Goal: Feedback & Contribution: Contribute content

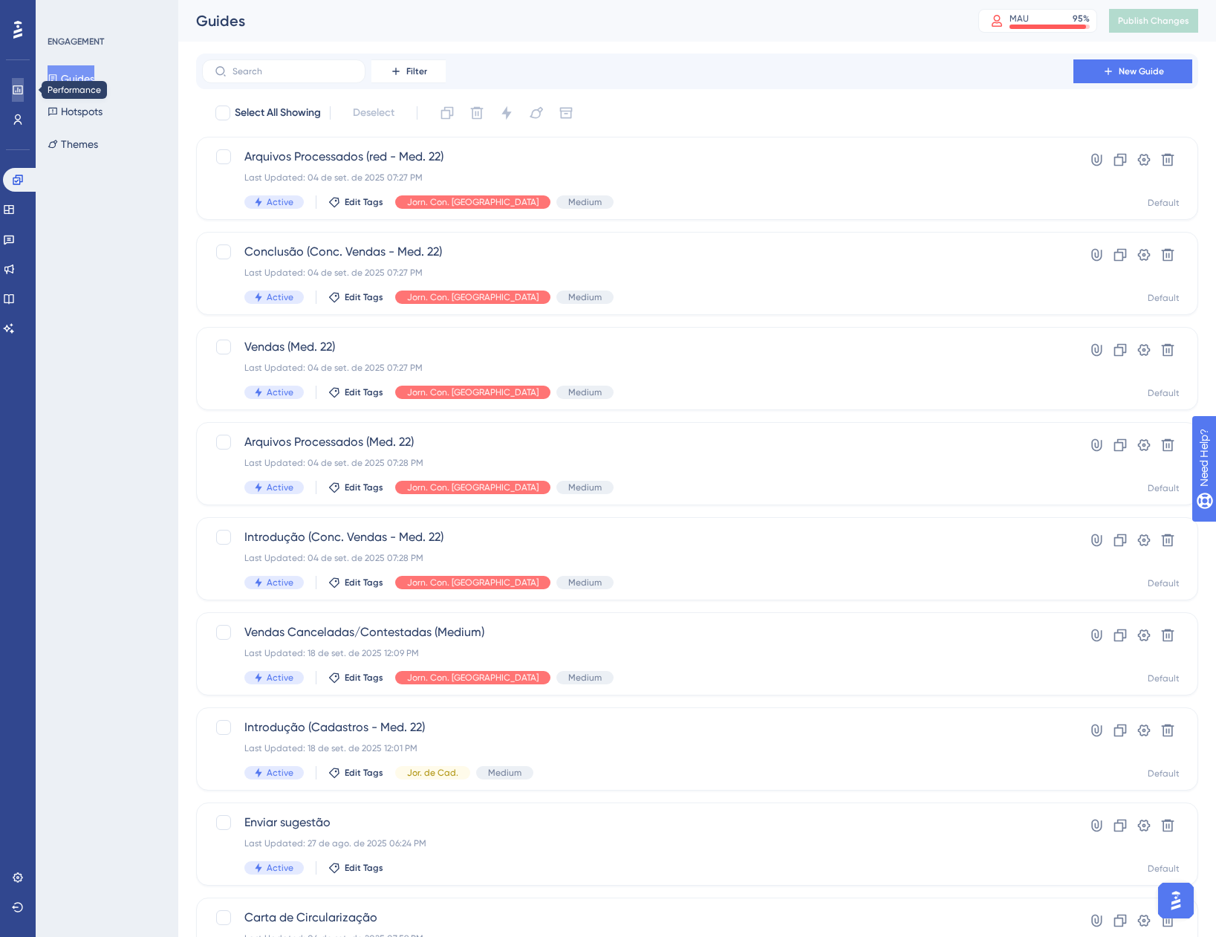
click at [22, 92] on icon at bounding box center [18, 90] width 12 height 12
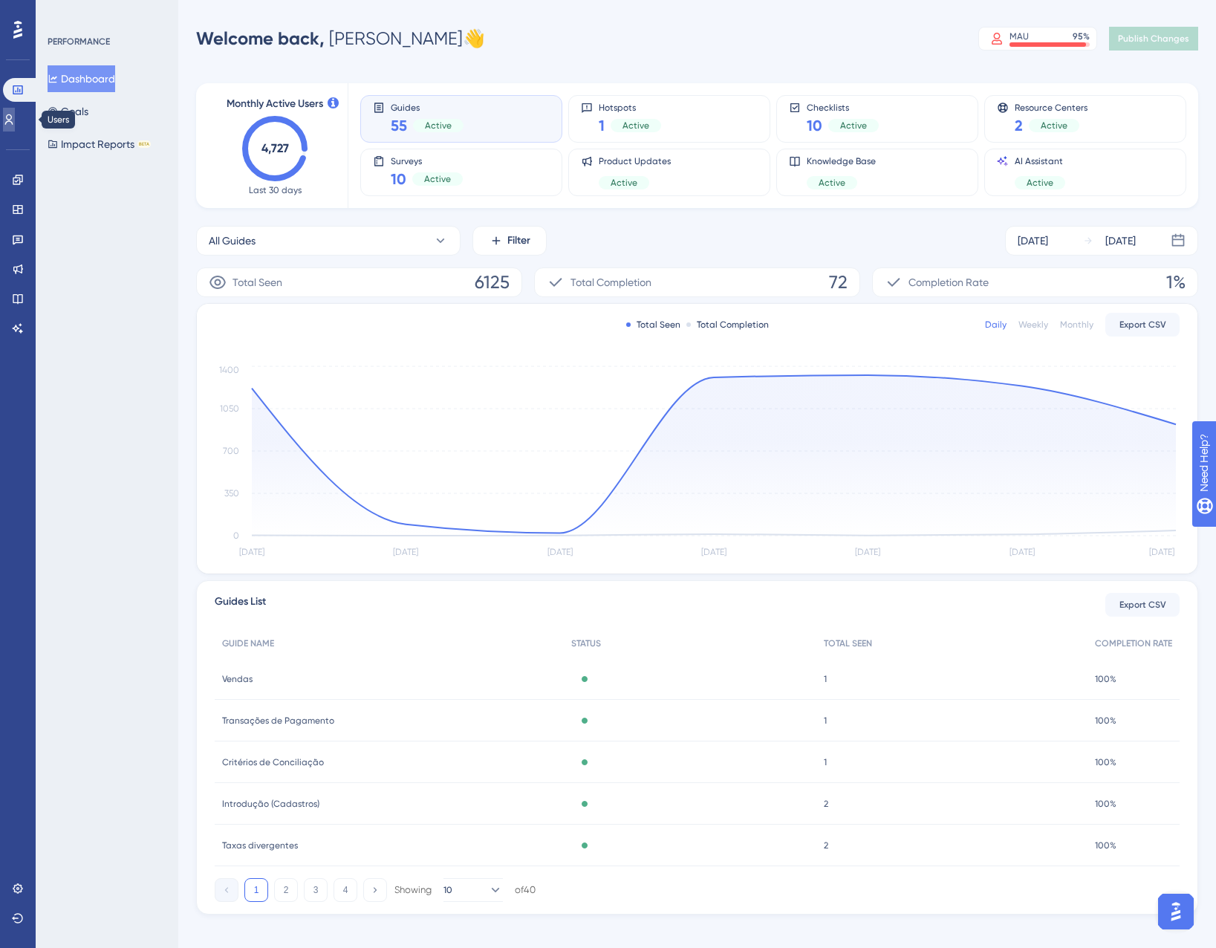
click at [11, 121] on link at bounding box center [9, 120] width 12 height 24
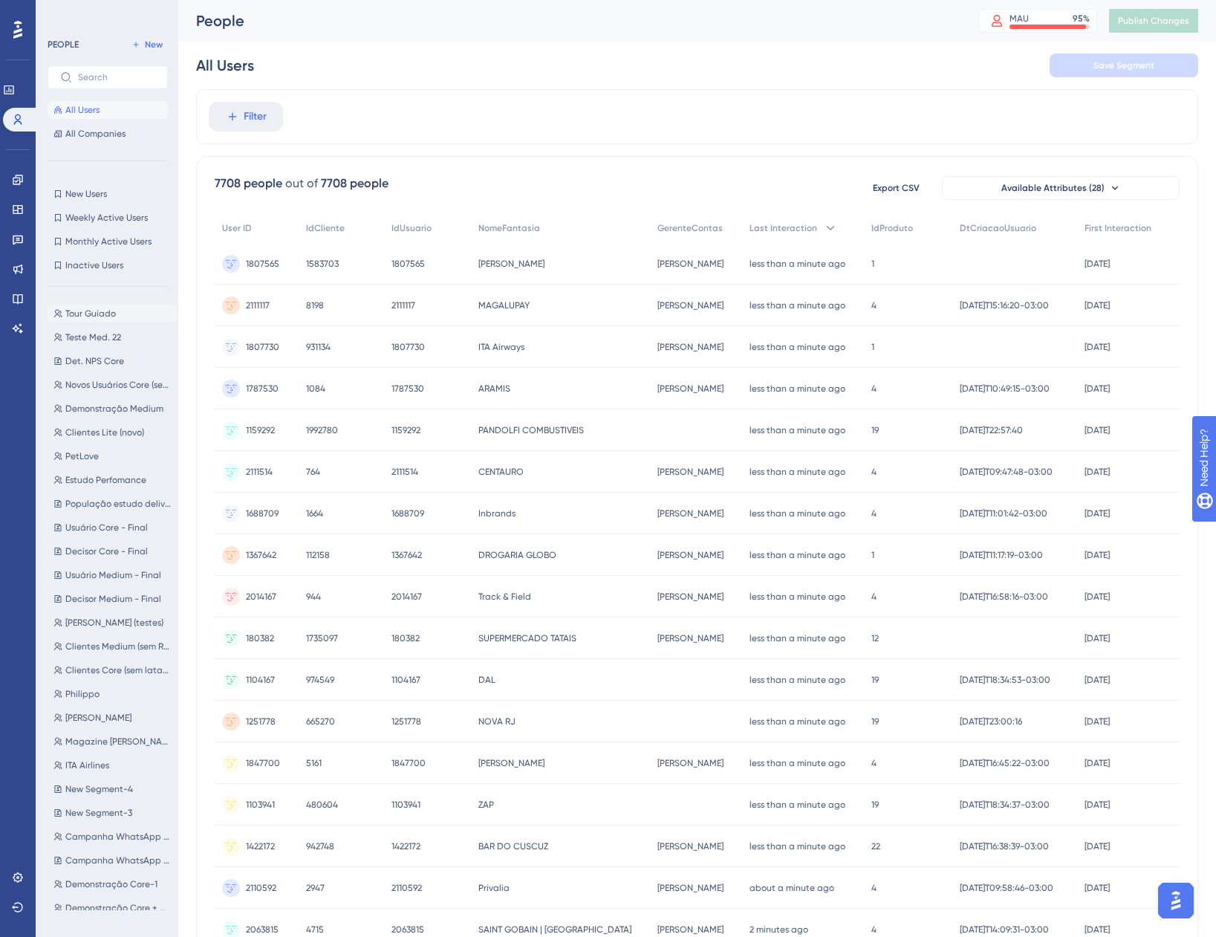
click at [98, 312] on span "Tour Guiado" at bounding box center [90, 314] width 51 height 12
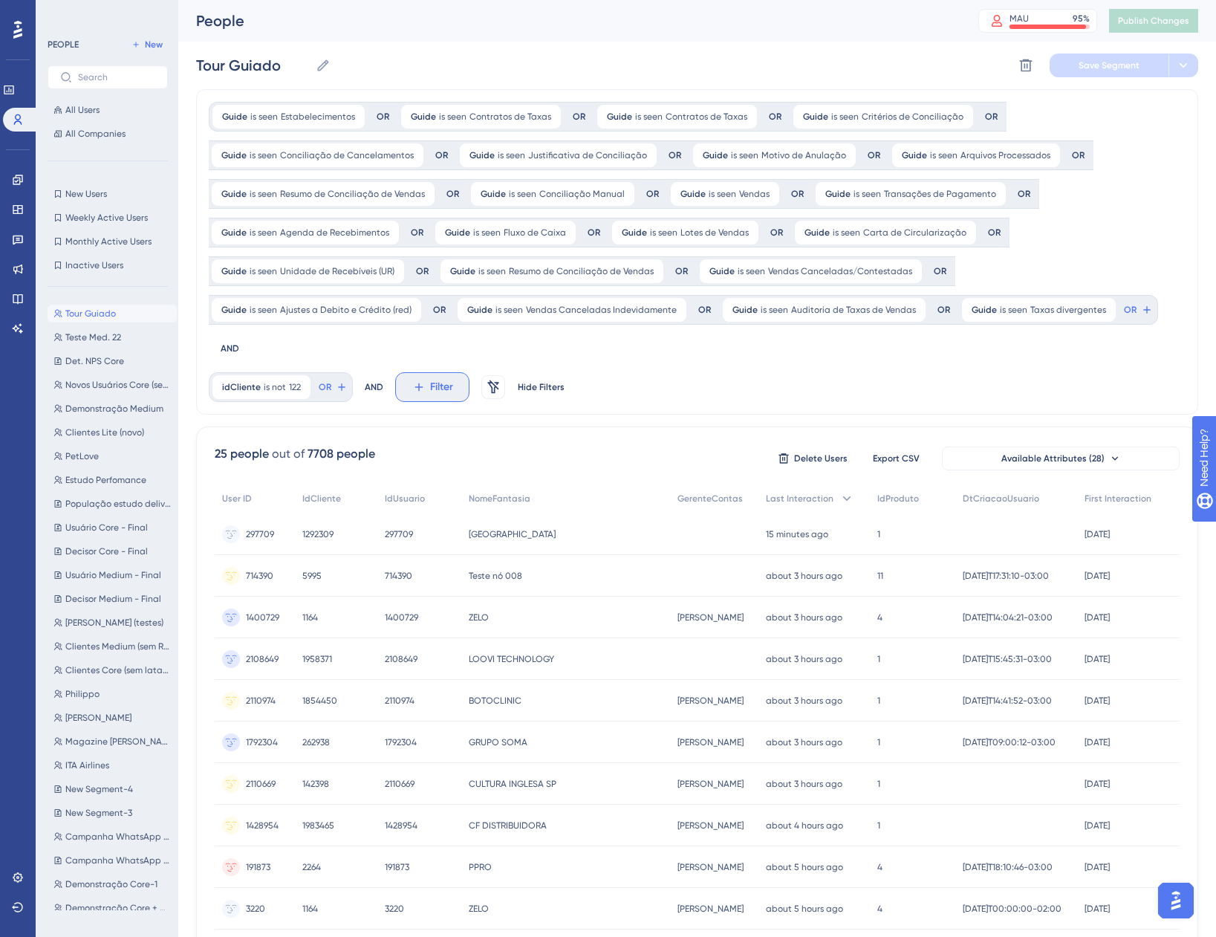
click at [451, 382] on span "Filter" at bounding box center [441, 387] width 23 height 18
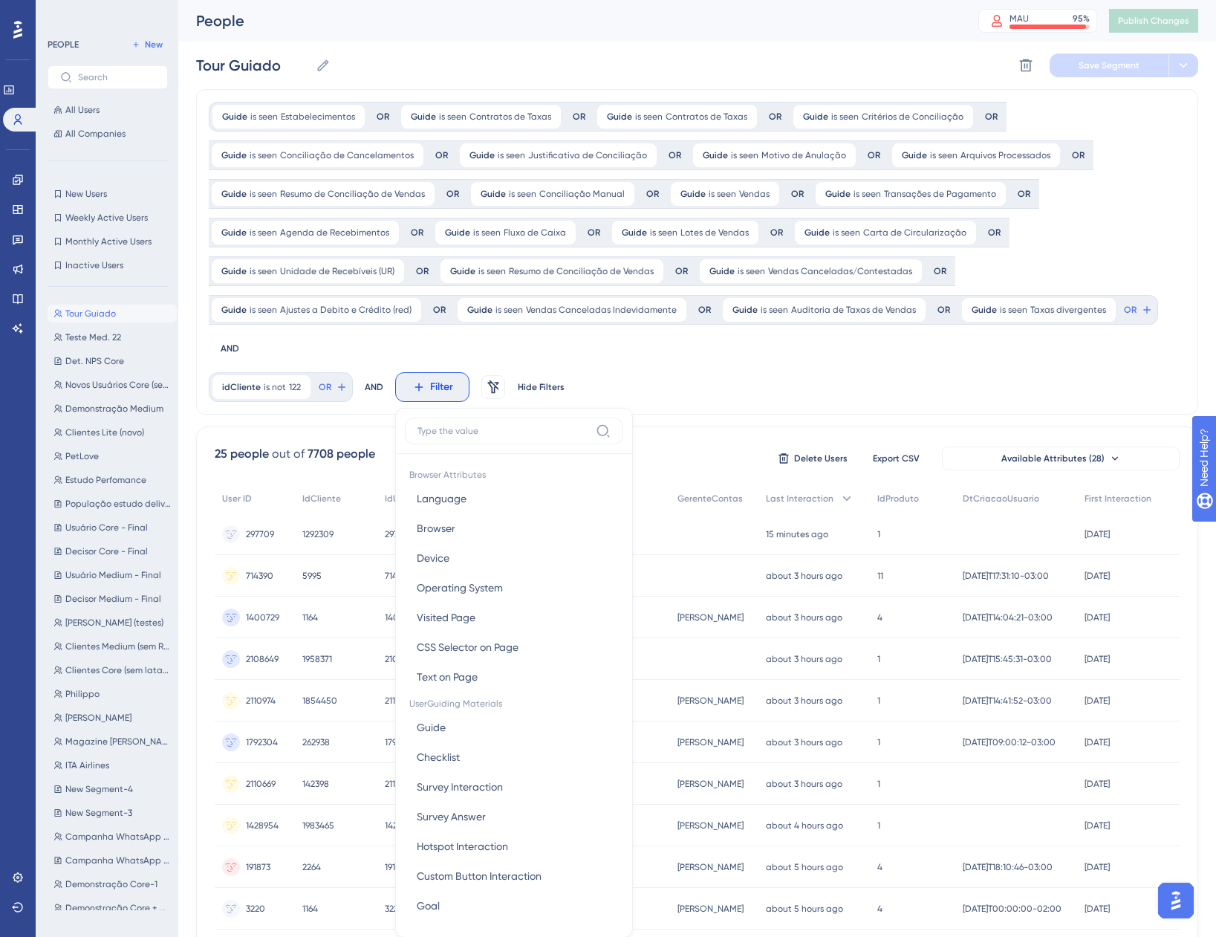
scroll to position [204, 0]
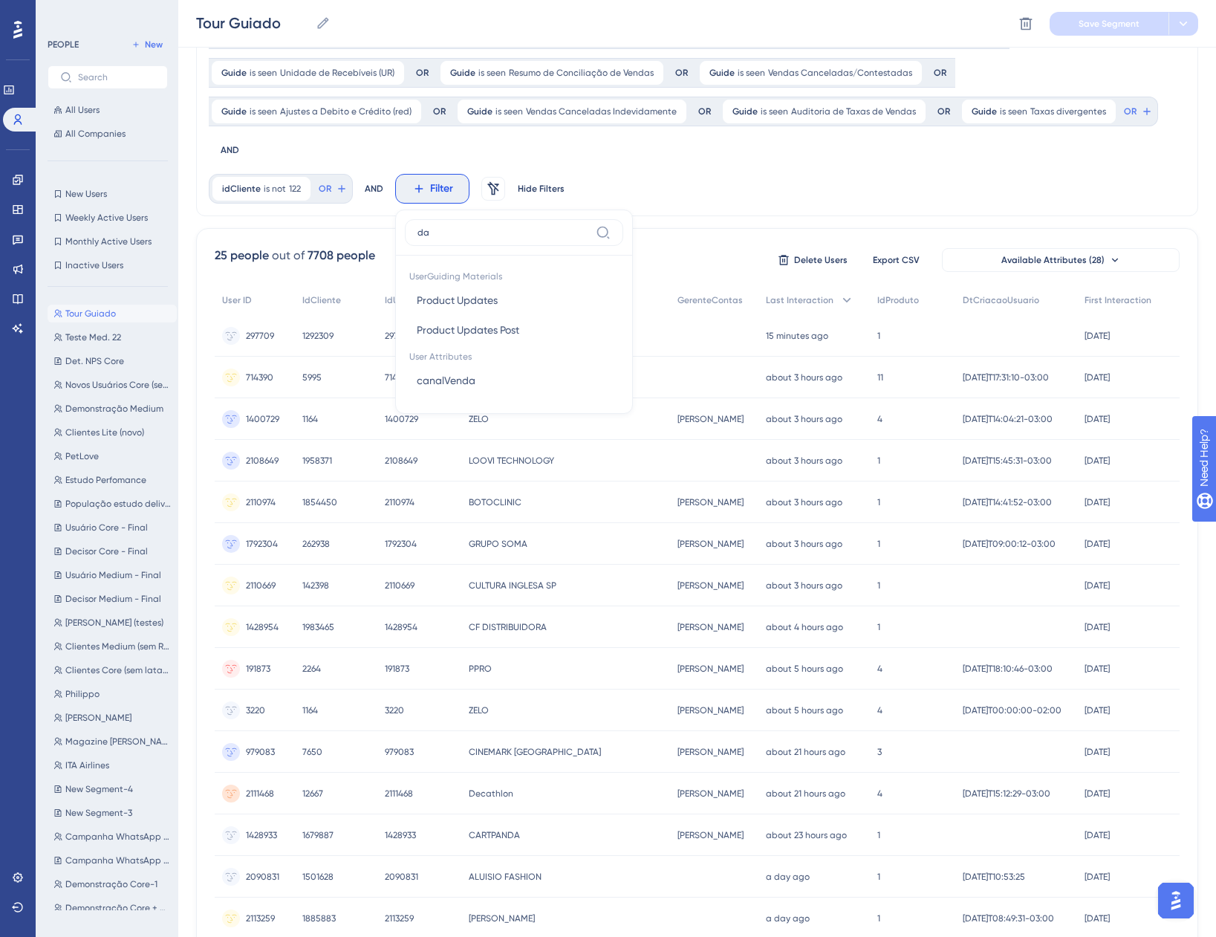
type input "da"
click at [714, 169] on div "Guide is seen Estabelecimentos Estabelecimentos Remove OR Guide is seen Contrat…" at bounding box center [697, 53] width 1002 height 325
click at [412, 189] on icon at bounding box center [418, 188] width 13 height 13
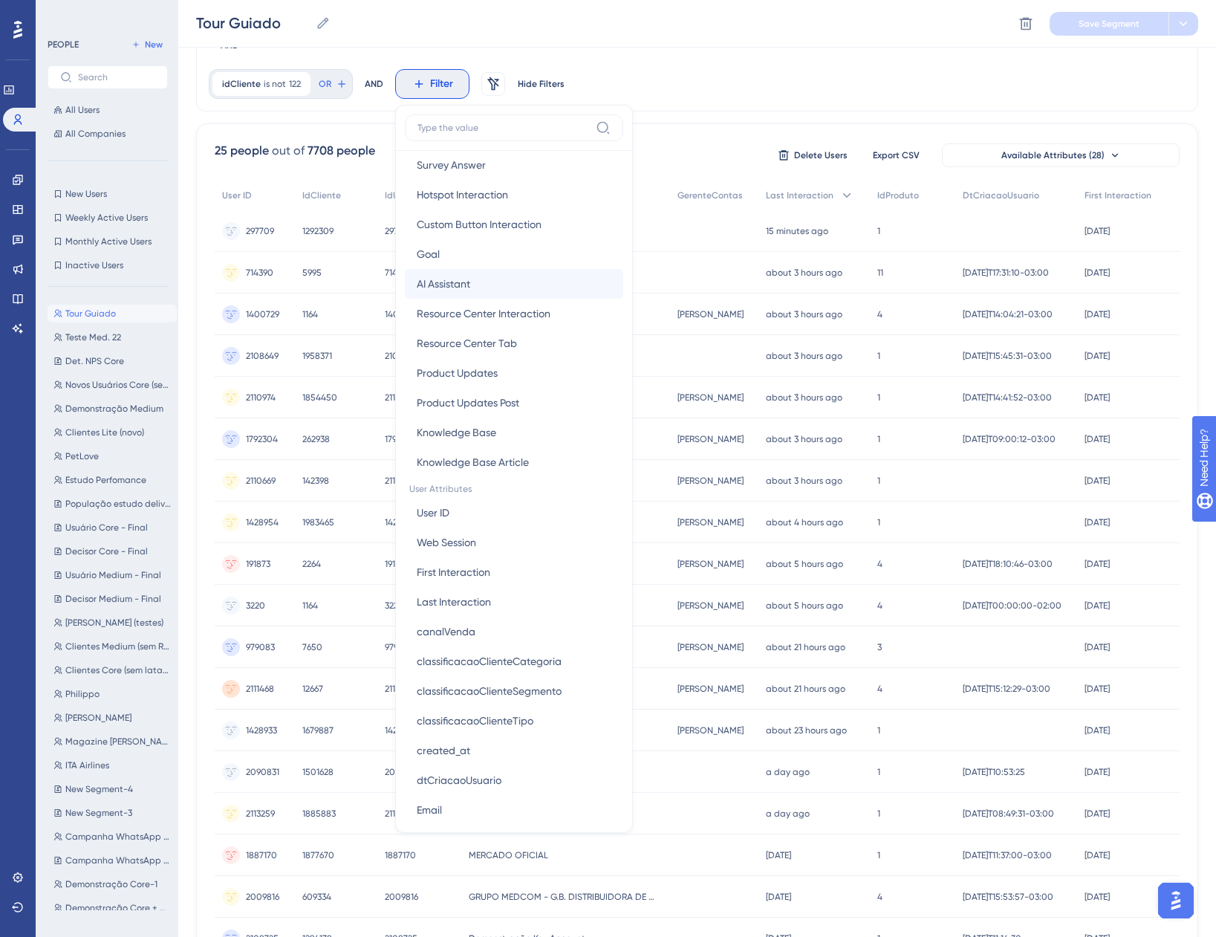
scroll to position [341, 0]
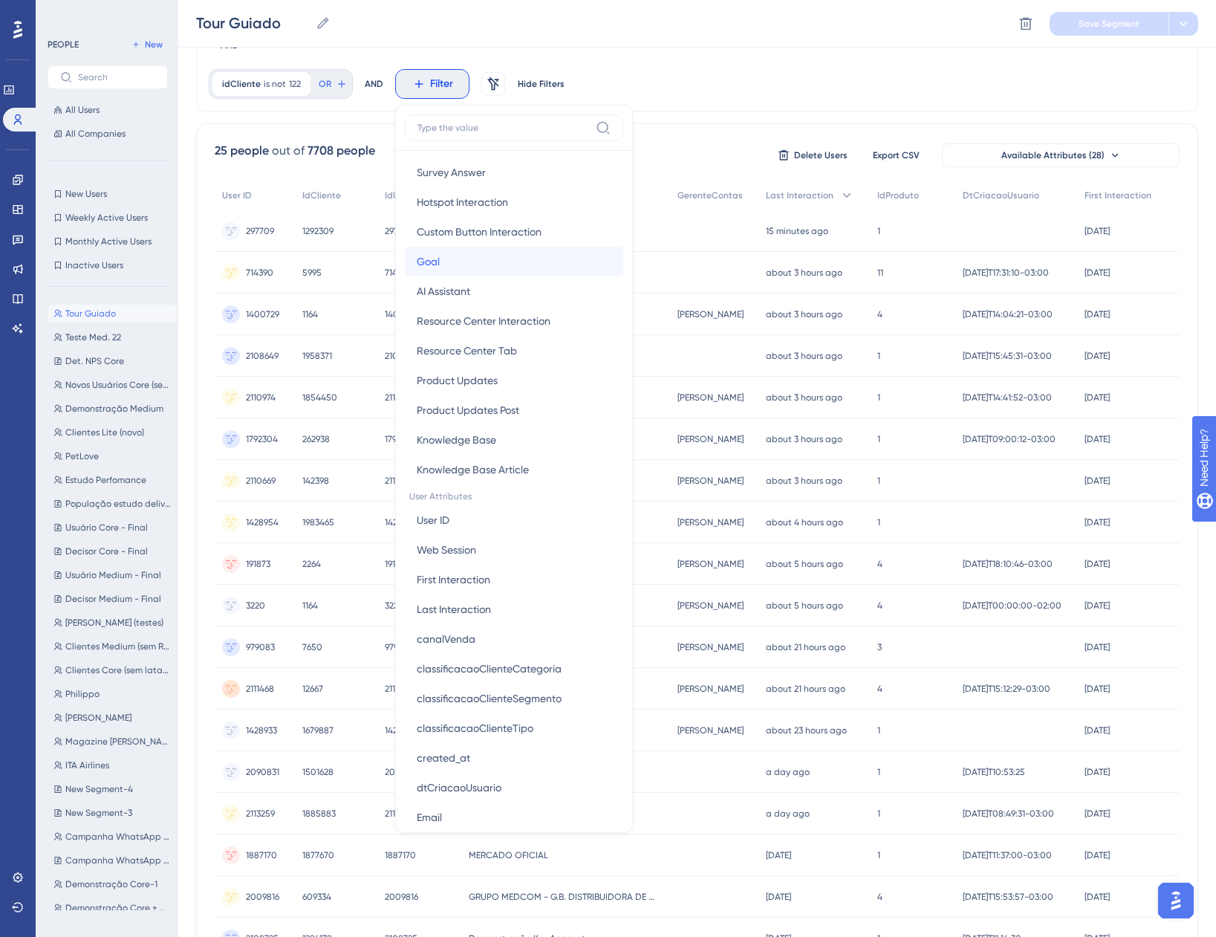
click at [460, 256] on button "Goal Goal" at bounding box center [514, 262] width 218 height 30
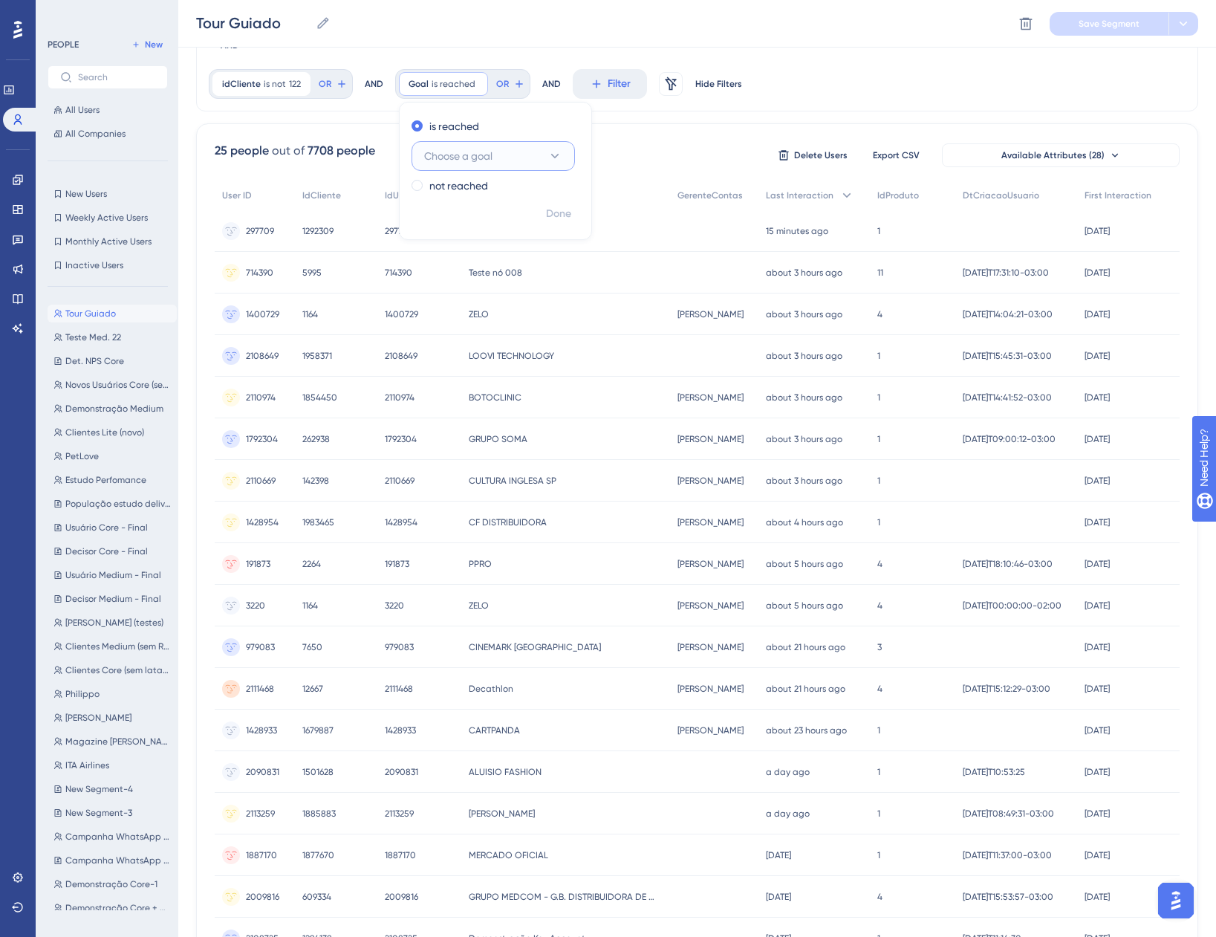
click at [471, 152] on span "Choose a goal" at bounding box center [458, 156] width 68 height 18
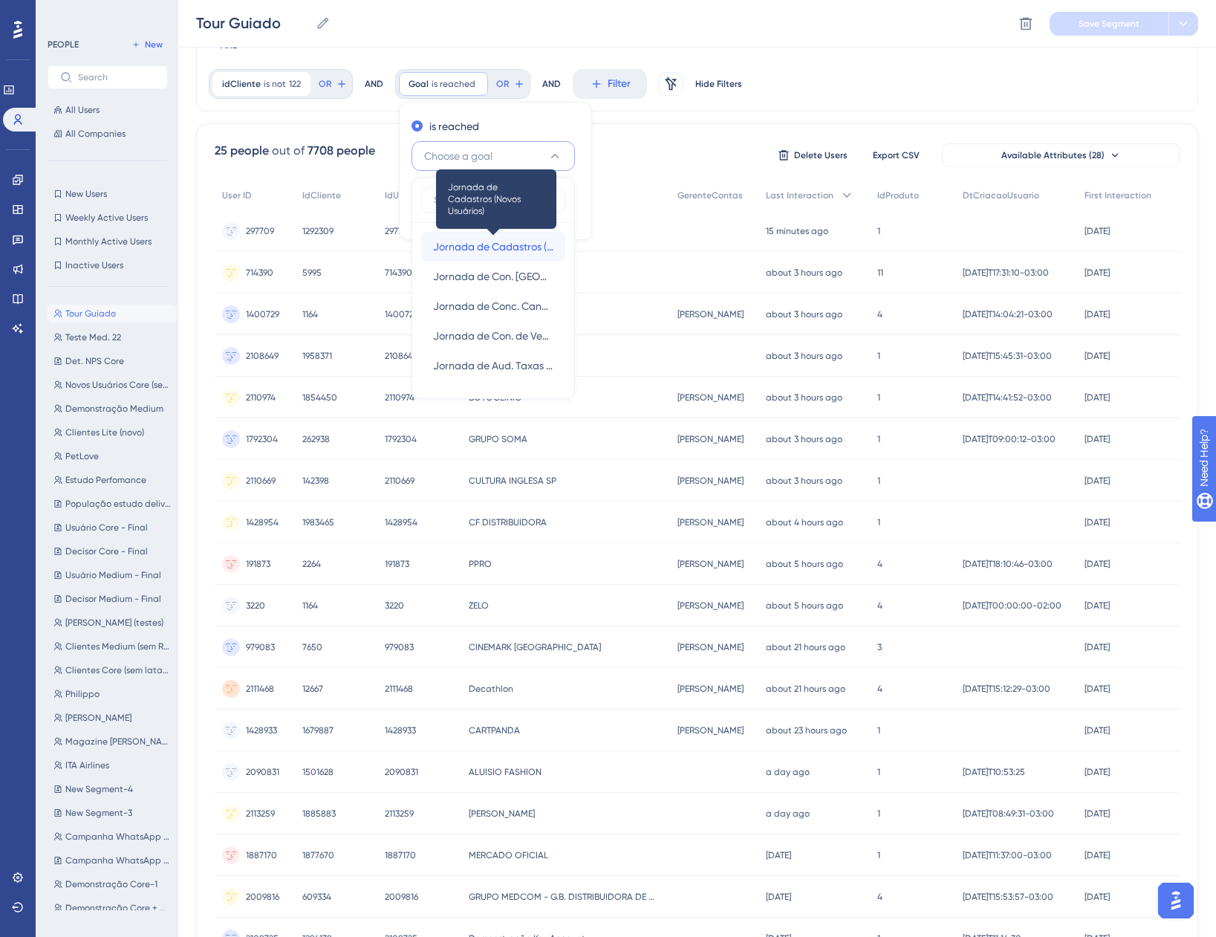
click at [500, 246] on span "Jornada de Cadastros (Novos Usuários)" at bounding box center [493, 247] width 120 height 18
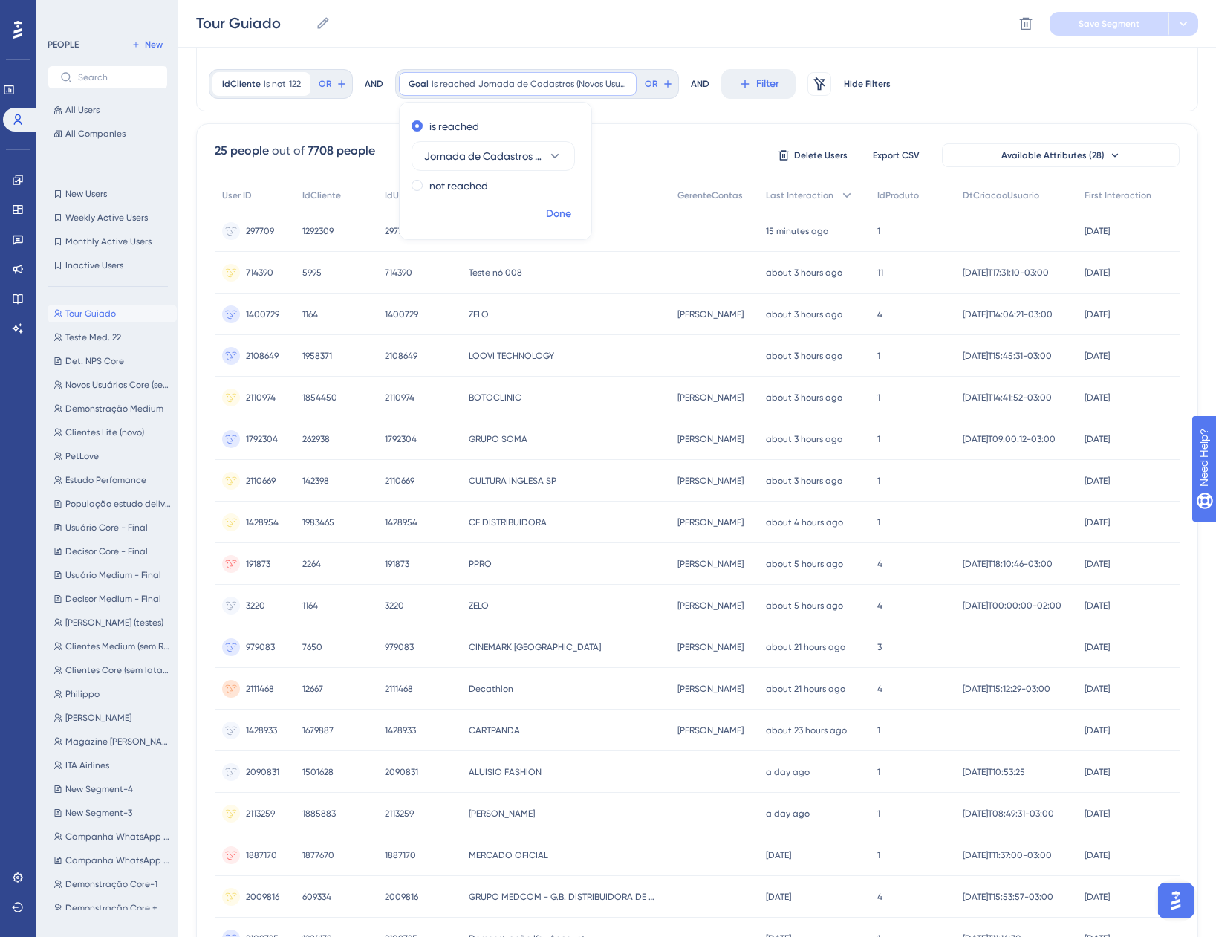
click at [543, 213] on button "Done" at bounding box center [559, 214] width 42 height 27
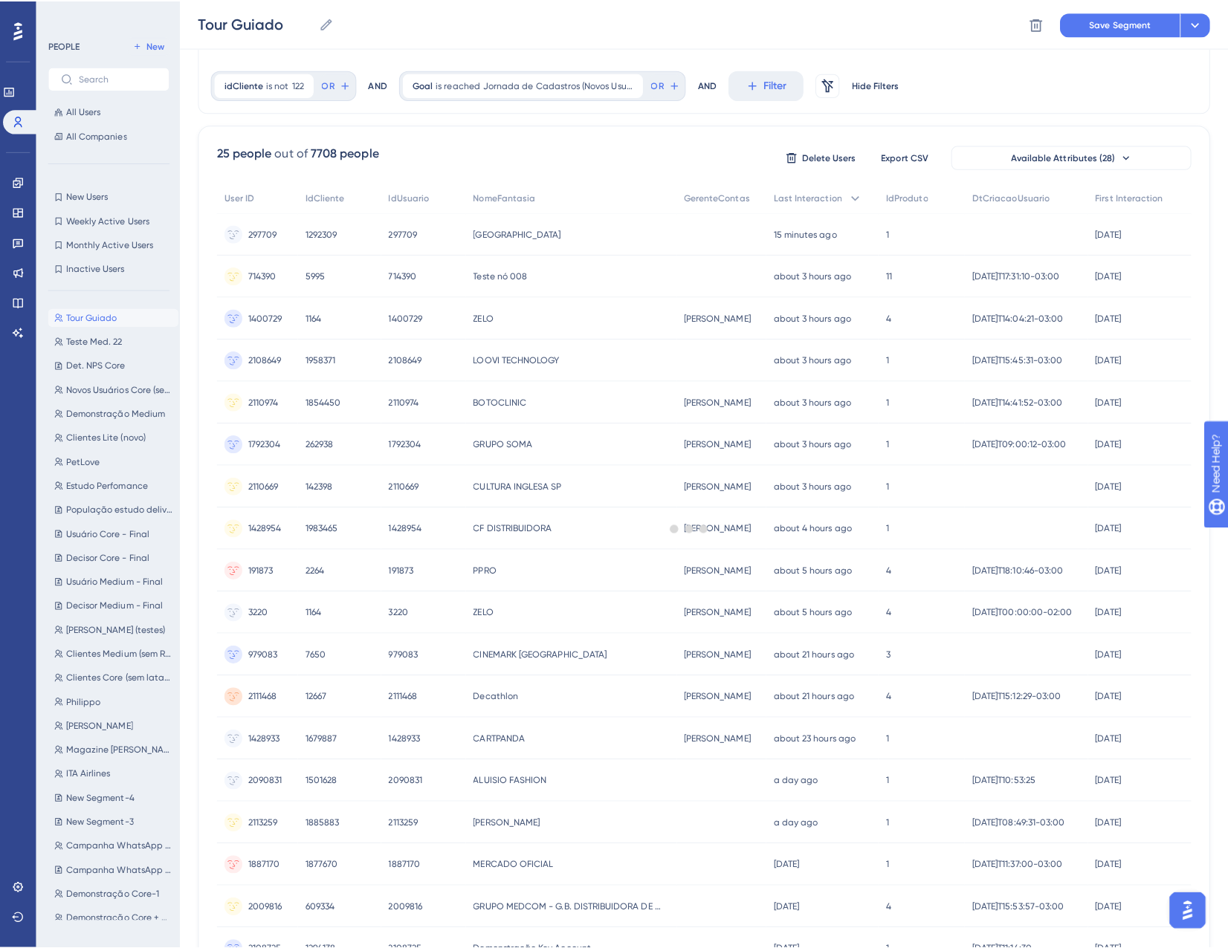
scroll to position [0, 0]
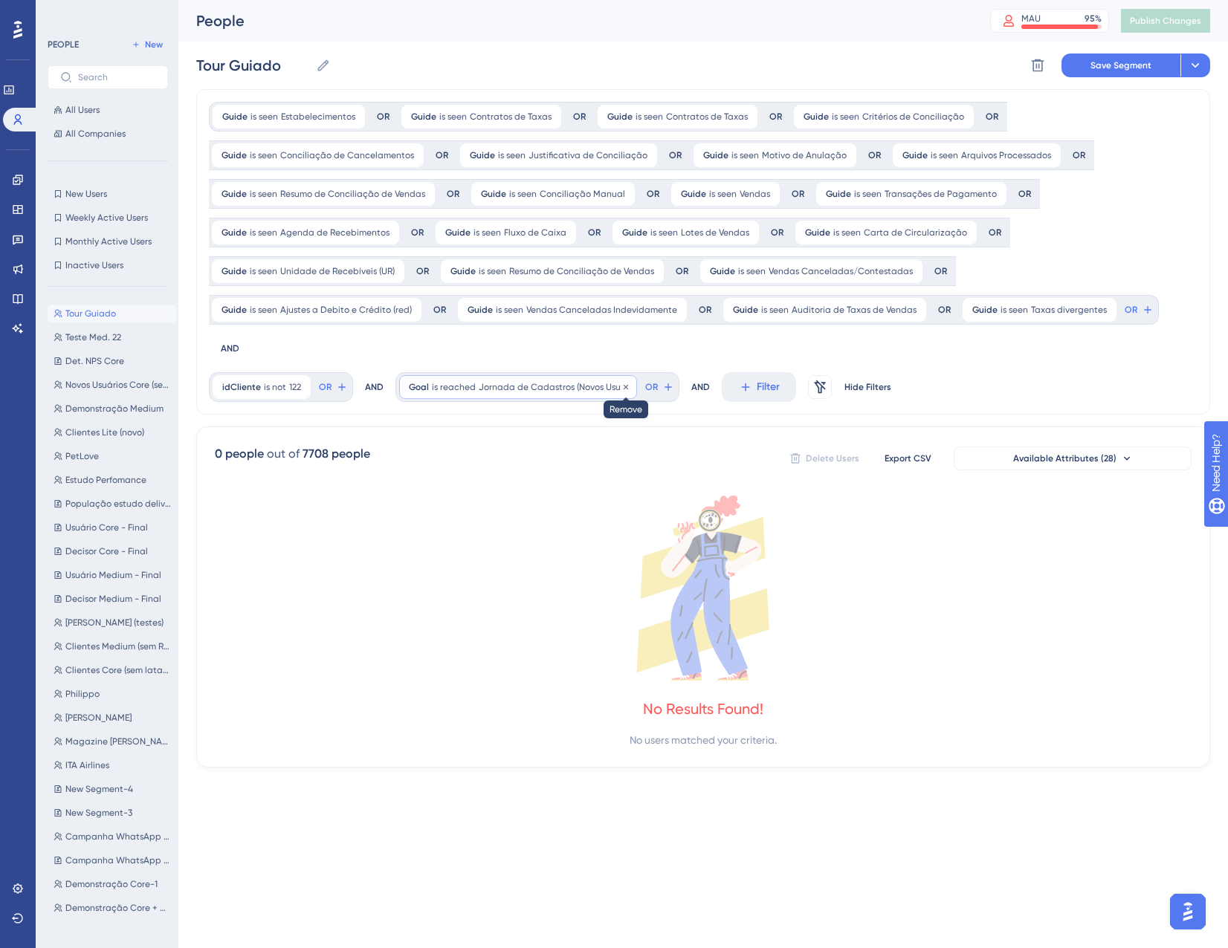
click at [624, 383] on icon at bounding box center [625, 387] width 9 height 9
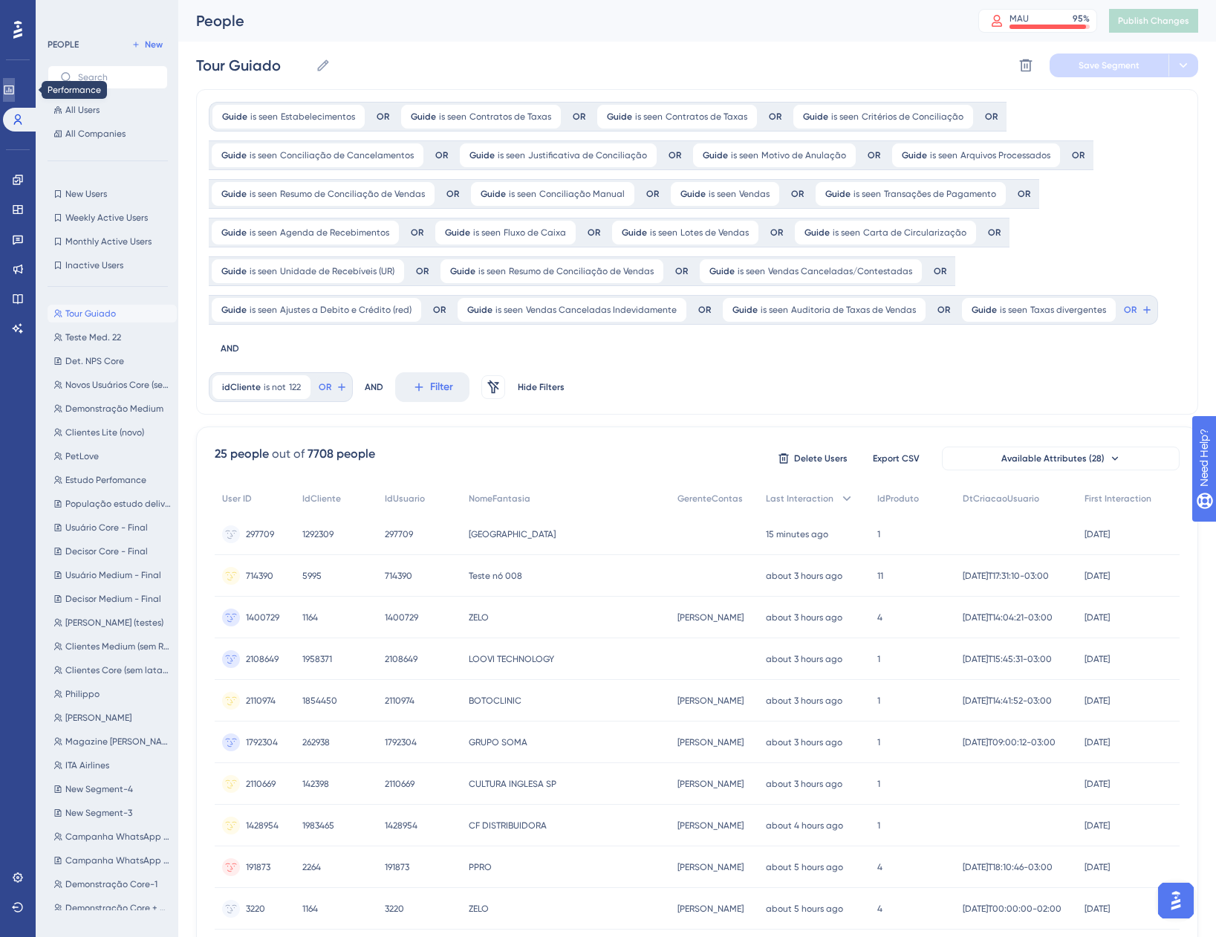
click at [15, 95] on icon at bounding box center [9, 90] width 12 height 12
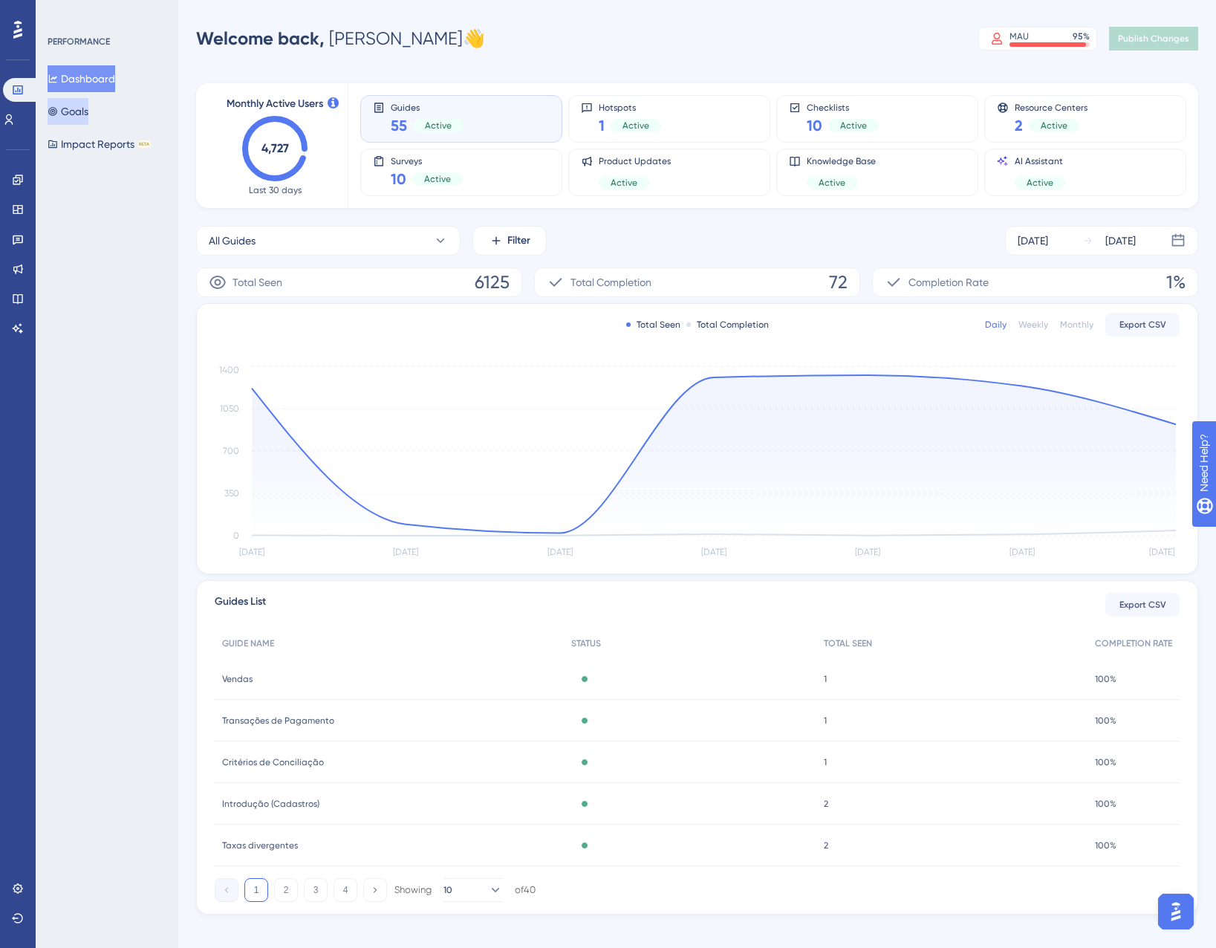
click at [88, 122] on button "Goals" at bounding box center [68, 111] width 41 height 27
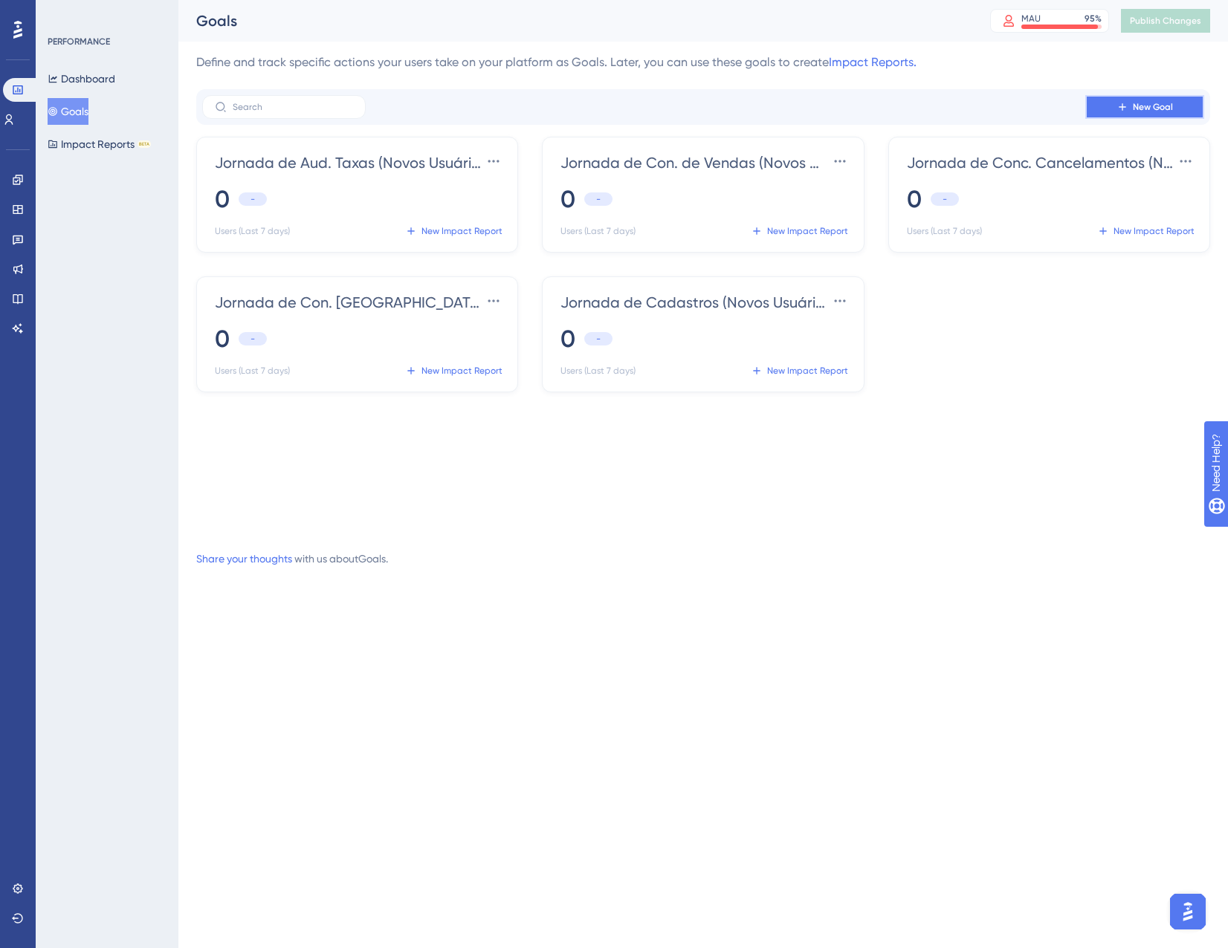
click at [1113, 104] on button "New Goal" at bounding box center [1144, 107] width 119 height 24
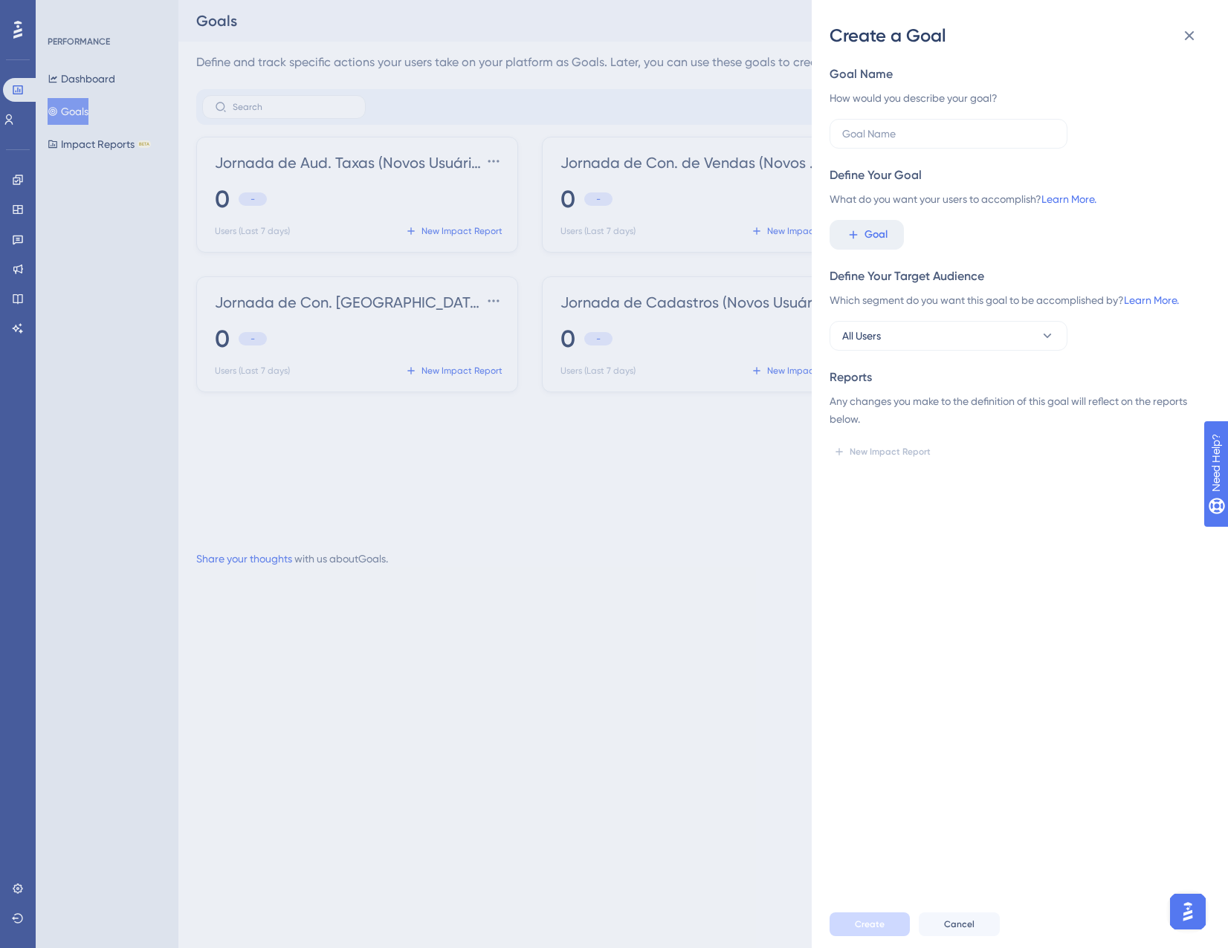
click at [877, 251] on div "Goal Name How would you describe your goal? Define Your Goal What do you want y…" at bounding box center [1013, 264] width 369 height 398
click at [875, 244] on button "Goal" at bounding box center [866, 235] width 74 height 30
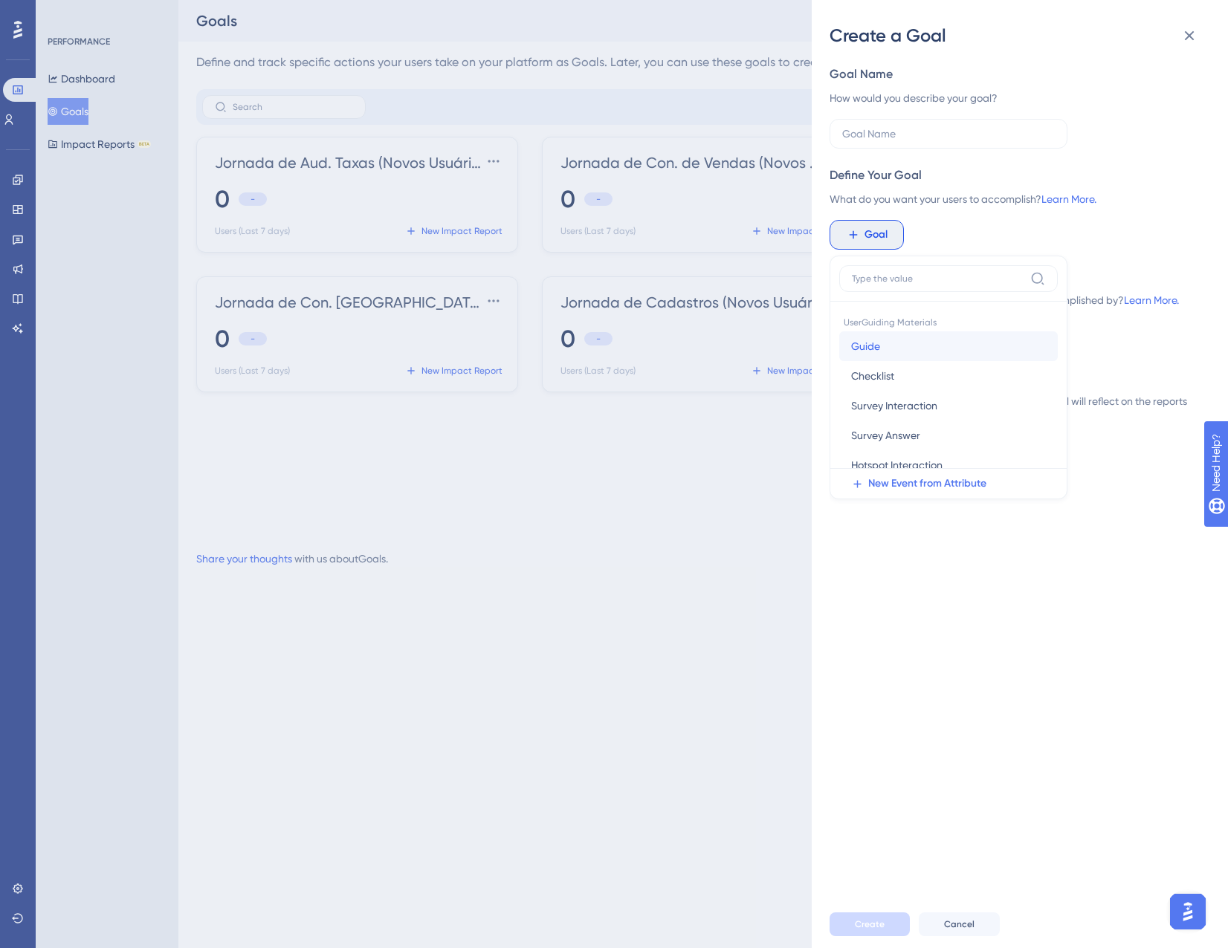
click at [901, 346] on button "Guide Guide" at bounding box center [948, 346] width 218 height 30
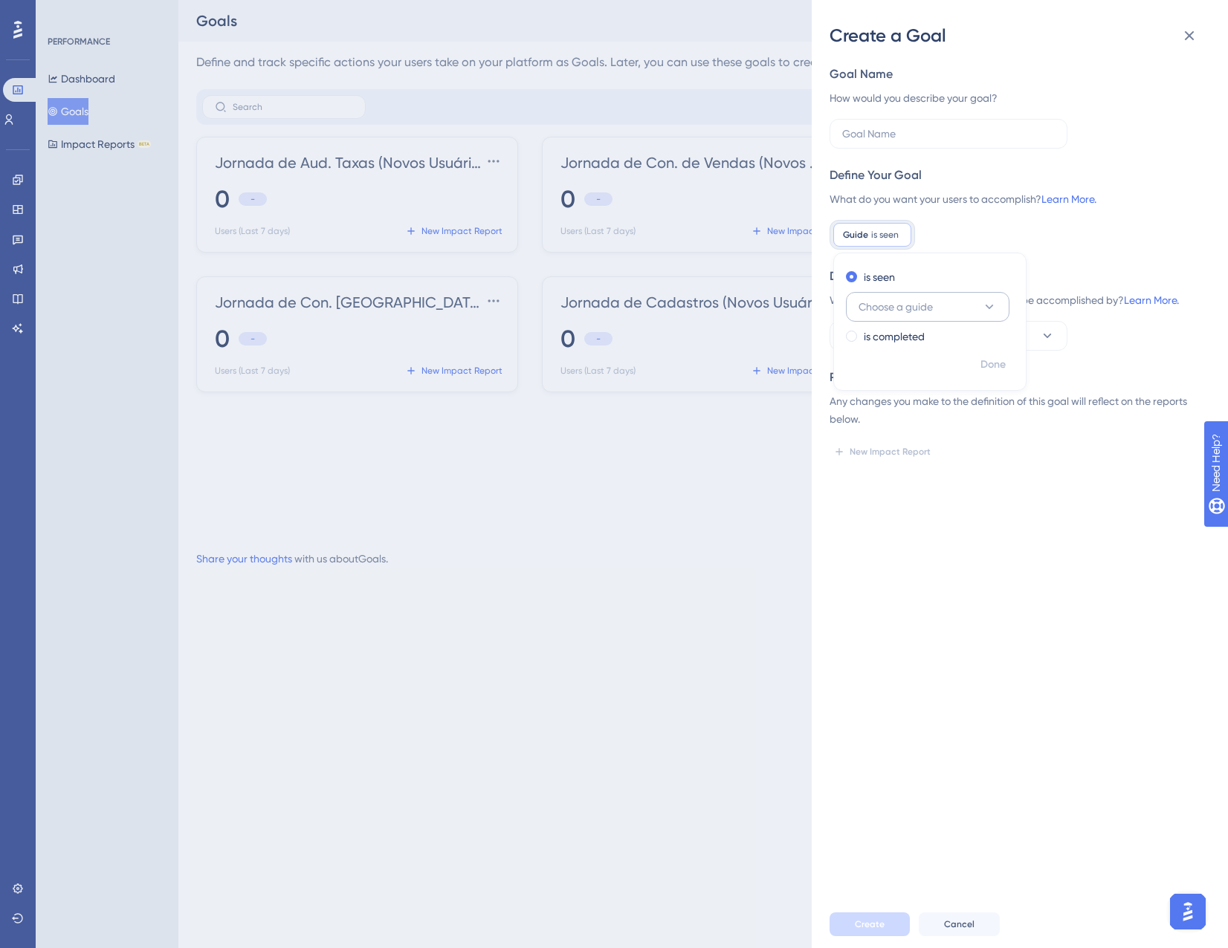
click at [895, 308] on span "Choose a guide" at bounding box center [895, 307] width 74 height 18
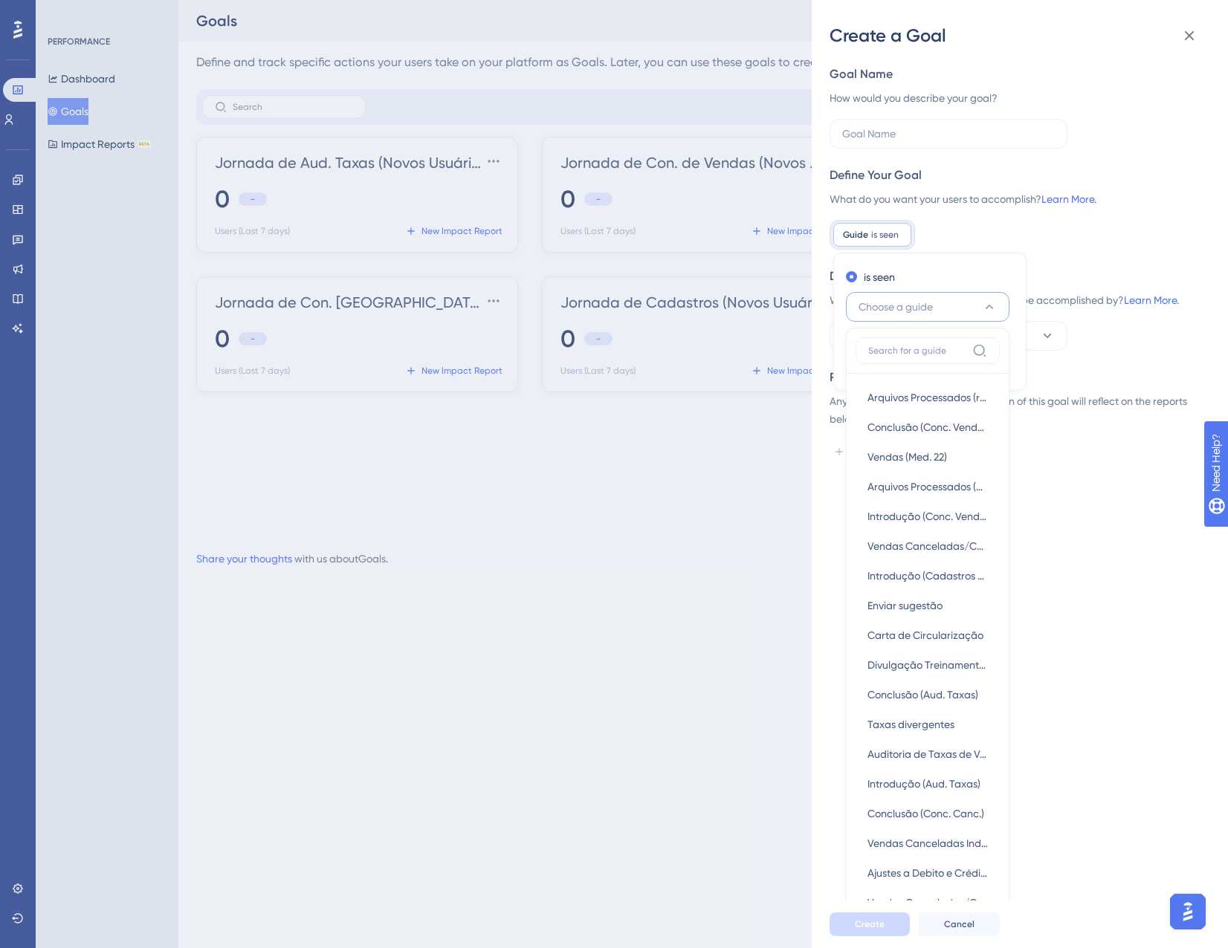
scroll to position [136, 0]
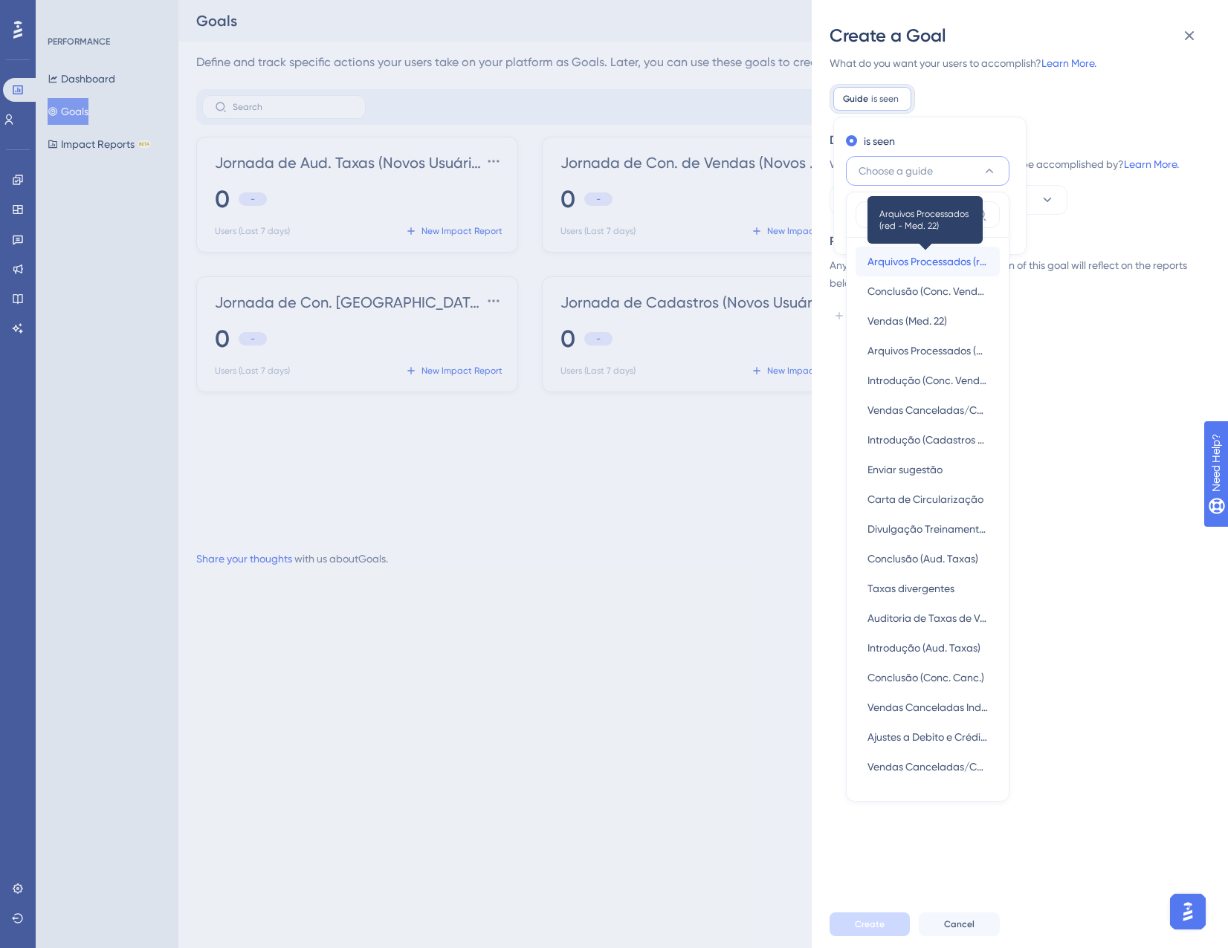
click at [901, 264] on span "Arquivos Processados (red - Med. 22)" at bounding box center [927, 262] width 120 height 18
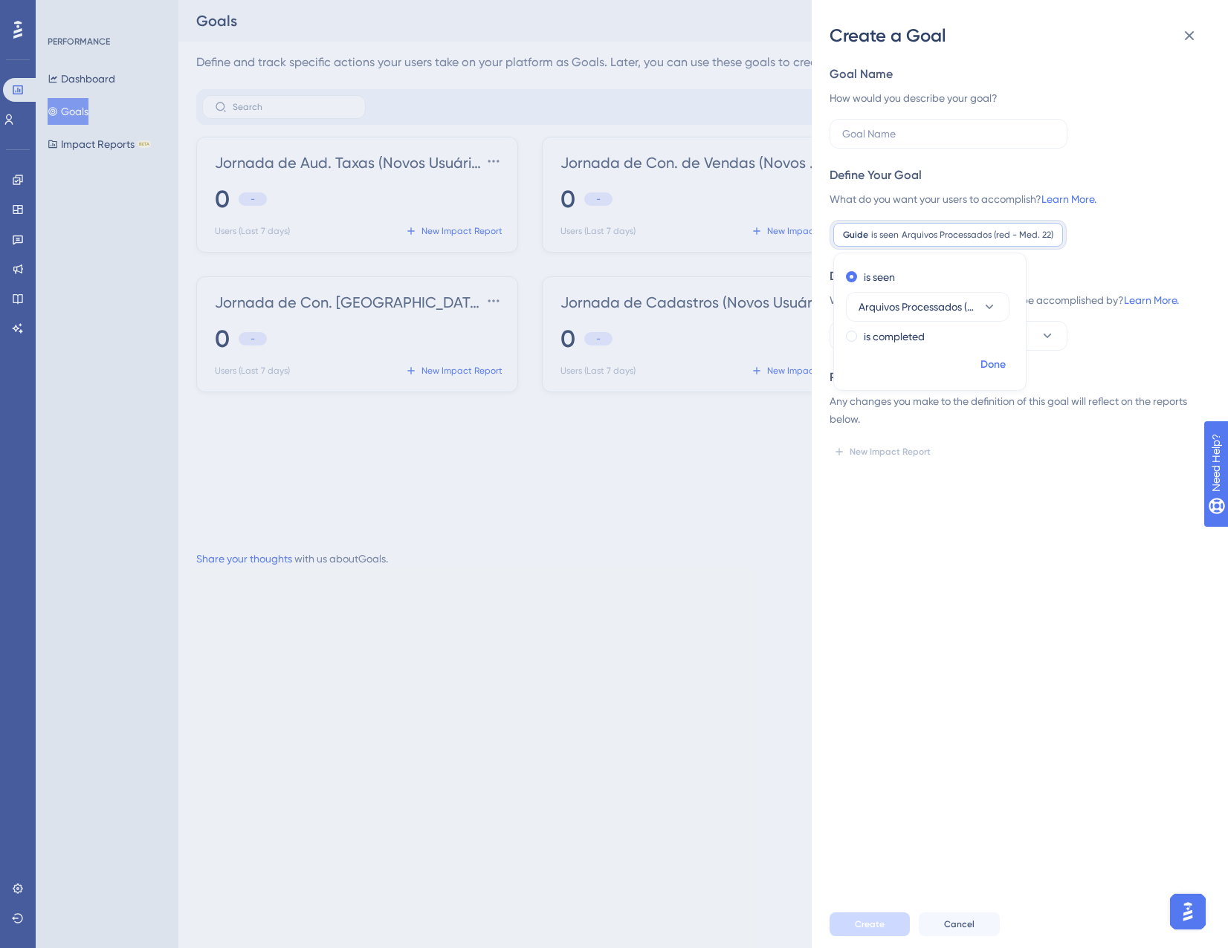
click at [1004, 363] on span "Done" at bounding box center [992, 365] width 25 height 18
click at [1016, 234] on span "Arquivos Processados (red - Med. 22)" at bounding box center [977, 235] width 152 height 12
click at [887, 330] on label "is completed" at bounding box center [893, 337] width 61 height 18
click at [1005, 362] on span "Done" at bounding box center [992, 365] width 25 height 18
click at [981, 334] on button "All Users" at bounding box center [948, 336] width 238 height 30
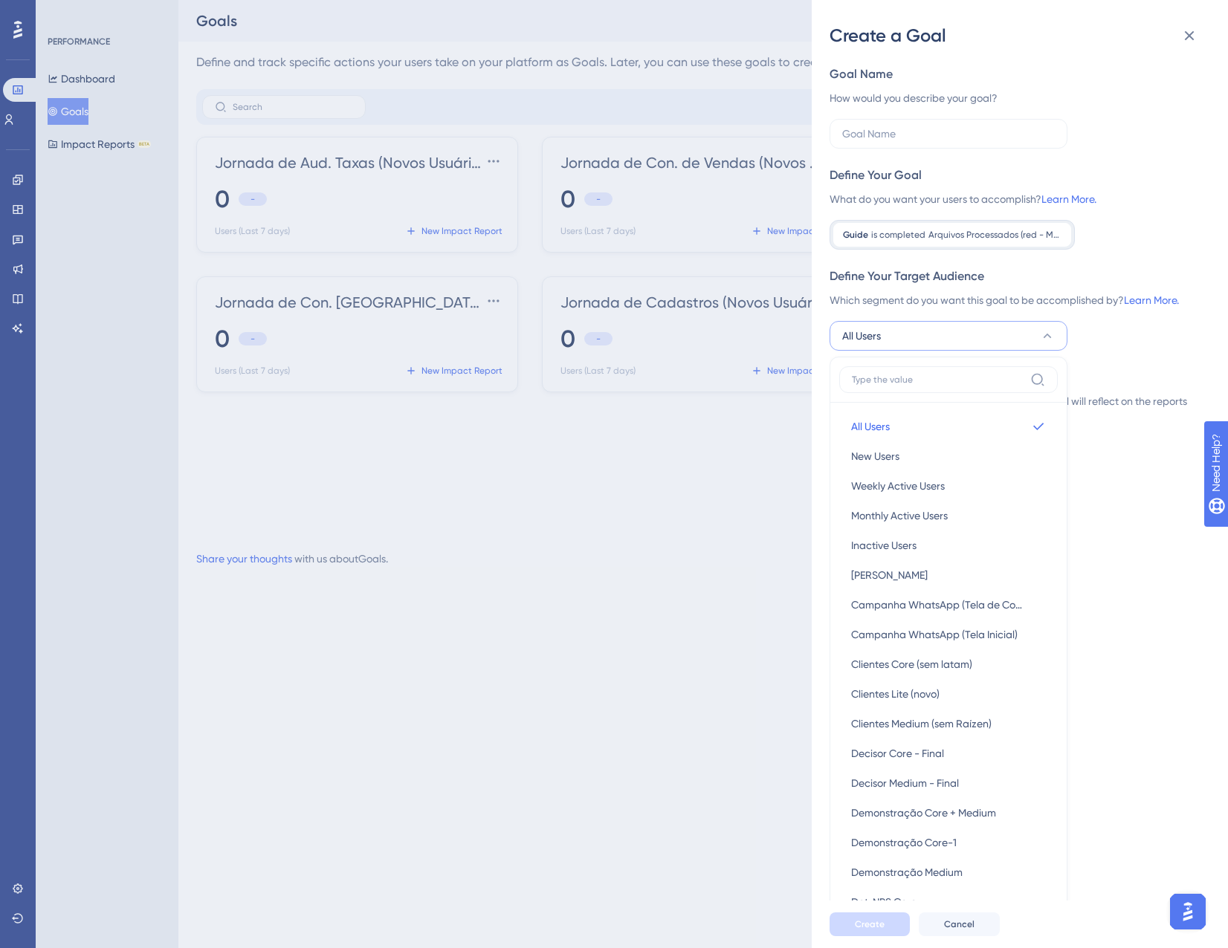
scroll to position [169, 0]
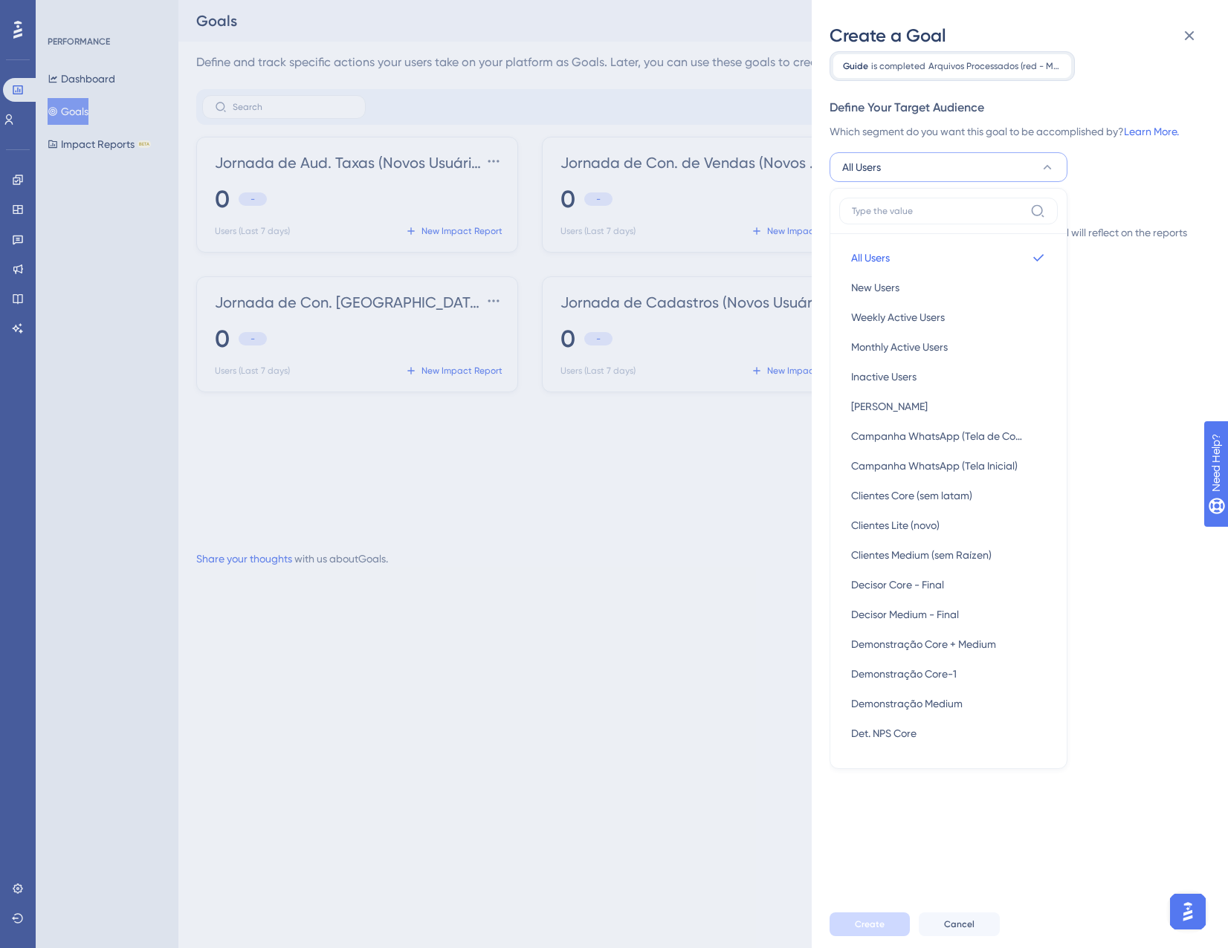
drag, startPoint x: 1147, startPoint y: 302, endPoint x: 1154, endPoint y: 306, distance: 7.7
click at [1151, 305] on div "Goal Name How would you describe your goal? Define Your Goal What do you want y…" at bounding box center [1025, 474] width 392 height 853
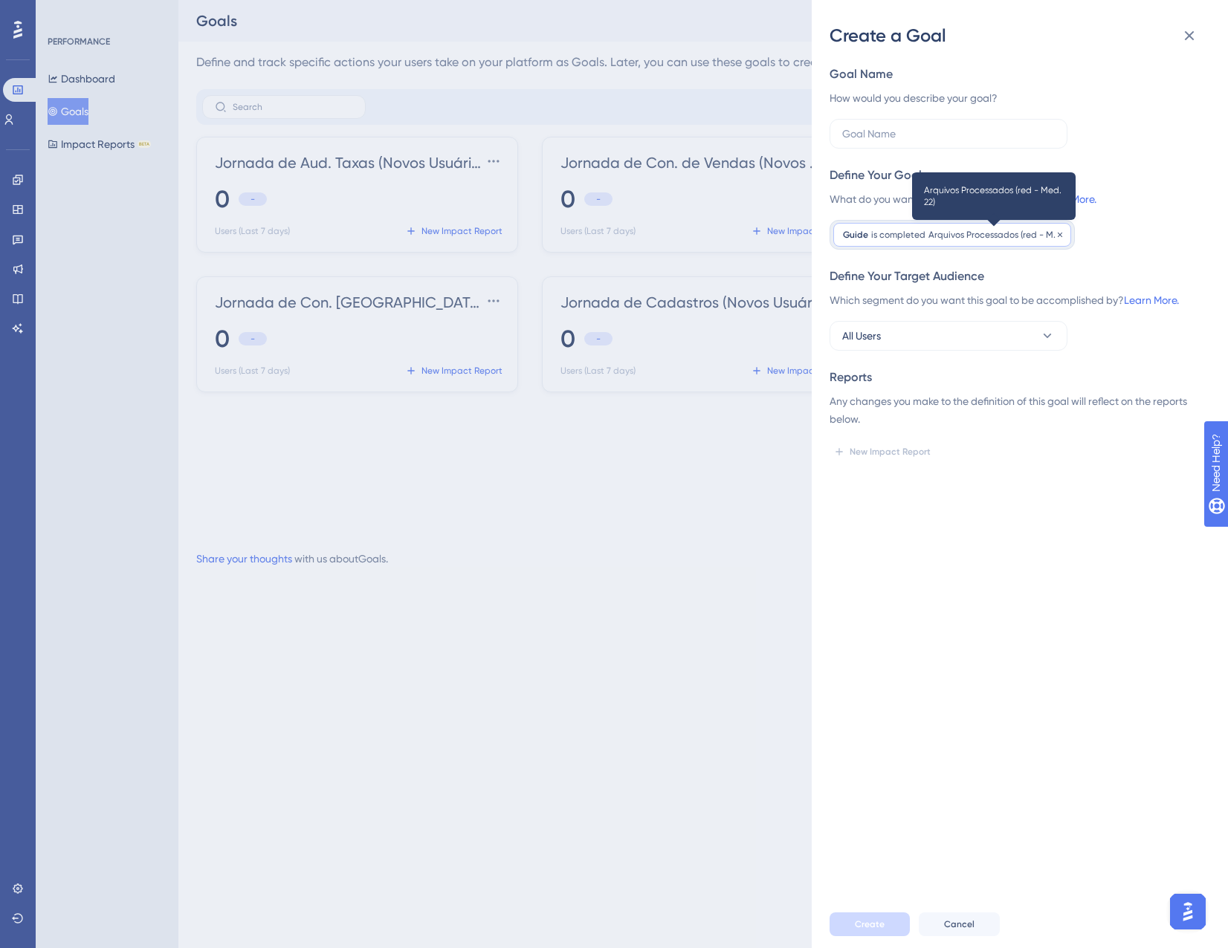
click at [970, 235] on span "Arquivos Processados (red - Med. 22)" at bounding box center [994, 235] width 133 height 12
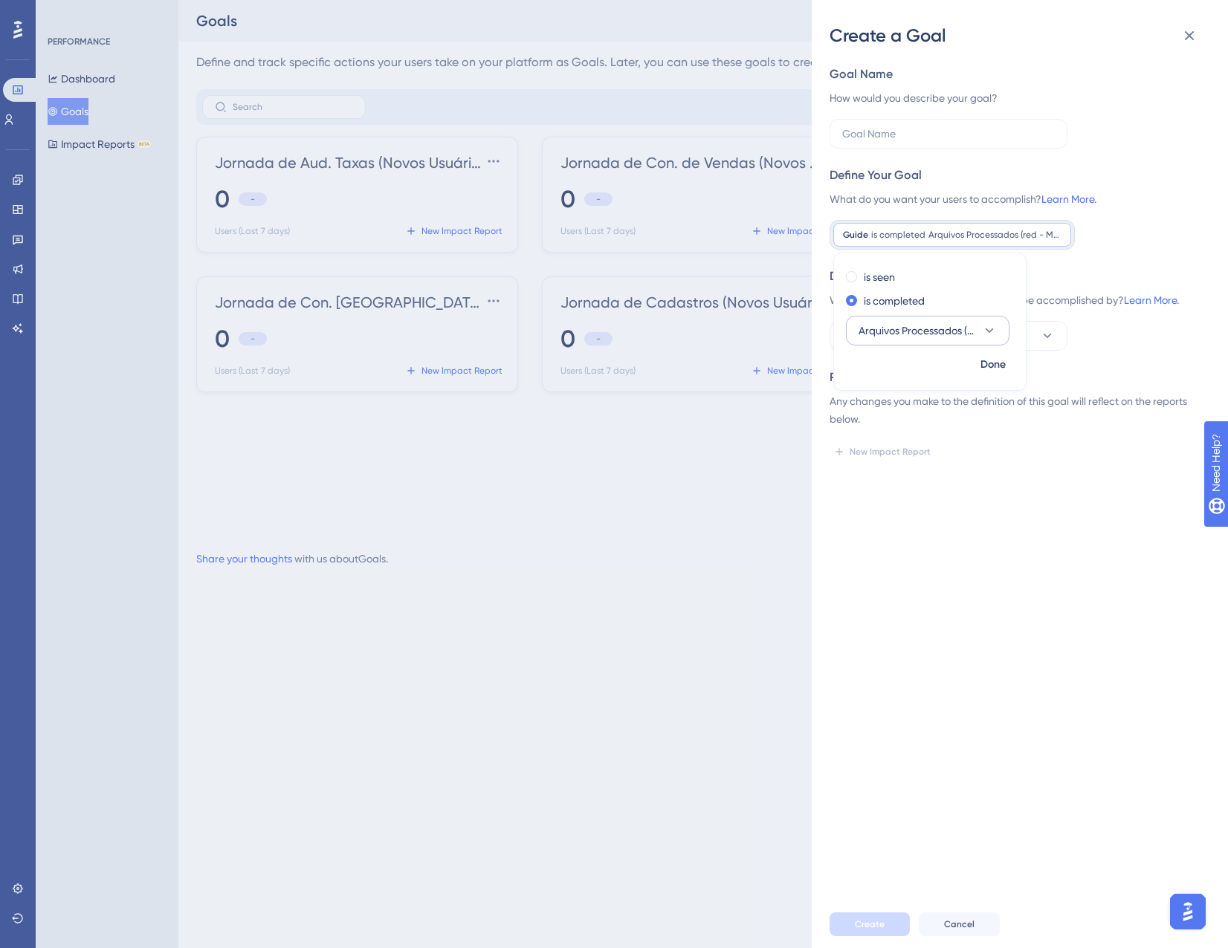
click at [931, 320] on button "Arquivos Processados (red - Med. 22)" at bounding box center [927, 331] width 163 height 30
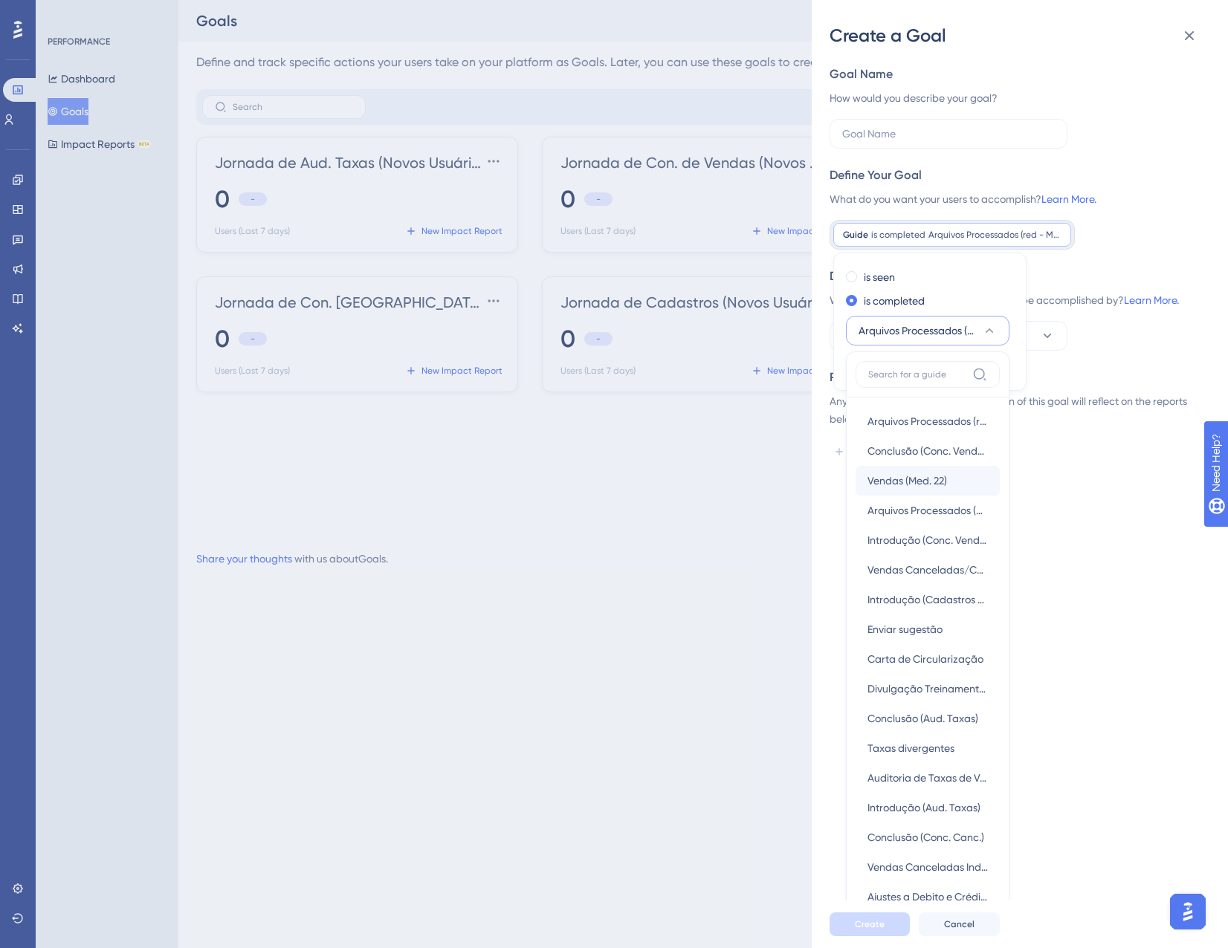
scroll to position [149, 0]
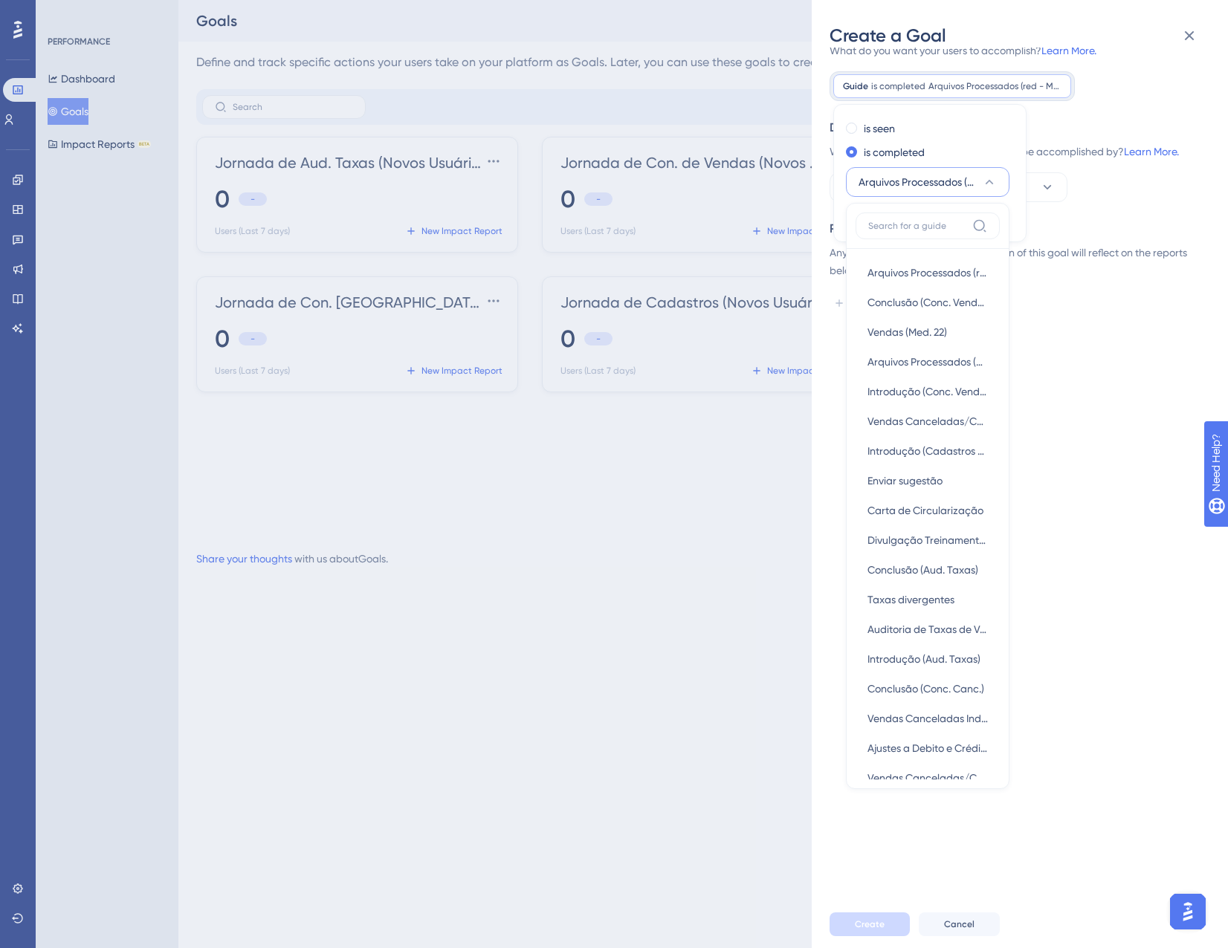
click at [1083, 346] on div "Goal Name How would you describe your goal? Define Your Goal What do you want y…" at bounding box center [1025, 474] width 392 height 853
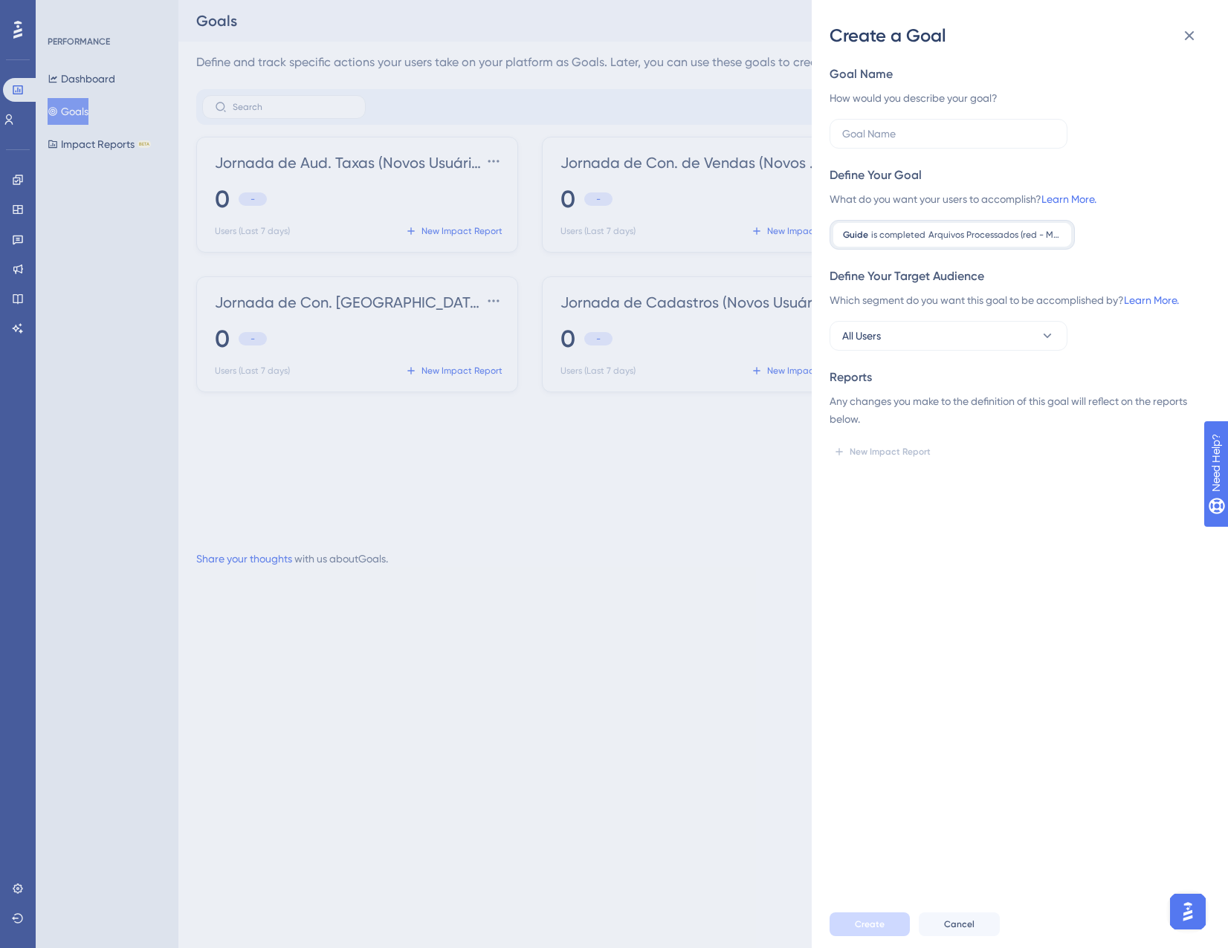
click at [14, 163] on div "Create a Goal Goal Name How would you describe your goal? Define Your Goal What…" at bounding box center [614, 474] width 1228 height 948
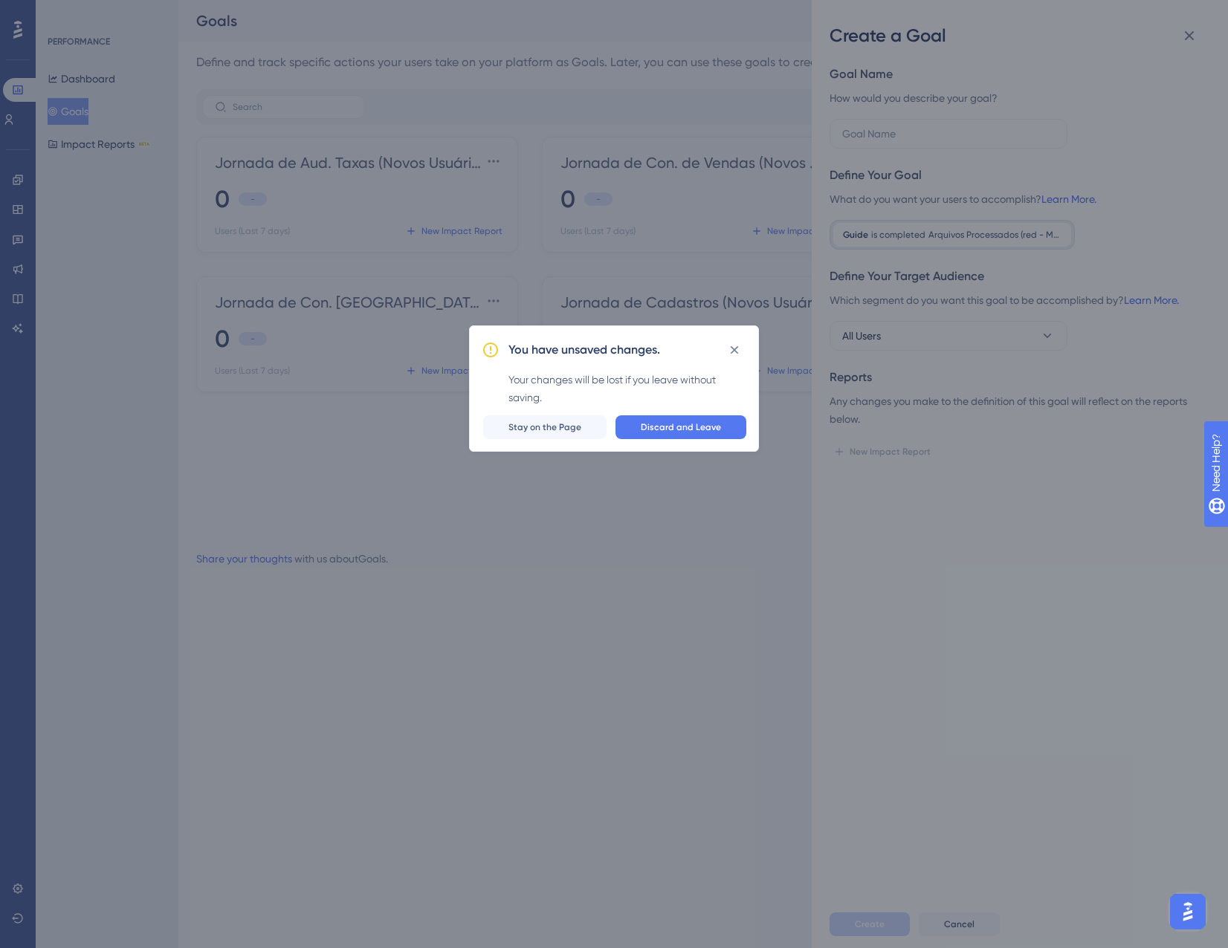
click at [20, 175] on div "You have unsaved changes. Your changes will be lost if you leave without saving…" at bounding box center [614, 474] width 1228 height 948
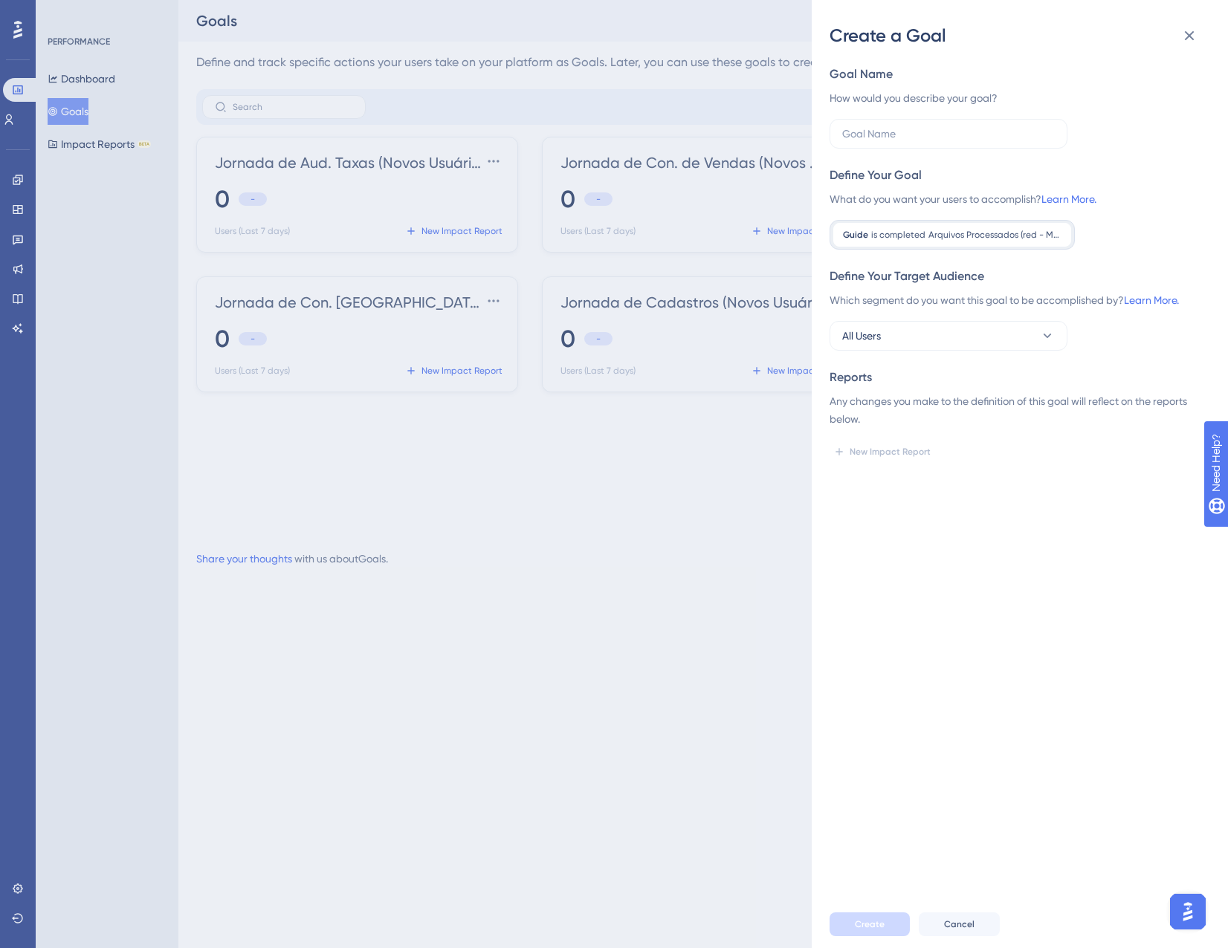
click at [36, 150] on div "Create a Goal Goal Name How would you describe your goal? Define Your Goal What…" at bounding box center [614, 474] width 1228 height 948
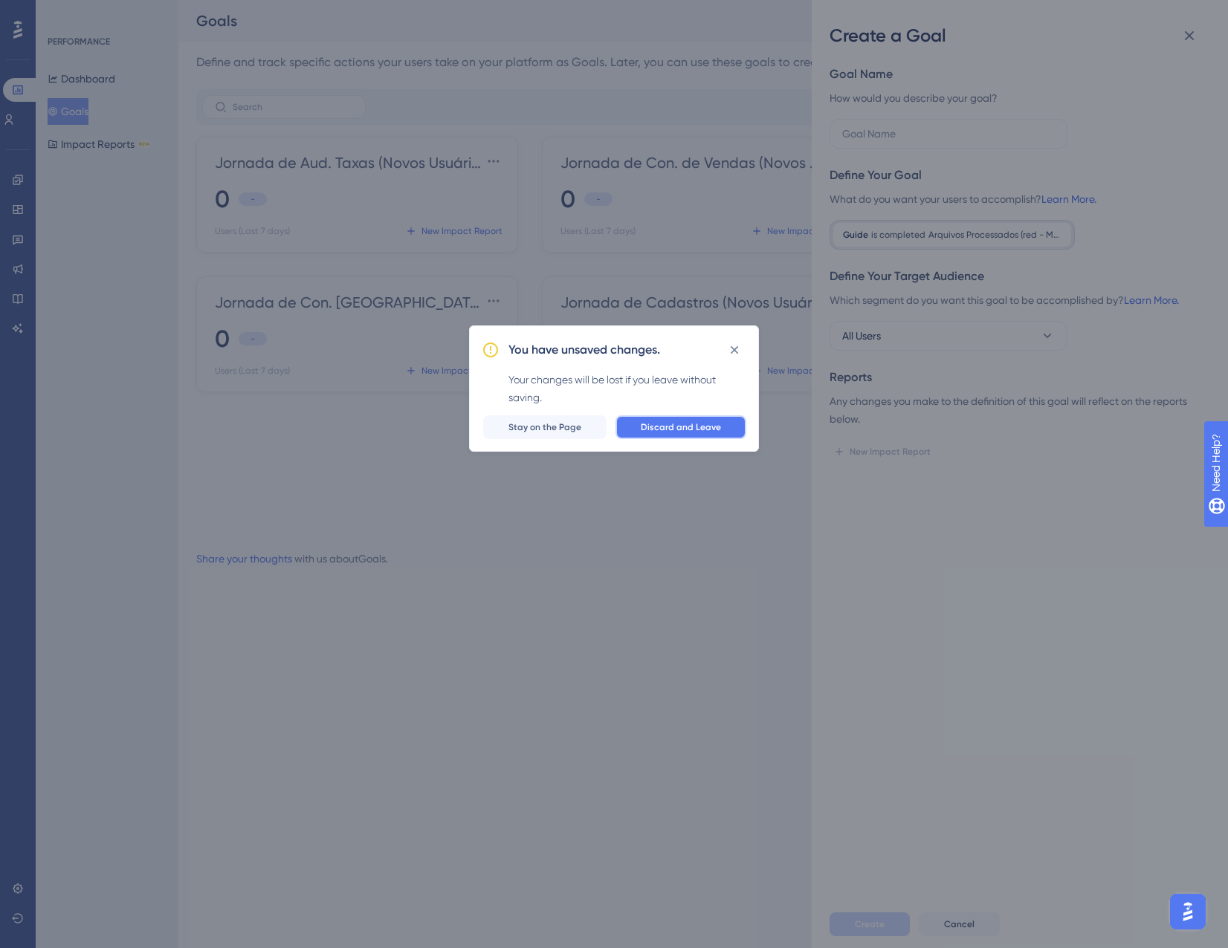
click at [666, 420] on button "Discard and Leave" at bounding box center [680, 427] width 131 height 24
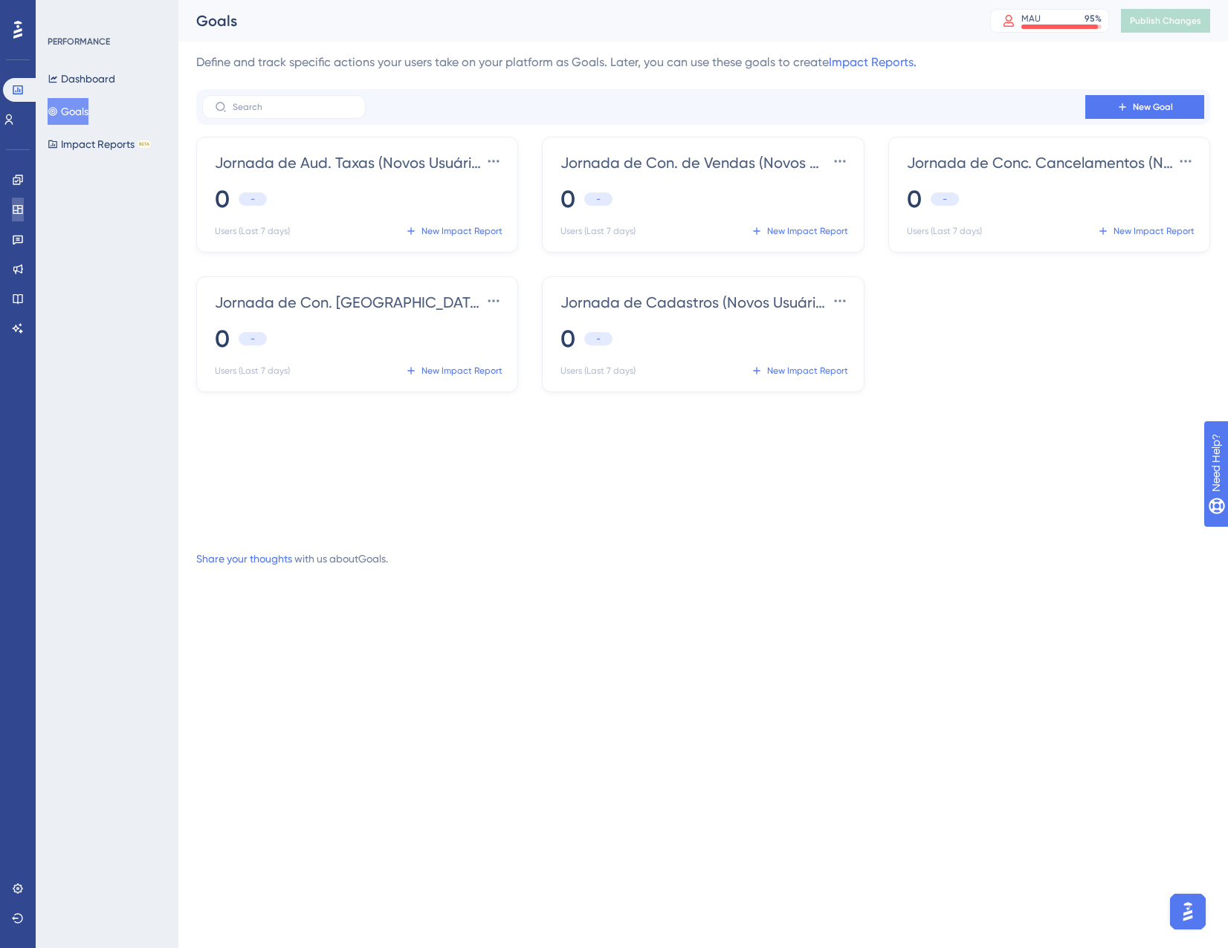
click at [19, 204] on link at bounding box center [18, 210] width 12 height 24
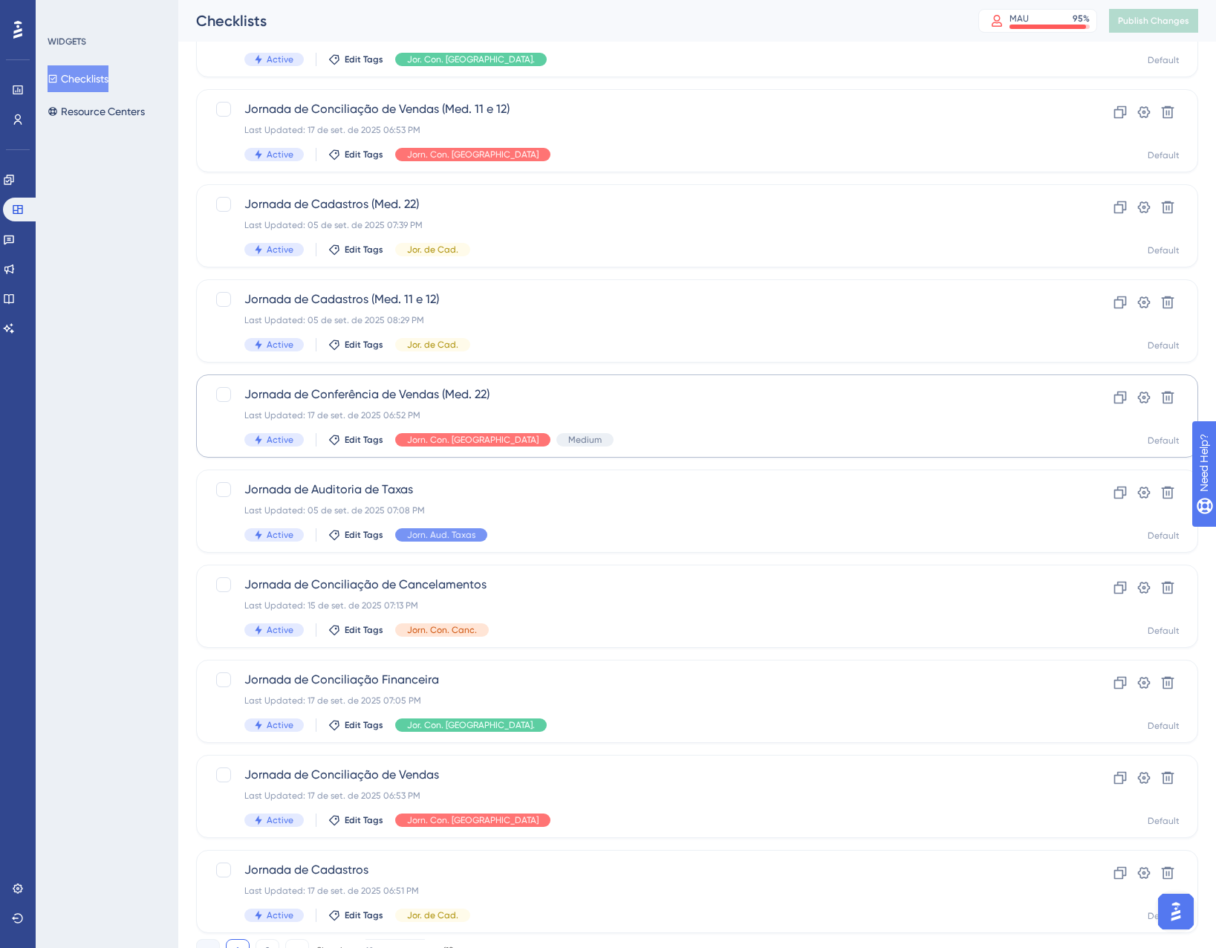
scroll to position [149, 0]
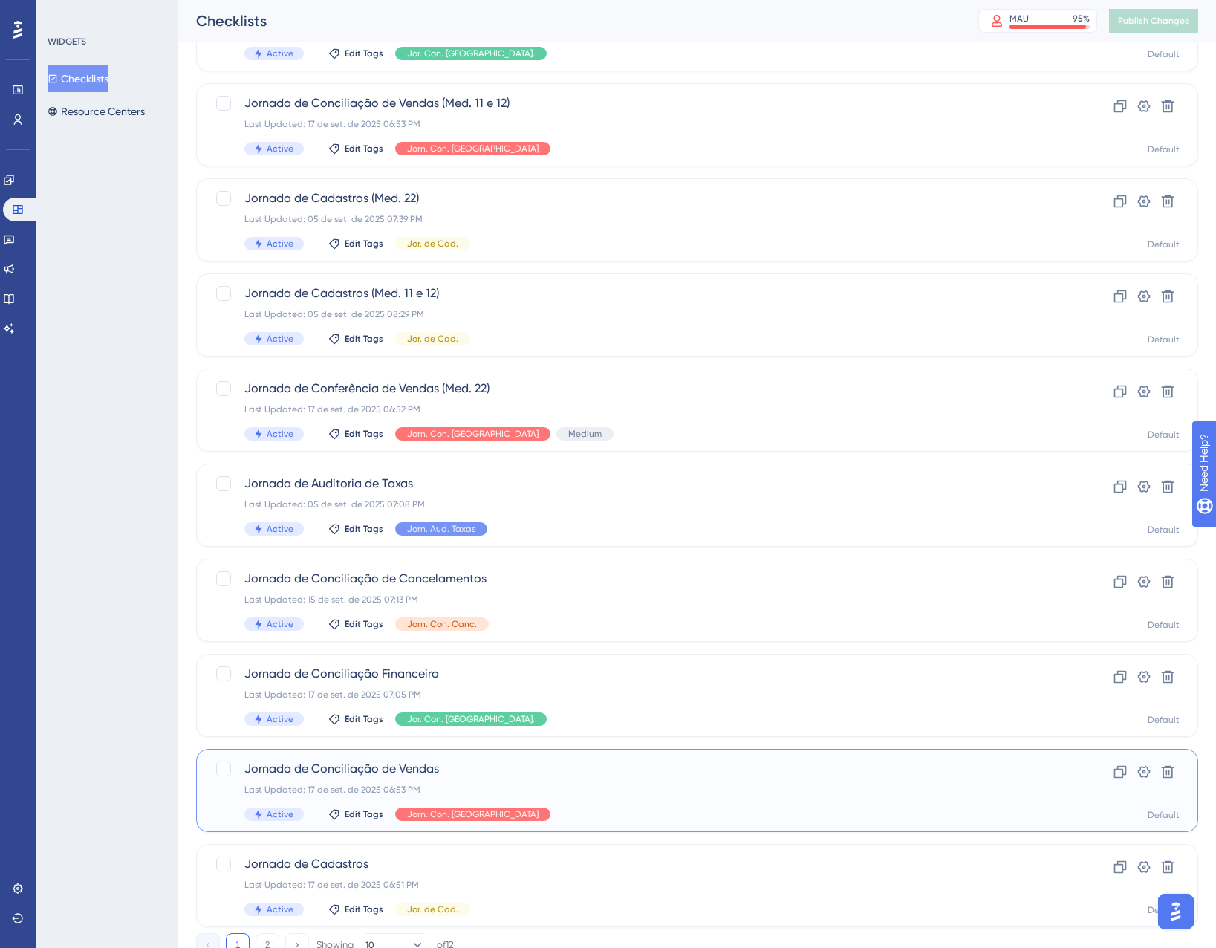
click at [521, 788] on div "Last Updated: 17 de set. de 2025 06:53 PM" at bounding box center [637, 790] width 787 height 12
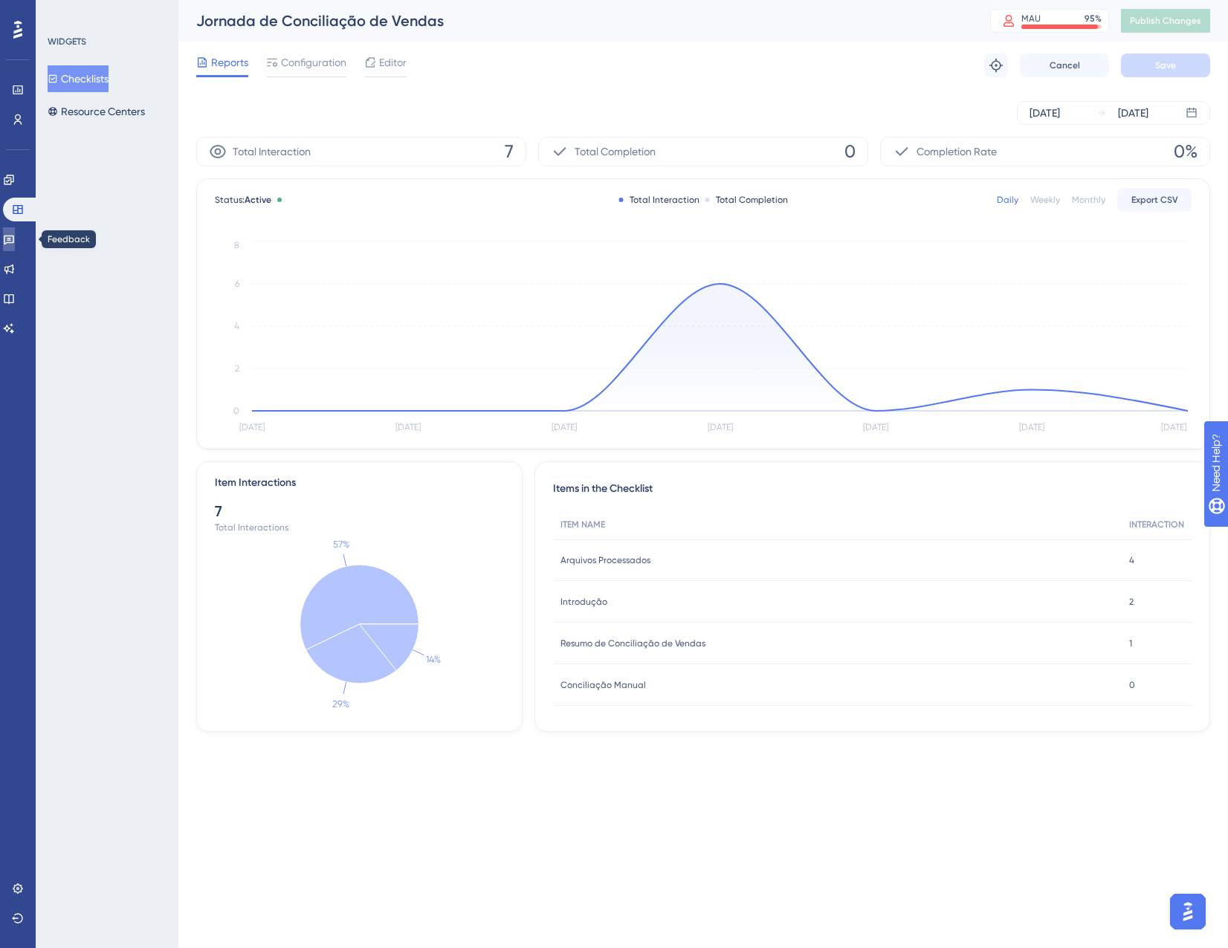
click at [15, 239] on icon at bounding box center [9, 239] width 12 height 12
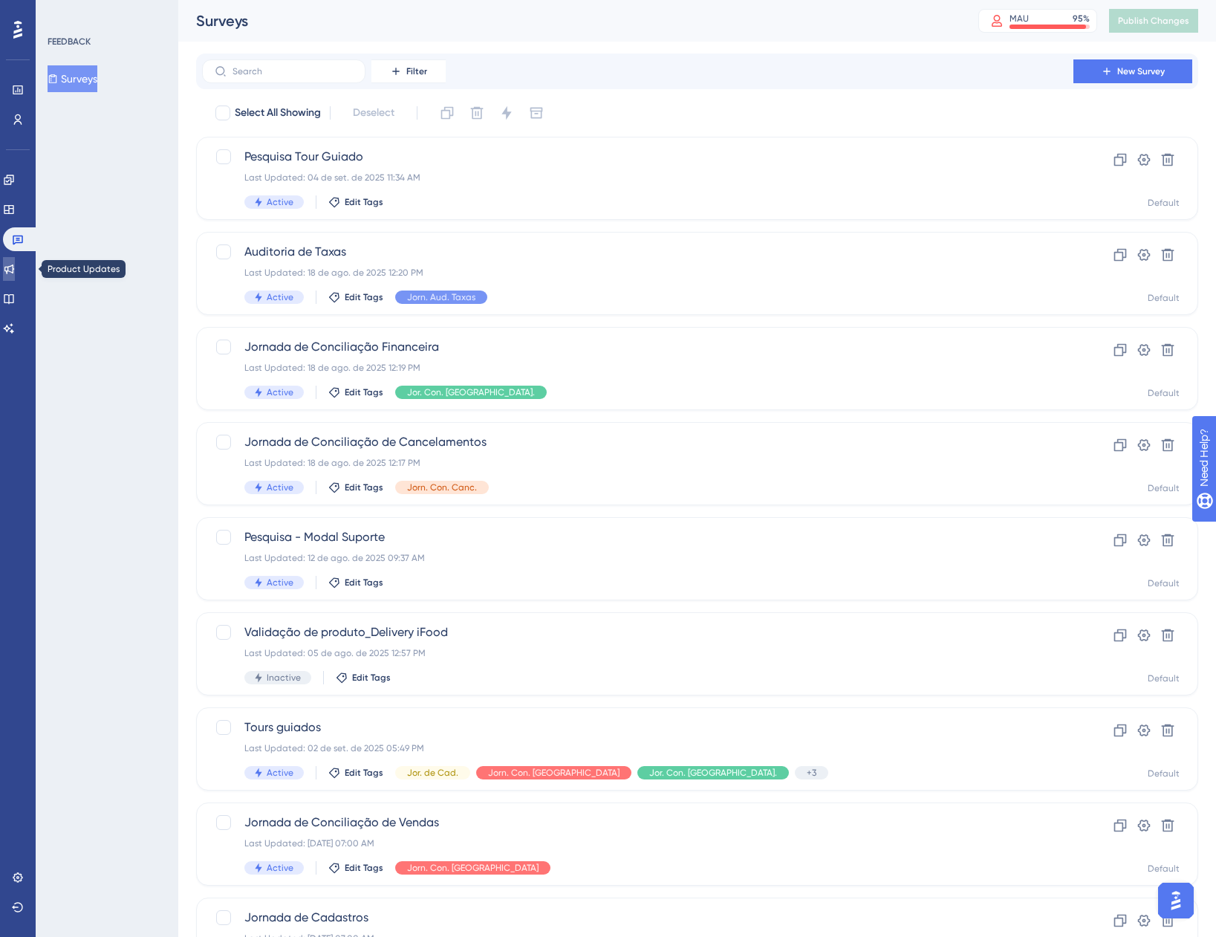
click at [13, 268] on icon at bounding box center [9, 270] width 10 height 10
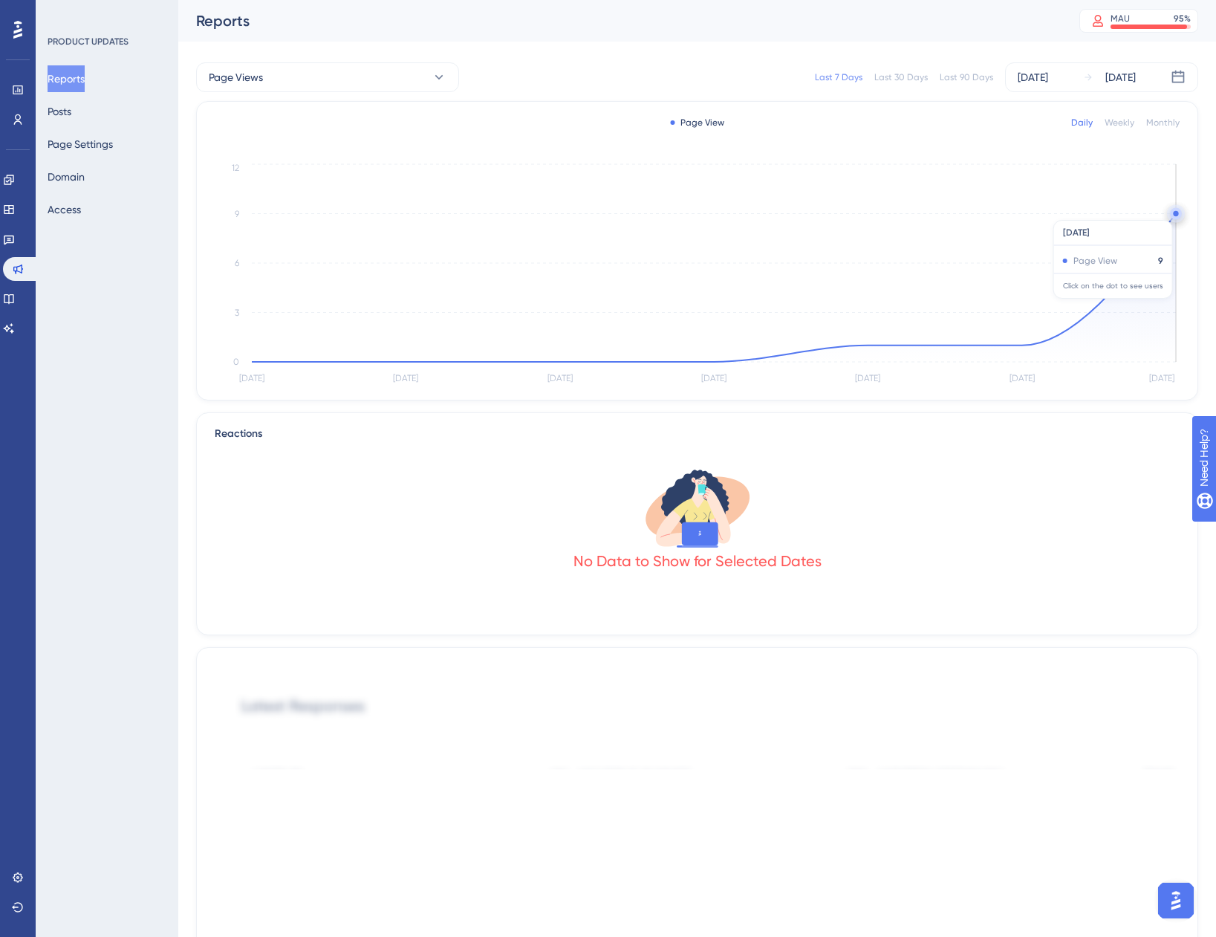
click at [1176, 213] on circle at bounding box center [1175, 213] width 5 height 5
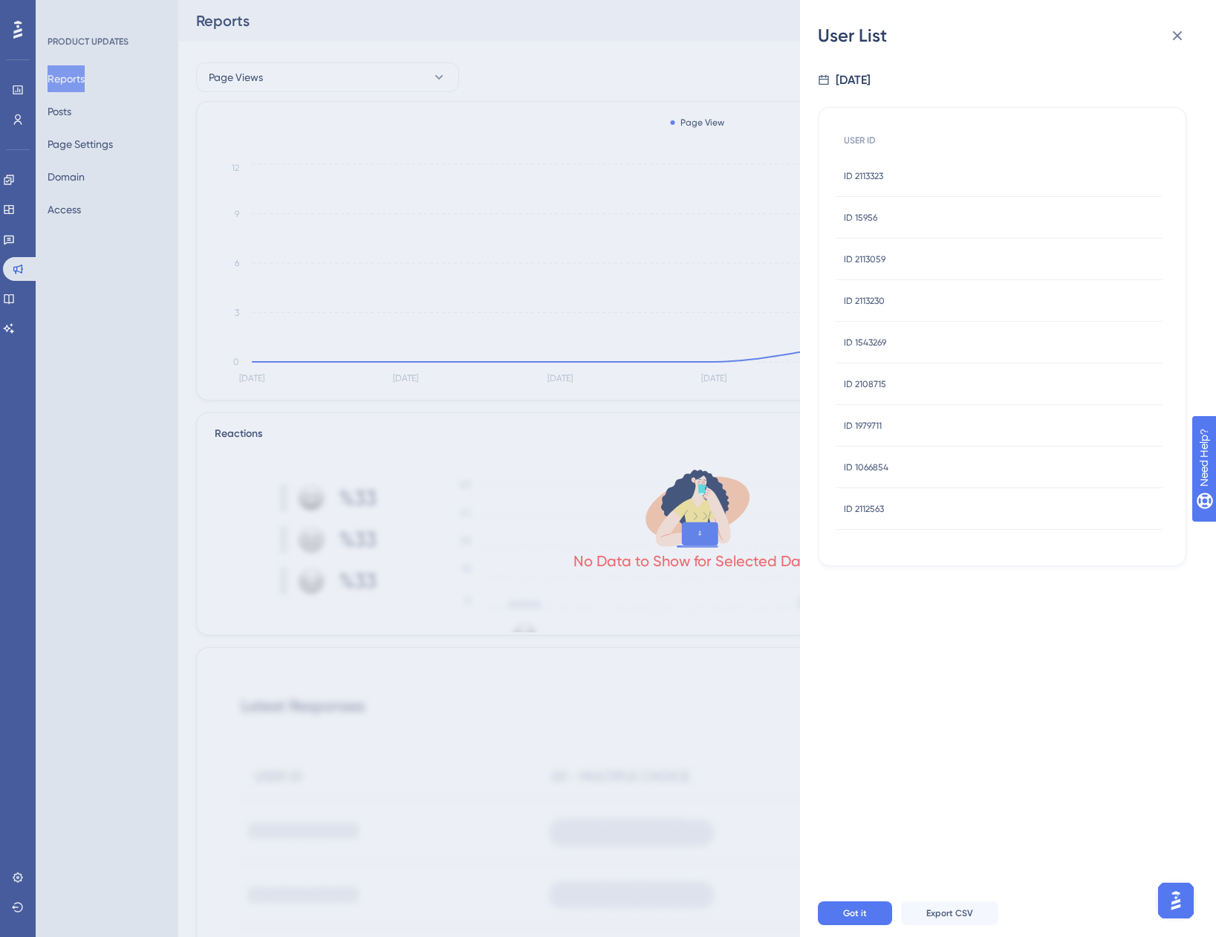
click at [875, 179] on span "ID 2113323" at bounding box center [863, 176] width 39 height 12
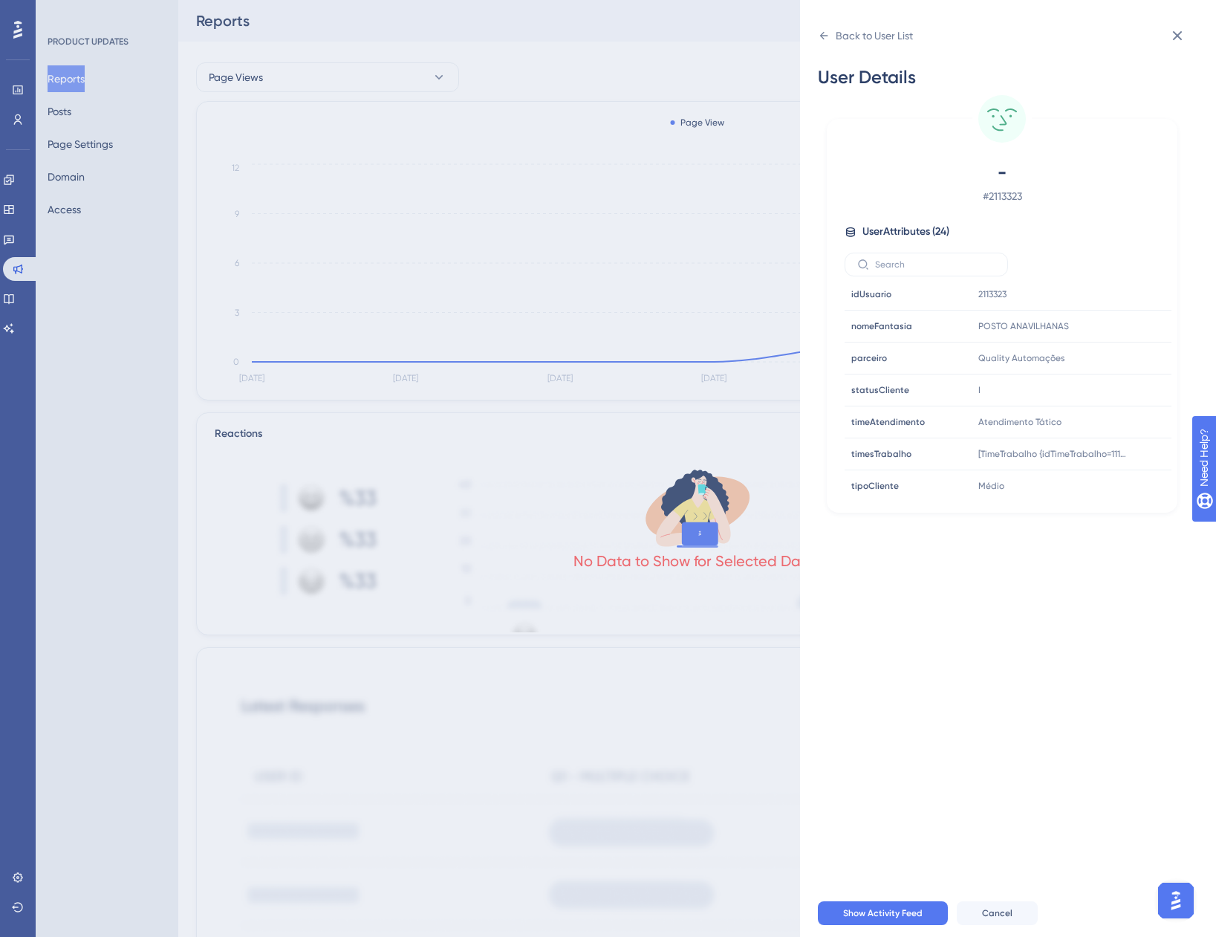
scroll to position [548, 0]
click at [1176, 39] on icon at bounding box center [1178, 36] width 18 height 18
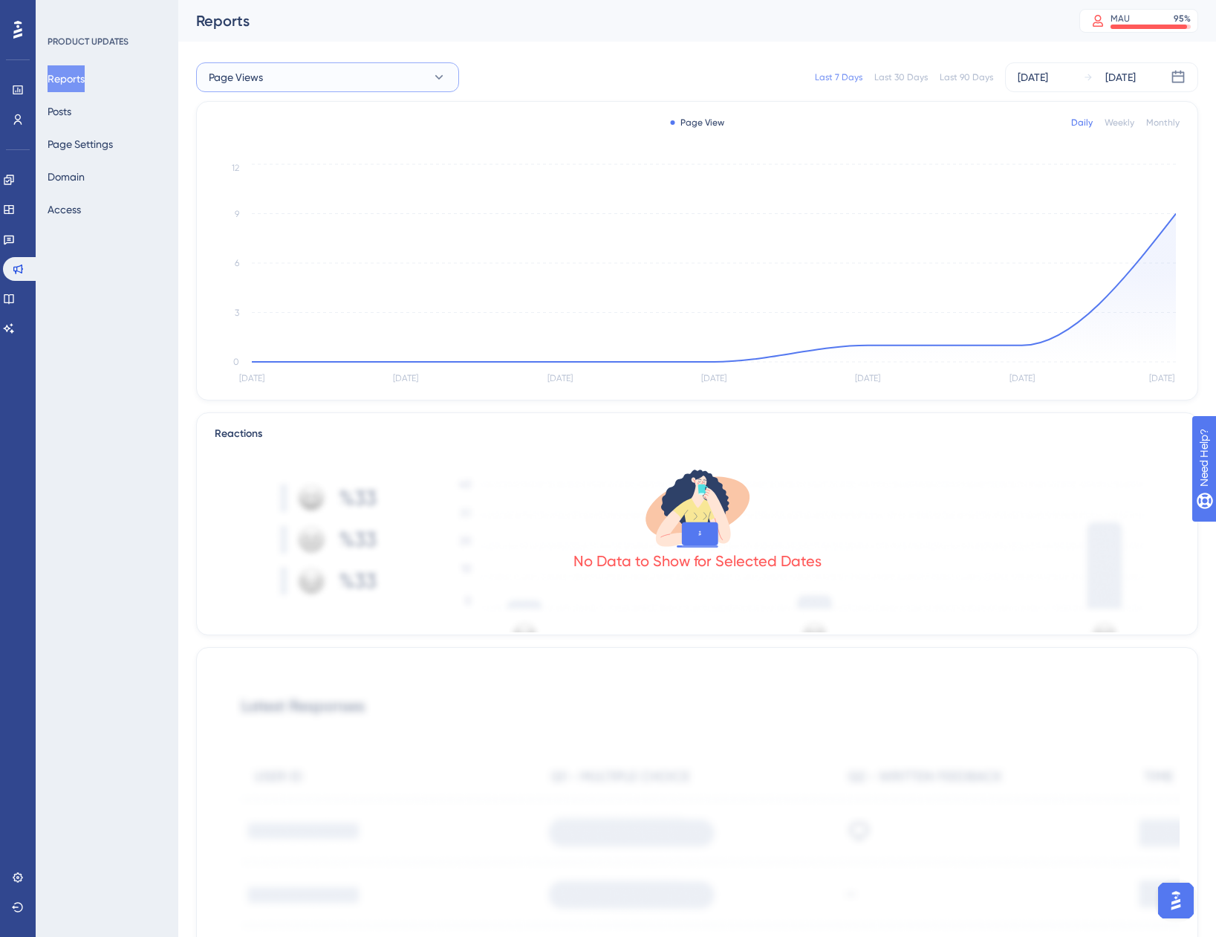
click at [314, 80] on button "Page Views" at bounding box center [327, 77] width 263 height 30
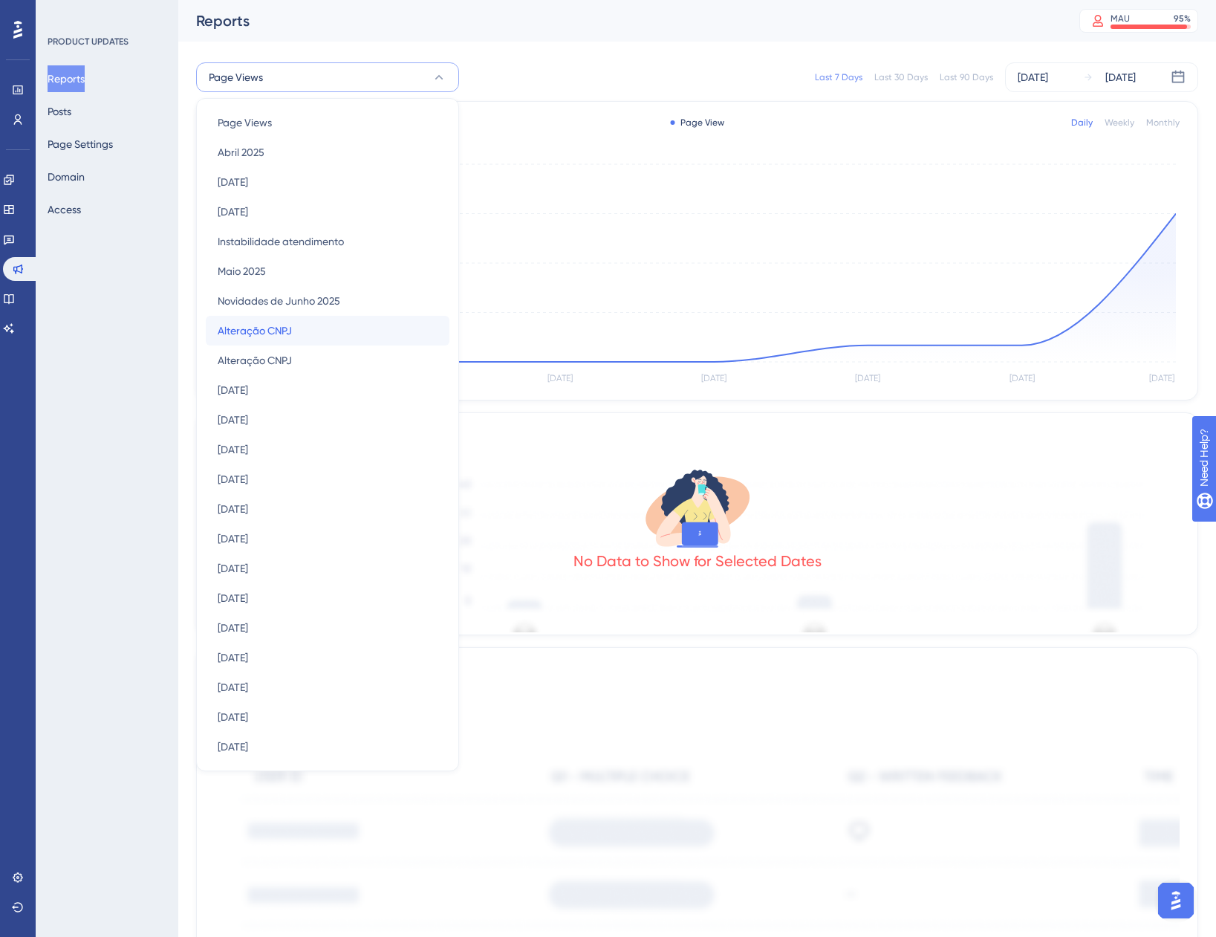
click at [328, 335] on div "Alteração CNPJ Alteração CNPJ" at bounding box center [328, 331] width 220 height 30
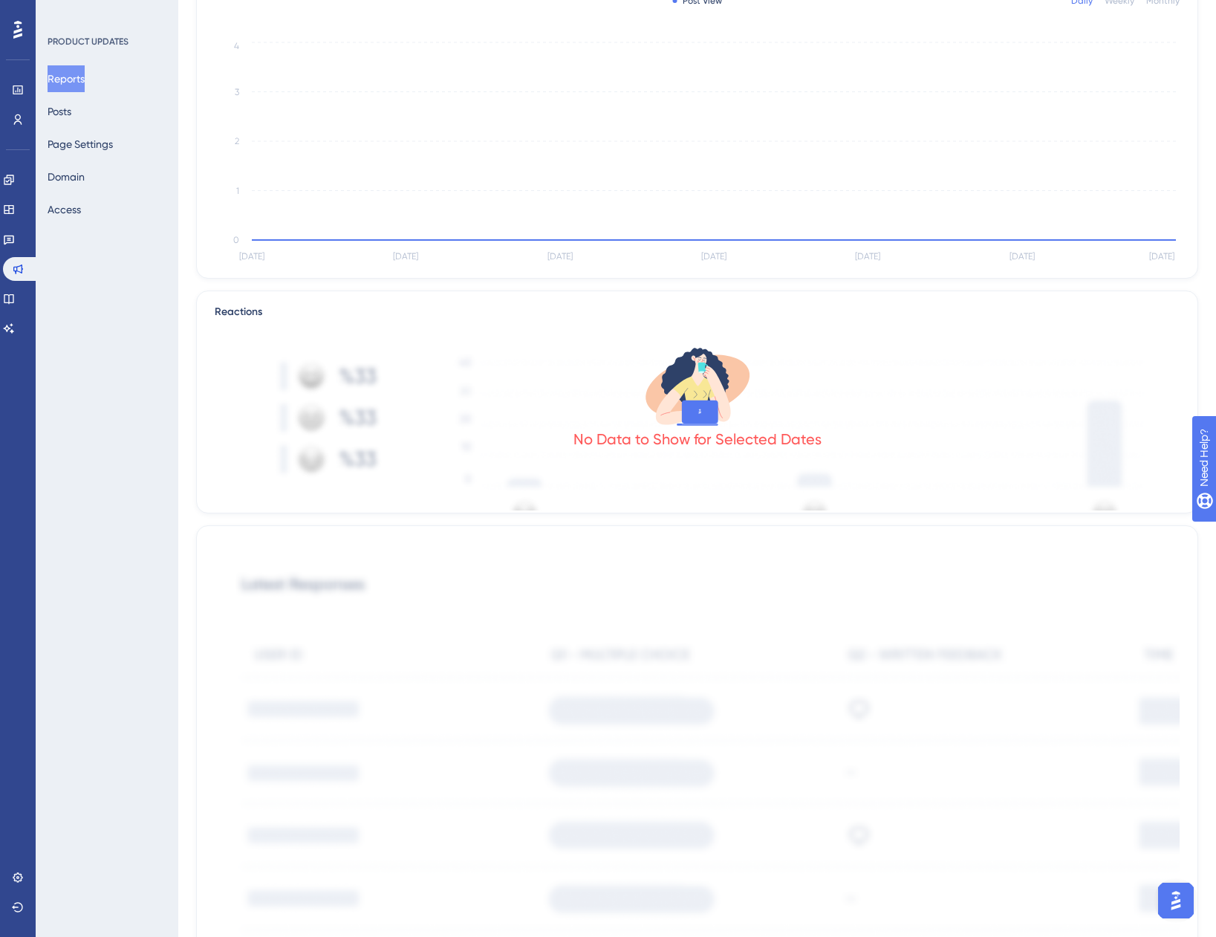
scroll to position [0, 0]
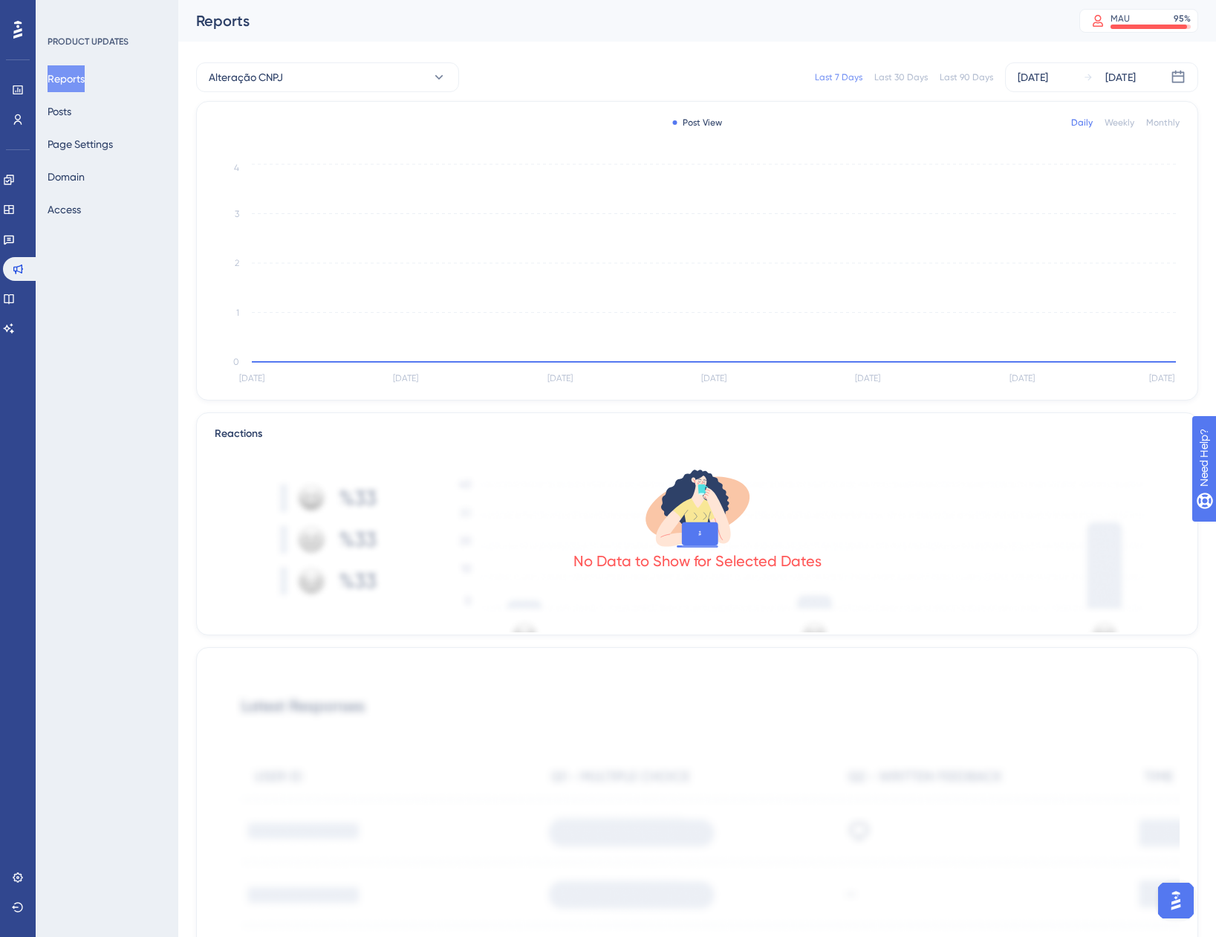
click at [324, 92] on div "Alteração CNPJ Last 7 Days Last 30 Days Last 90 Days Sep 12 2025 Sep 18 2025" at bounding box center [697, 78] width 1002 height 48
click at [314, 74] on button "Alteração CNPJ" at bounding box center [327, 77] width 263 height 30
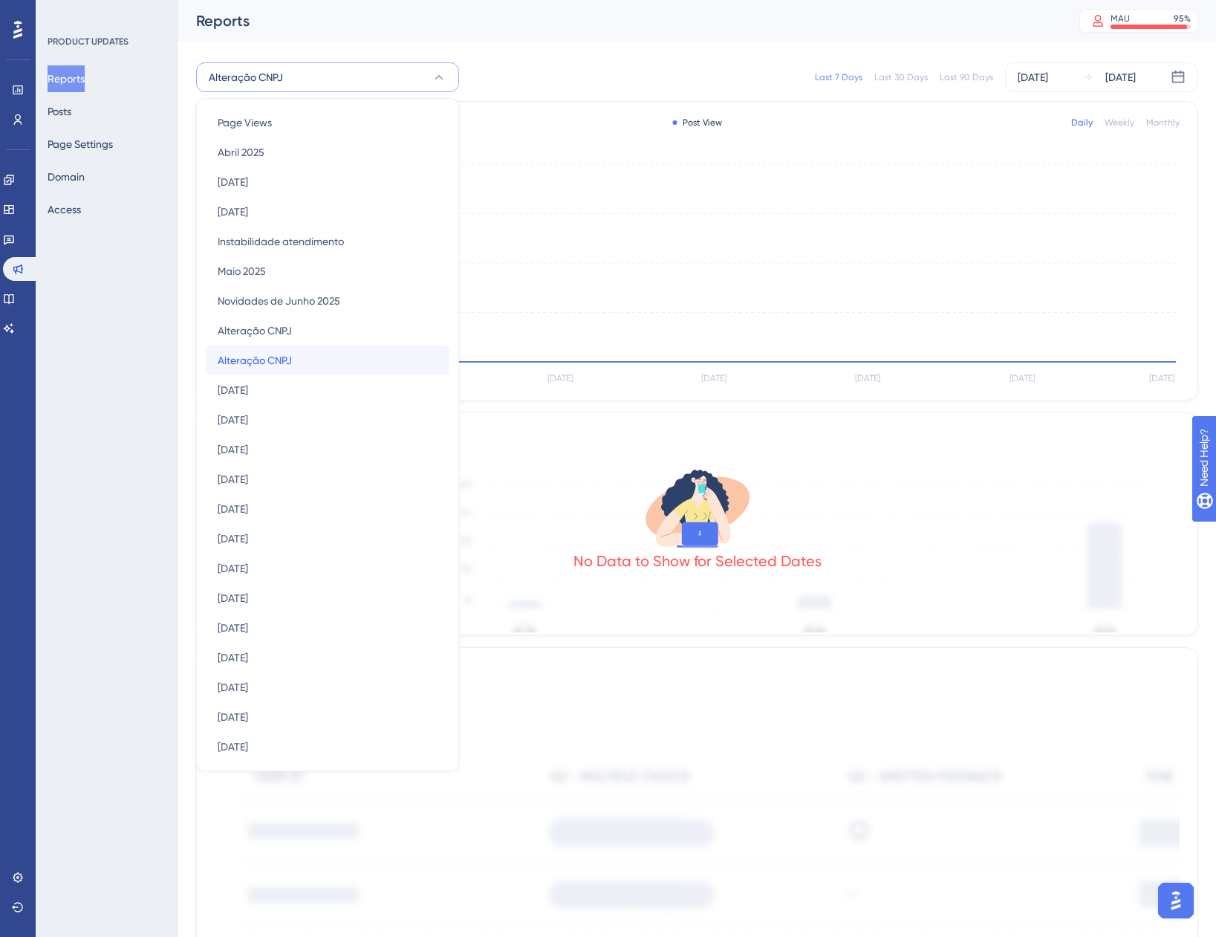
click at [329, 369] on div "Alteração CNPJ Alteração CNPJ" at bounding box center [328, 361] width 220 height 30
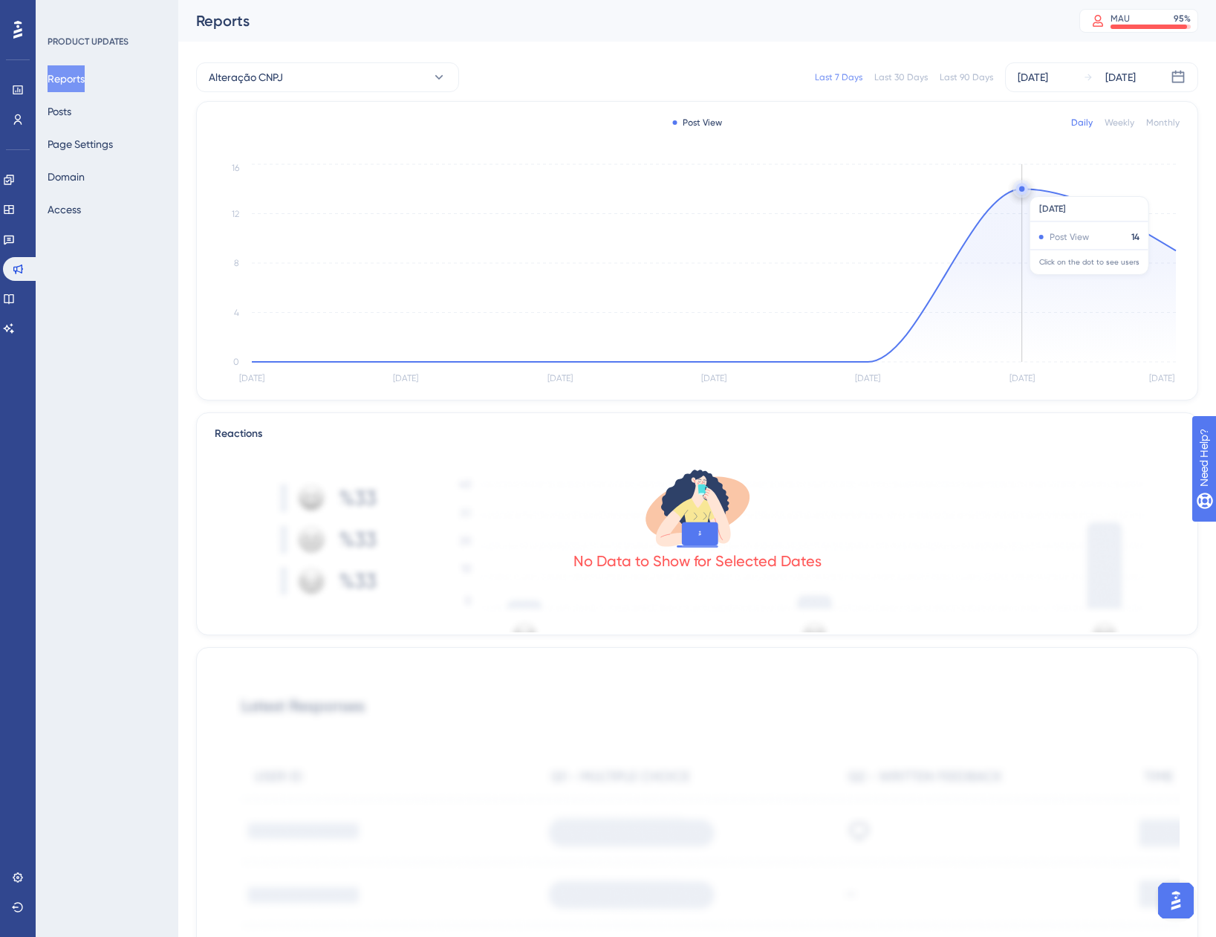
click at [1017, 189] on circle at bounding box center [1023, 189] width 12 height 12
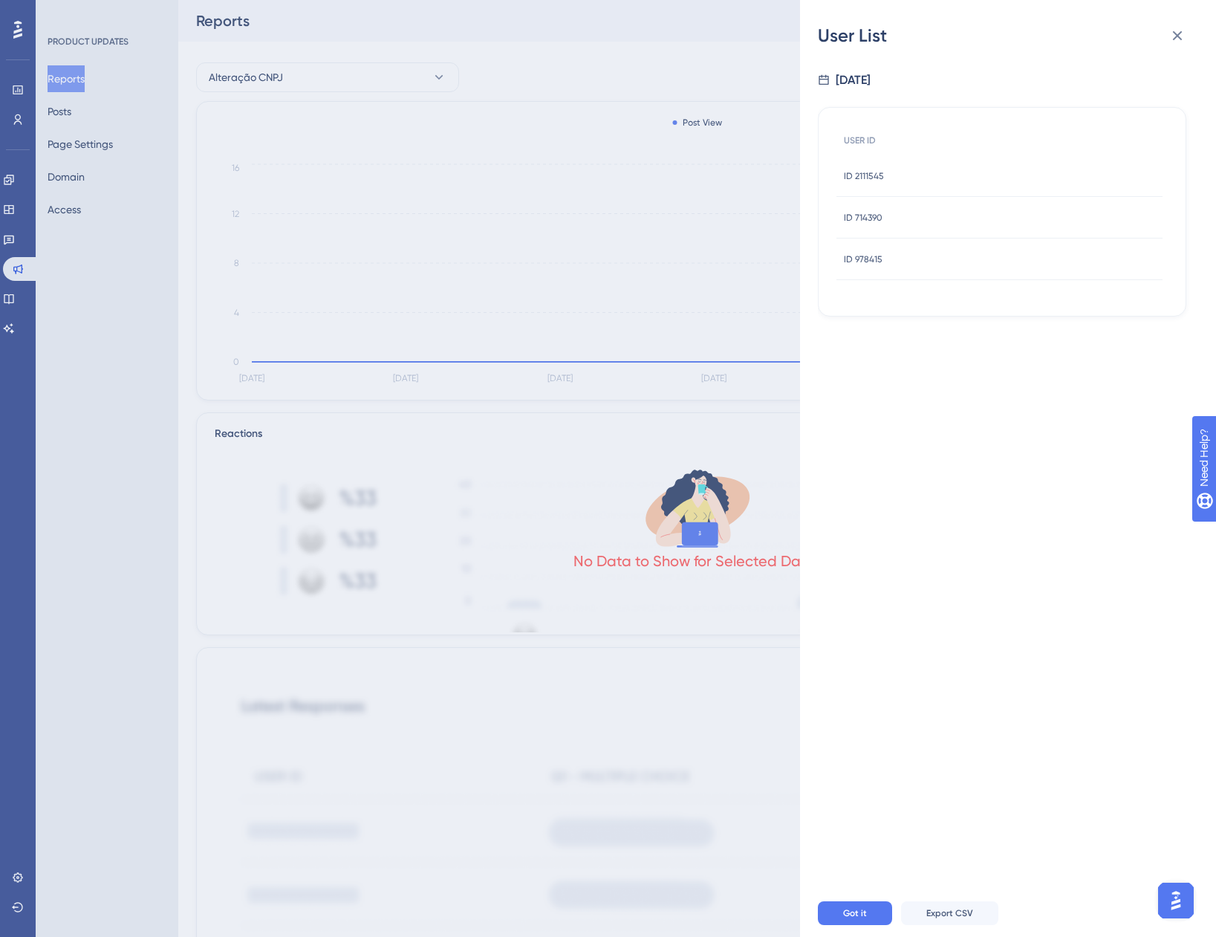
click at [877, 172] on span "ID 2111545" at bounding box center [864, 176] width 40 height 12
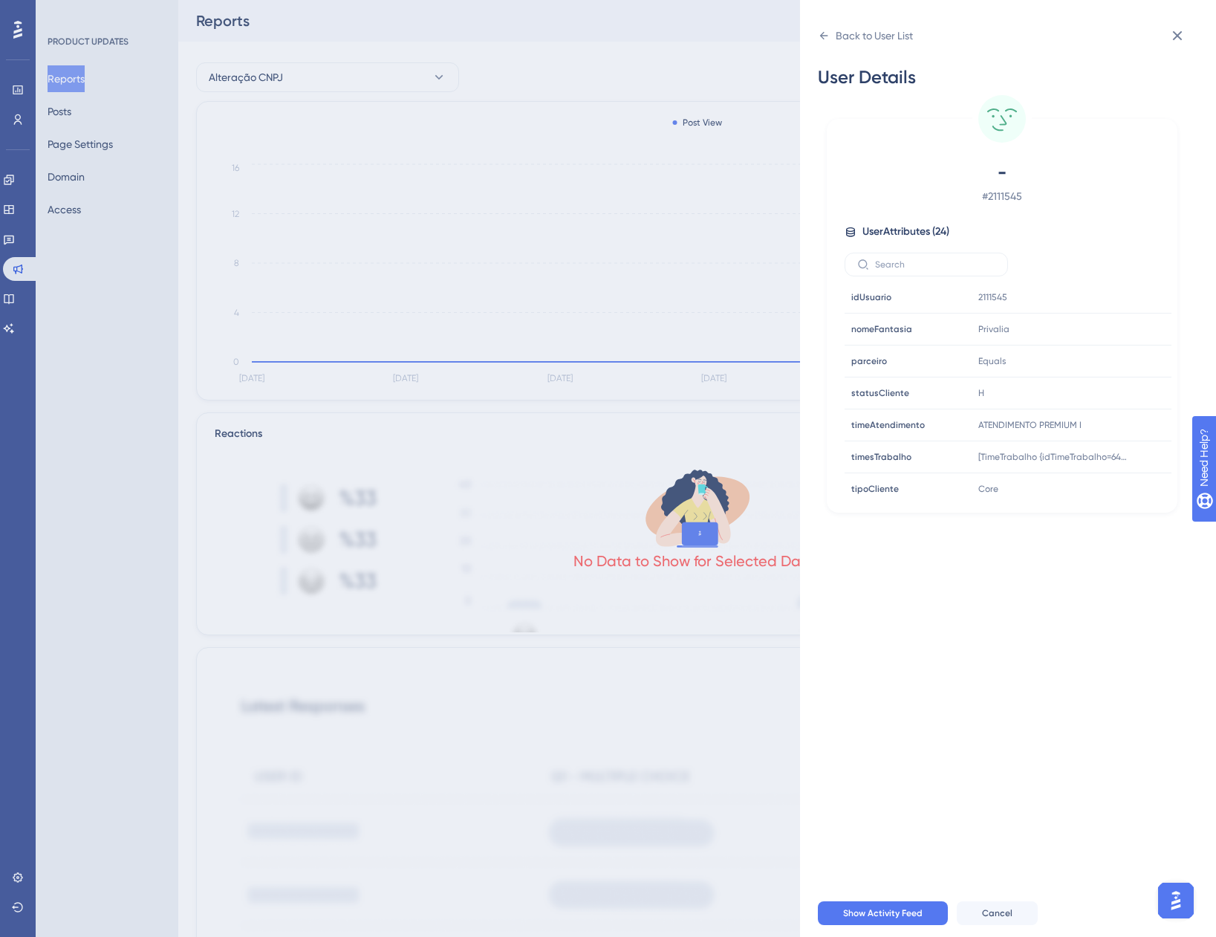
scroll to position [548, 0]
click at [834, 34] on div "Back to User List" at bounding box center [865, 36] width 95 height 24
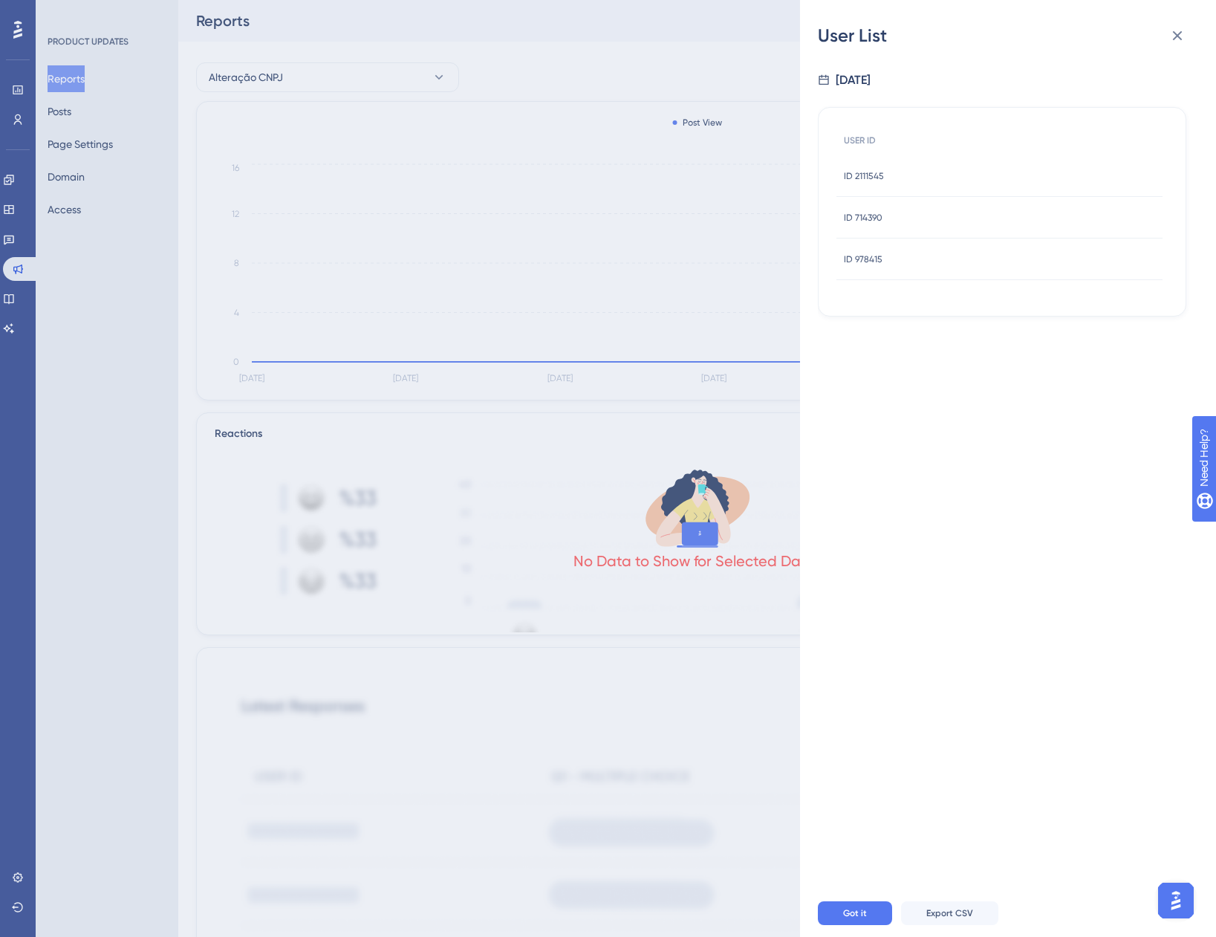
click at [875, 211] on div "ID 714390 ID 714390" at bounding box center [863, 218] width 39 height 42
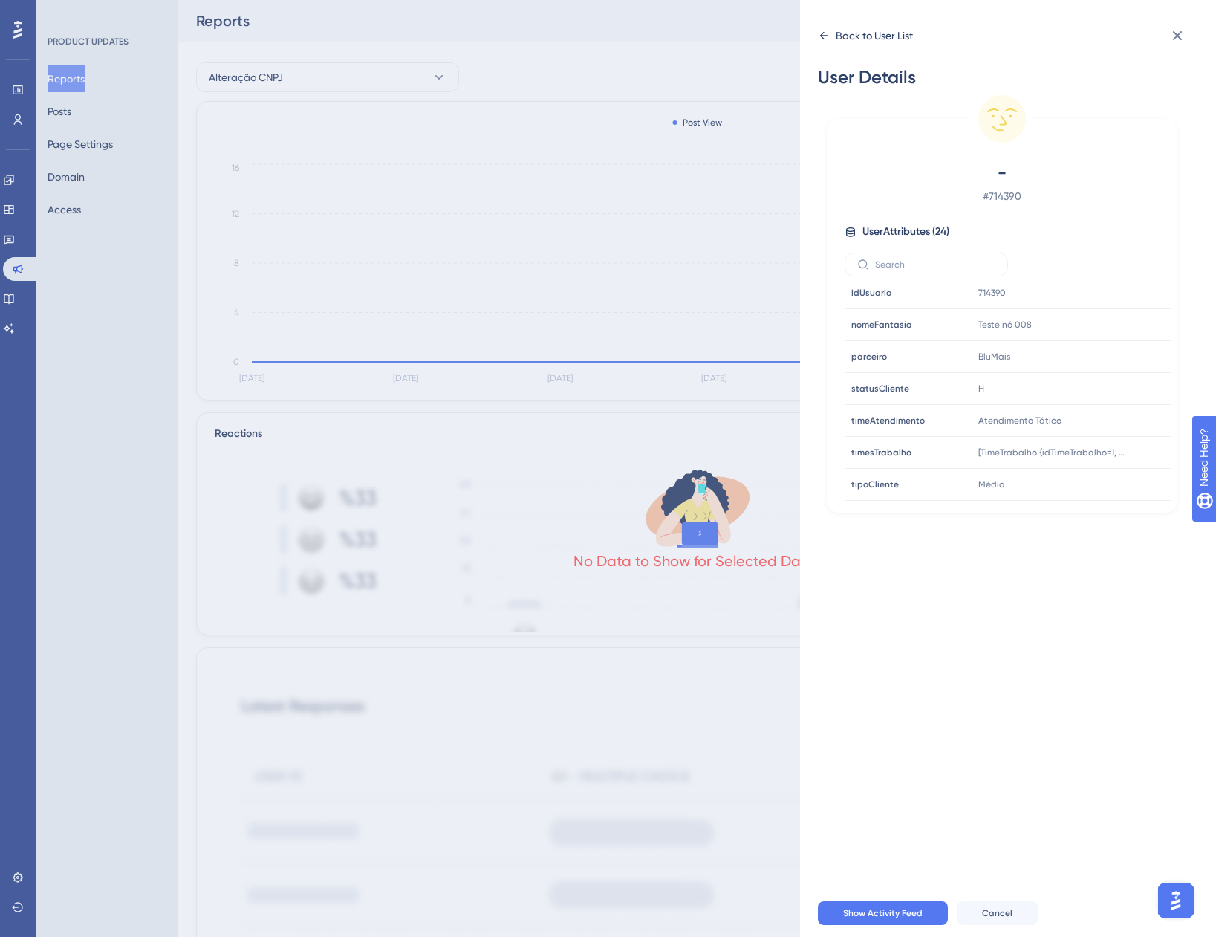
click at [829, 40] on icon at bounding box center [824, 36] width 12 height 12
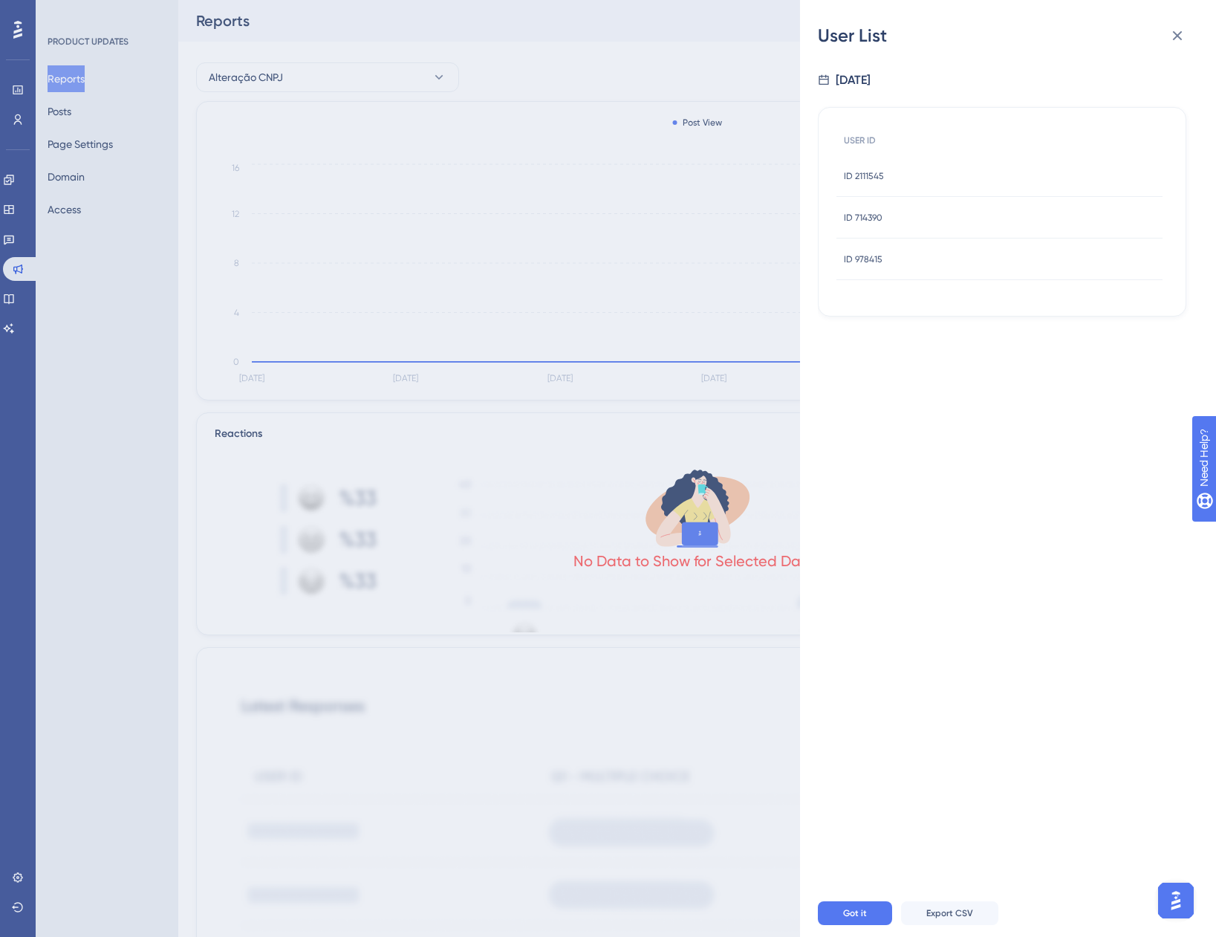
click at [884, 259] on div "ID 978415 ID 978415" at bounding box center [1000, 260] width 326 height 42
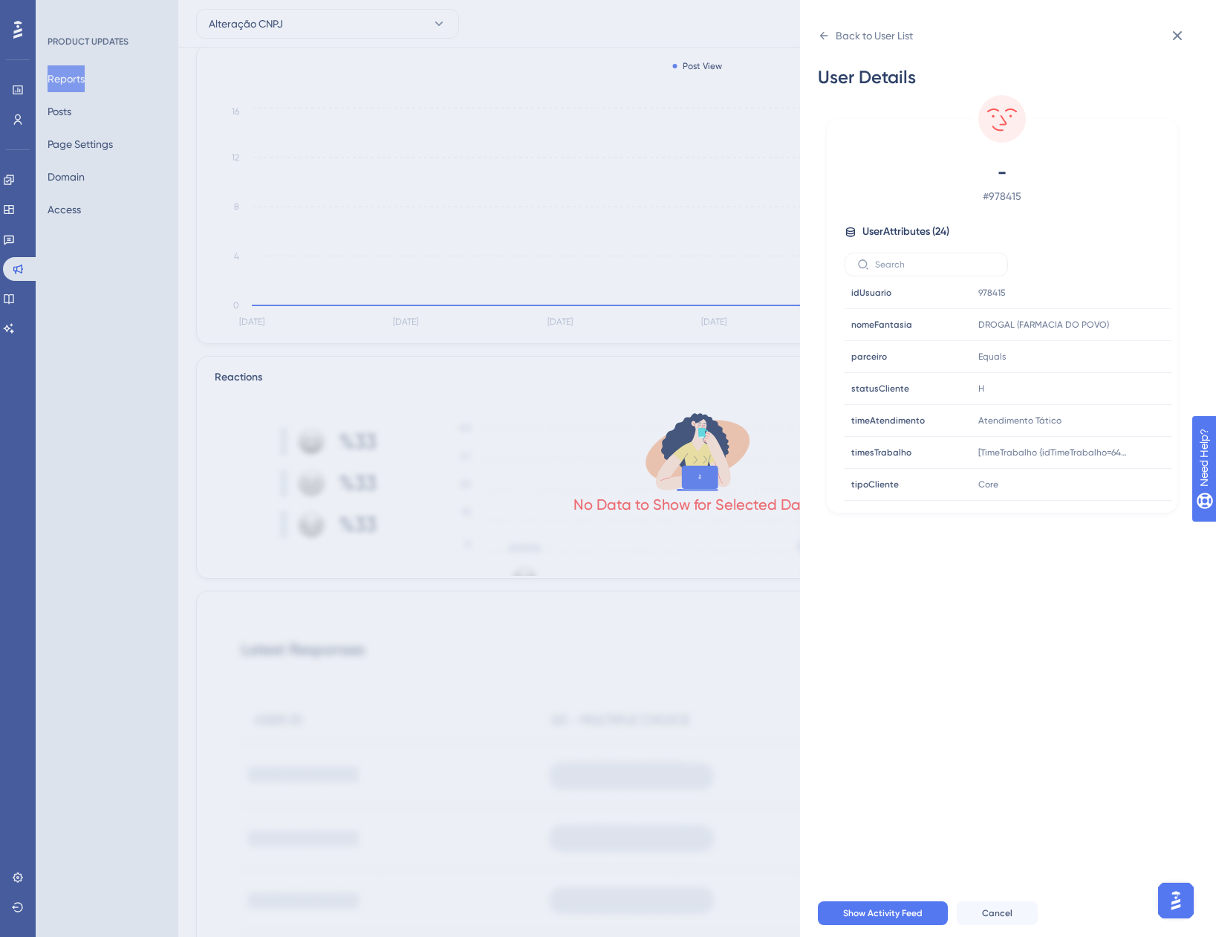
scroll to position [74, 0]
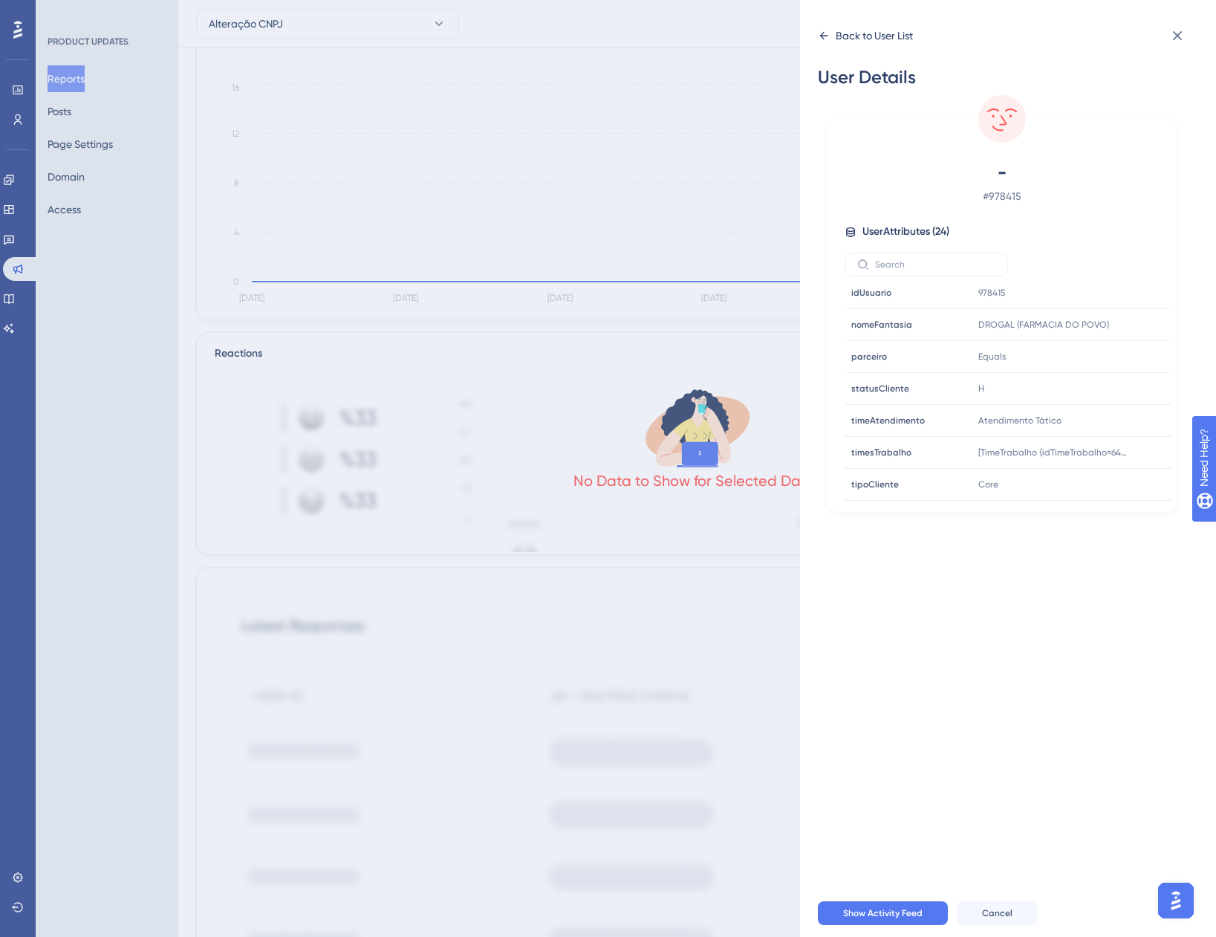
click at [859, 38] on div "Back to User List" at bounding box center [874, 36] width 77 height 18
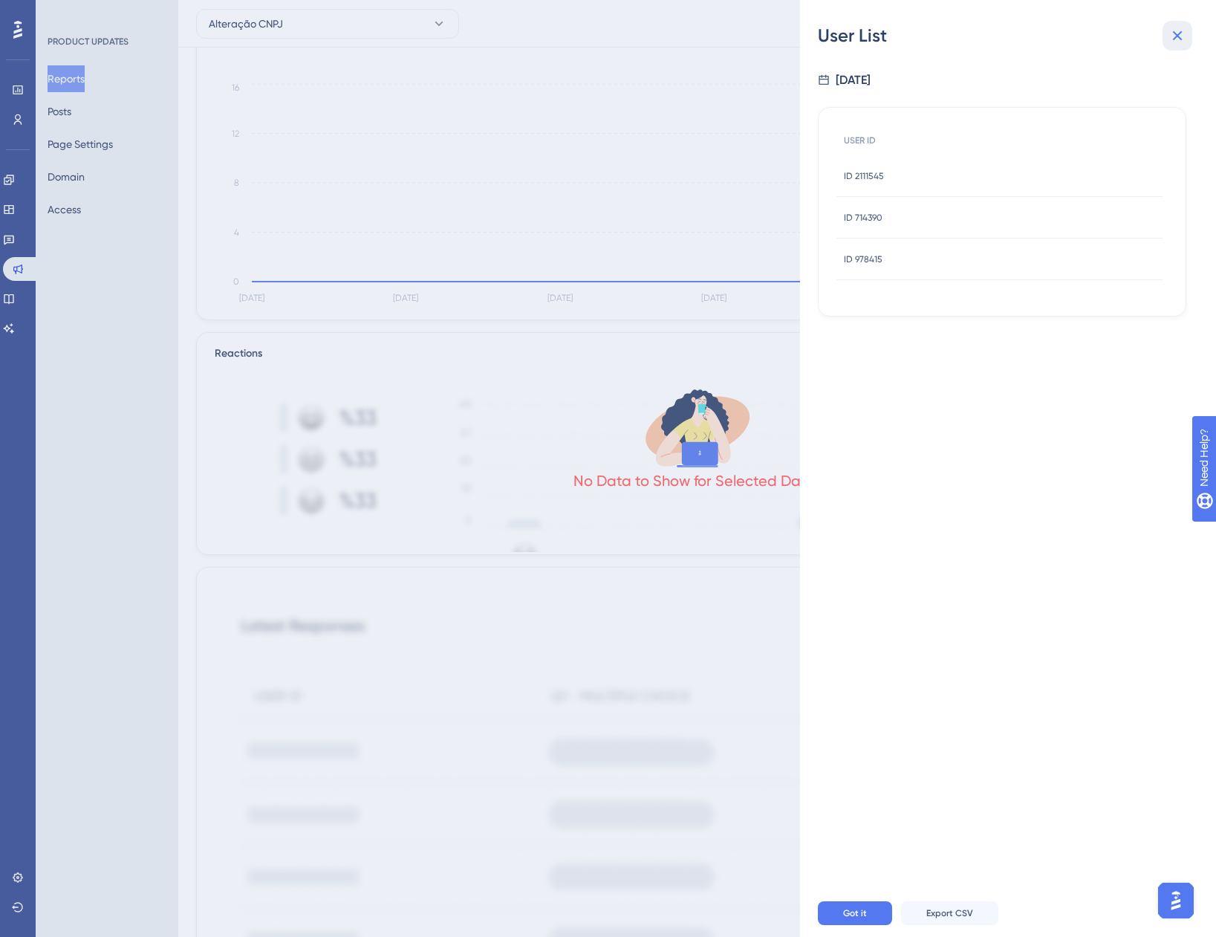
click at [1173, 30] on icon at bounding box center [1178, 36] width 18 height 18
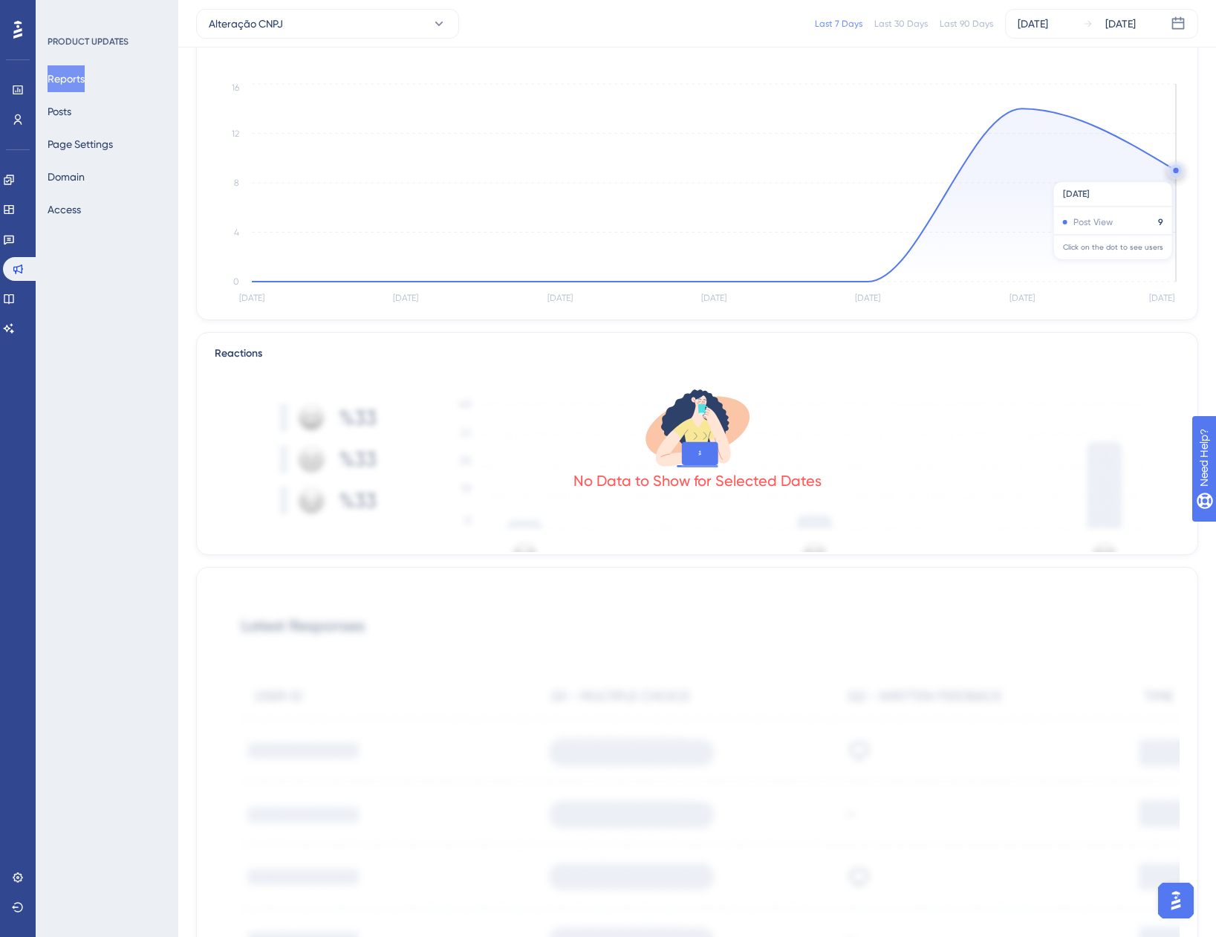
click at [1173, 174] on circle at bounding box center [1176, 170] width 12 height 12
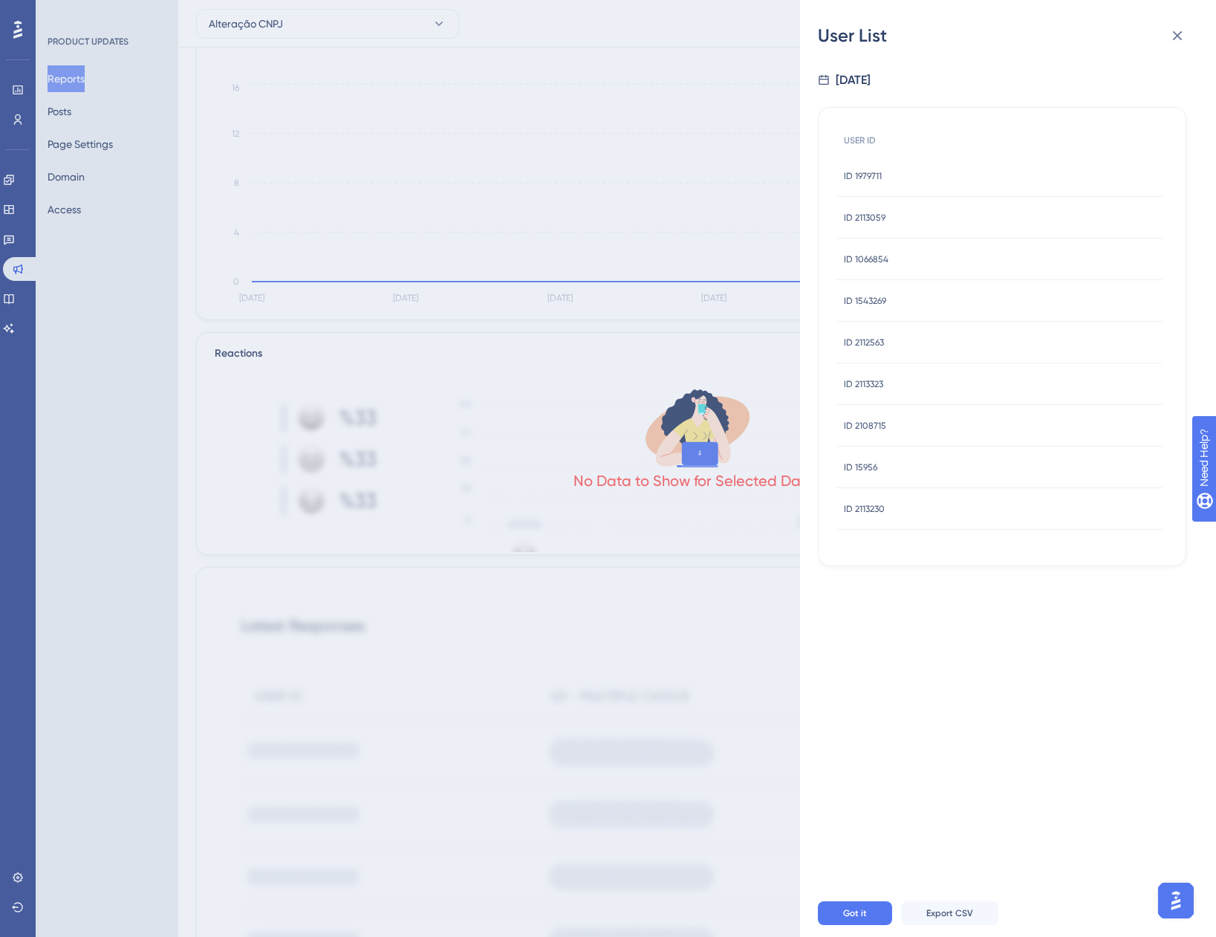
click at [868, 178] on span "ID 1979711" at bounding box center [863, 176] width 38 height 12
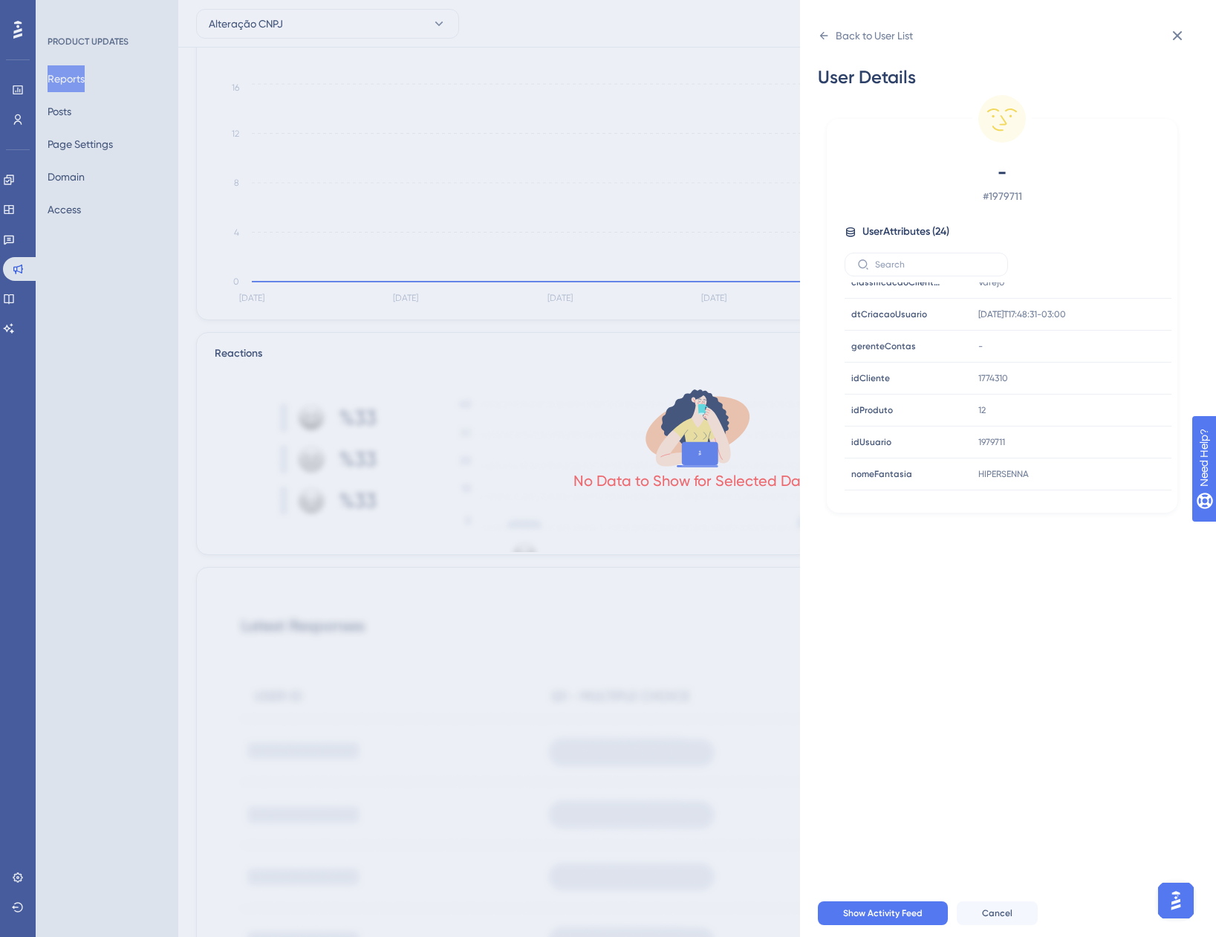
scroll to position [297, 0]
click at [1182, 27] on icon at bounding box center [1178, 36] width 18 height 18
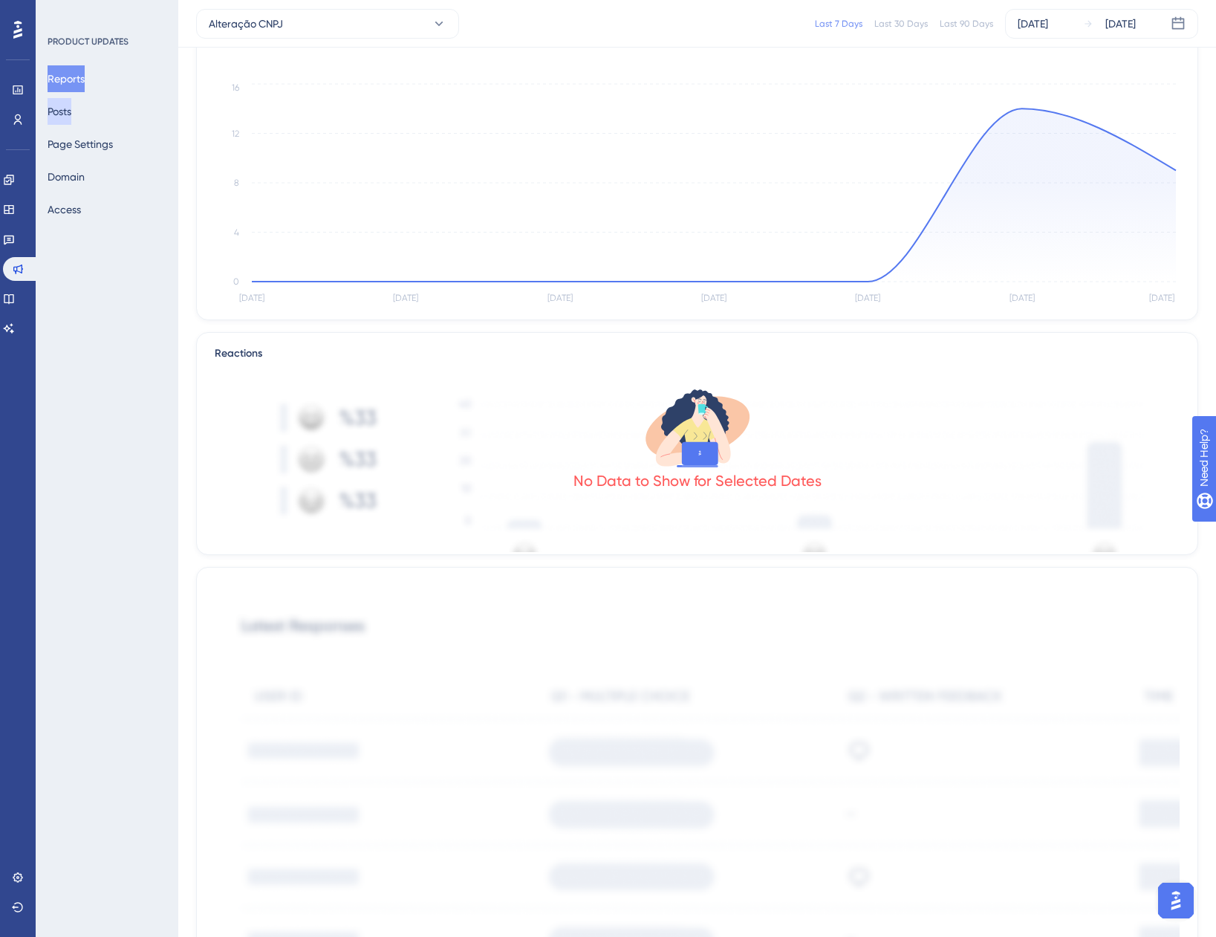
click at [70, 107] on button "Posts" at bounding box center [60, 111] width 24 height 27
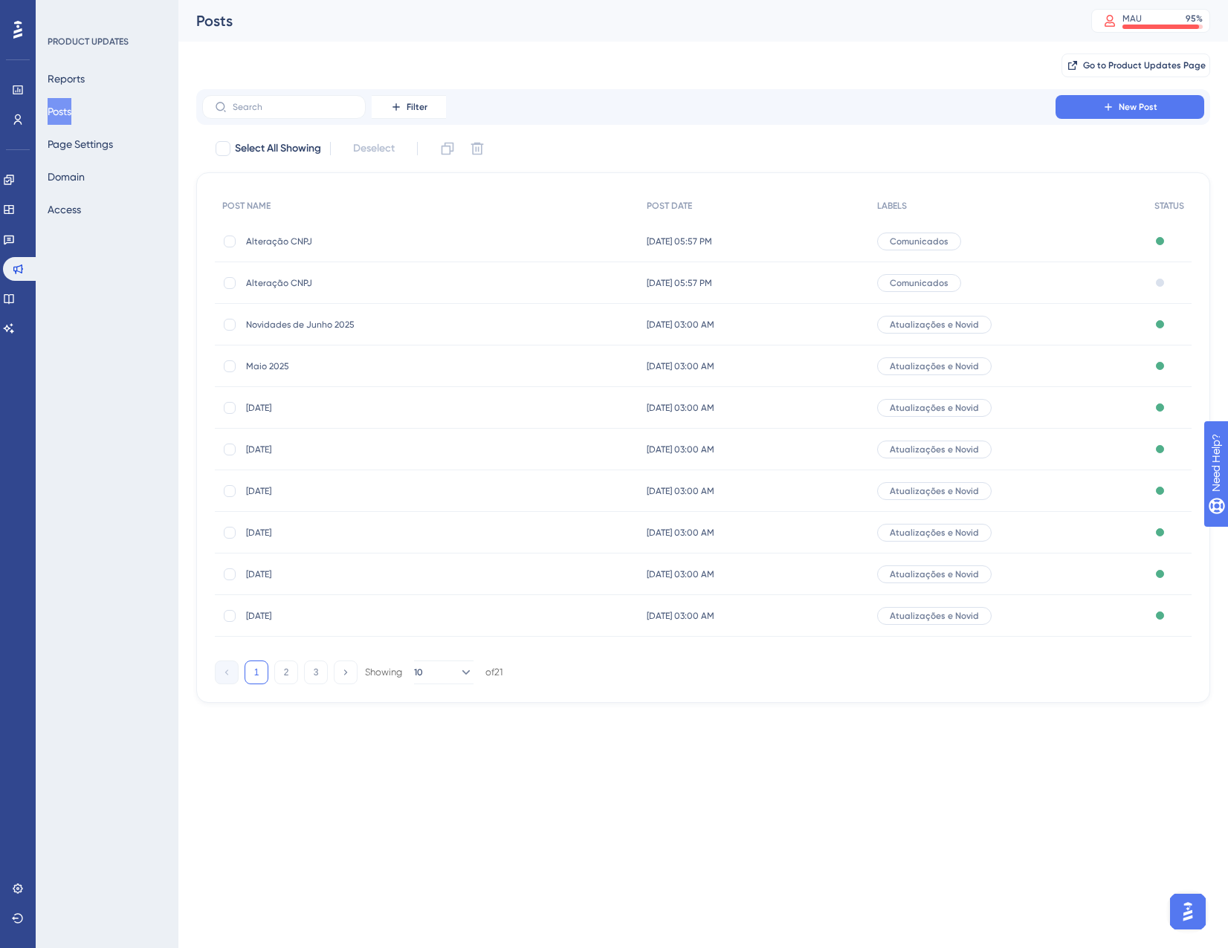
click at [263, 280] on span "Alteração CNPJ" at bounding box center [365, 283] width 238 height 12
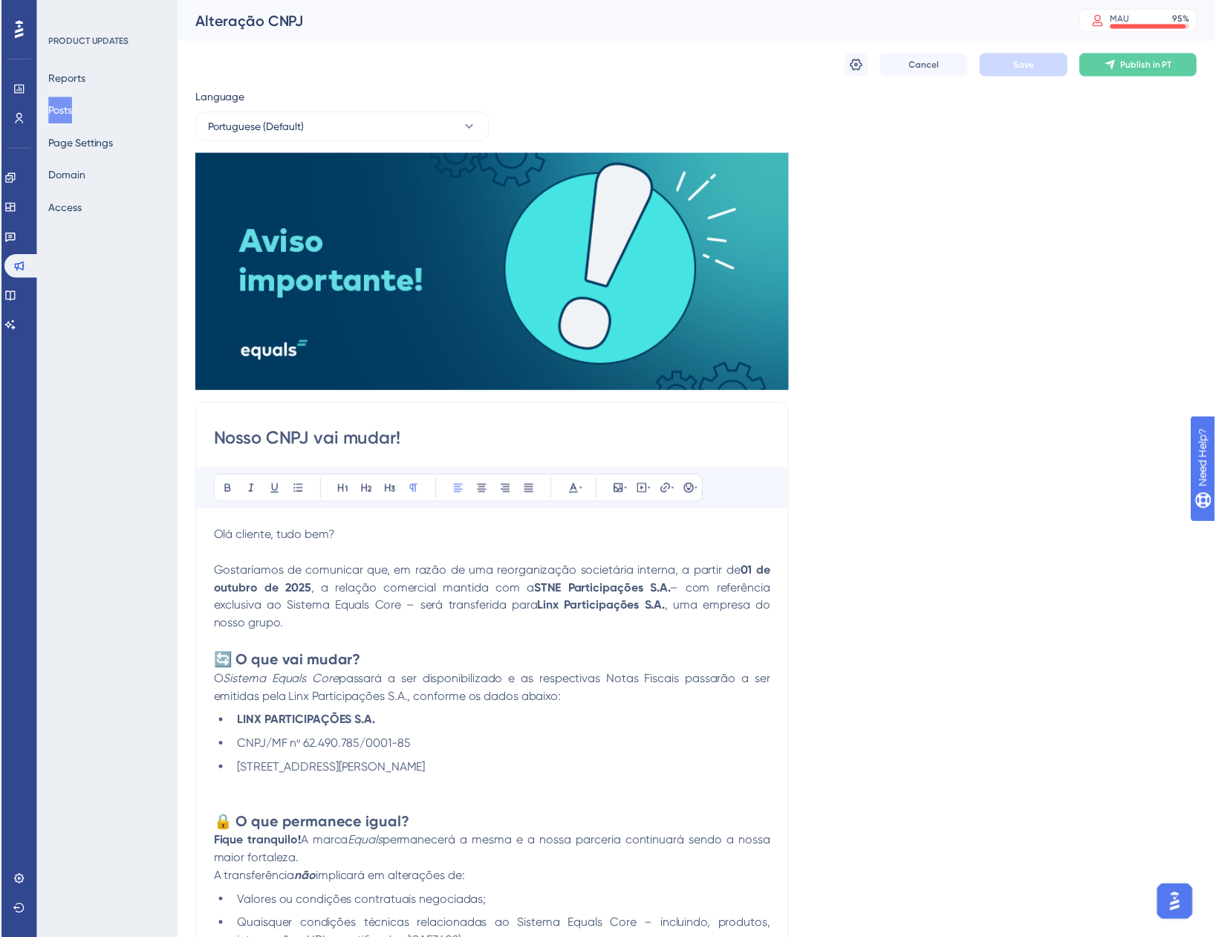
scroll to position [230, 0]
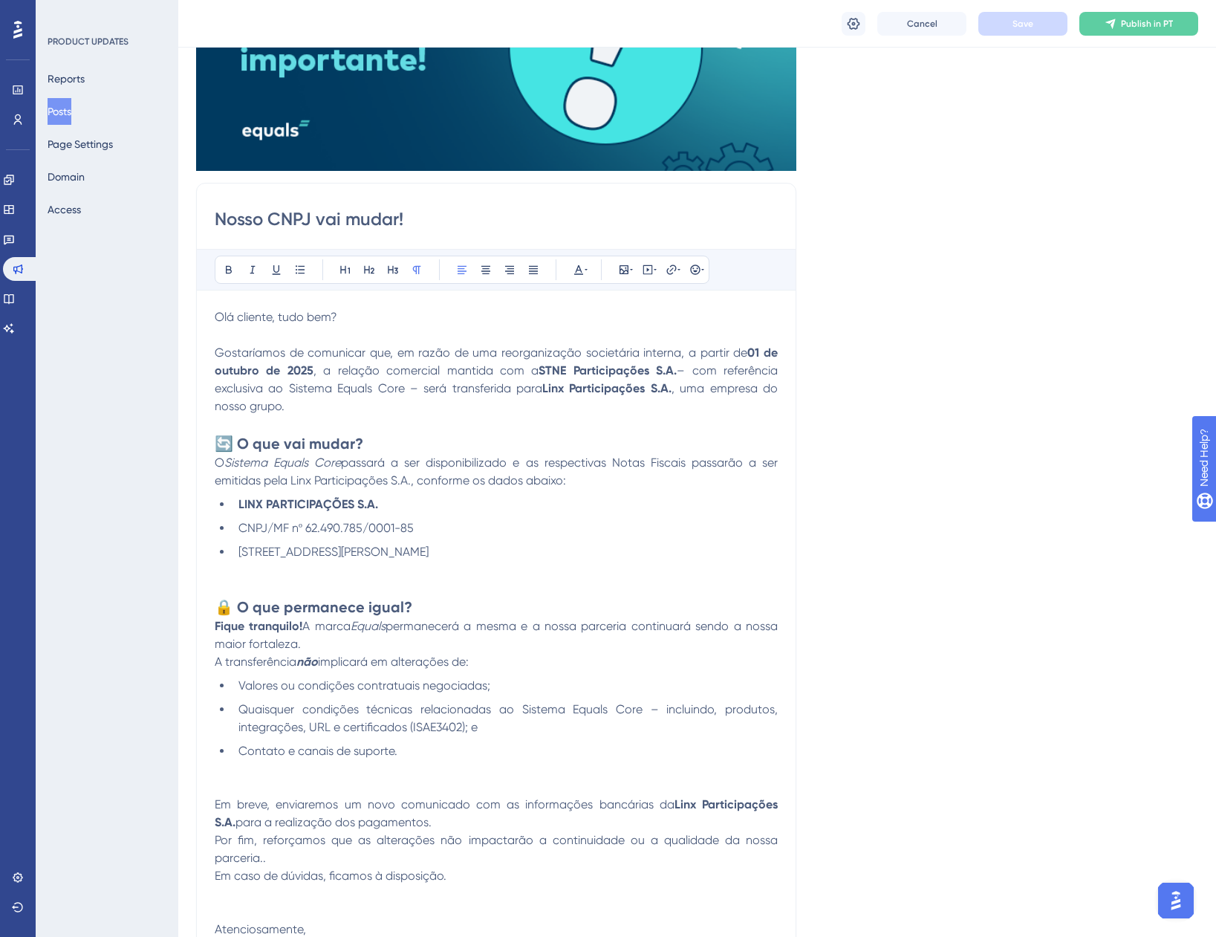
click at [71, 109] on button "Posts" at bounding box center [60, 111] width 24 height 27
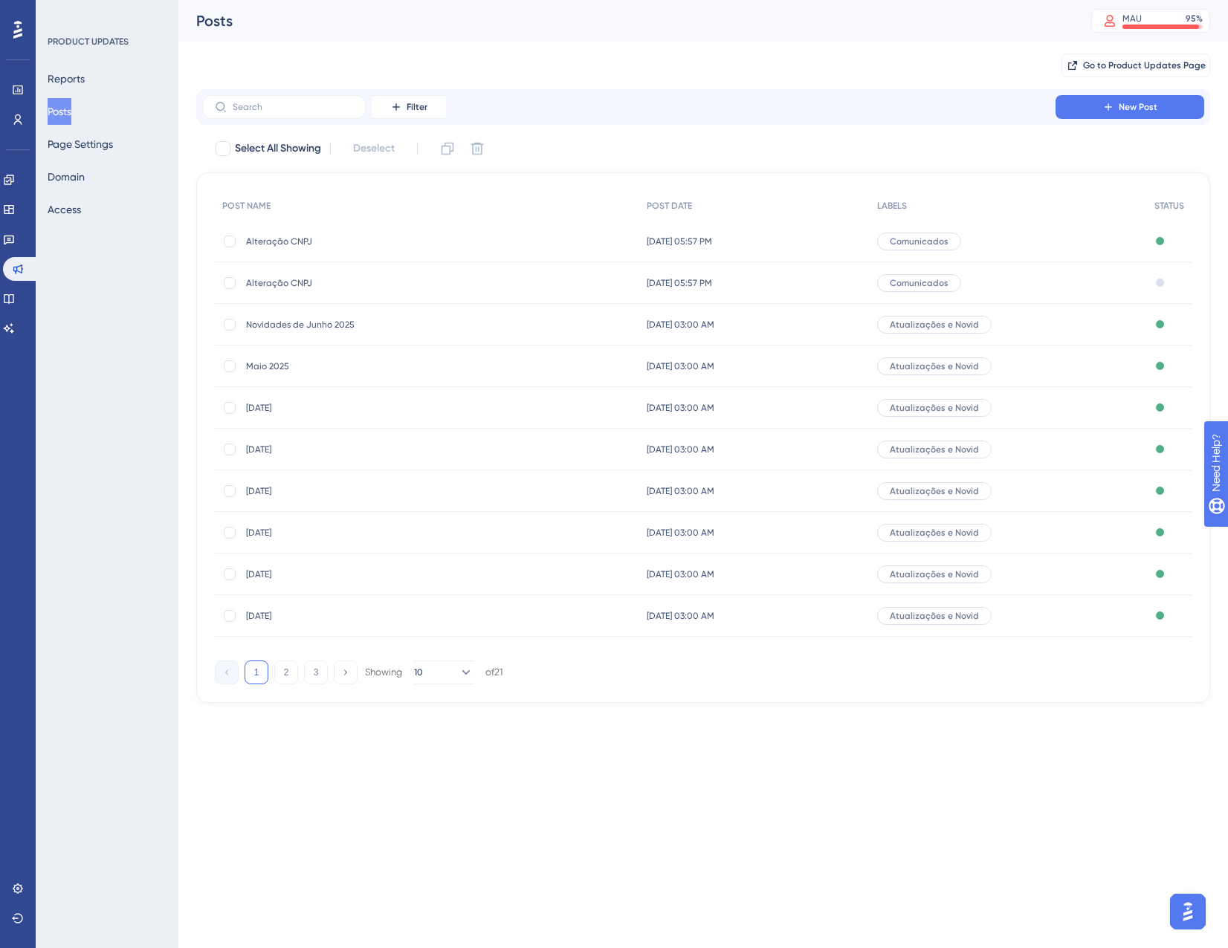
click at [282, 244] on span "Alteração CNPJ" at bounding box center [365, 242] width 238 height 12
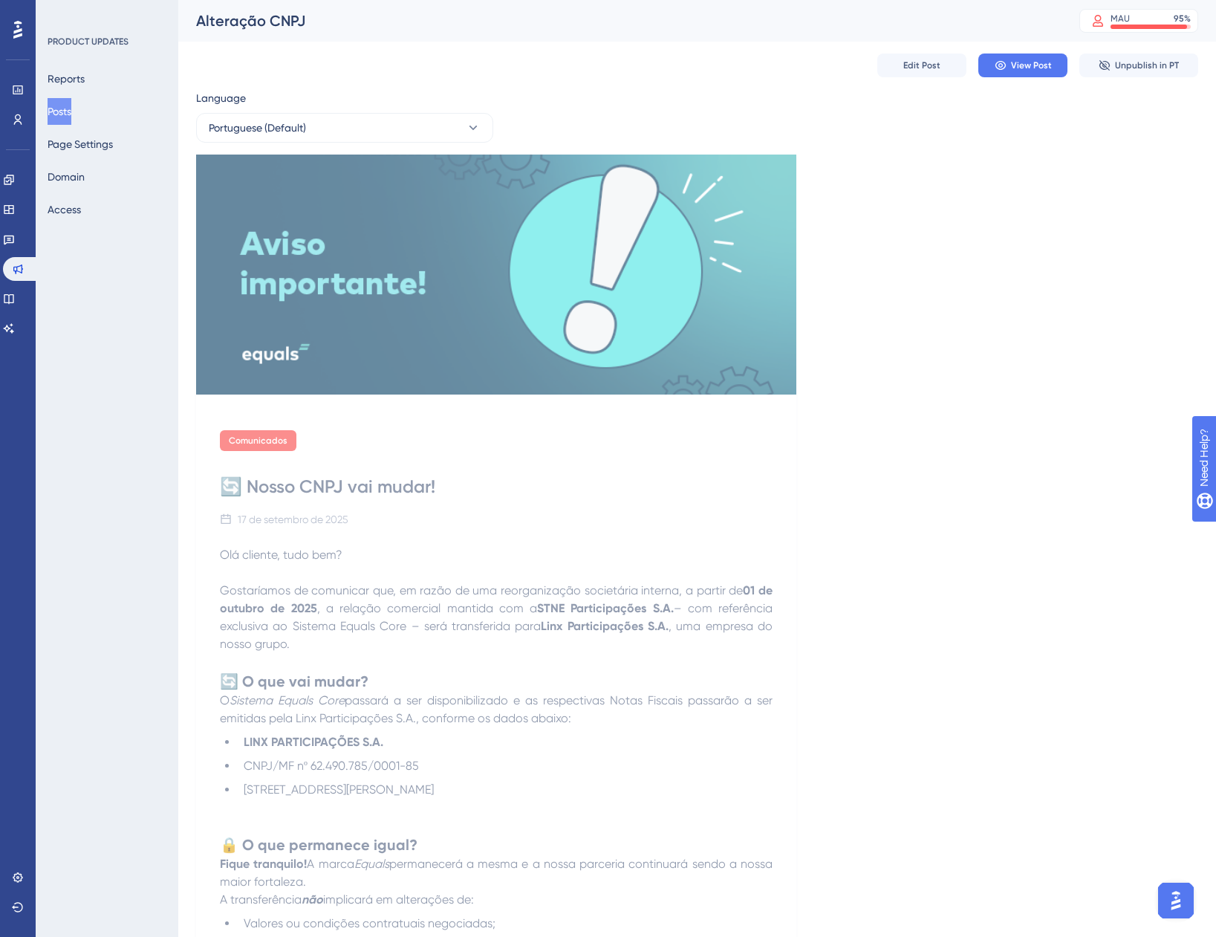
click at [879, 269] on div "Comunicados 🔄 Nosso CNPJ vai mudar! 17 de setembro de 2025 Olá cliente, tudo be…" at bounding box center [697, 688] width 1002 height 1066
click at [59, 103] on button "Posts" at bounding box center [60, 111] width 24 height 27
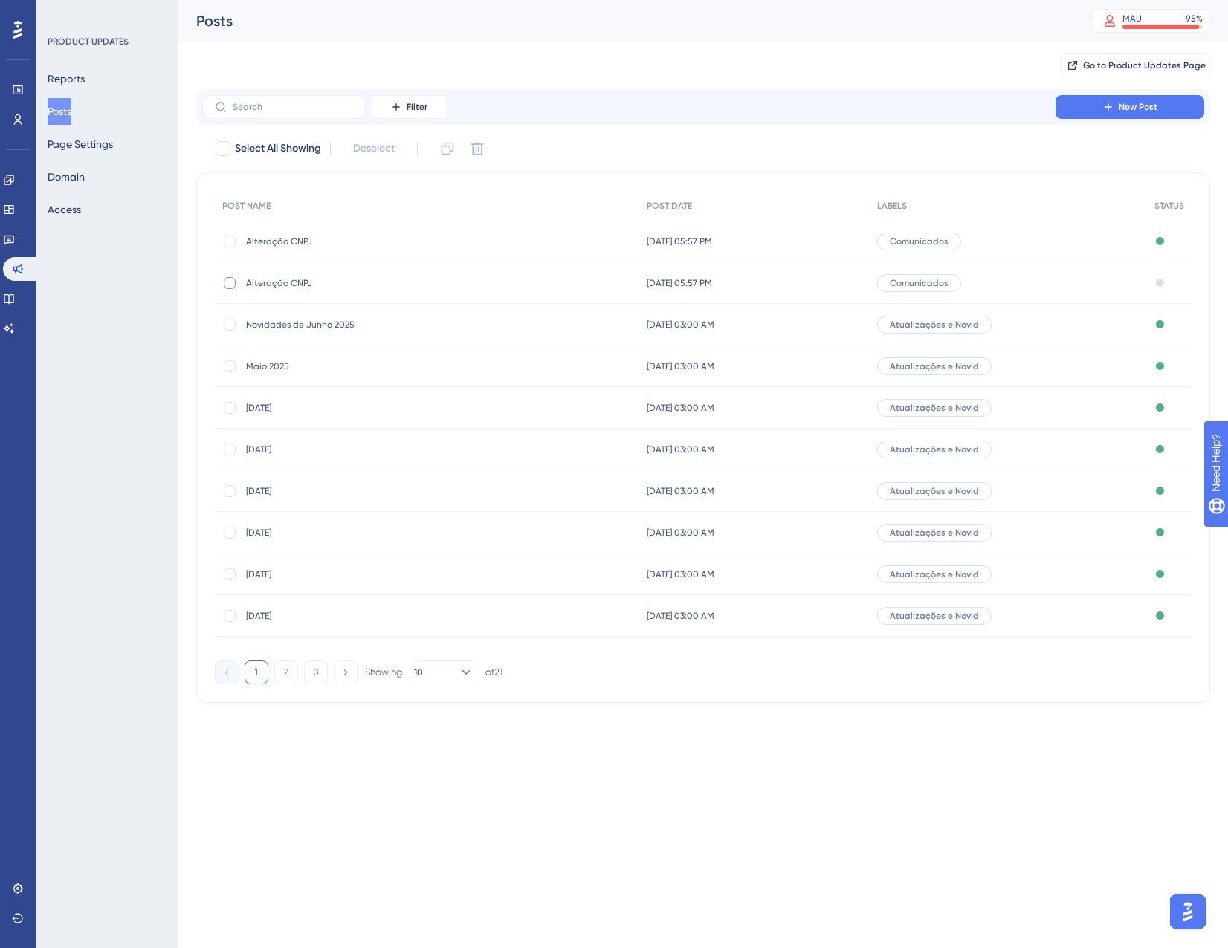
click at [231, 277] on div at bounding box center [230, 283] width 12 height 12
checkbox input "true"
click at [478, 141] on icon at bounding box center [477, 148] width 15 height 15
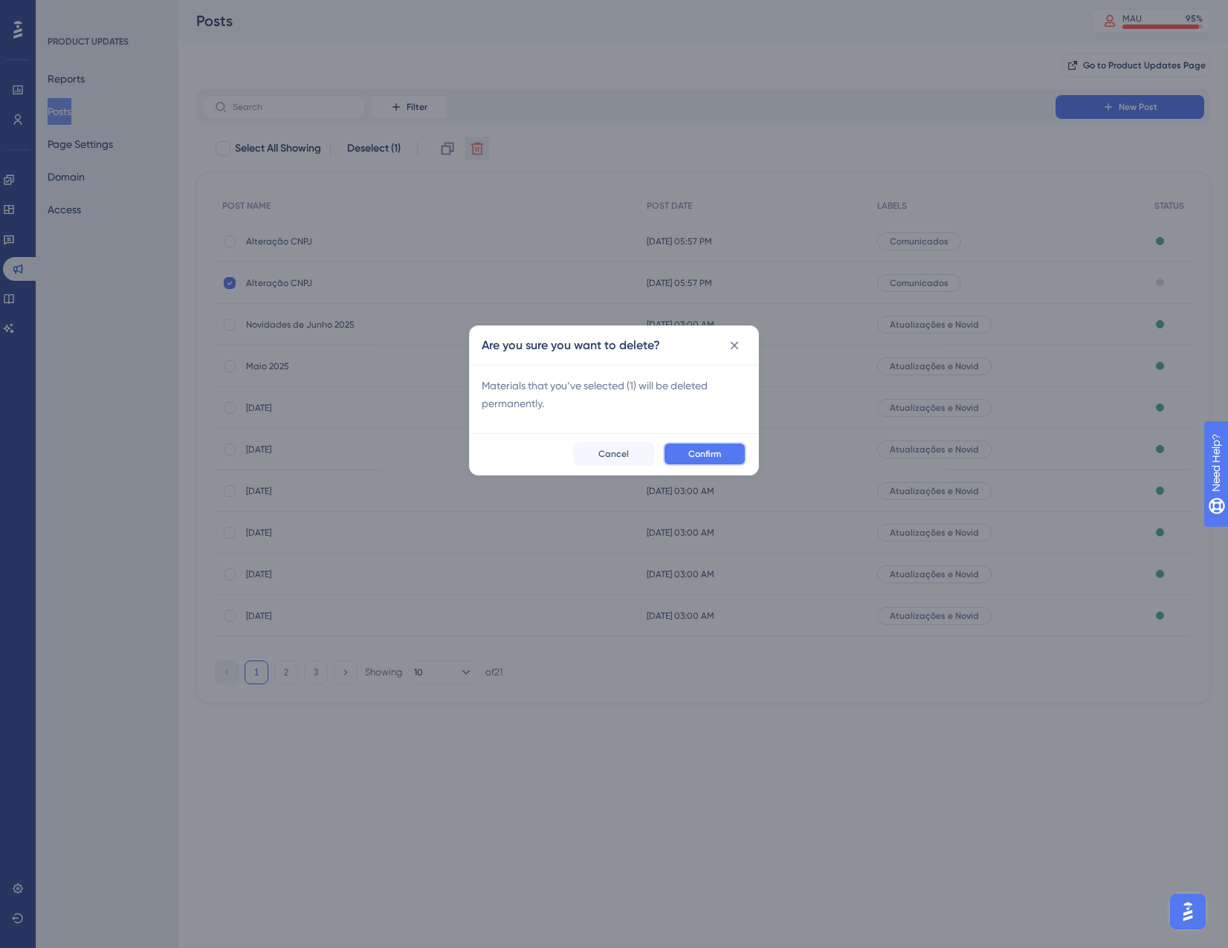
click at [697, 450] on span "Confirm" at bounding box center [704, 454] width 33 height 12
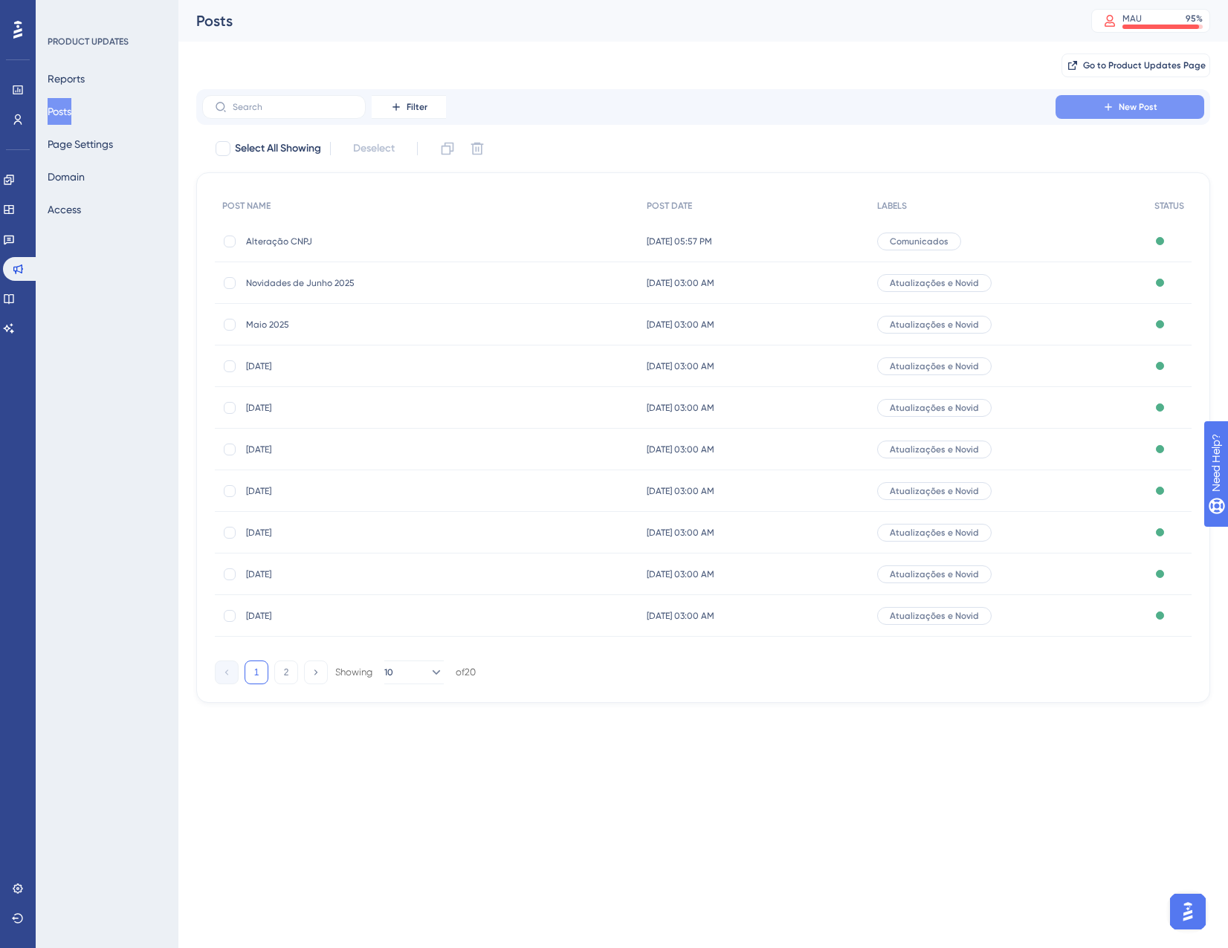
click at [1118, 111] on span "New Post" at bounding box center [1137, 107] width 39 height 12
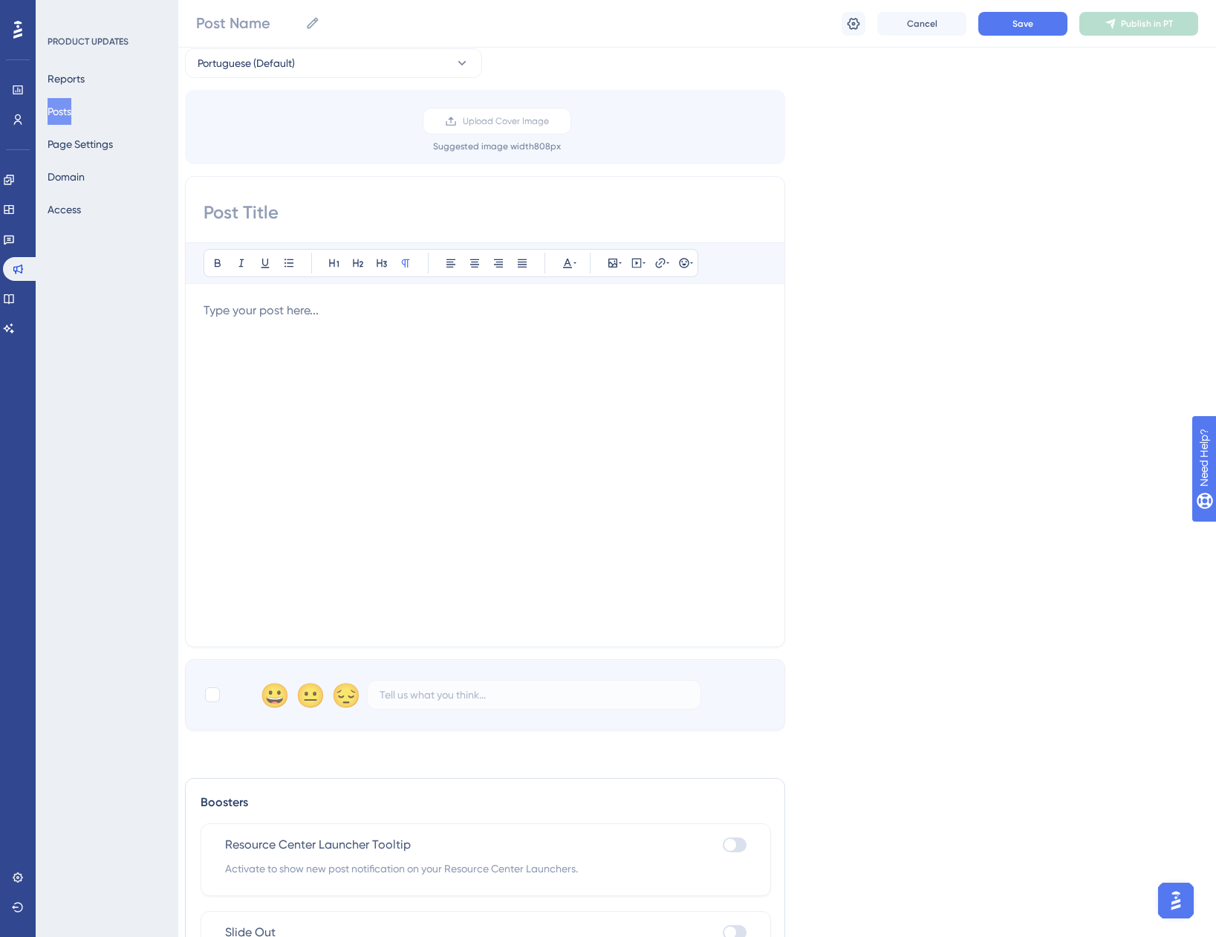
scroll to position [0, 11]
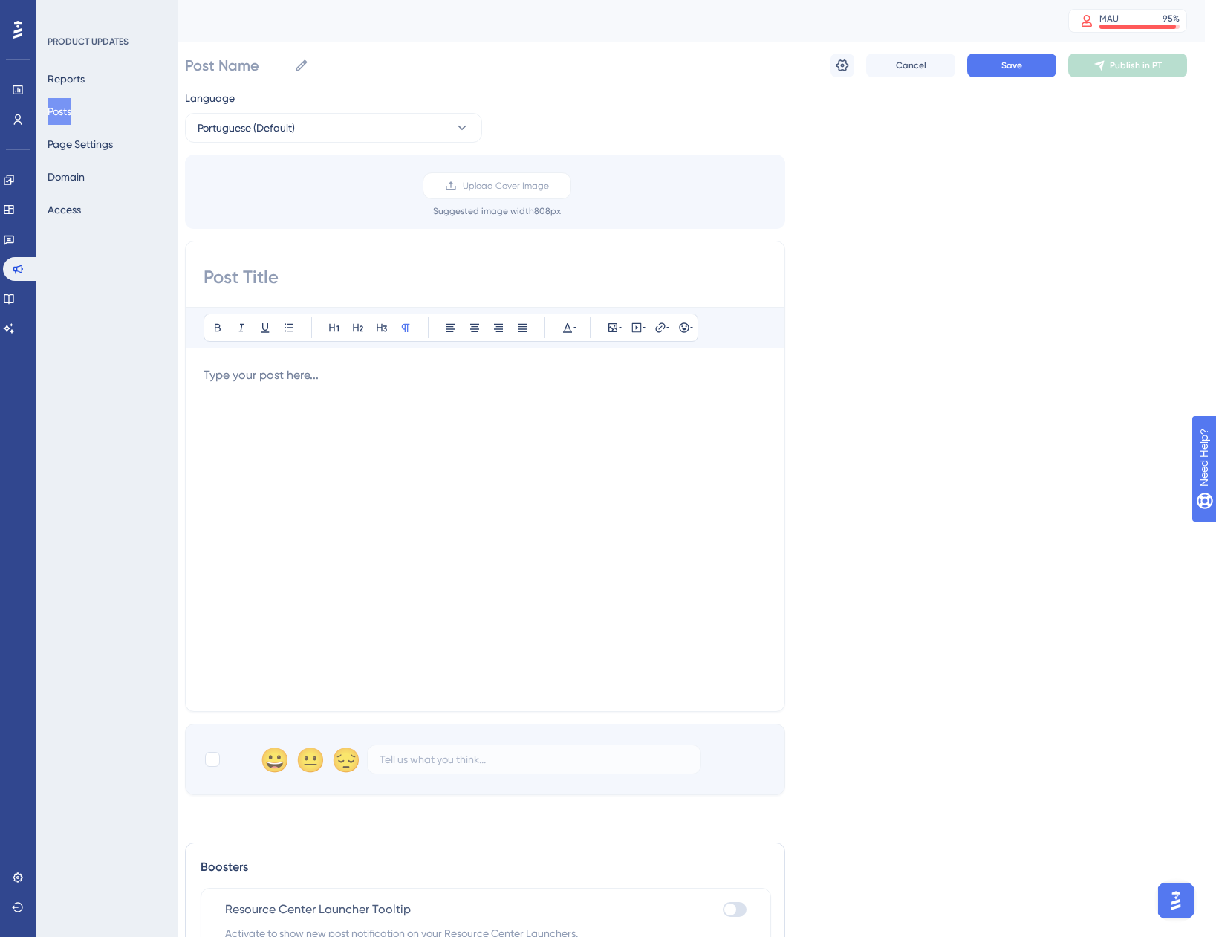
click at [265, 272] on input at bounding box center [485, 277] width 563 height 24
click at [340, 270] on input at bounding box center [485, 277] width 563 height 24
paste input "Guia de migração do parceiro Open Finance ([GEOGRAPHIC_DATA] → Pluggy)"
type input "Guia de migração do parceiro Open Finance ([GEOGRAPHIC_DATA] → Pluggy)"
click at [495, 369] on p at bounding box center [485, 375] width 563 height 18
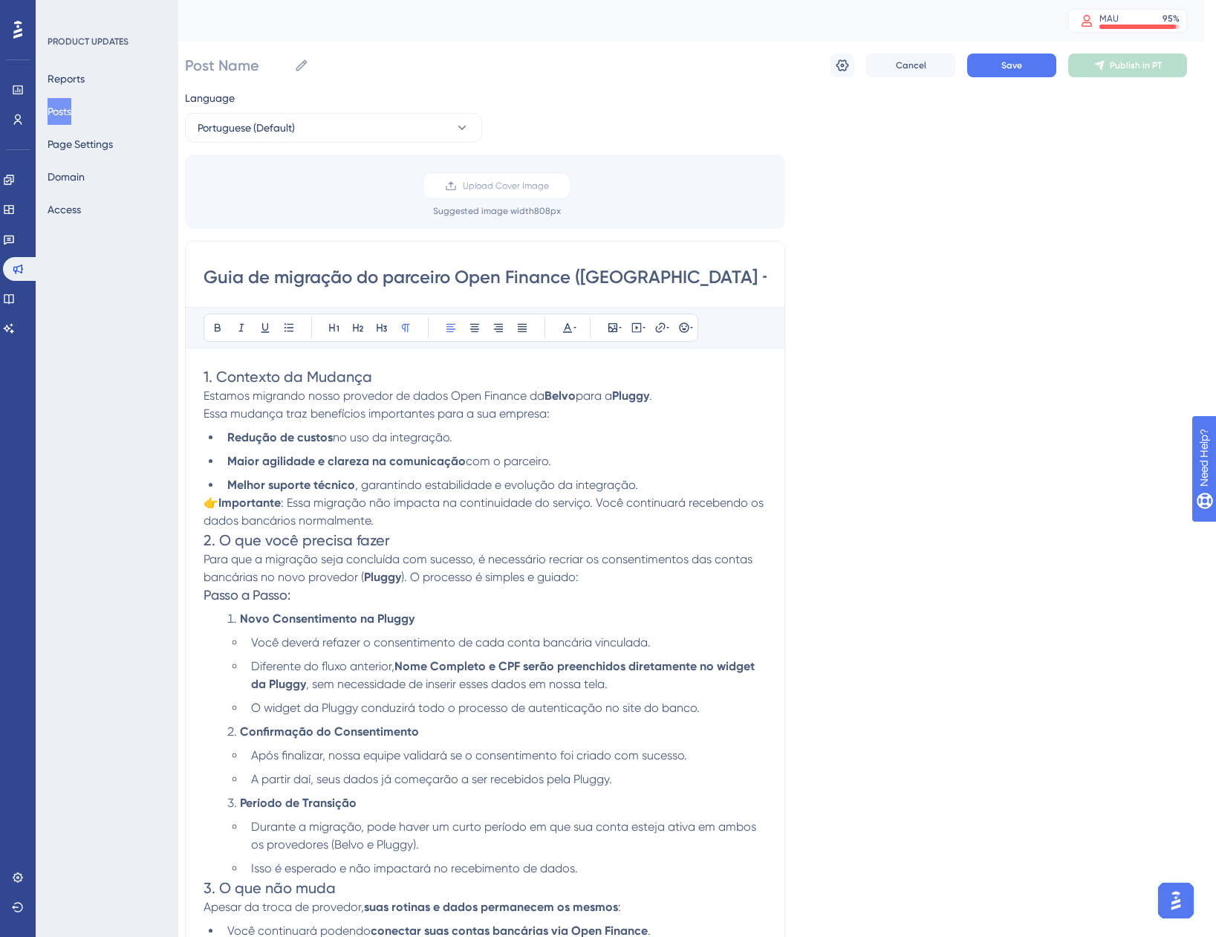
scroll to position [70, 11]
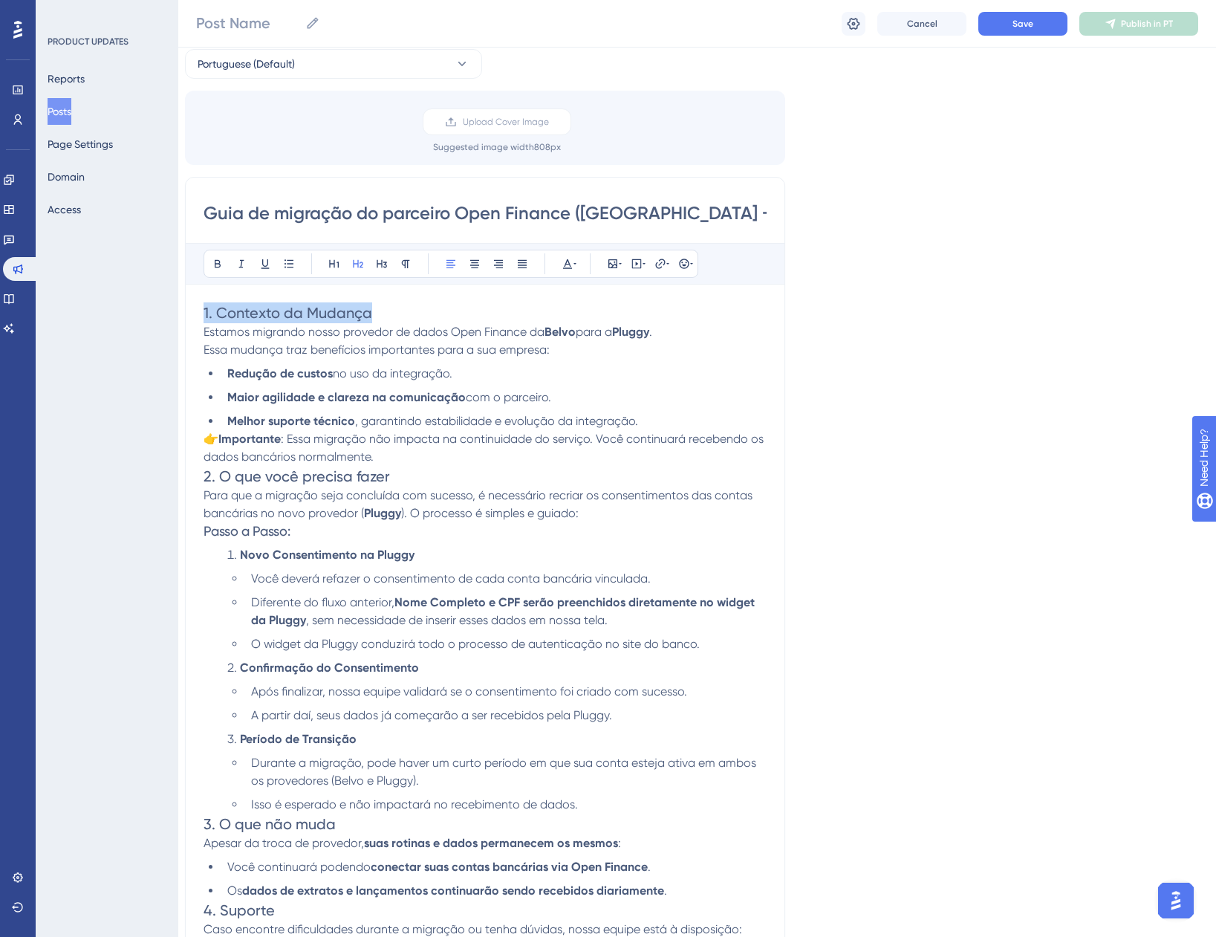
drag, startPoint x: 385, startPoint y: 311, endPoint x: 166, endPoint y: 314, distance: 219.2
click at [201, 311] on div "Guia de migração do parceiro Open Finance (Belvo → Pluggy) Bold Italic Underlin…" at bounding box center [485, 576] width 600 height 798
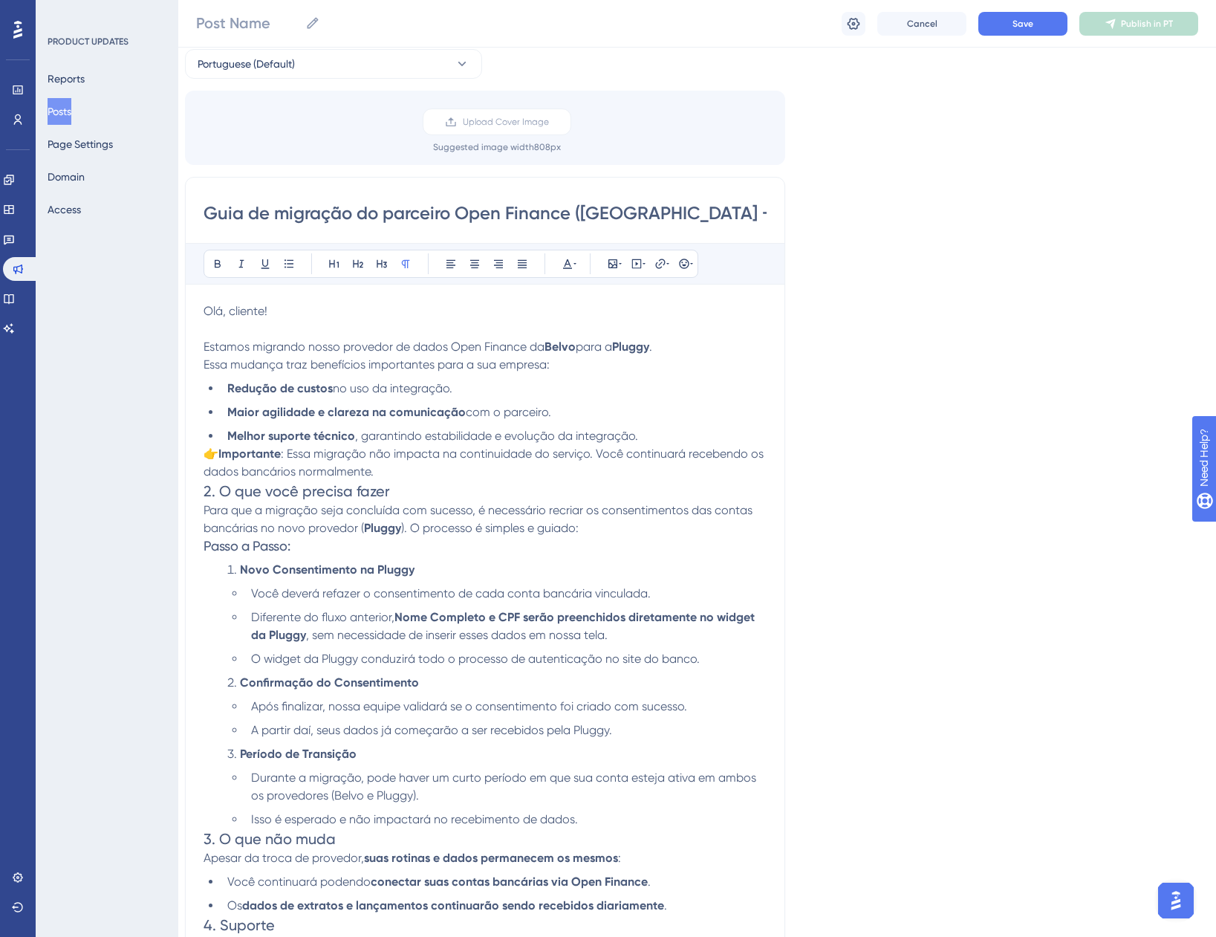
click at [402, 469] on p "👉 Importante : Essa migração não impacta na continuidade do serviço. Você conti…" at bounding box center [485, 463] width 563 height 36
click at [199, 490] on div "Guia de migração do parceiro Open Finance (Belvo → Pluggy) Bold Italic Underlin…" at bounding box center [485, 583] width 600 height 813
click at [202, 489] on div "Guia de migração do parceiro Open Finance (Belvo → Pluggy) Bold Italic Underlin…" at bounding box center [485, 583] width 600 height 813
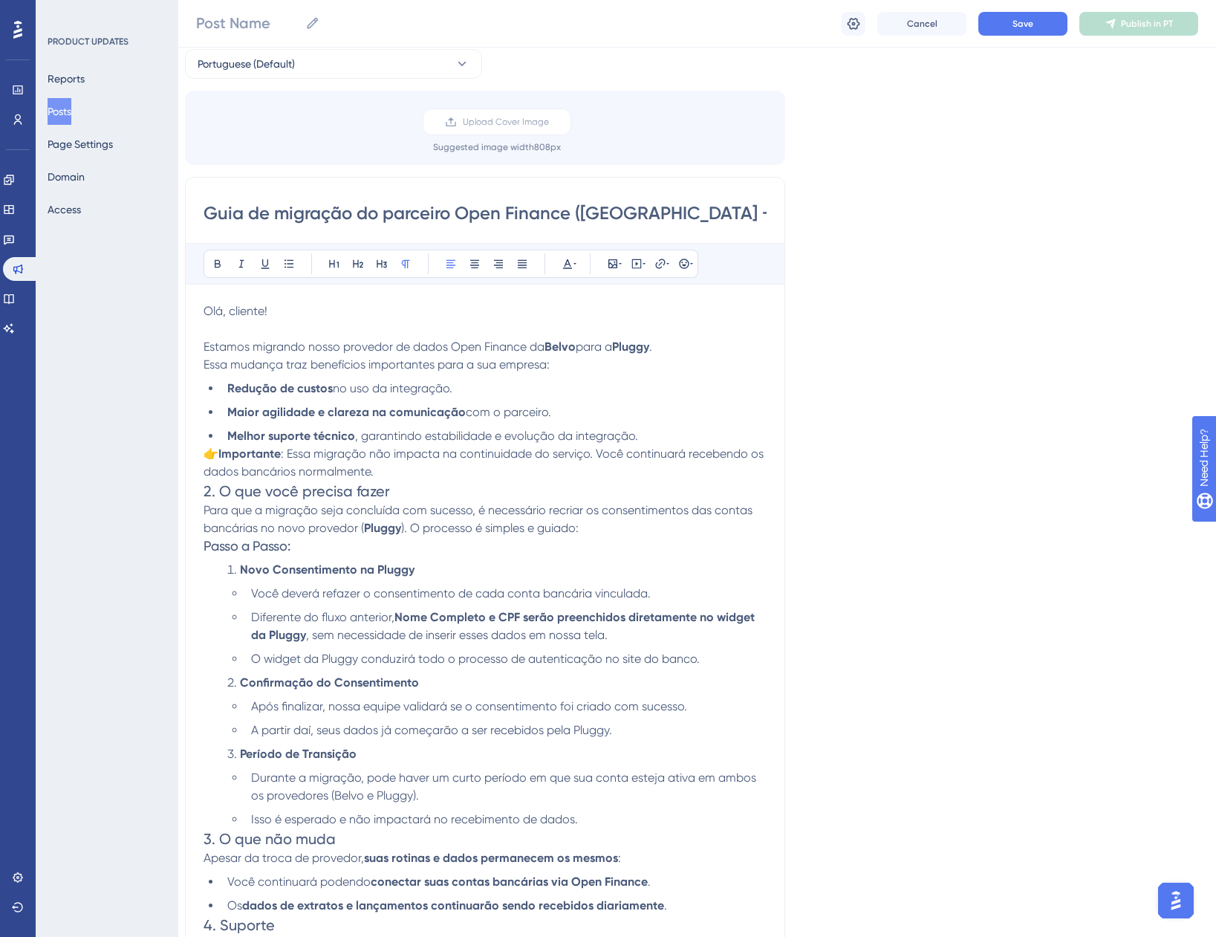
click at [206, 489] on span "2. O que você precisa fazer" at bounding box center [297, 491] width 187 height 18
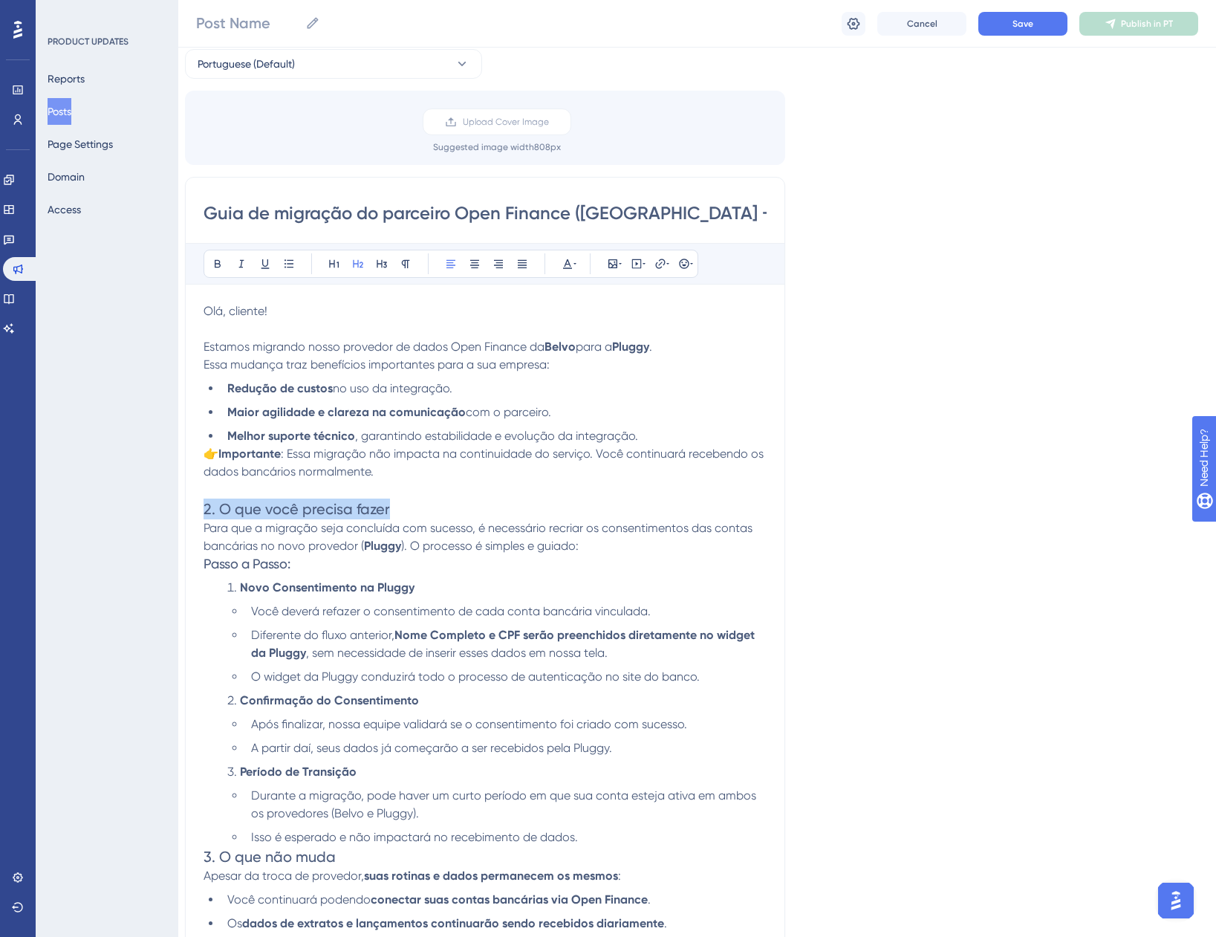
drag, startPoint x: 412, startPoint y: 508, endPoint x: 155, endPoint y: 503, distance: 257.2
click at [167, 503] on div "Performance Users Engagement Widgets Feedback Product Updates Knowledge Base AI…" at bounding box center [686, 662] width 1038 height 1465
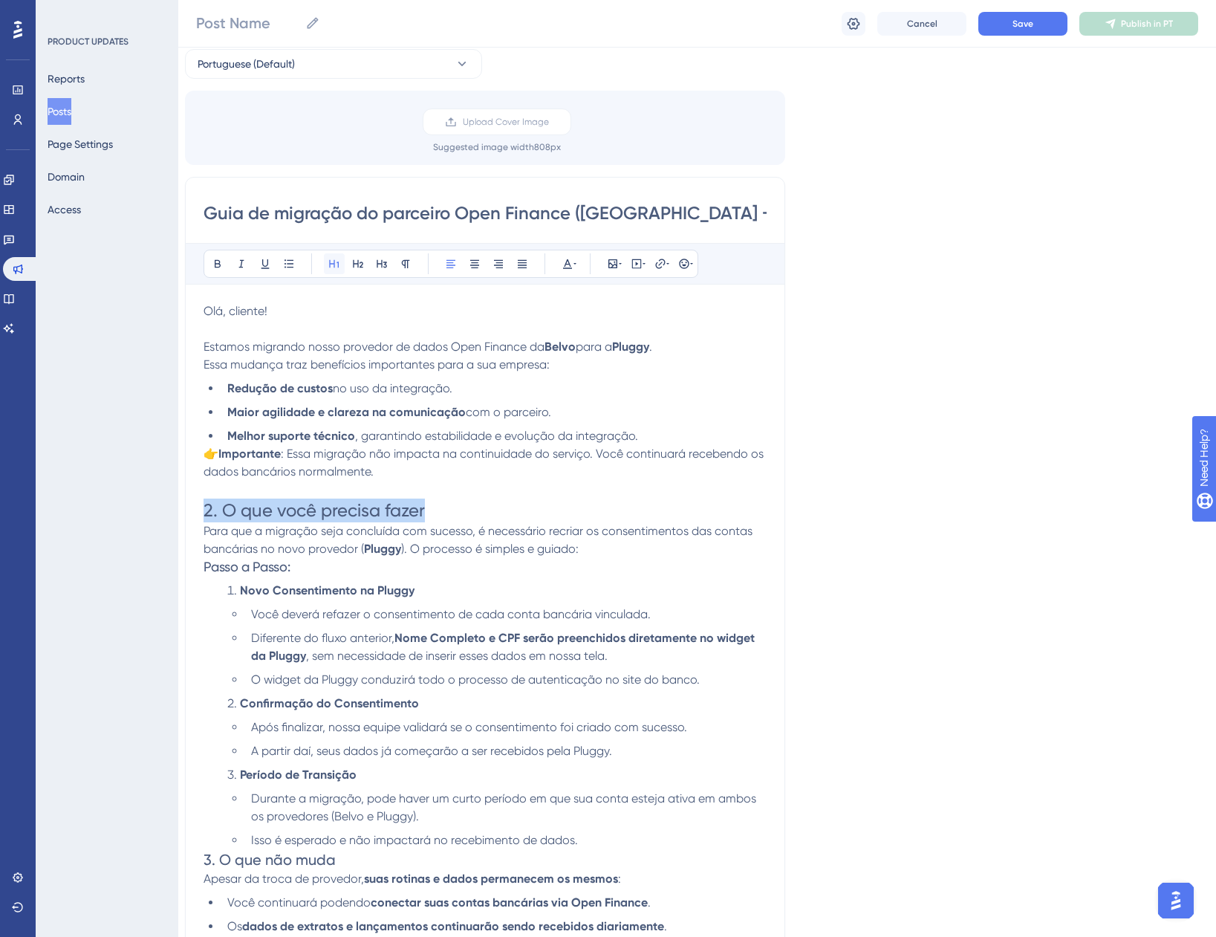
click at [340, 262] on icon at bounding box center [334, 264] width 12 height 12
click at [222, 258] on icon at bounding box center [218, 264] width 12 height 12
click at [597, 625] on ul "Você deverá refazer o consentimento de cada conta bancária vinculada. Diferente…" at bounding box center [496, 647] width 539 height 83
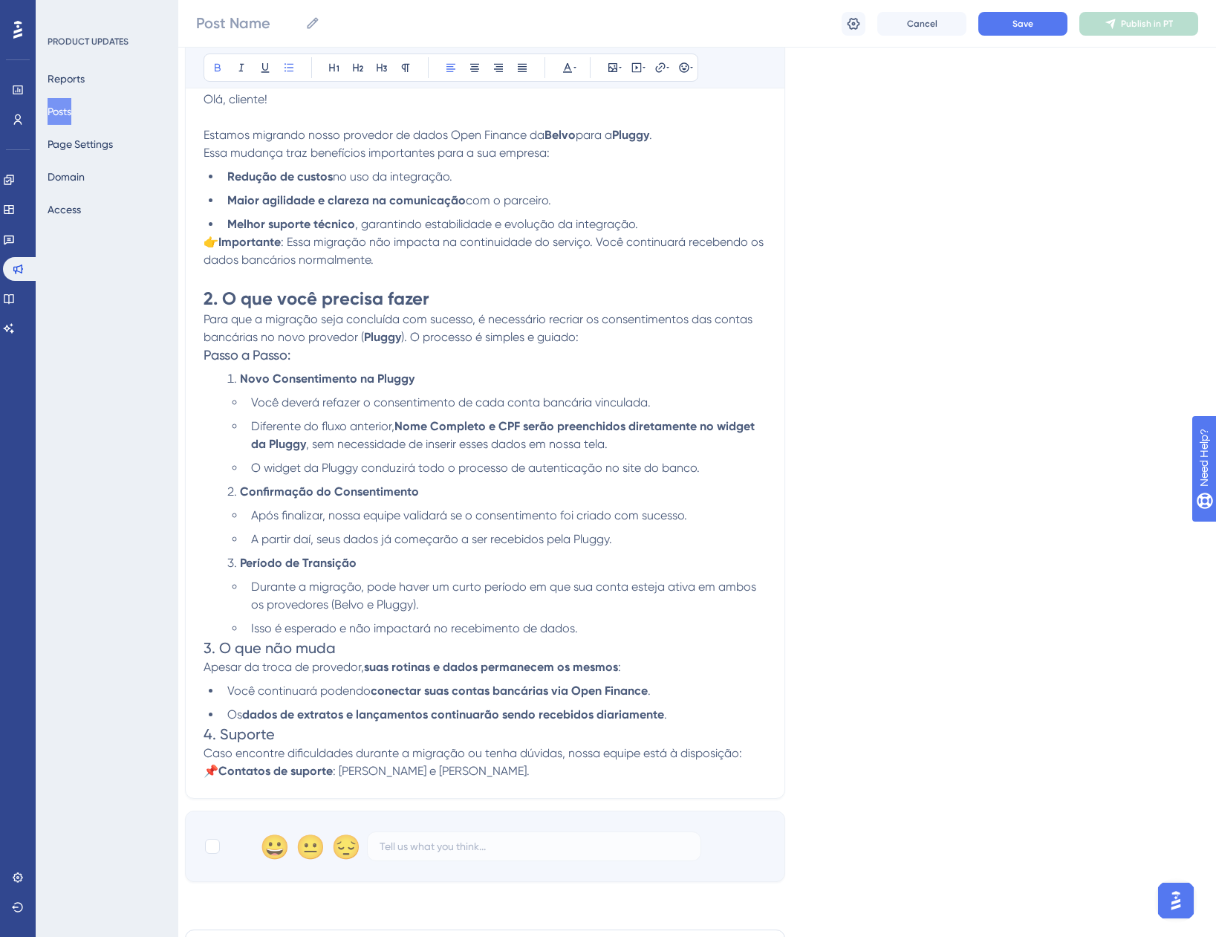
scroll to position [367, 11]
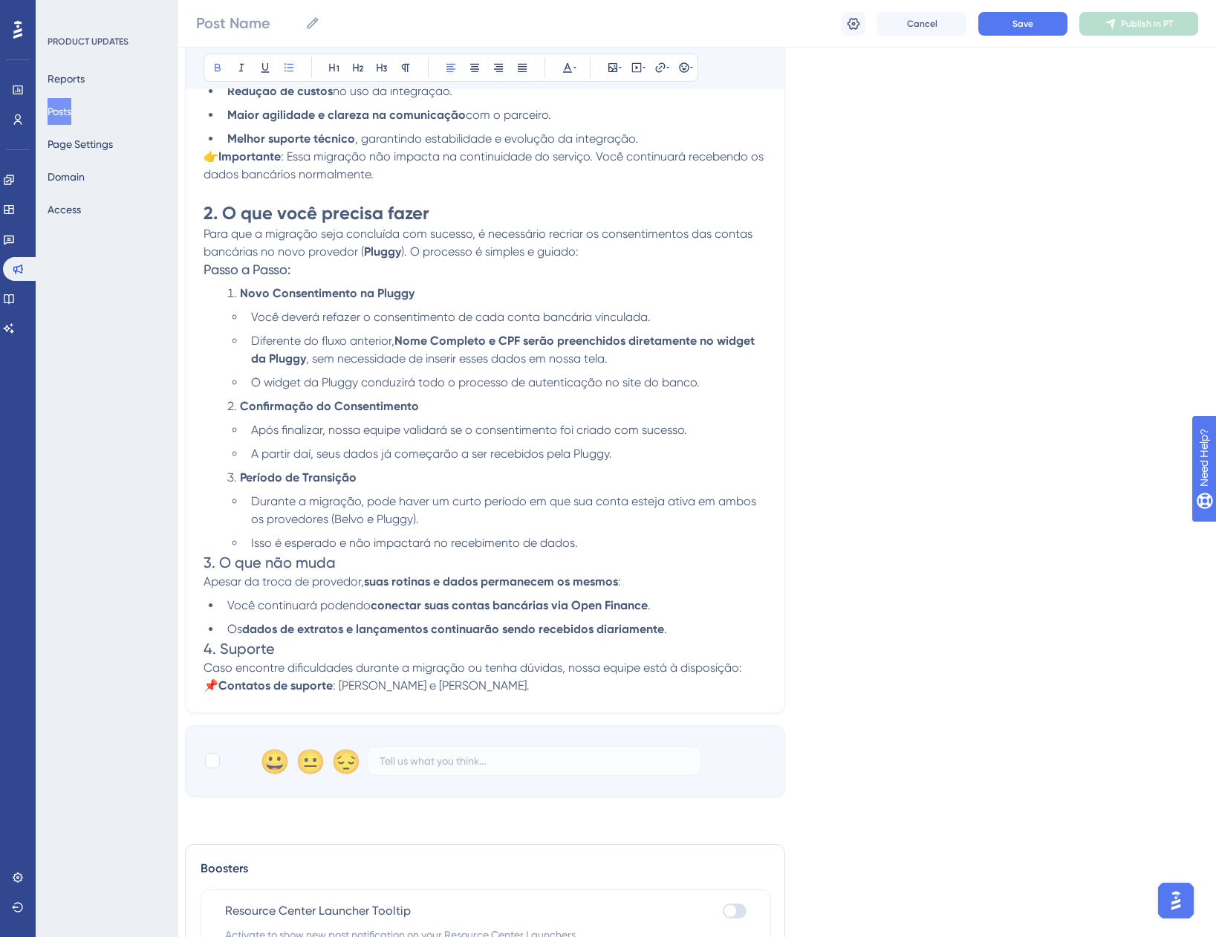
click at [587, 553] on h2 "3. O que não muda" at bounding box center [485, 562] width 563 height 21
click at [585, 547] on li "Isso é esperado e não impactará no recebimento de dados." at bounding box center [506, 543] width 522 height 18
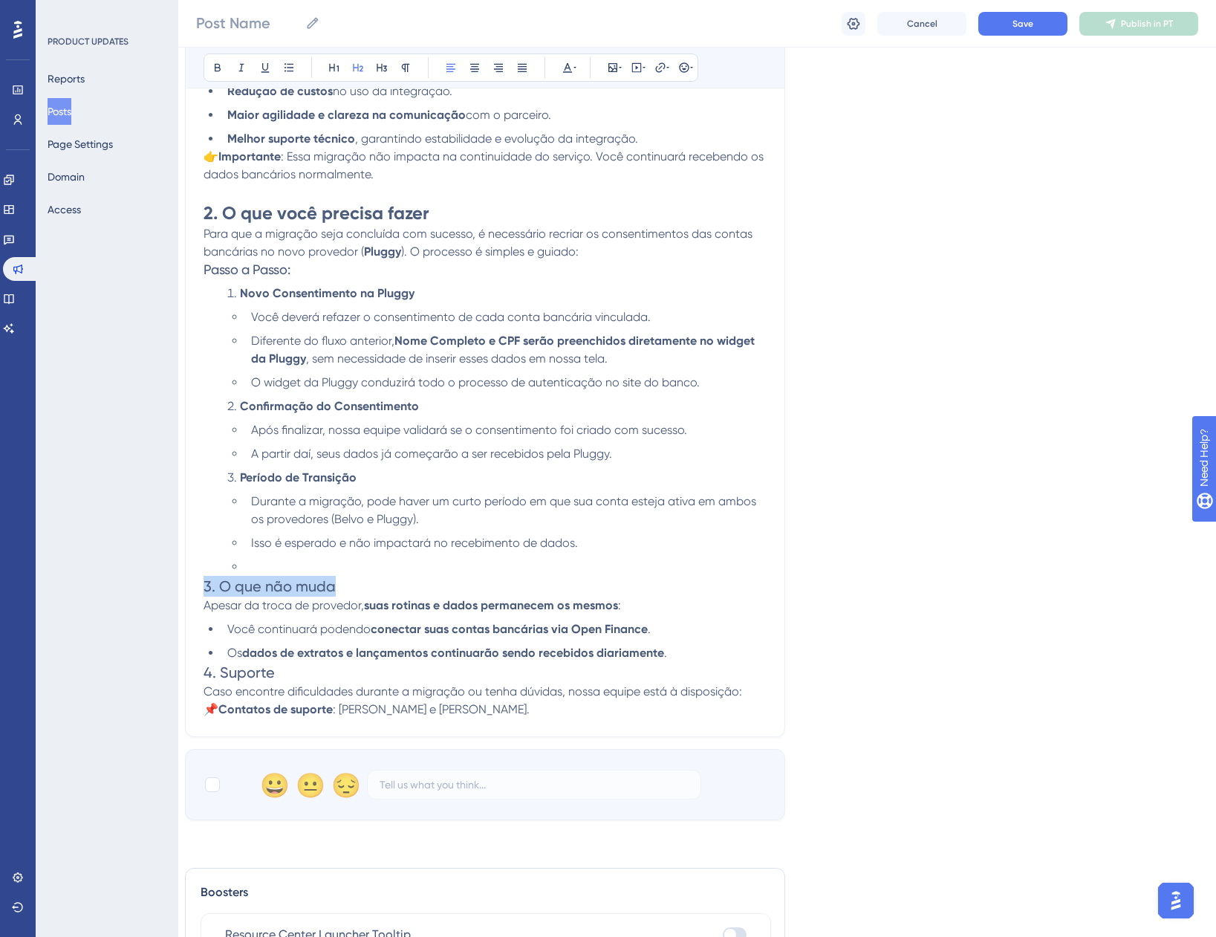
drag, startPoint x: 343, startPoint y: 588, endPoint x: 184, endPoint y: 585, distance: 159.1
click at [184, 585] on div "Performance Users Engagement Widgets Feedback Product Updates Knowledge Base AI…" at bounding box center [686, 379] width 1038 height 1492
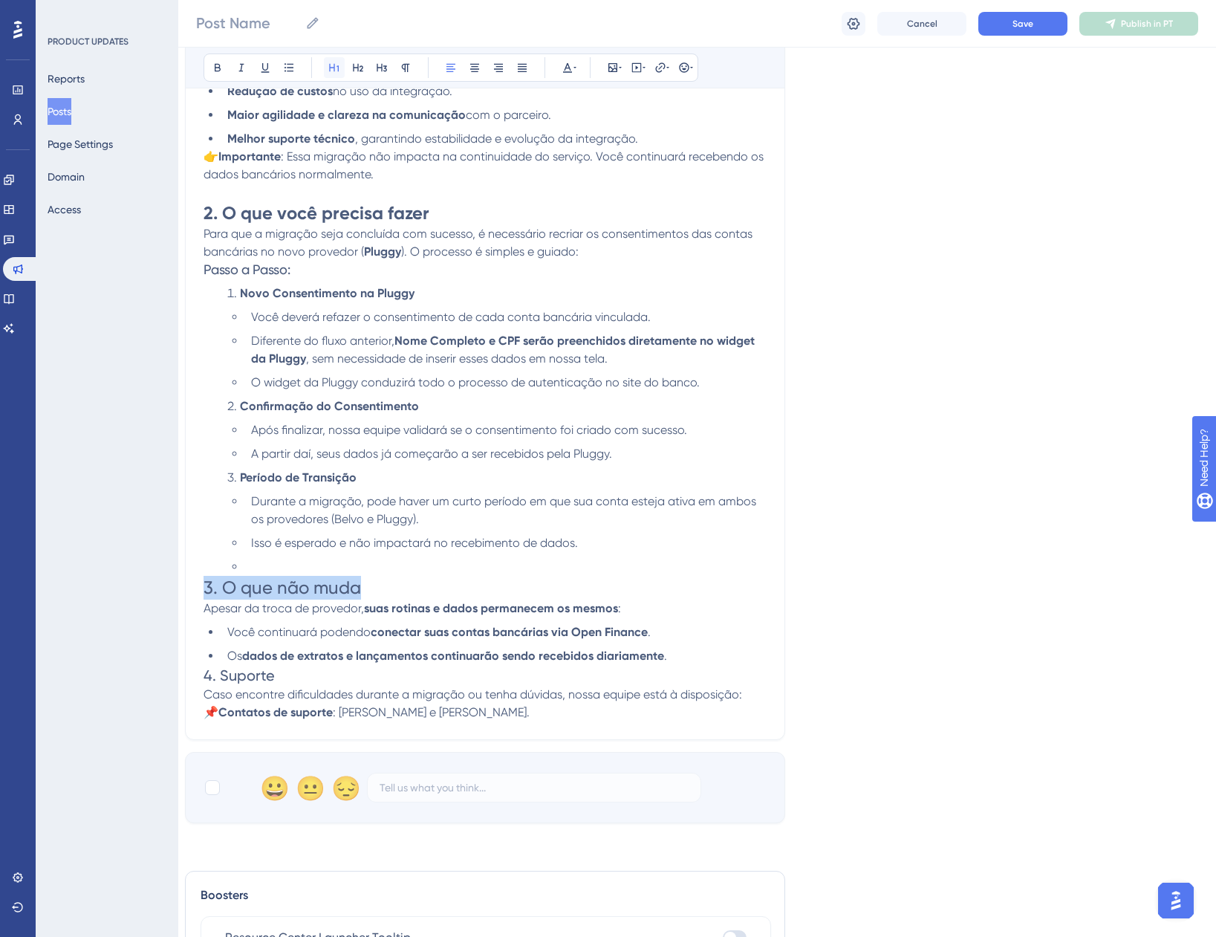
click at [334, 68] on icon at bounding box center [334, 68] width 10 height 8
click at [213, 65] on icon at bounding box center [218, 68] width 12 height 12
click at [687, 658] on li "Os dados de extratos e lançamentos continuarão sendo recebidos diariamente ." at bounding box center [493, 656] width 545 height 18
click at [202, 680] on div "Guia de migração do parceiro Open Finance (Belvo → Pluggy) Bold Italic Underlin…" at bounding box center [485, 310] width 600 height 861
click at [207, 678] on span "4. Suporte" at bounding box center [239, 676] width 71 height 18
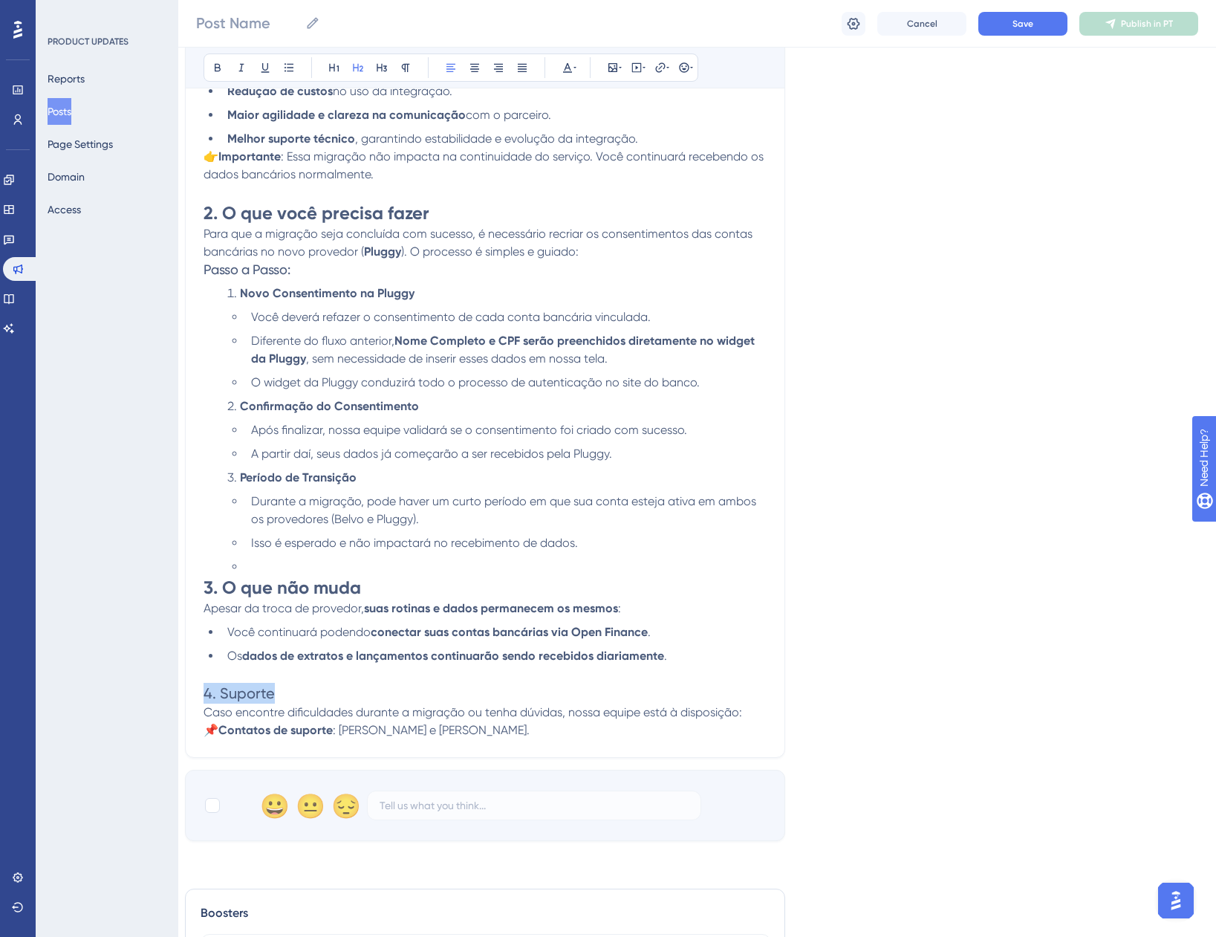
drag, startPoint x: 292, startPoint y: 696, endPoint x: 170, endPoint y: 693, distance: 121.9
click at [170, 693] on div "Performance Users Engagement Widgets Feedback Product Updates Knowledge Base AI…" at bounding box center [686, 389] width 1038 height 1513
click at [211, 63] on button at bounding box center [217, 67] width 21 height 21
click at [338, 68] on icon at bounding box center [334, 68] width 10 height 8
click at [918, 598] on div "Language Portuguese (Default) Upload Cover Image Suggested image width 808 px G…" at bounding box center [686, 286] width 1002 height 1116
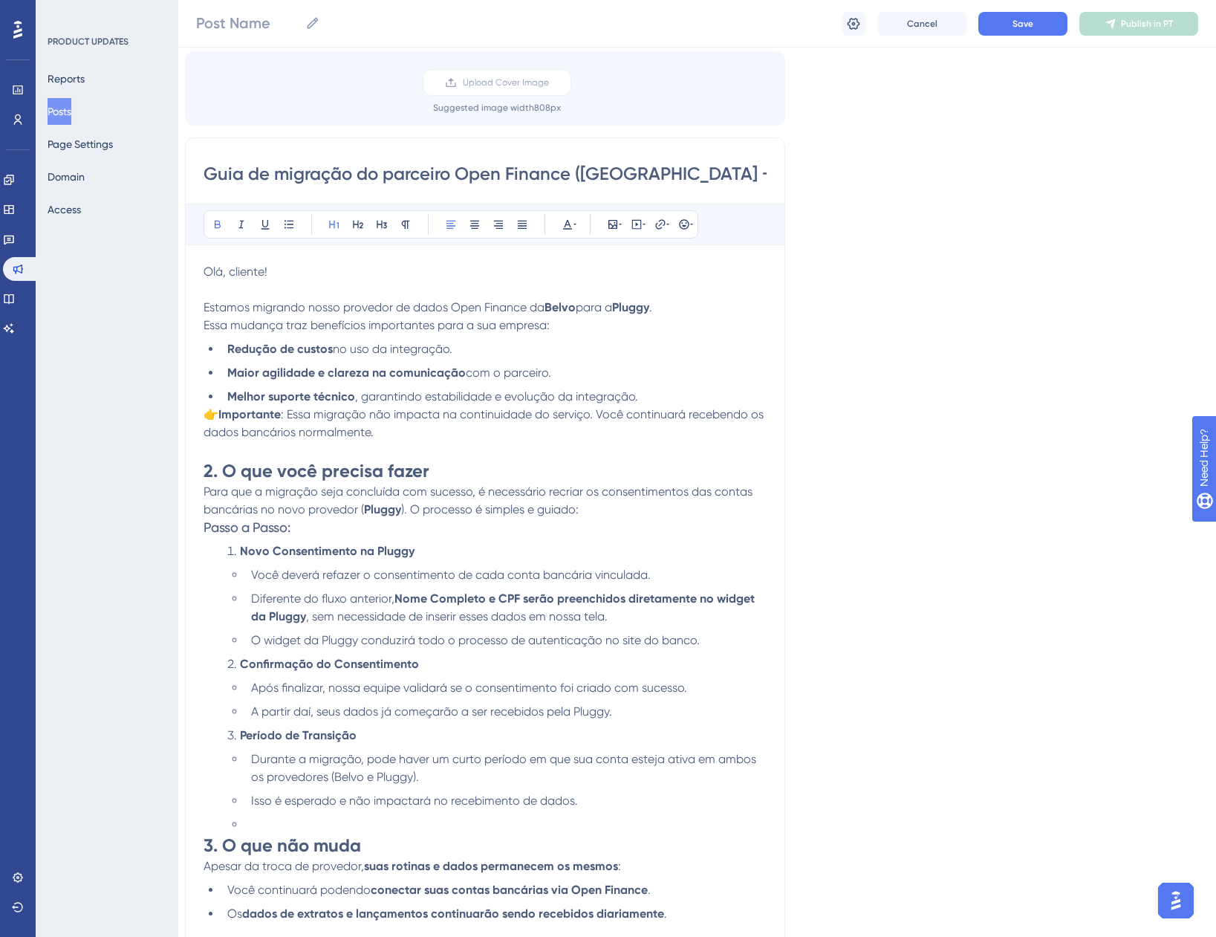
scroll to position [70, 11]
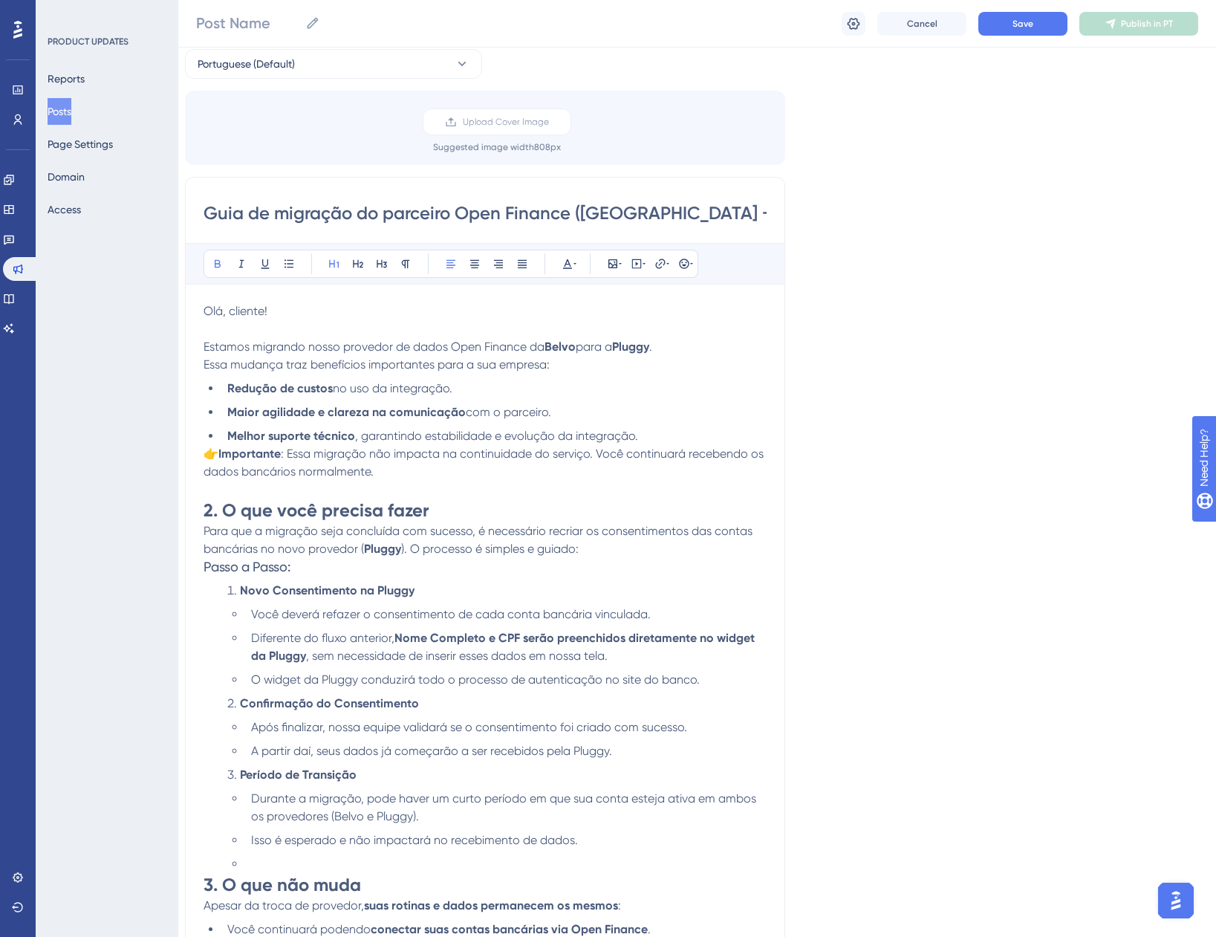
click at [210, 453] on span "👉" at bounding box center [211, 454] width 15 height 14
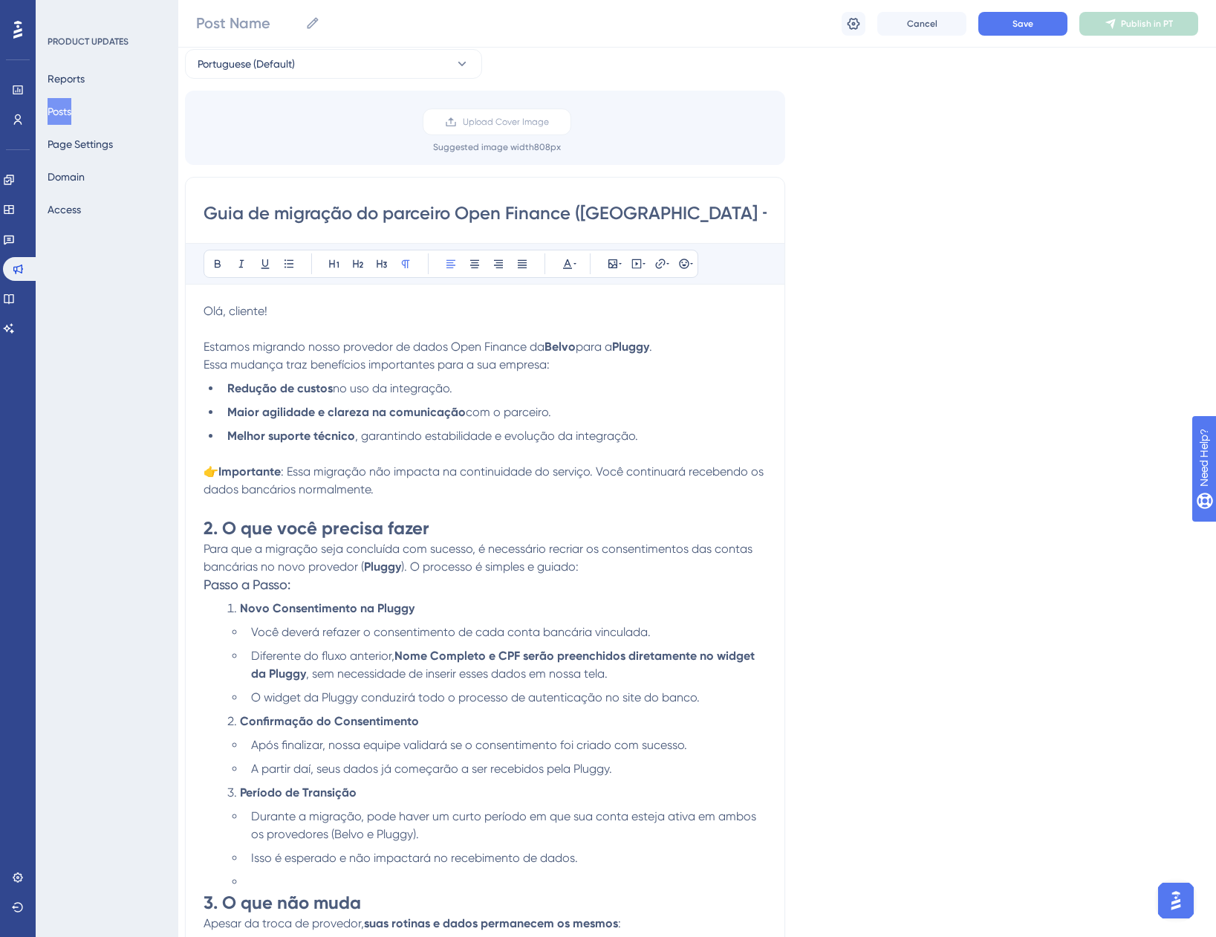
click at [242, 450] on p at bounding box center [485, 454] width 563 height 18
drag, startPoint x: 480, startPoint y: 391, endPoint x: 193, endPoint y: 387, distance: 286.9
click at [193, 387] on div "Guia de migração do parceiro Open Finance (Belvo → Pluggy) Bold Italic Underlin…" at bounding box center [485, 626] width 600 height 899
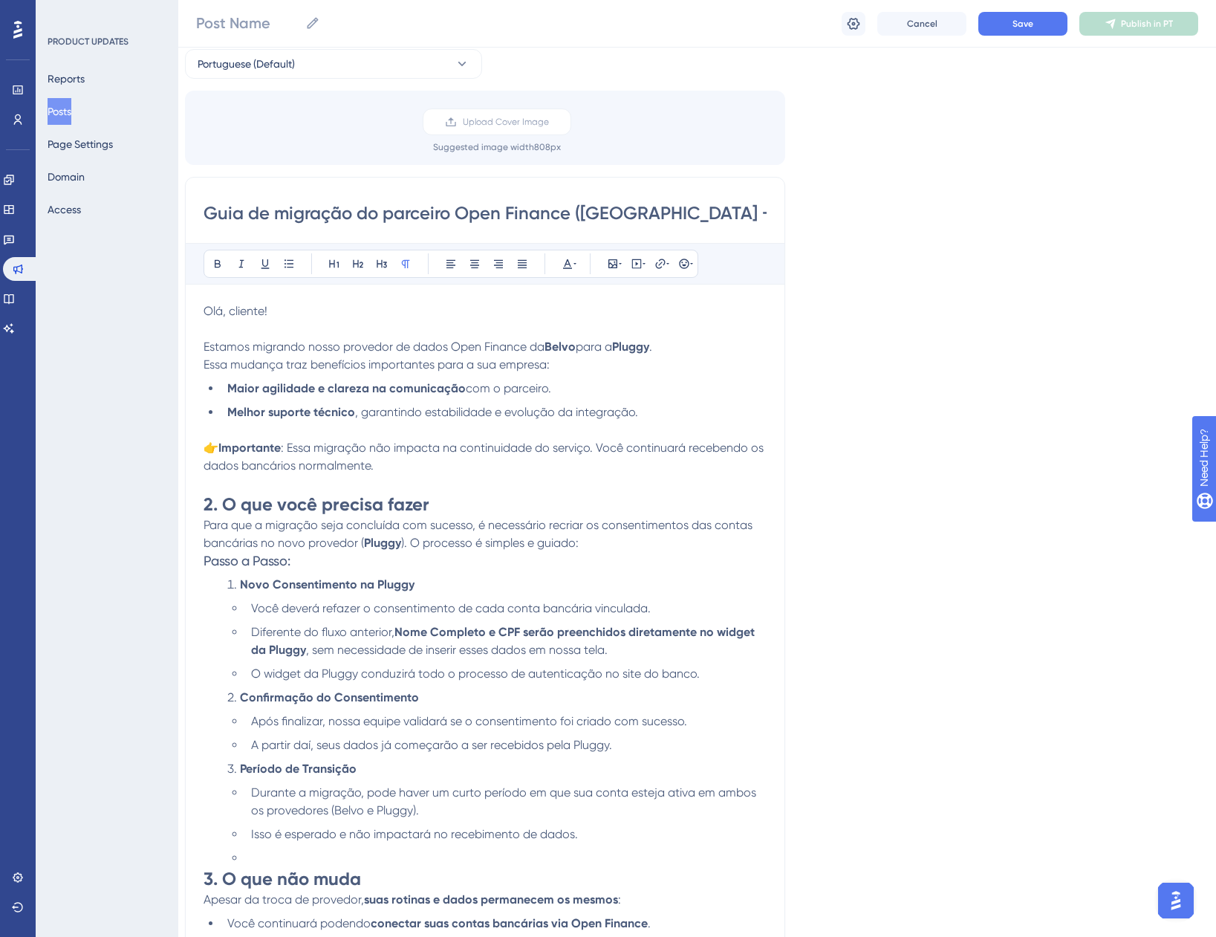
click at [222, 427] on p at bounding box center [485, 430] width 563 height 18
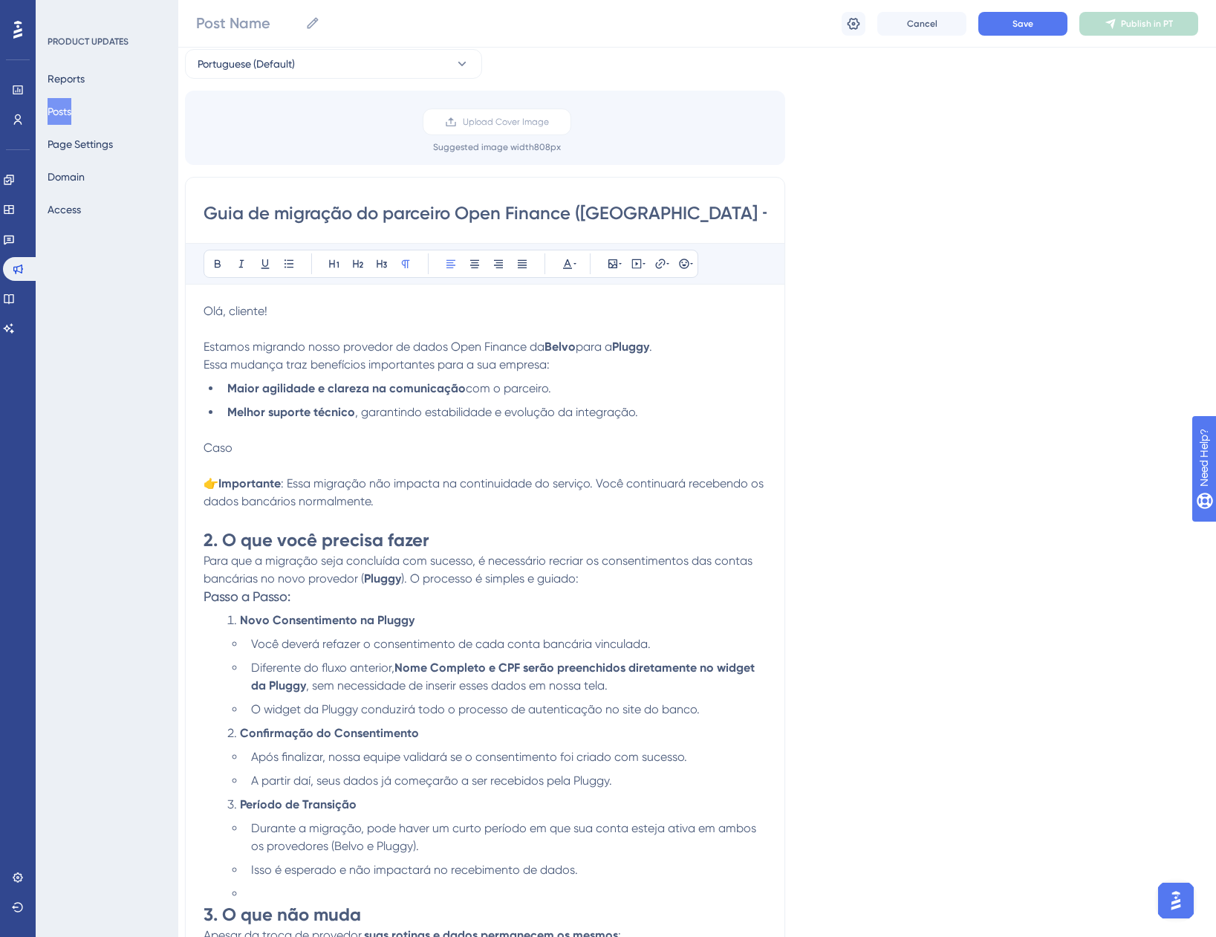
click at [201, 594] on div "Guia de migração do parceiro Open Finance (Belvo → Pluggy) Bold Italic Underlin…" at bounding box center [485, 632] width 600 height 911
click at [206, 593] on span "Passo a Passo:" at bounding box center [247, 597] width 87 height 16
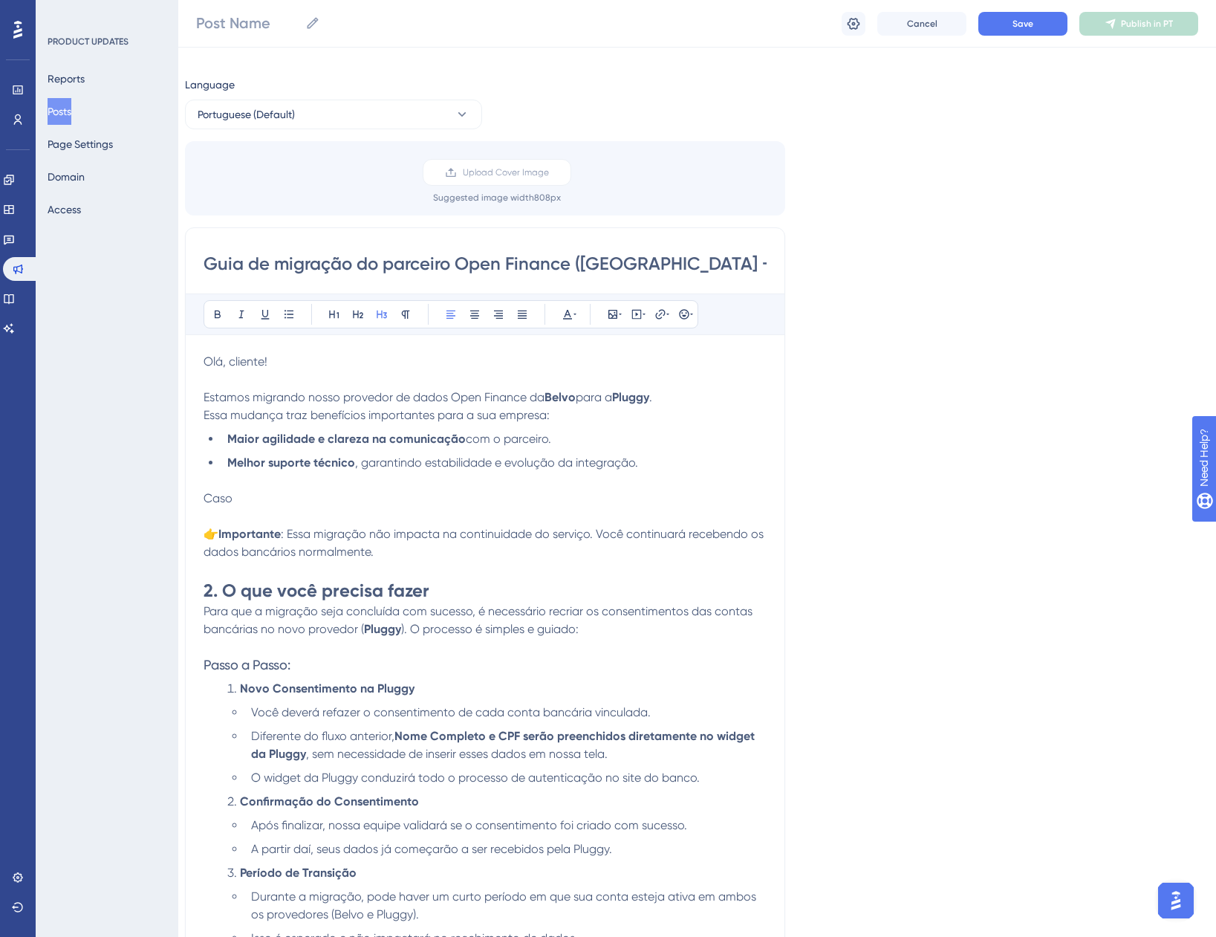
scroll to position [0, 11]
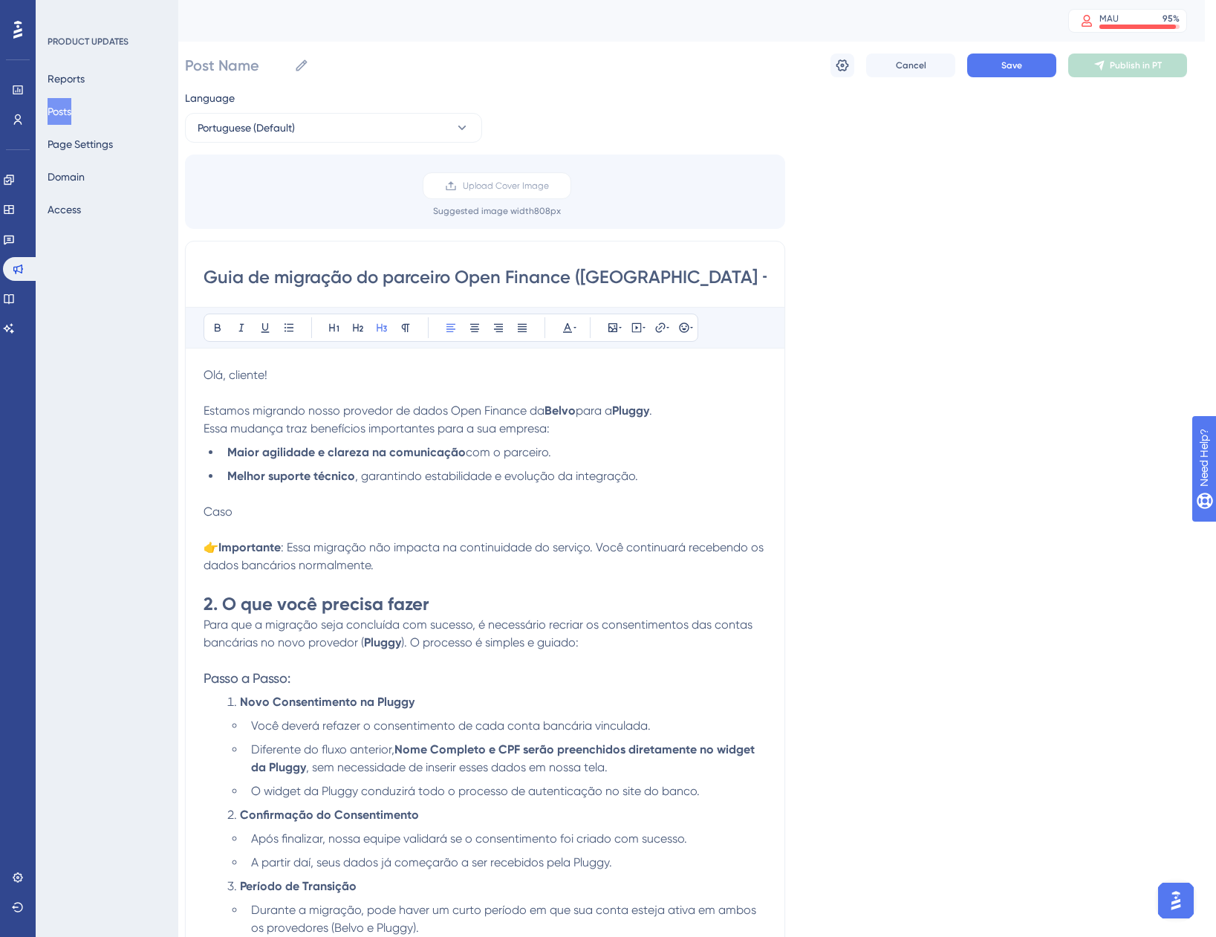
click at [291, 516] on p "Caso" at bounding box center [485, 512] width 563 height 18
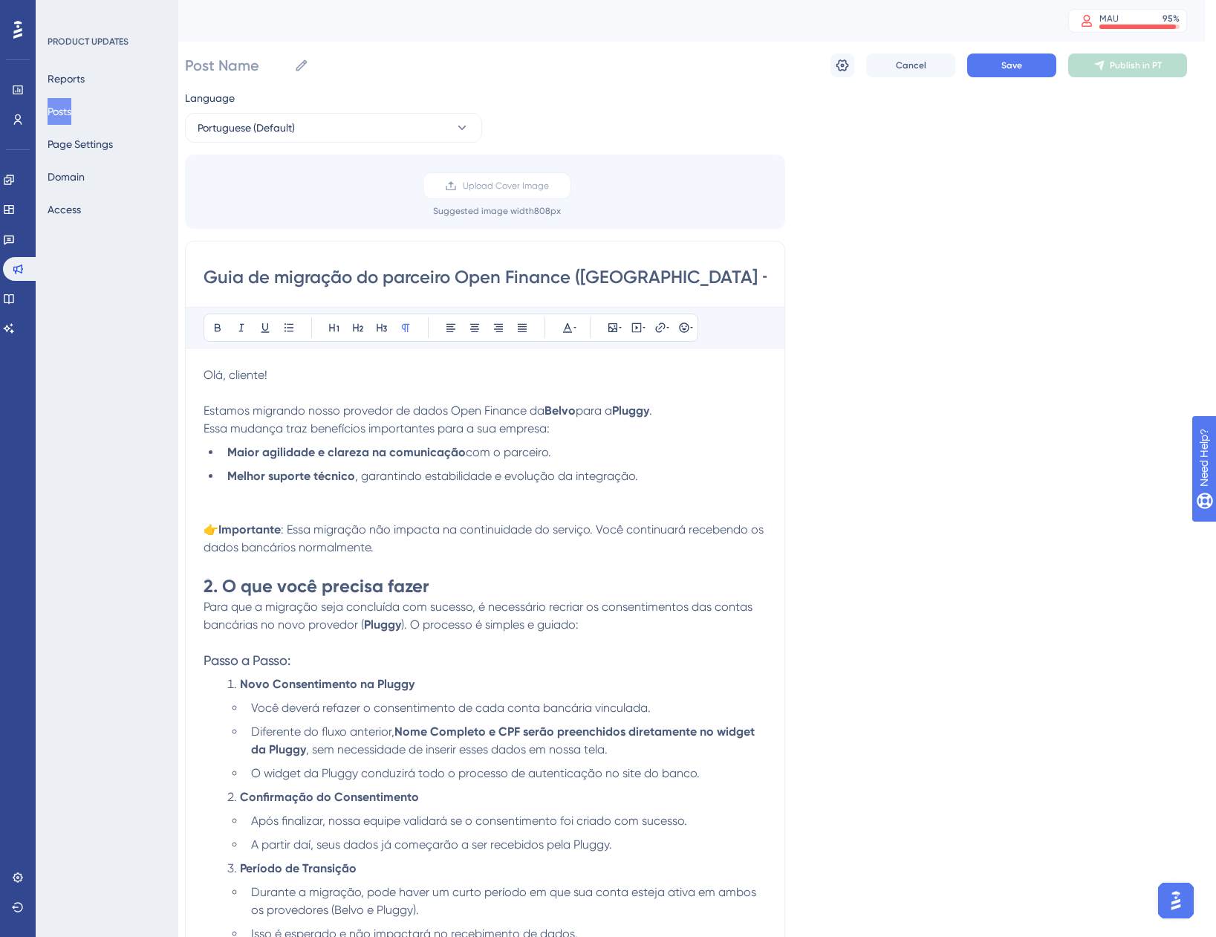
click at [668, 413] on p "Estamos migrando nosso provedor de dados Open Finance da Belvo para a Pluggy . …" at bounding box center [485, 420] width 563 height 36
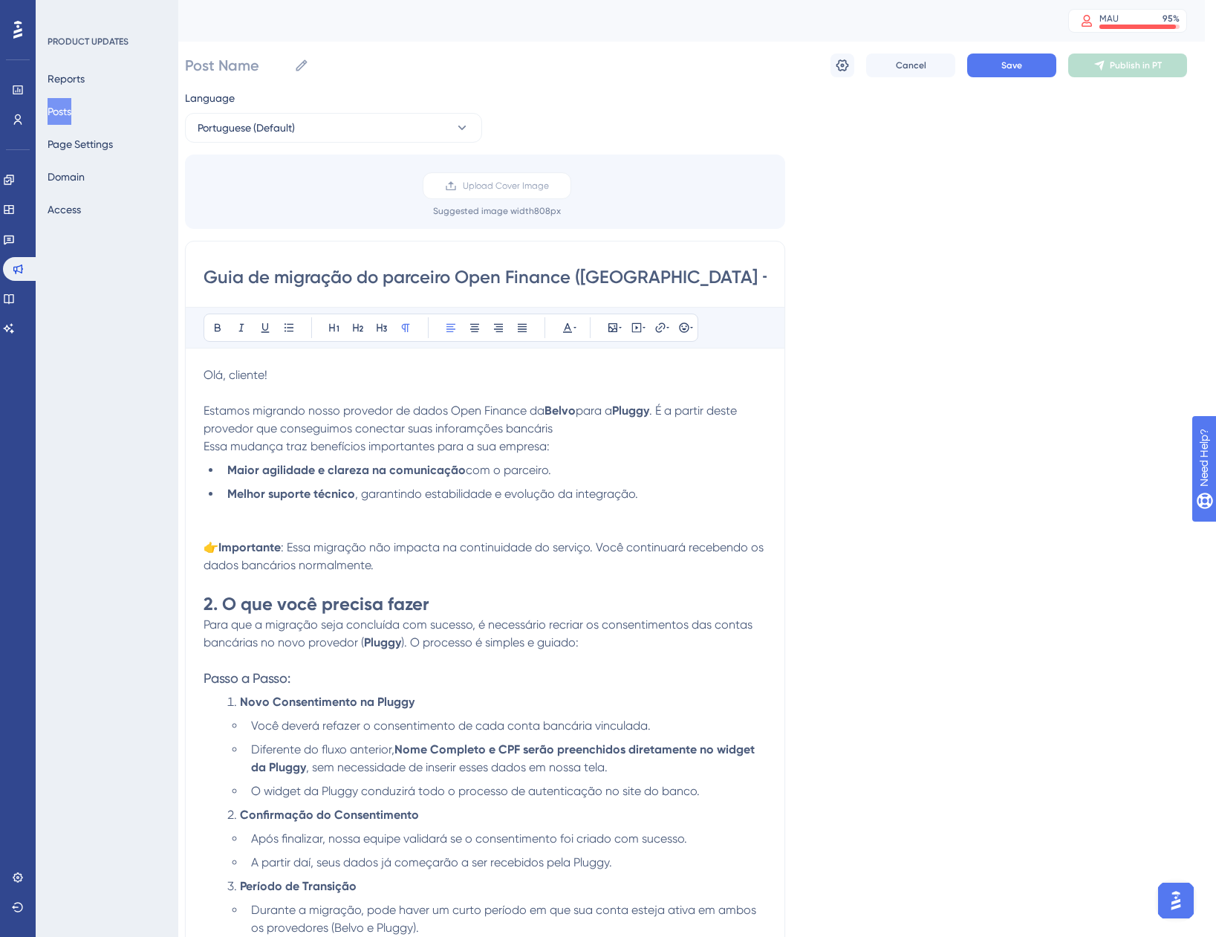
click at [559, 427] on p "Estamos migrando nosso provedor de dados Open Finance da Belvo para a Pluggy . …" at bounding box center [485, 429] width 563 height 54
drag, startPoint x: 559, startPoint y: 427, endPoint x: 678, endPoint y: 412, distance: 120.6
click at [678, 412] on p "Estamos migrando nosso provedor de dados Open Finance da Belvo para a Pluggy . …" at bounding box center [485, 429] width 563 height 54
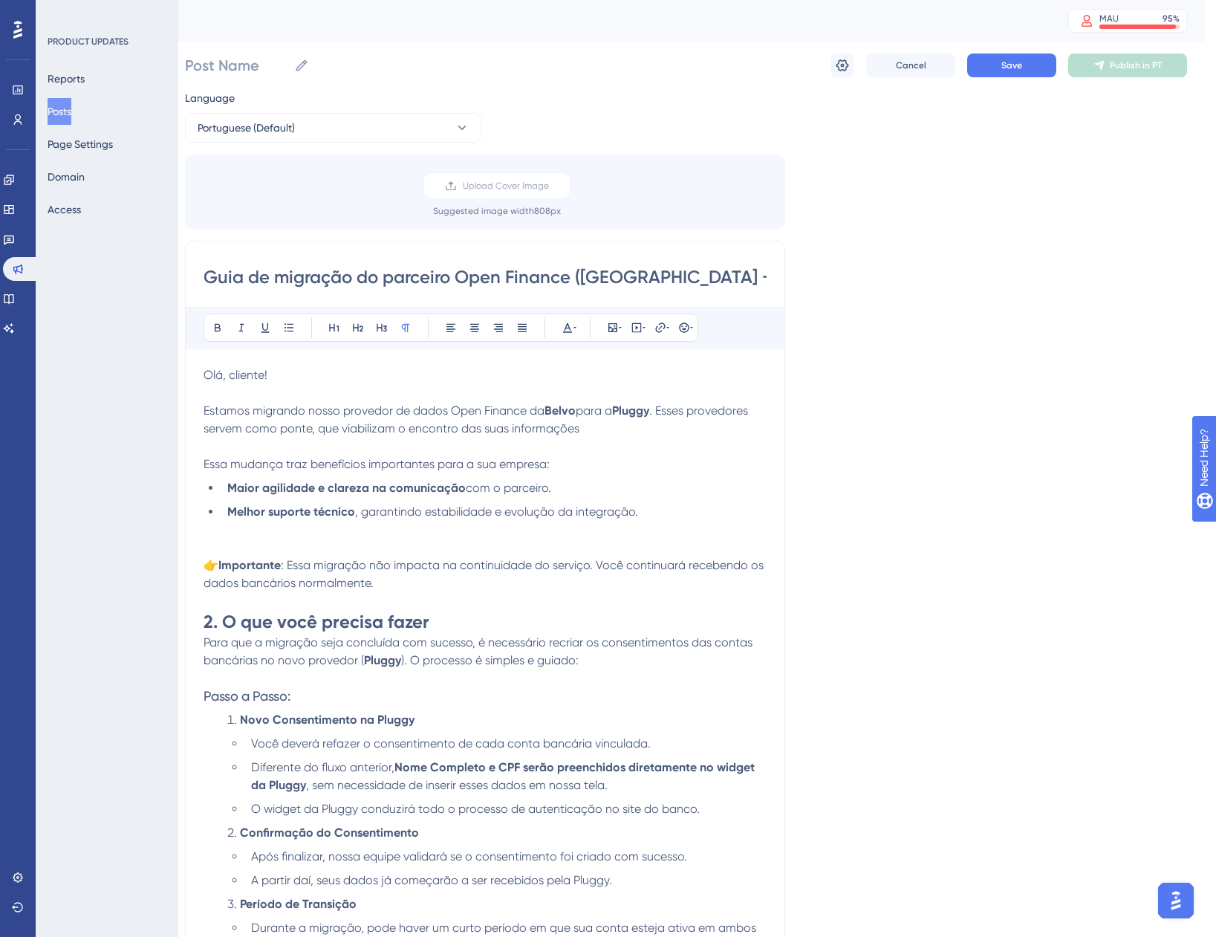
click at [596, 428] on p "Estamos migrando nosso provedor de dados Open Finance da Belvo para a Pluggy . …" at bounding box center [485, 420] width 563 height 36
click at [244, 534] on p at bounding box center [485, 530] width 563 height 18
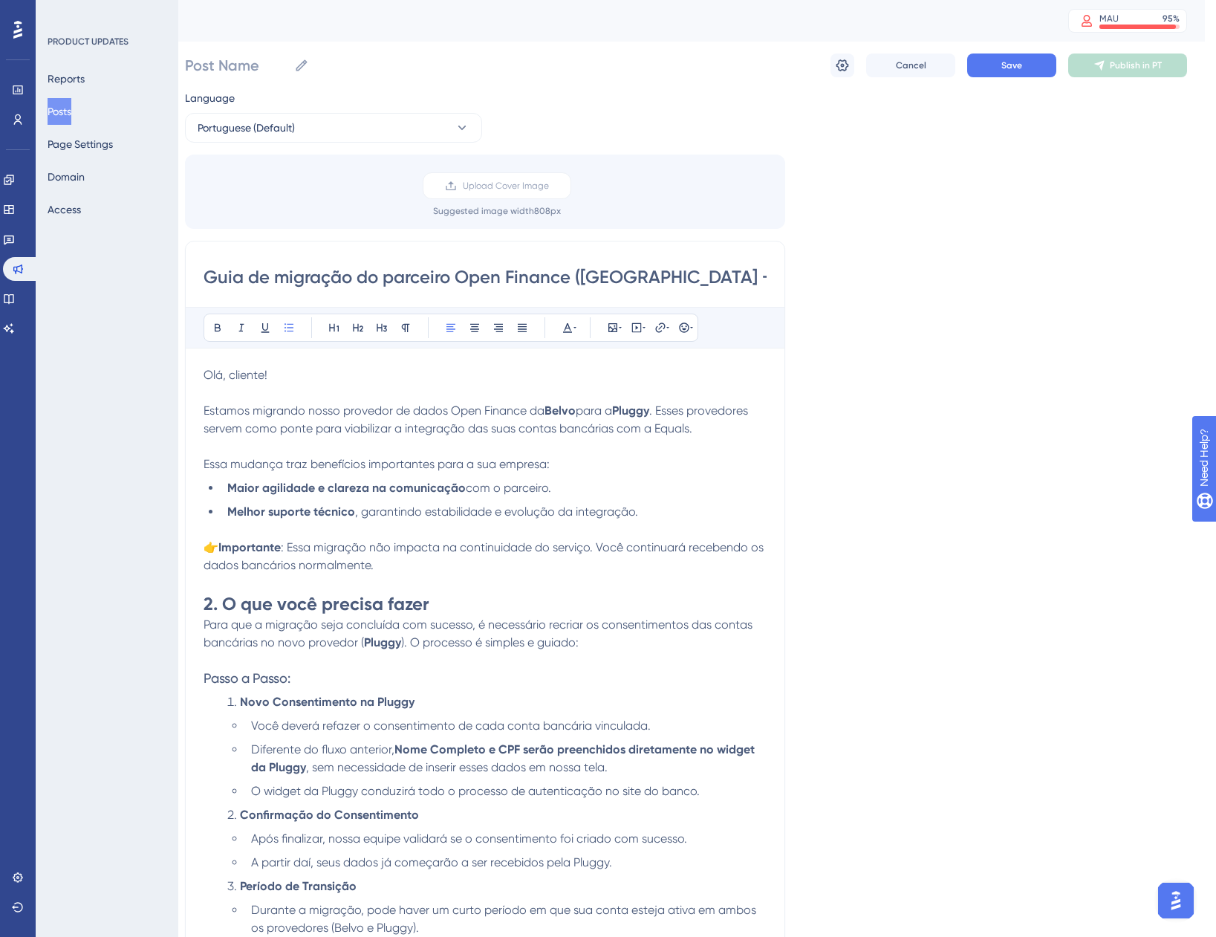
click at [439, 551] on span ": Essa migração não impacta na continuidade do serviço. Você continuará receben…" at bounding box center [485, 556] width 563 height 32
click at [421, 560] on p "👉 Importante : Essa migração não impacta na continuidade do serviço. Você conti…" at bounding box center [485, 557] width 563 height 36
click at [430, 562] on p "👉 Importante : Essa migração não impacta na continuidade do serviço. Você conti…" at bounding box center [485, 557] width 563 height 36
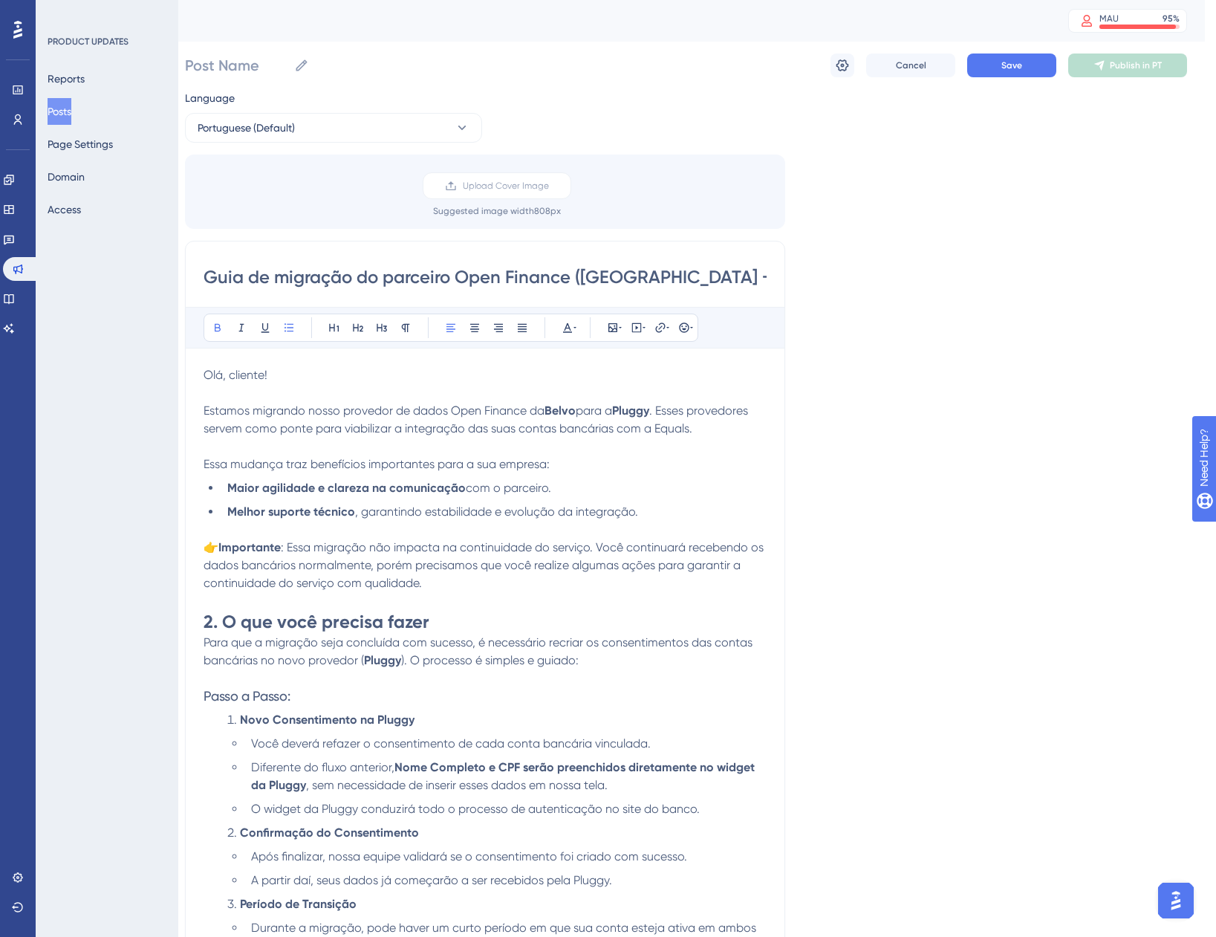
click at [247, 719] on strong "Novo Consentimento na Pluggy" at bounding box center [327, 720] width 175 height 14
click at [236, 722] on li "Novo Consentimento na Pluggy" at bounding box center [493, 720] width 545 height 18
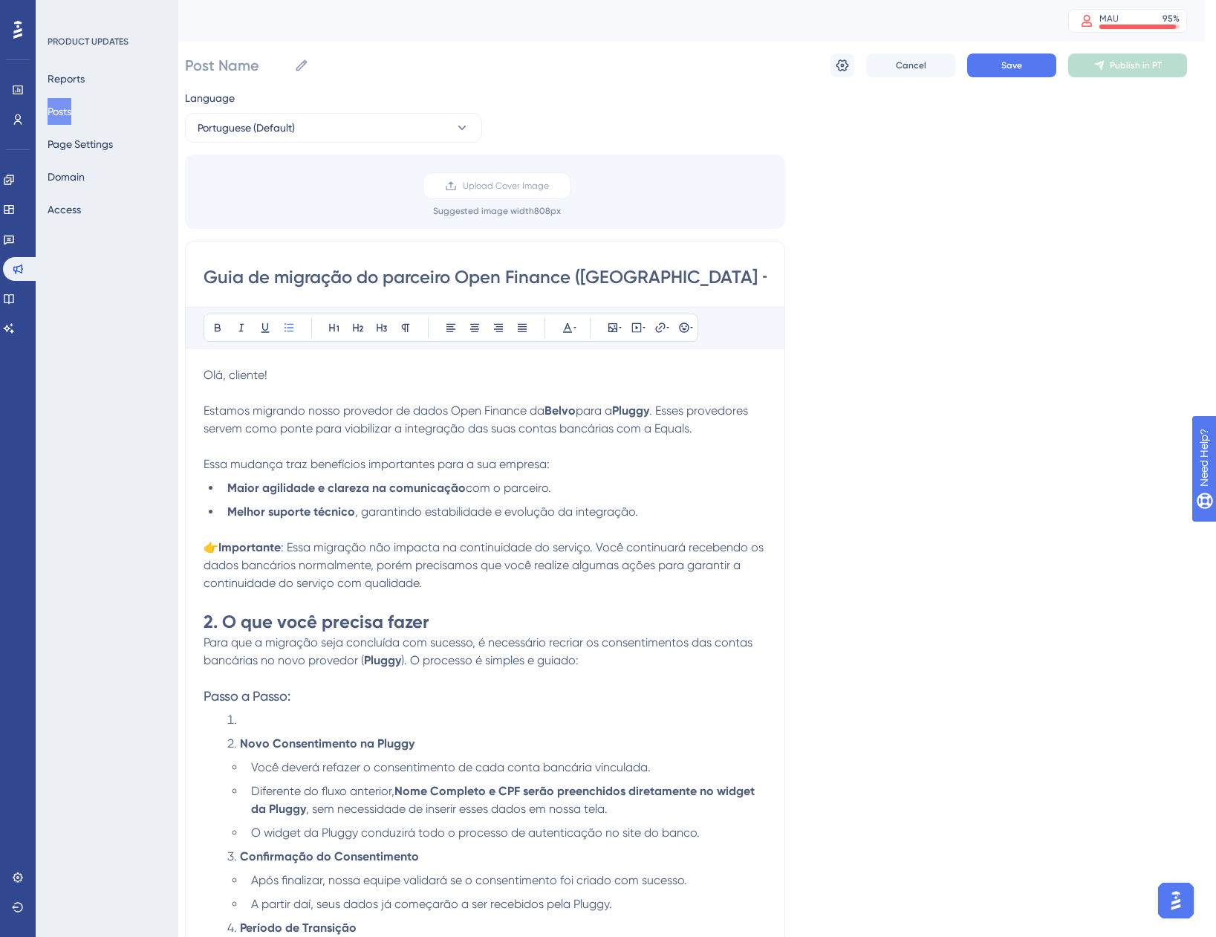
click at [243, 719] on li at bounding box center [493, 720] width 545 height 18
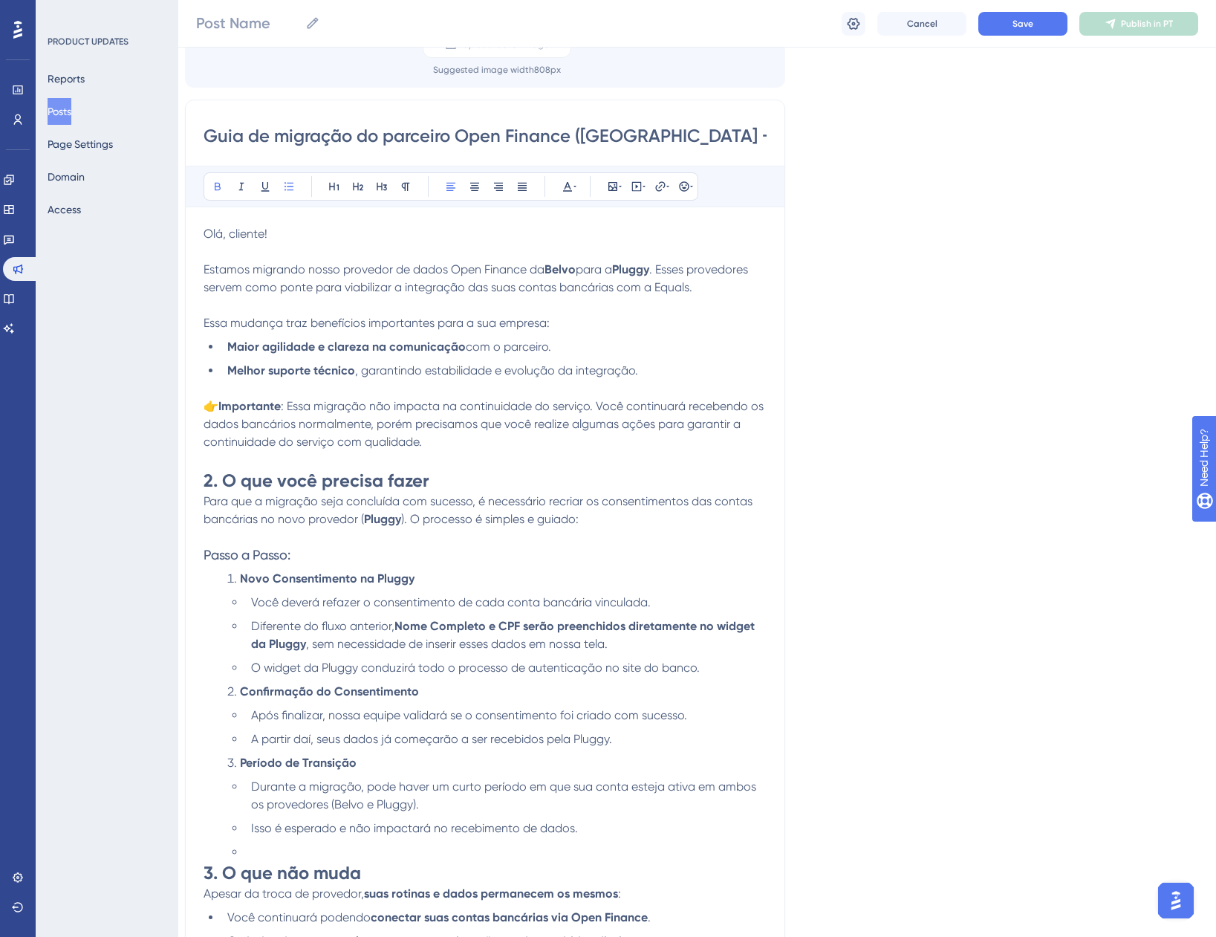
scroll to position [149, 11]
click at [250, 856] on li at bounding box center [506, 851] width 522 height 18
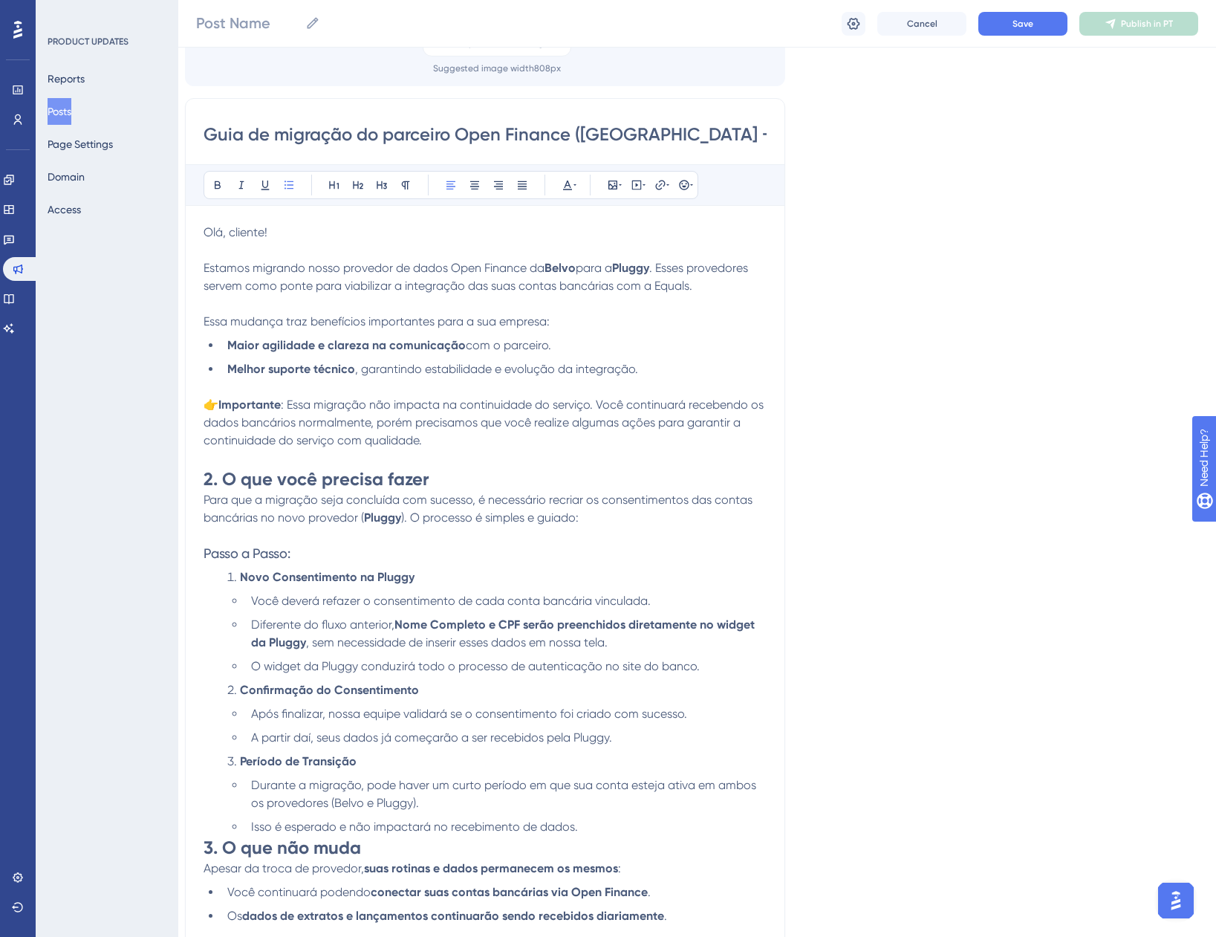
click at [207, 849] on strong "3. O que não muda" at bounding box center [283, 848] width 158 height 22
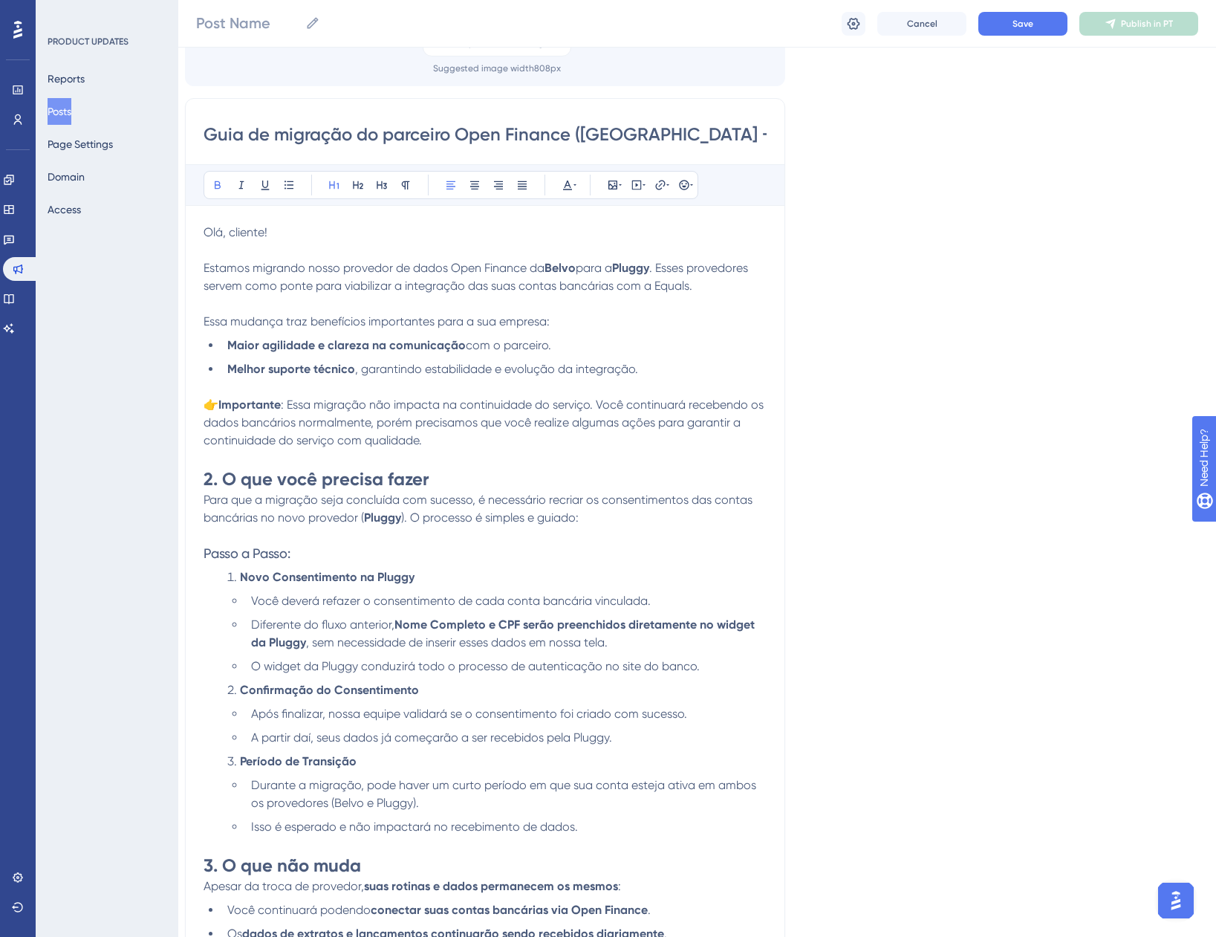
click at [1007, 630] on div "Language Portuguese (Default) Upload Cover Image Suggested image width 808 px G…" at bounding box center [686, 534] width 1002 height 1176
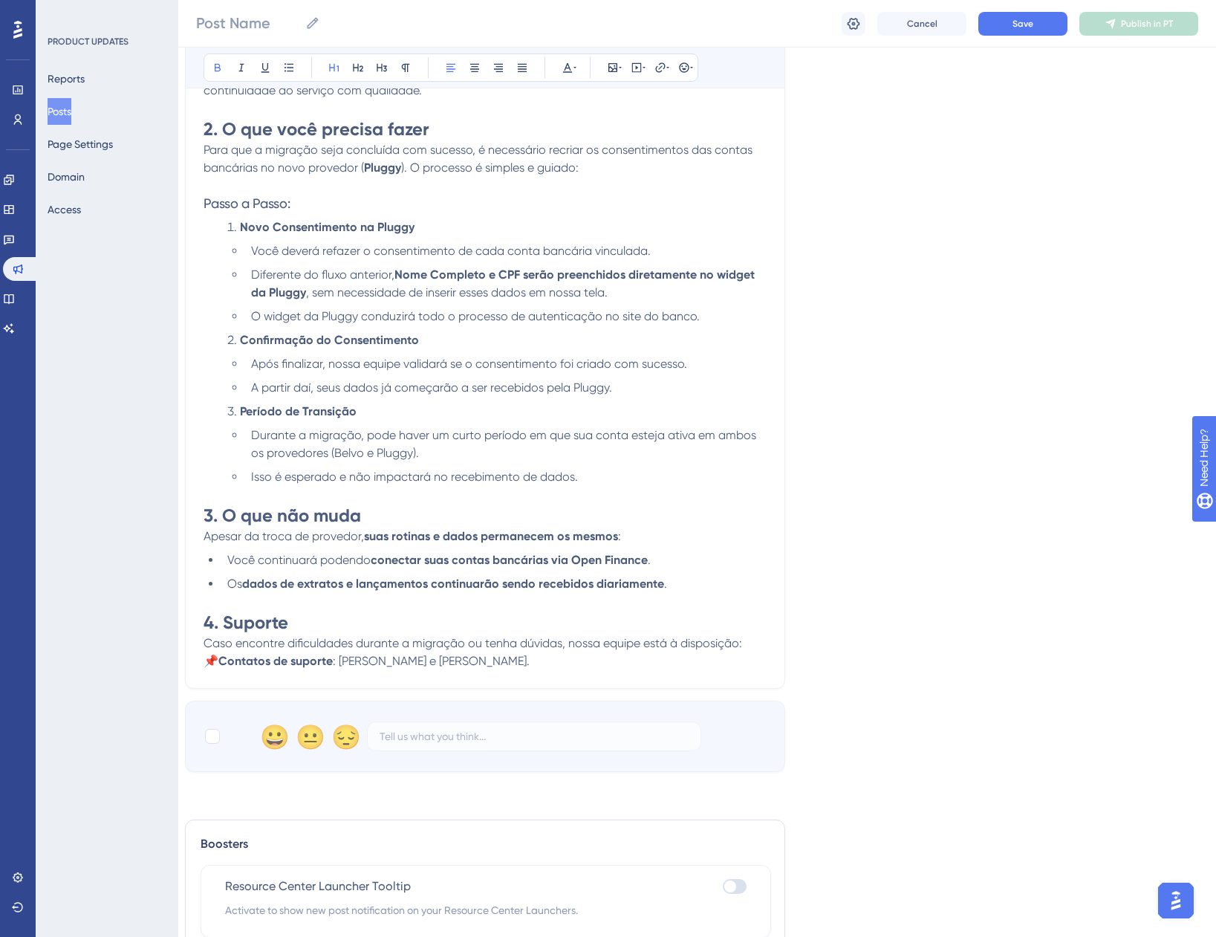
scroll to position [520, 11]
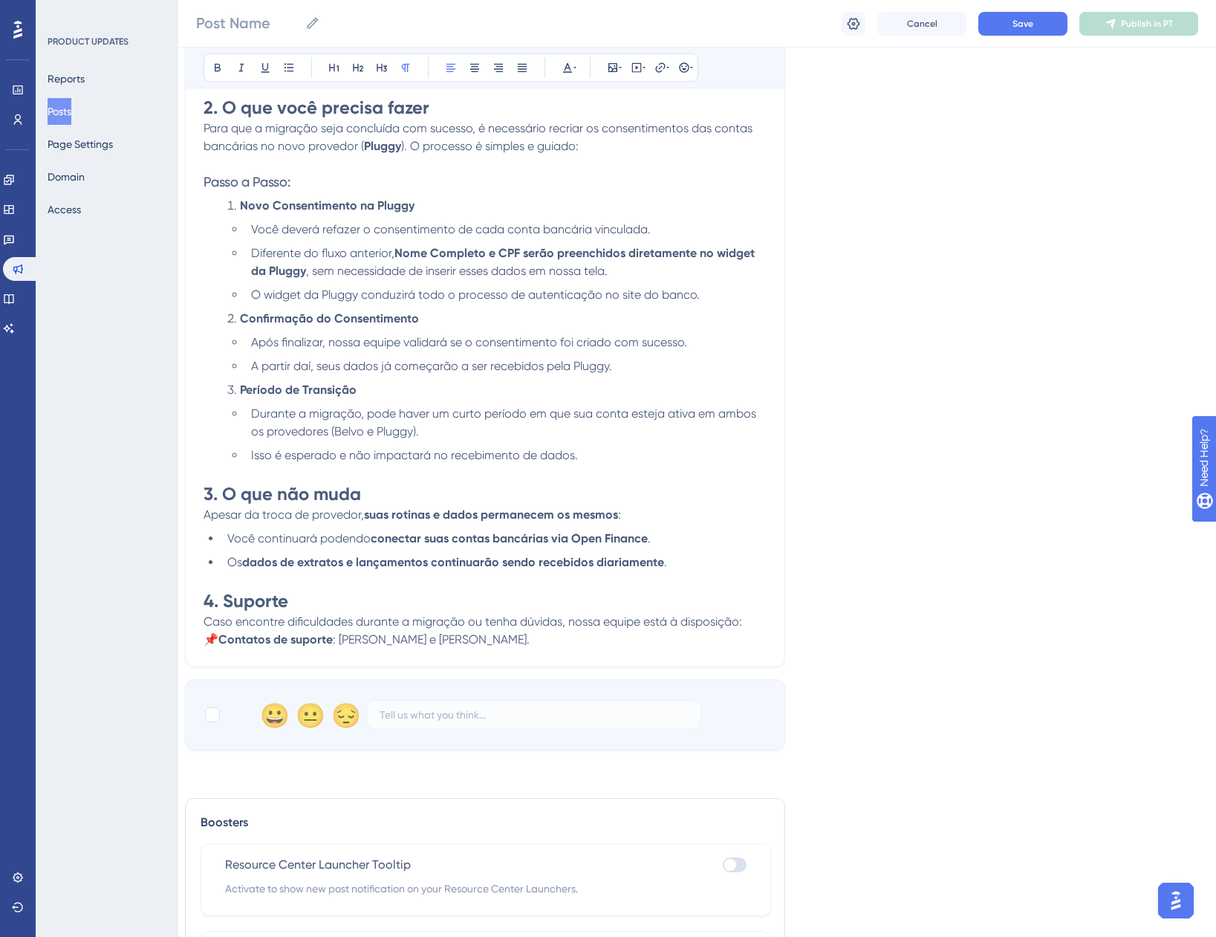
click at [493, 636] on p "Caso encontre dificuldades durante a migração ou tenha dúvidas, nossa equipe es…" at bounding box center [485, 631] width 563 height 36
click at [568, 618] on span "Caso encontre dificuldades durante a migração ou tenha dúvidas, nossa equipe es…" at bounding box center [473, 622] width 539 height 14
drag, startPoint x: 490, startPoint y: 644, endPoint x: 350, endPoint y: 644, distance: 140.4
click at [350, 644] on span ": Thiago Villete e Álvaro Silva." at bounding box center [431, 639] width 197 height 14
click at [904, 596] on div "Language Portuguese (Default) Upload Cover Image Suggested image width 808 px G…" at bounding box center [686, 163] width 1002 height 1176
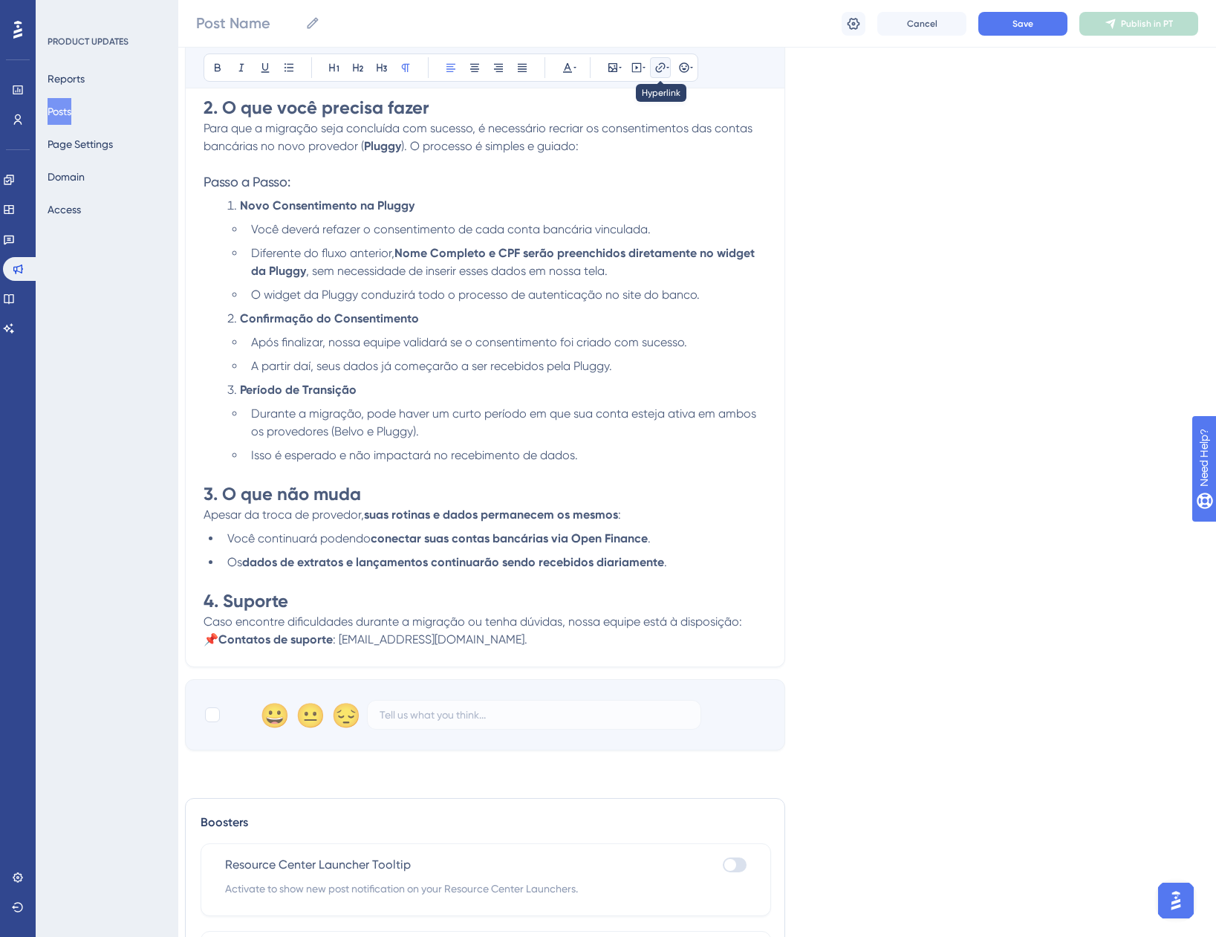
click at [663, 74] on button at bounding box center [660, 67] width 21 height 21
click at [879, 210] on div "Language Portuguese (Default) Upload Cover Image Suggested image width 808 px G…" at bounding box center [686, 163] width 1002 height 1176
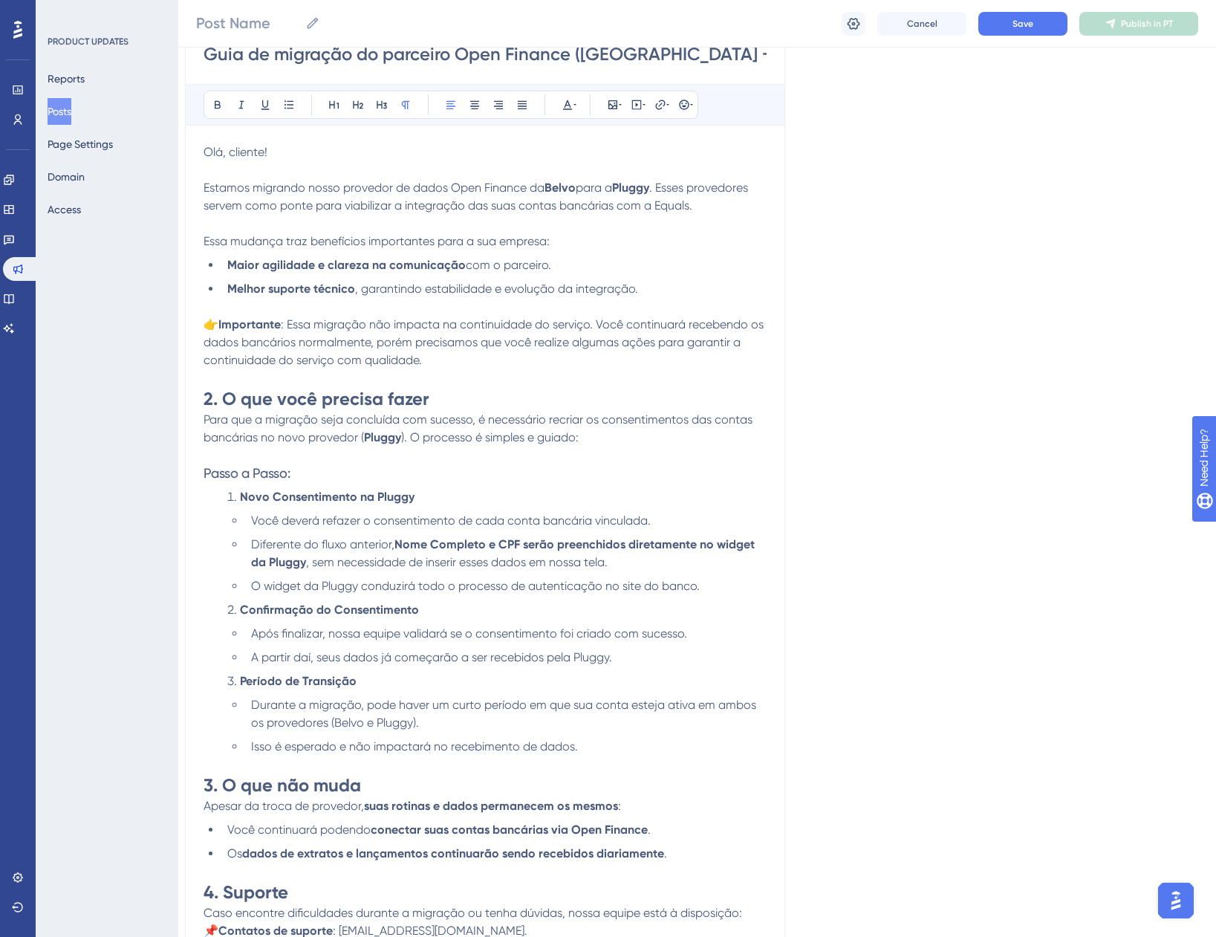
scroll to position [0, 11]
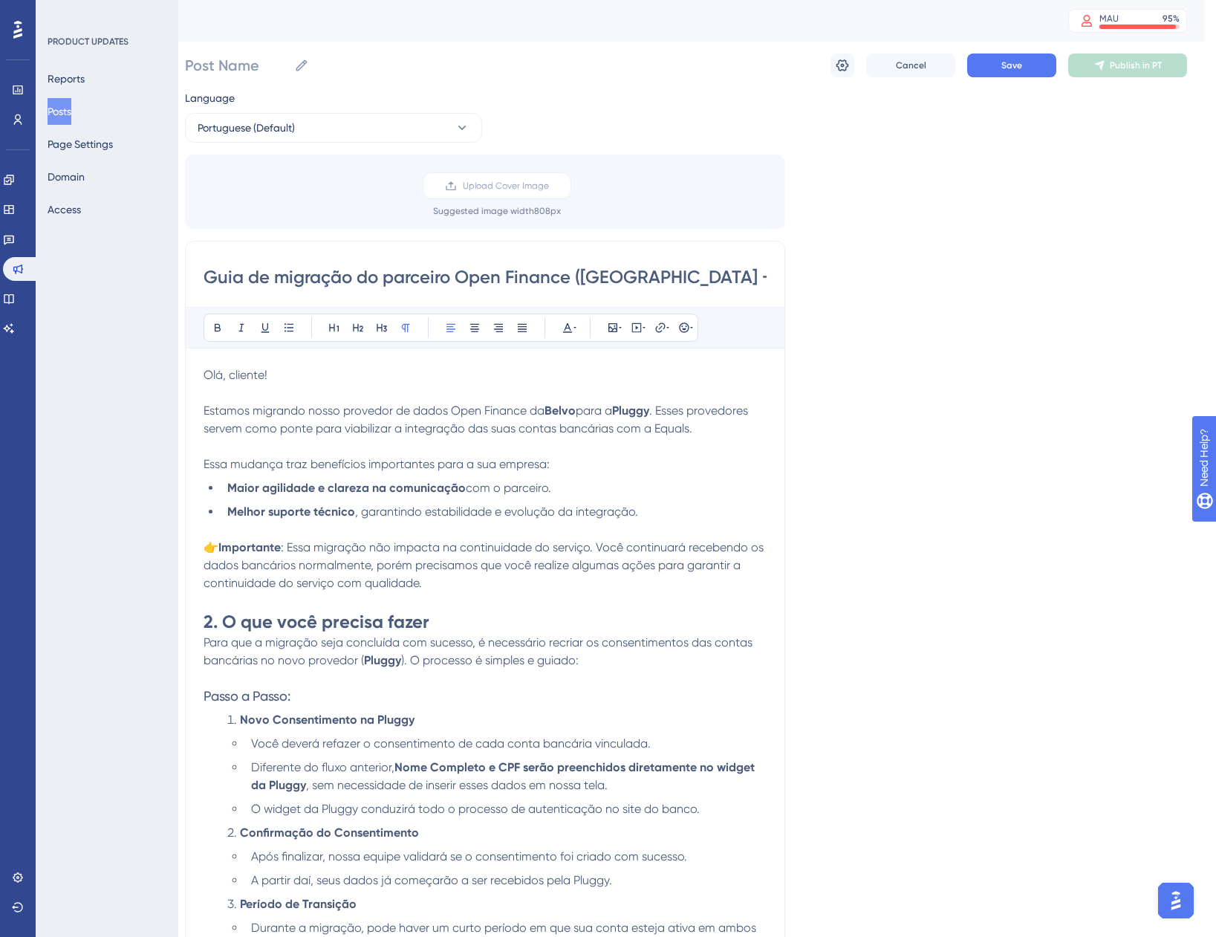
click at [701, 434] on p "Estamos migrando nosso provedor de dados Open Finance da Belvo para a Pluggy . …" at bounding box center [485, 420] width 563 height 36
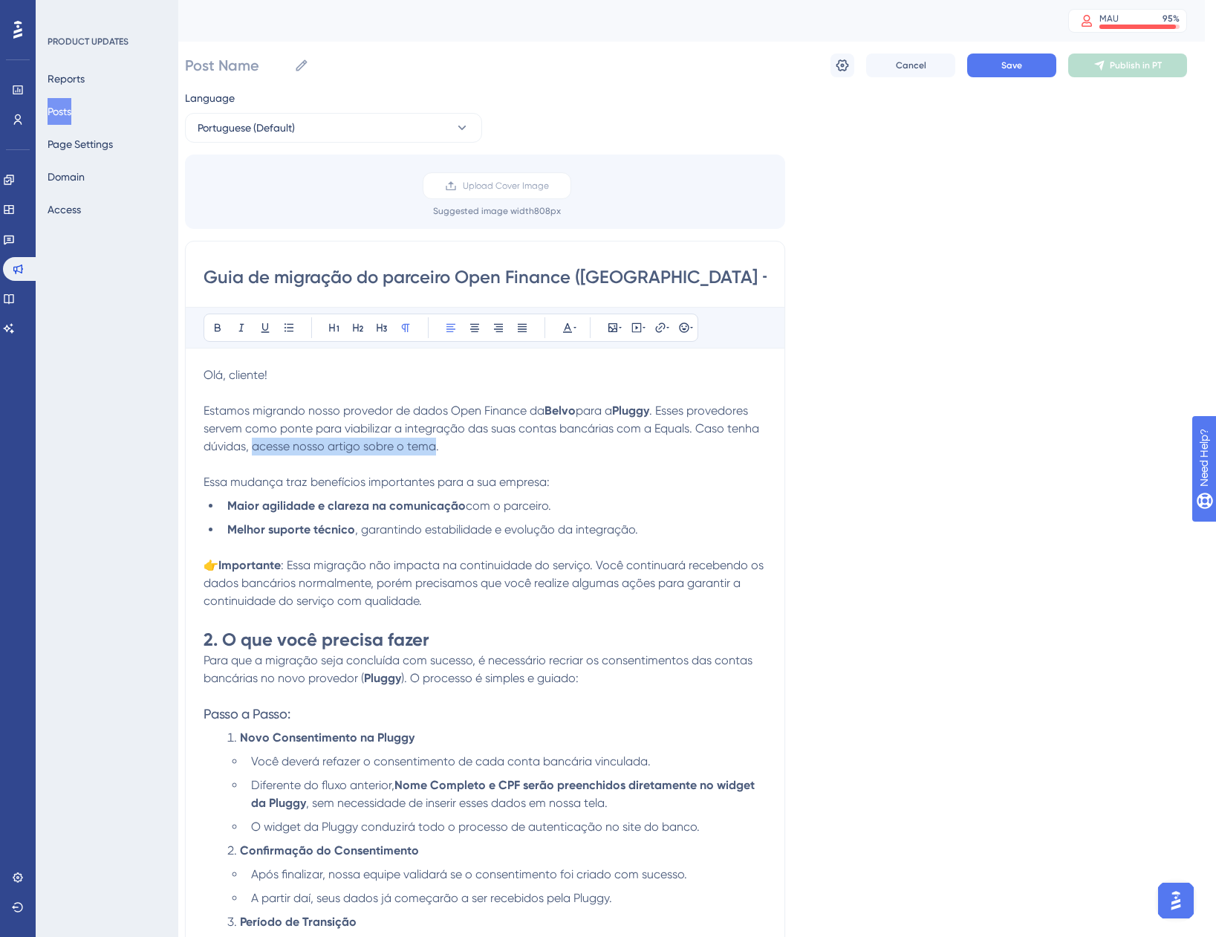
drag, startPoint x: 254, startPoint y: 445, endPoint x: 435, endPoint y: 441, distance: 180.6
click at [435, 441] on span ". Esses provedores servem como ponte para viabilizar a integração das suas cont…" at bounding box center [483, 429] width 559 height 50
click at [659, 326] on icon at bounding box center [661, 328] width 12 height 12
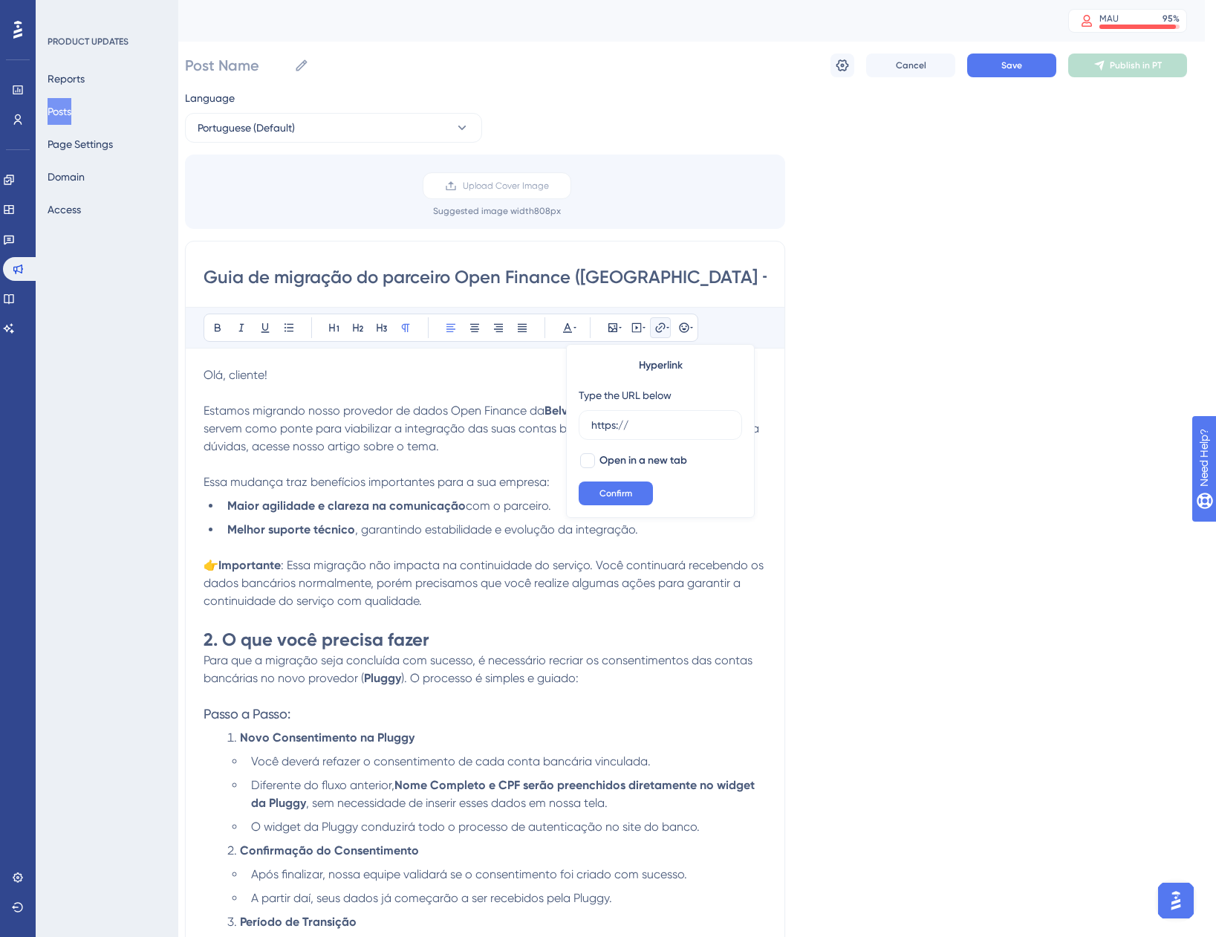
drag, startPoint x: 652, startPoint y: 430, endPoint x: 519, endPoint y: 428, distance: 133.0
click at [519, 428] on div "Bold Italic Underline Bullet Point Heading 1 Heading 2 Heading 3 Normal Align L…" at bounding box center [485, 744] width 563 height 874
click at [661, 329] on icon at bounding box center [661, 328] width 12 height 12
type input "https://https://equals.help.userguiding.com/pt/articles/10942--duvidas-frequent…"
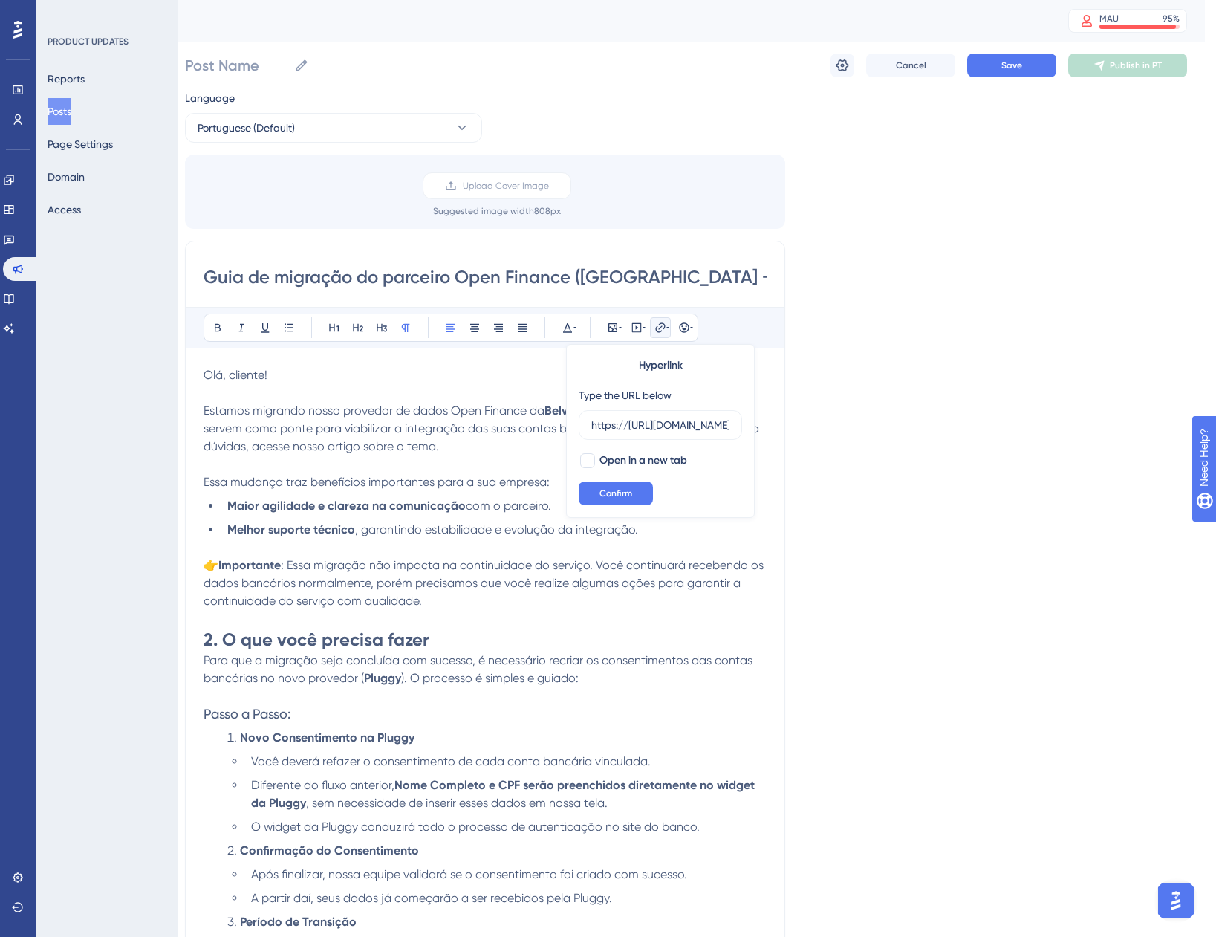
drag, startPoint x: 644, startPoint y: 418, endPoint x: 465, endPoint y: 419, distance: 179.1
click at [465, 419] on div "Bold Italic Underline Bullet Point Heading 1 Heading 2 Heading 3 Normal Align L…" at bounding box center [485, 744] width 563 height 874
click at [653, 330] on button at bounding box center [660, 327] width 21 height 21
click at [317, 450] on span ". Esses provedores servem como ponte para viabilizar a integração das suas cont…" at bounding box center [483, 429] width 559 height 50
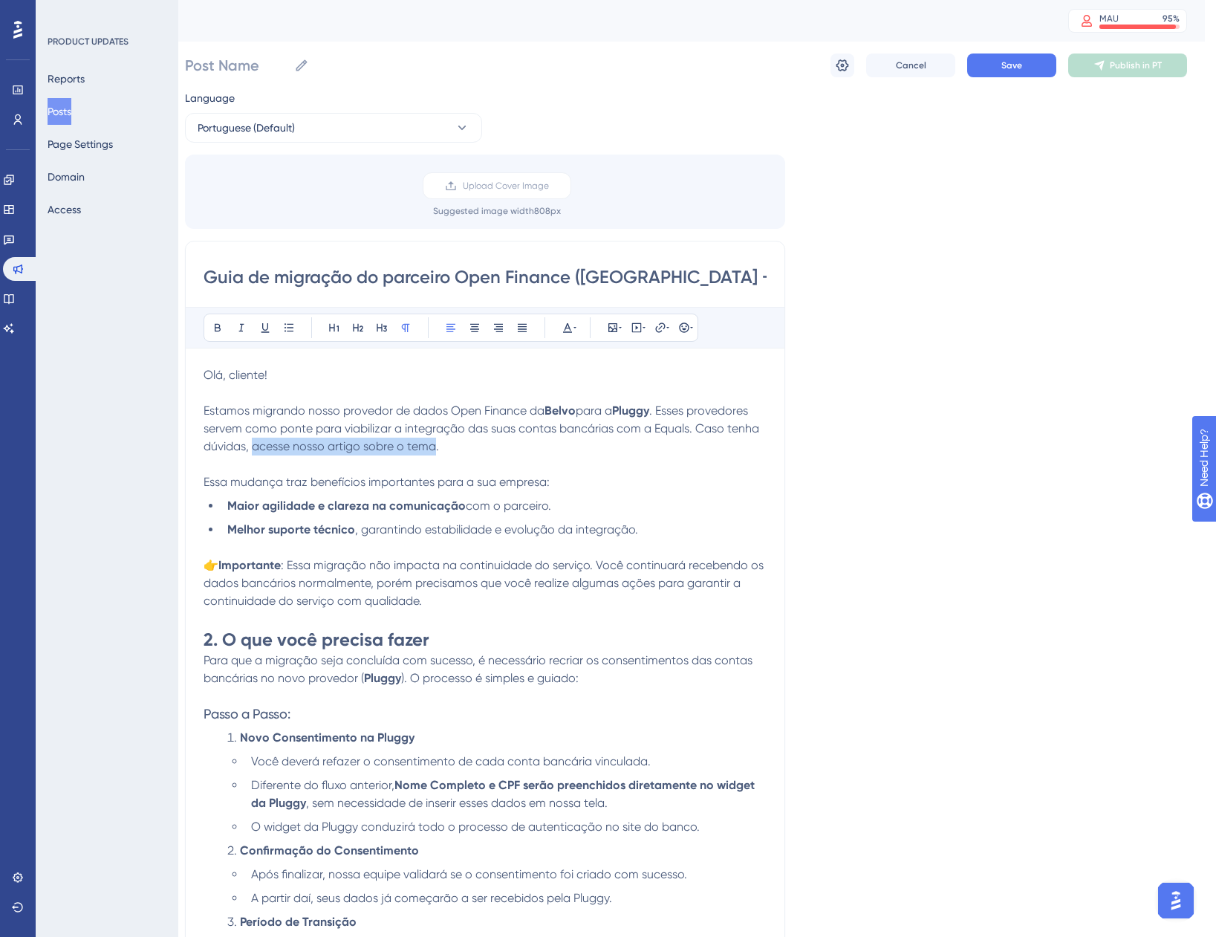
drag, startPoint x: 254, startPoint y: 448, endPoint x: 434, endPoint y: 441, distance: 180.0
click at [434, 441] on span ". Esses provedores servem como ponte para viabilizar a integração das suas cont…" at bounding box center [483, 429] width 559 height 50
click at [656, 331] on icon at bounding box center [661, 328] width 12 height 12
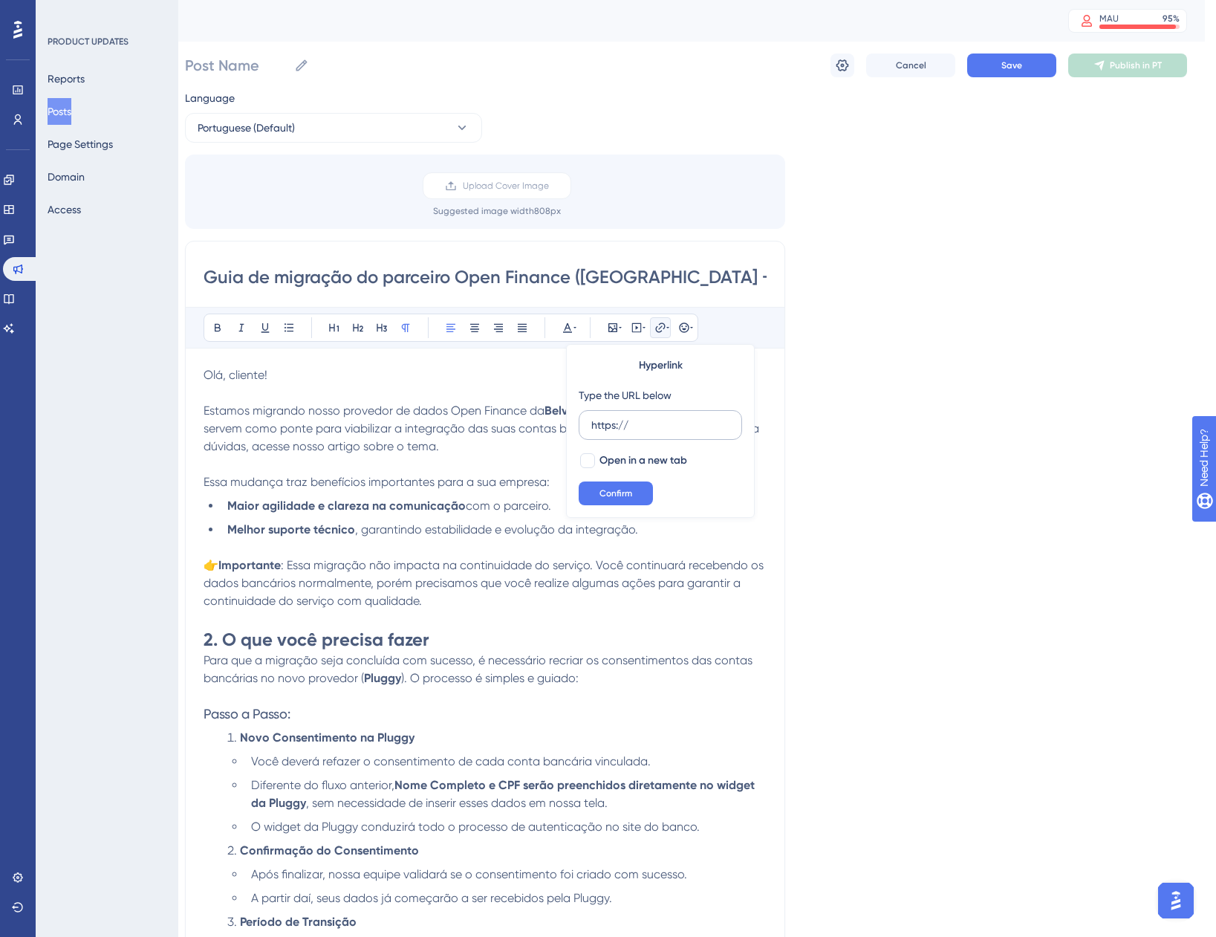
drag, startPoint x: 640, startPoint y: 418, endPoint x: 590, endPoint y: 424, distance: 50.1
click at [590, 424] on label "https://" at bounding box center [660, 425] width 163 height 30
click at [592, 424] on input "https://" at bounding box center [661, 425] width 138 height 16
type input "https://equals.help.userguiding.com/pt/articles/10942--duvidas-frequentes-faq-o…"
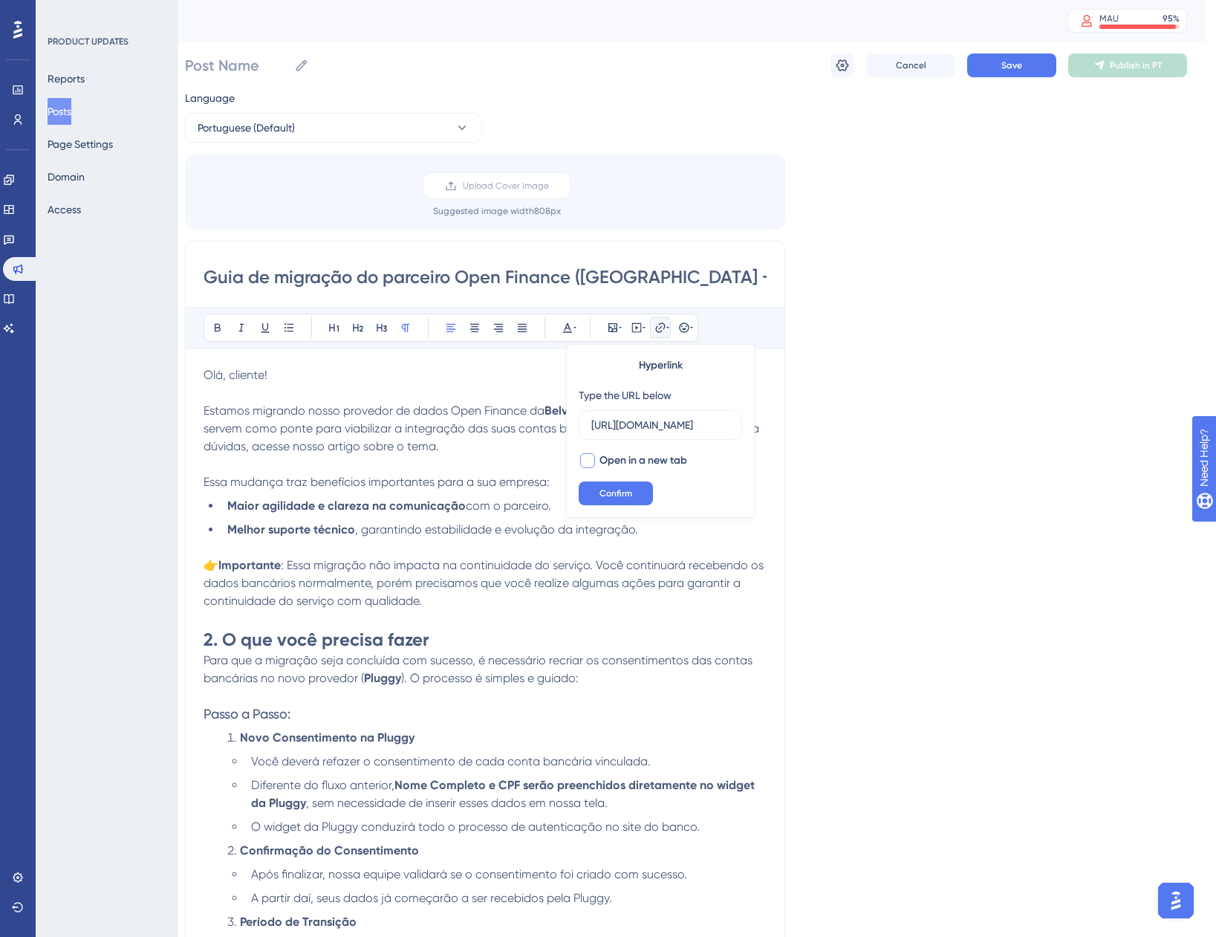
click at [597, 459] on label "Open in a new tab" at bounding box center [633, 461] width 108 height 18
checkbox input "true"
click at [613, 494] on span "Confirm" at bounding box center [616, 493] width 33 height 12
click at [892, 462] on div "Language Portuguese (Default) Upload Cover Image Suggested image width 808 px G…" at bounding box center [686, 685] width 1002 height 1193
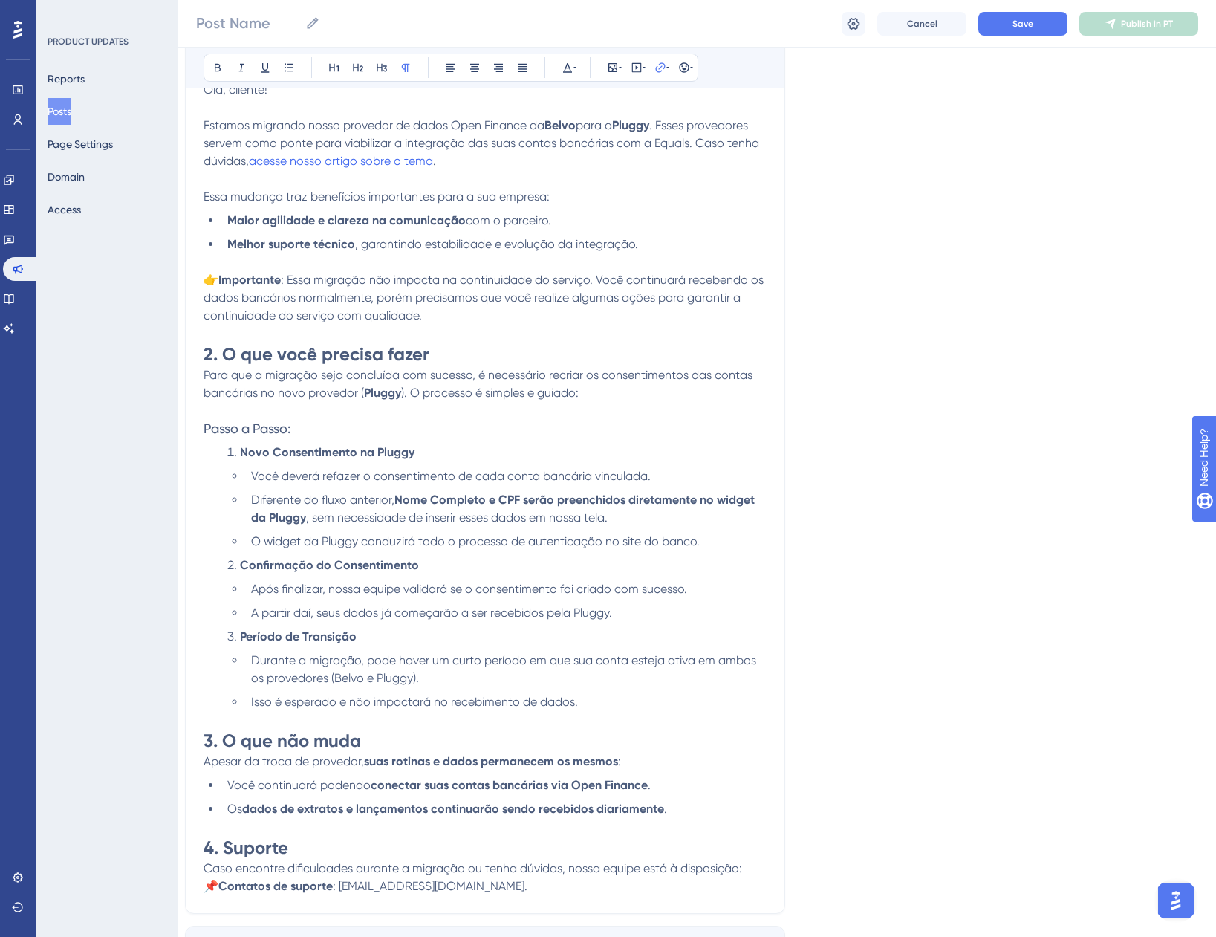
scroll to position [372, 11]
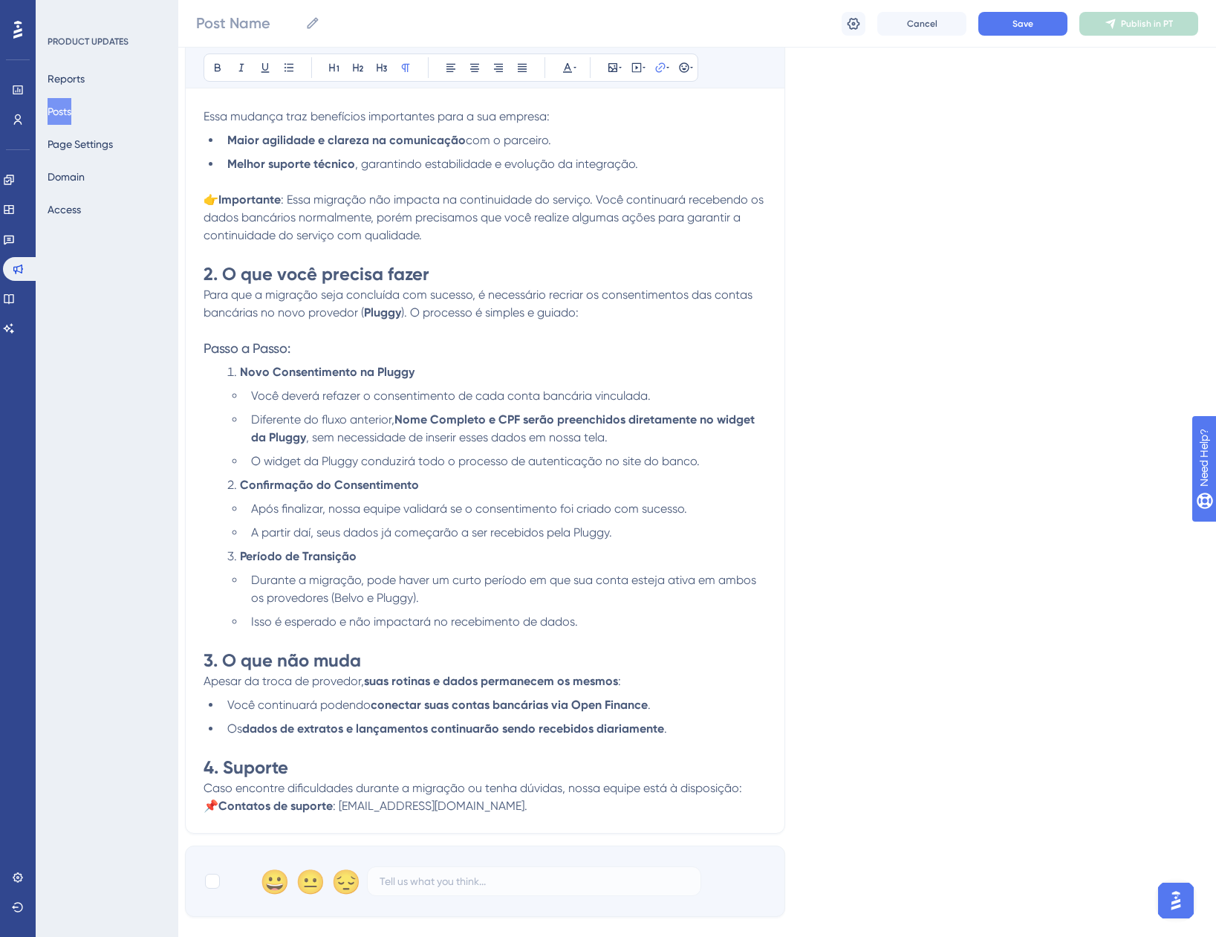
click at [242, 369] on strong "Novo Consentimento na Pluggy" at bounding box center [327, 372] width 175 height 14
click at [670, 399] on li "Você deverá refazer o consentimento de cada conta bancária vinculada." at bounding box center [506, 396] width 522 height 18
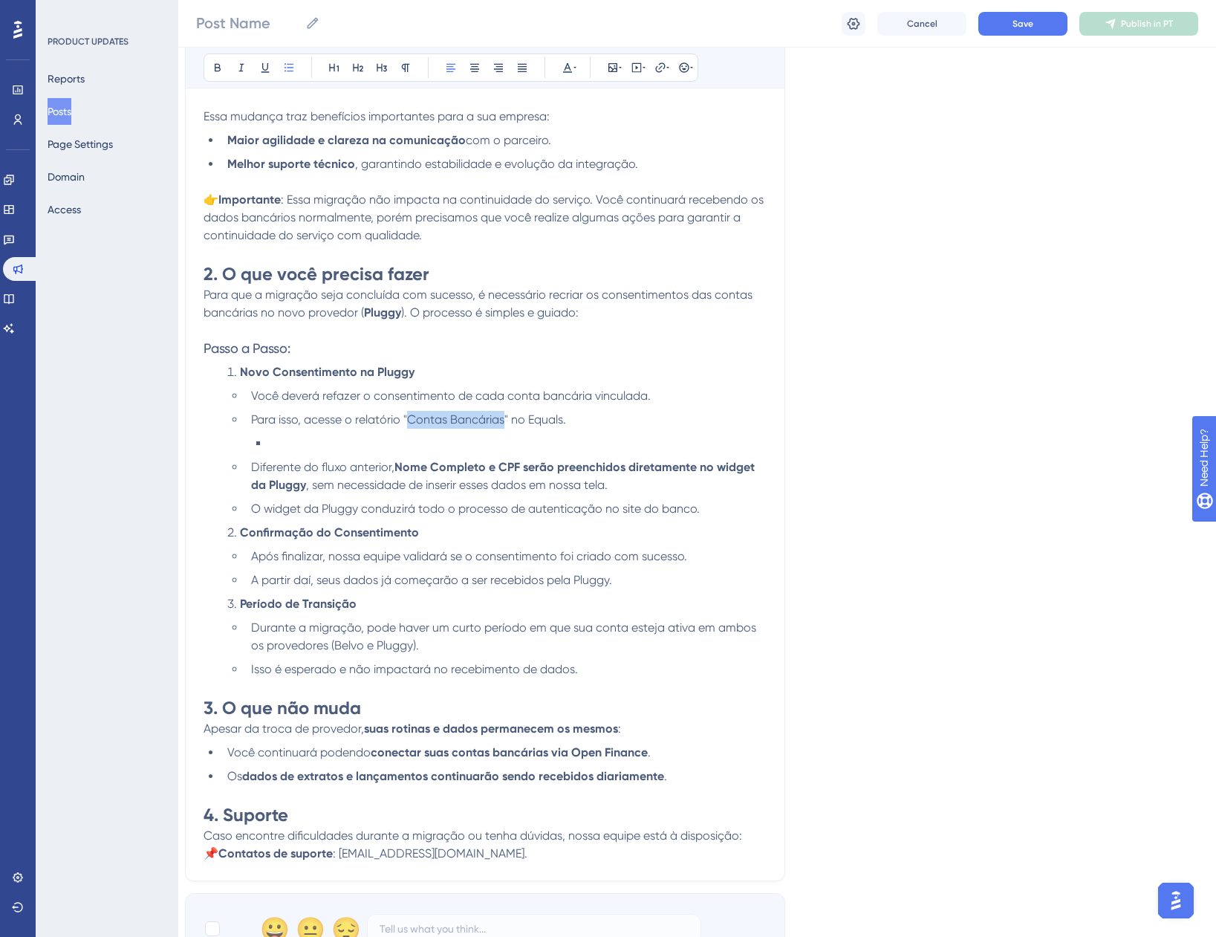
drag, startPoint x: 409, startPoint y: 419, endPoint x: 505, endPoint y: 422, distance: 95.2
click at [505, 422] on span "Para isso, acesse o relatório "Contas Bancárias" no Equals." at bounding box center [408, 419] width 315 height 14
click at [665, 62] on icon at bounding box center [661, 68] width 12 height 12
drag, startPoint x: 644, startPoint y: 169, endPoint x: 588, endPoint y: 164, distance: 56.7
click at [588, 164] on label "https://" at bounding box center [660, 165] width 163 height 30
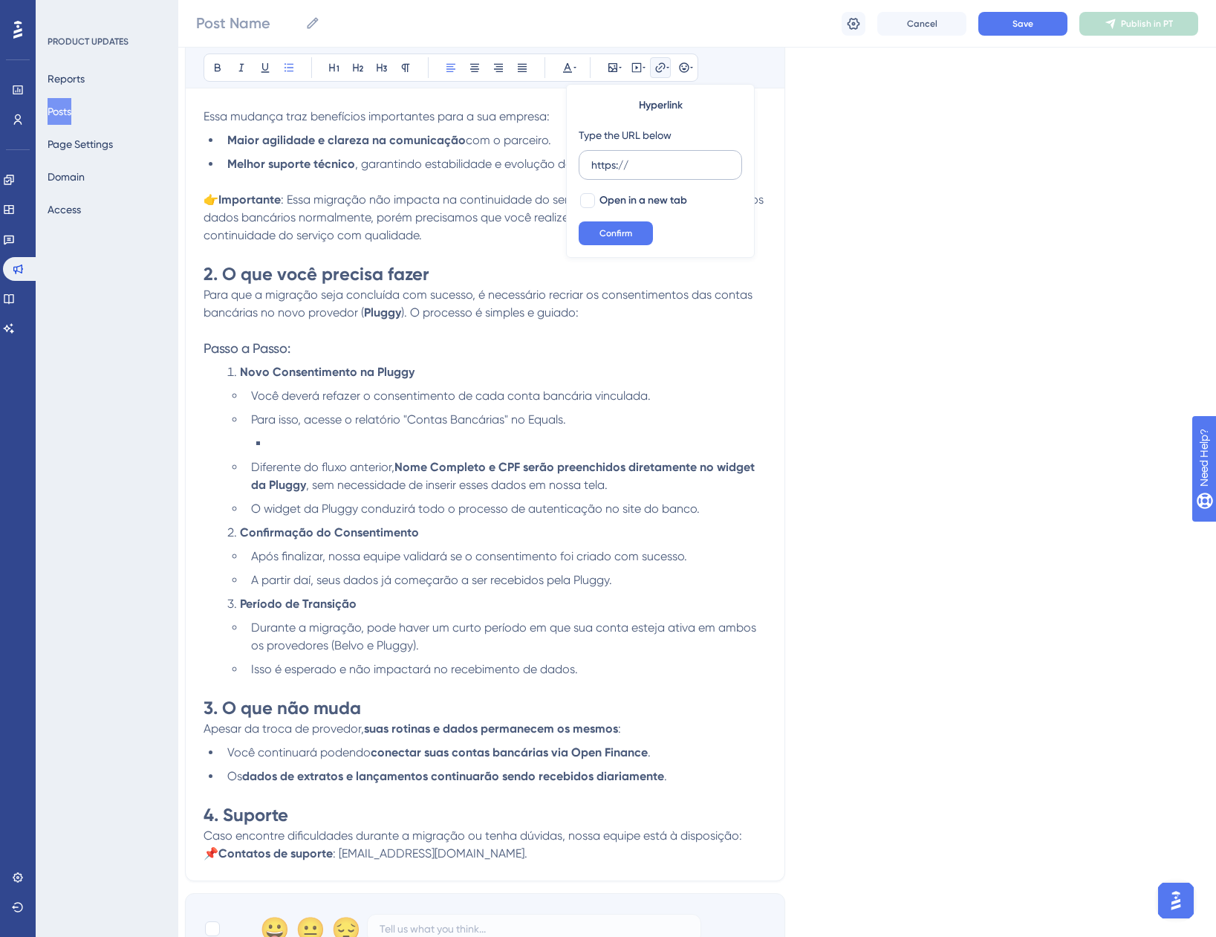
click at [592, 164] on input "https://" at bounding box center [661, 165] width 138 height 16
type input "https://app.equals.com.br/conciliador/v2/conta-bancaria/show"
click at [594, 201] on div at bounding box center [587, 200] width 15 height 15
checkbox input "true"
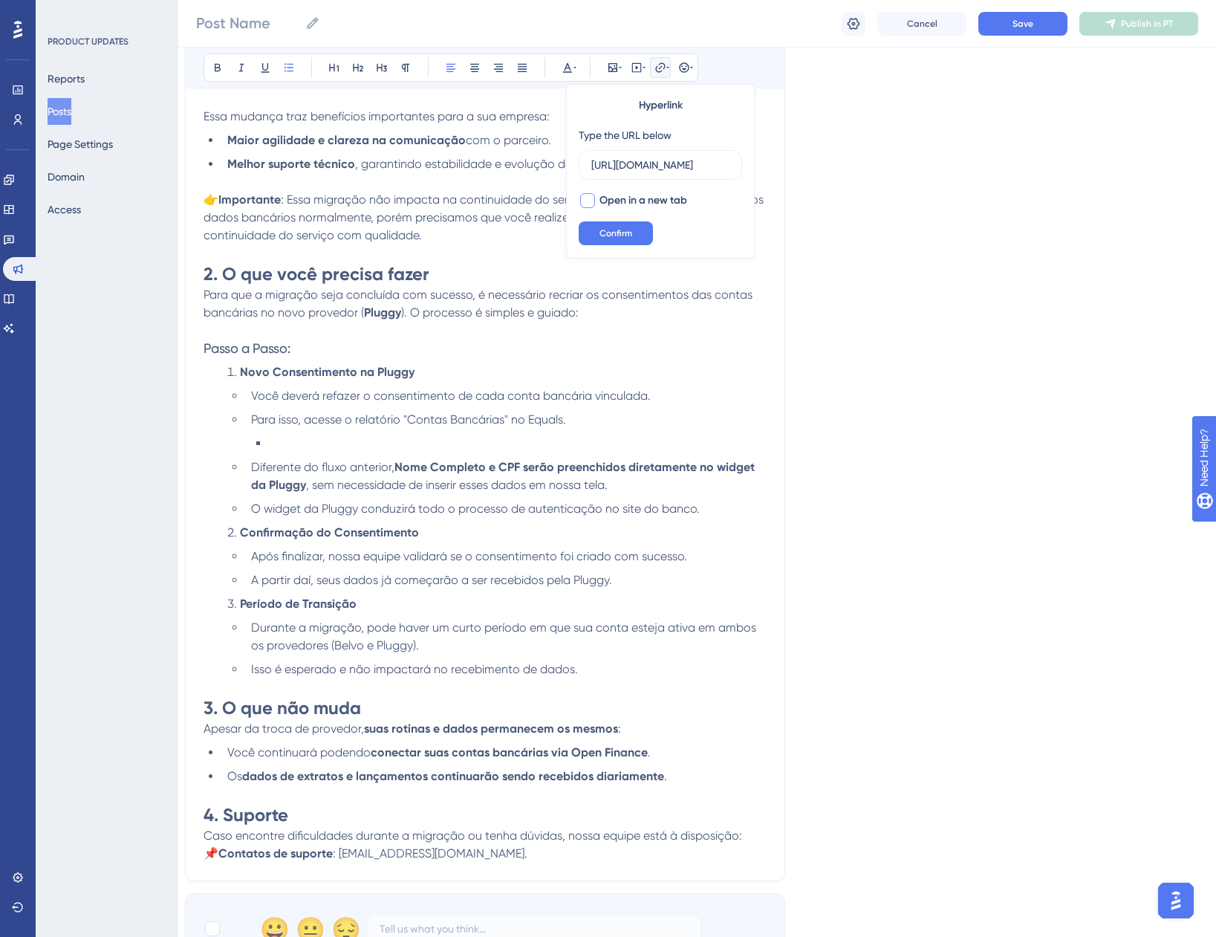
scroll to position [0, 0]
click at [599, 233] on button "Confirm" at bounding box center [616, 233] width 74 height 24
click at [589, 439] on li at bounding box center [518, 444] width 498 height 18
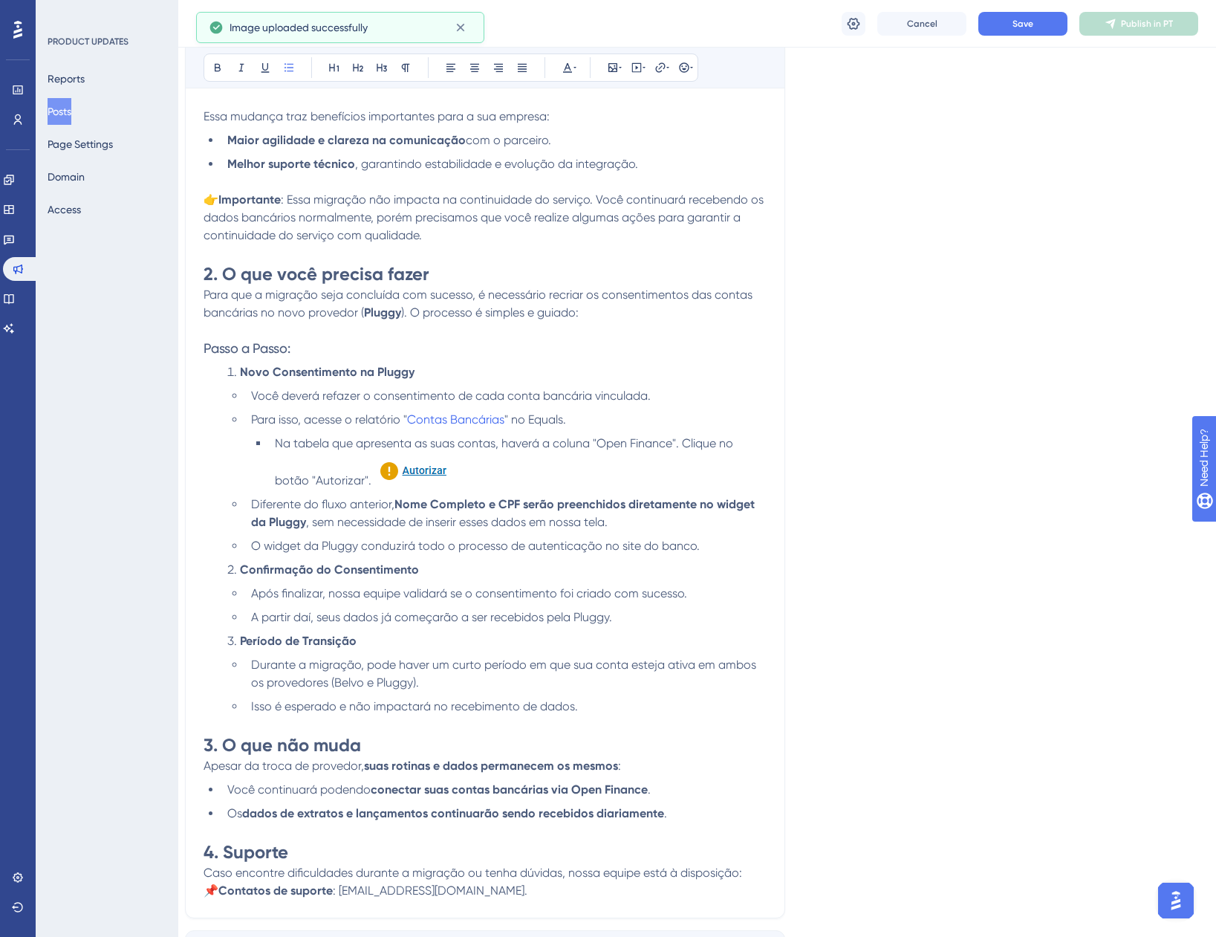
click at [397, 473] on img at bounding box center [413, 469] width 83 height 32
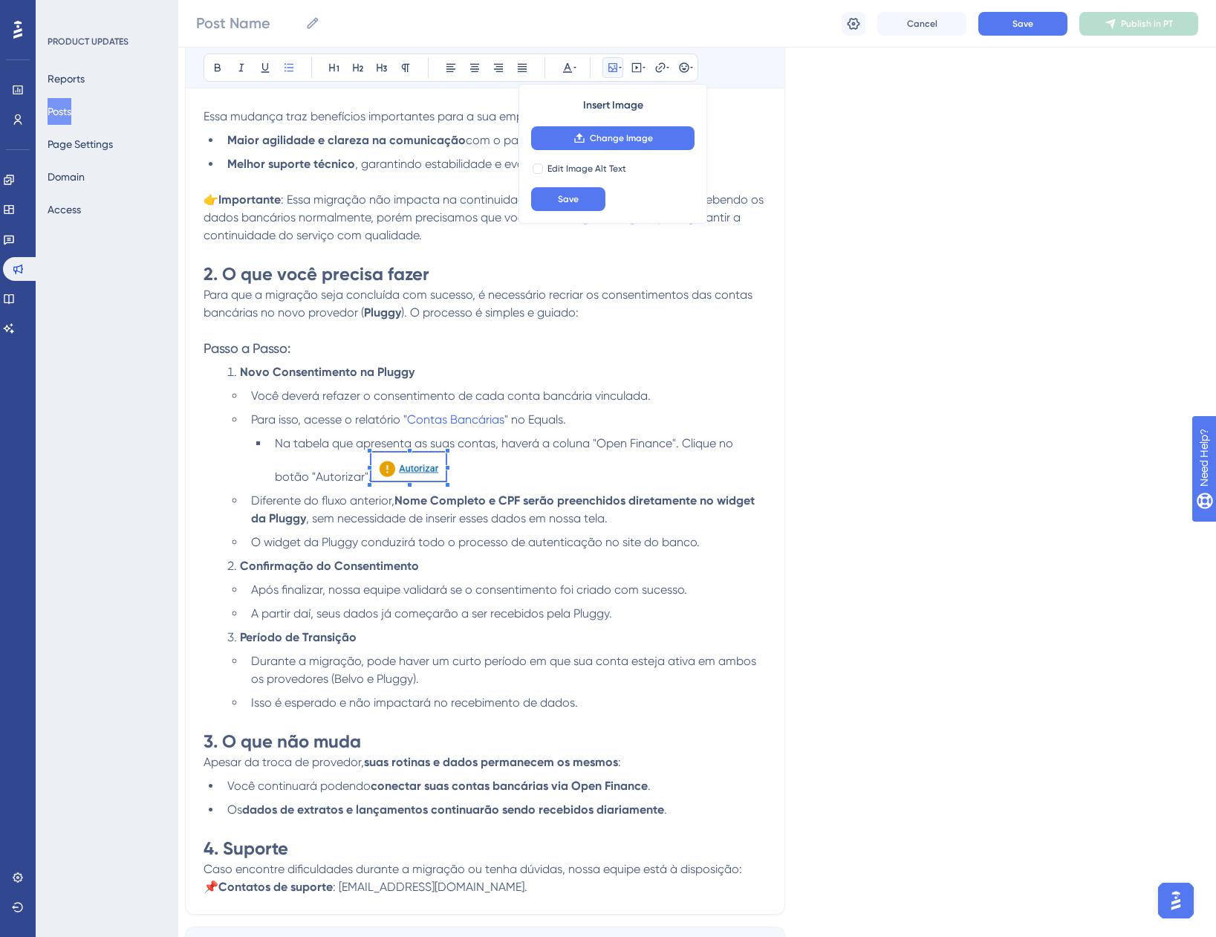
click at [398, 473] on span at bounding box center [409, 469] width 74 height 33
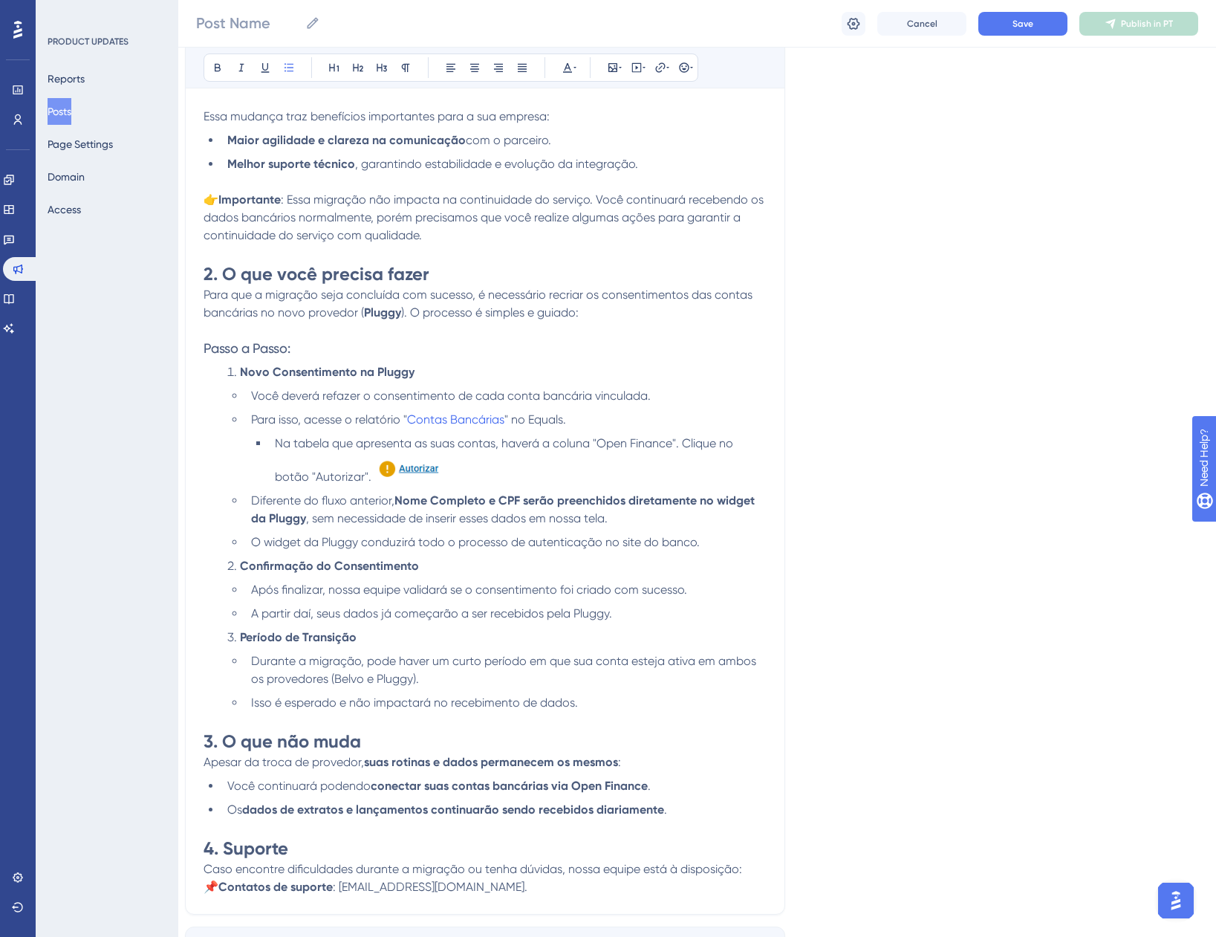
click at [517, 475] on li "Na tabela que apresenta as suas contas, haverá a coluna "Open Finance". Clique …" at bounding box center [518, 460] width 498 height 51
click at [378, 467] on img at bounding box center [409, 467] width 74 height 28
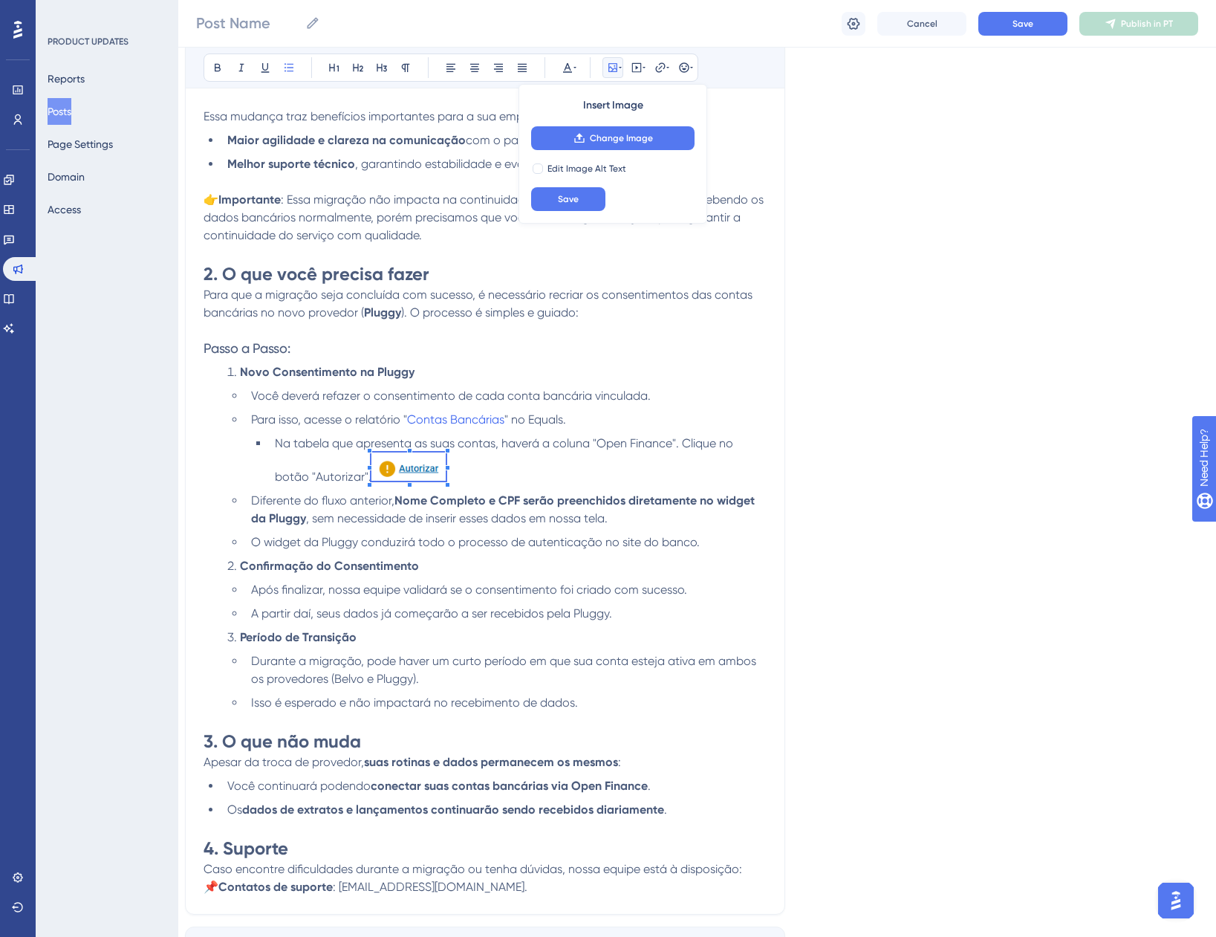
click at [364, 472] on span "Na tabela que apresenta as suas contas, haverá a coluna "Open Finance". Clique …" at bounding box center [505, 460] width 461 height 48
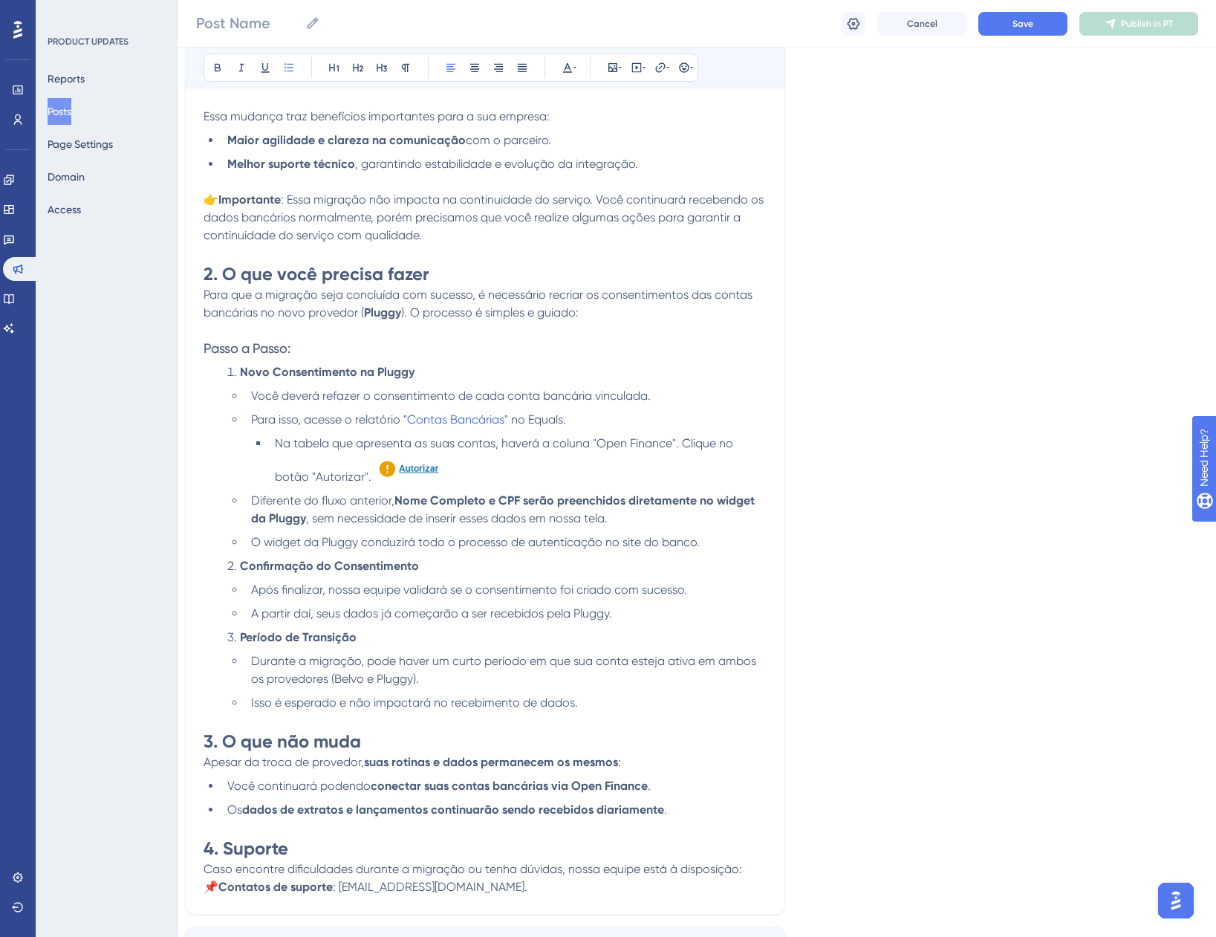
click at [480, 469] on li "Na tabela que apresenta as suas contas, haverá a coluna "Open Finance". Clique …" at bounding box center [518, 460] width 498 height 51
click at [406, 479] on img at bounding box center [409, 467] width 74 height 28
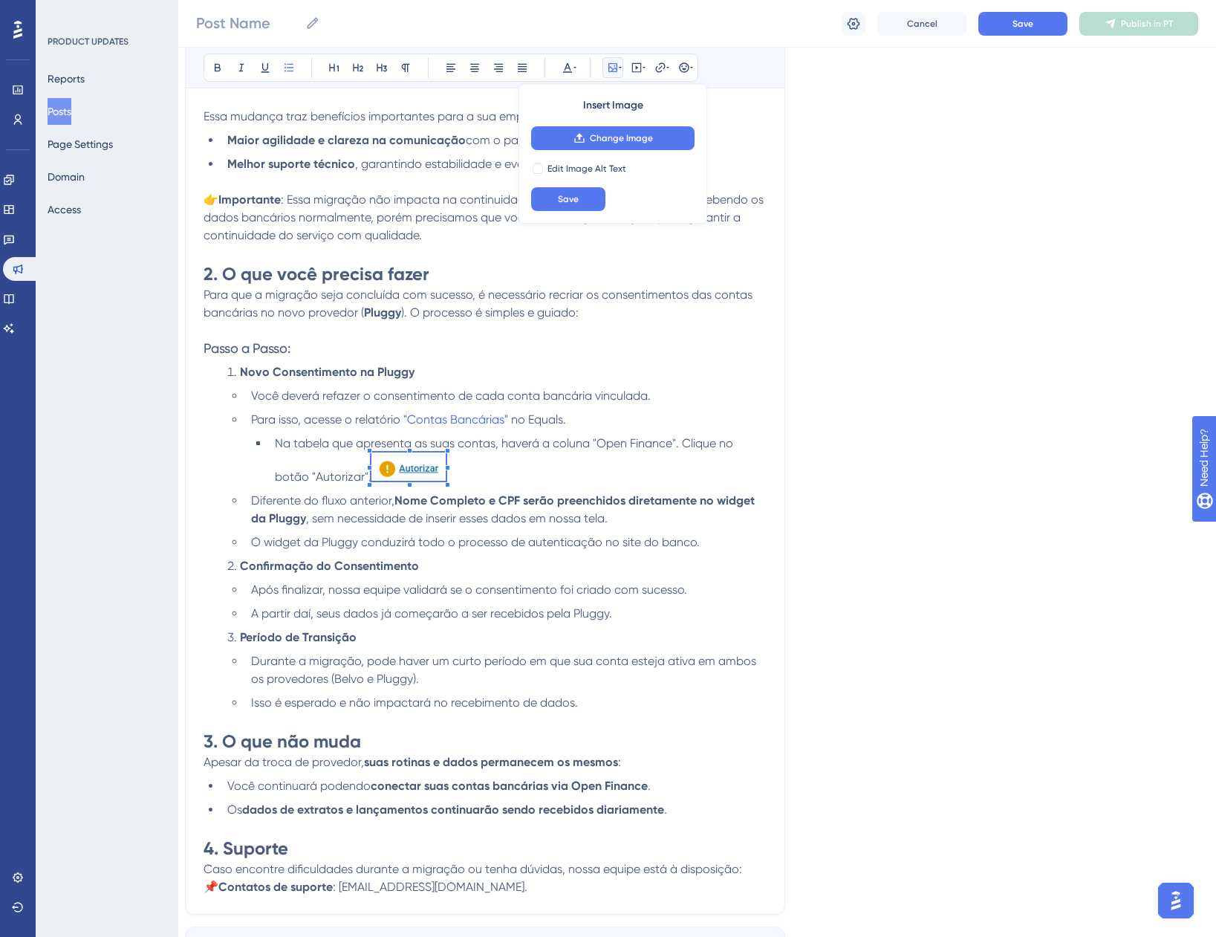
click at [437, 465] on img at bounding box center [409, 467] width 74 height 28
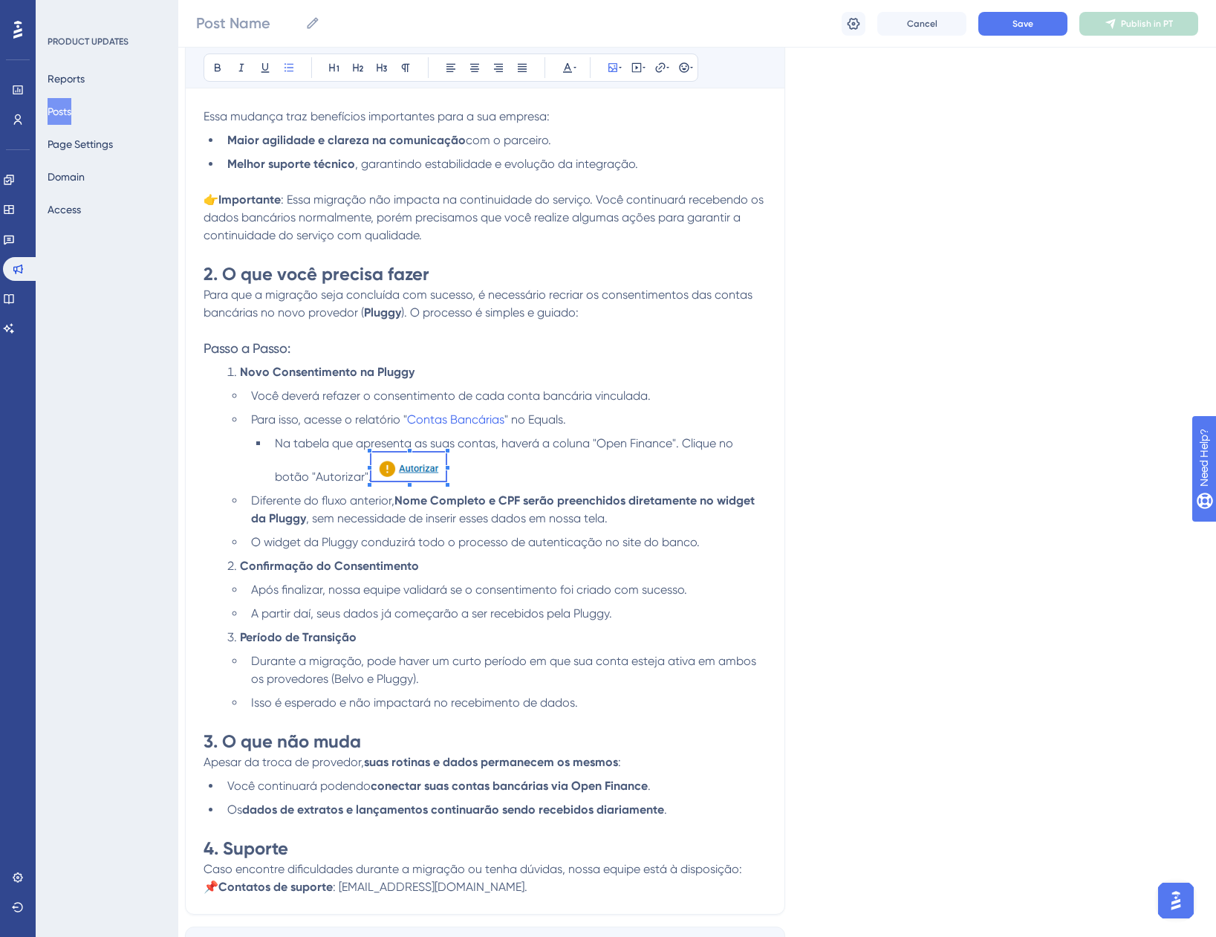
click at [437, 465] on img at bounding box center [409, 467] width 74 height 28
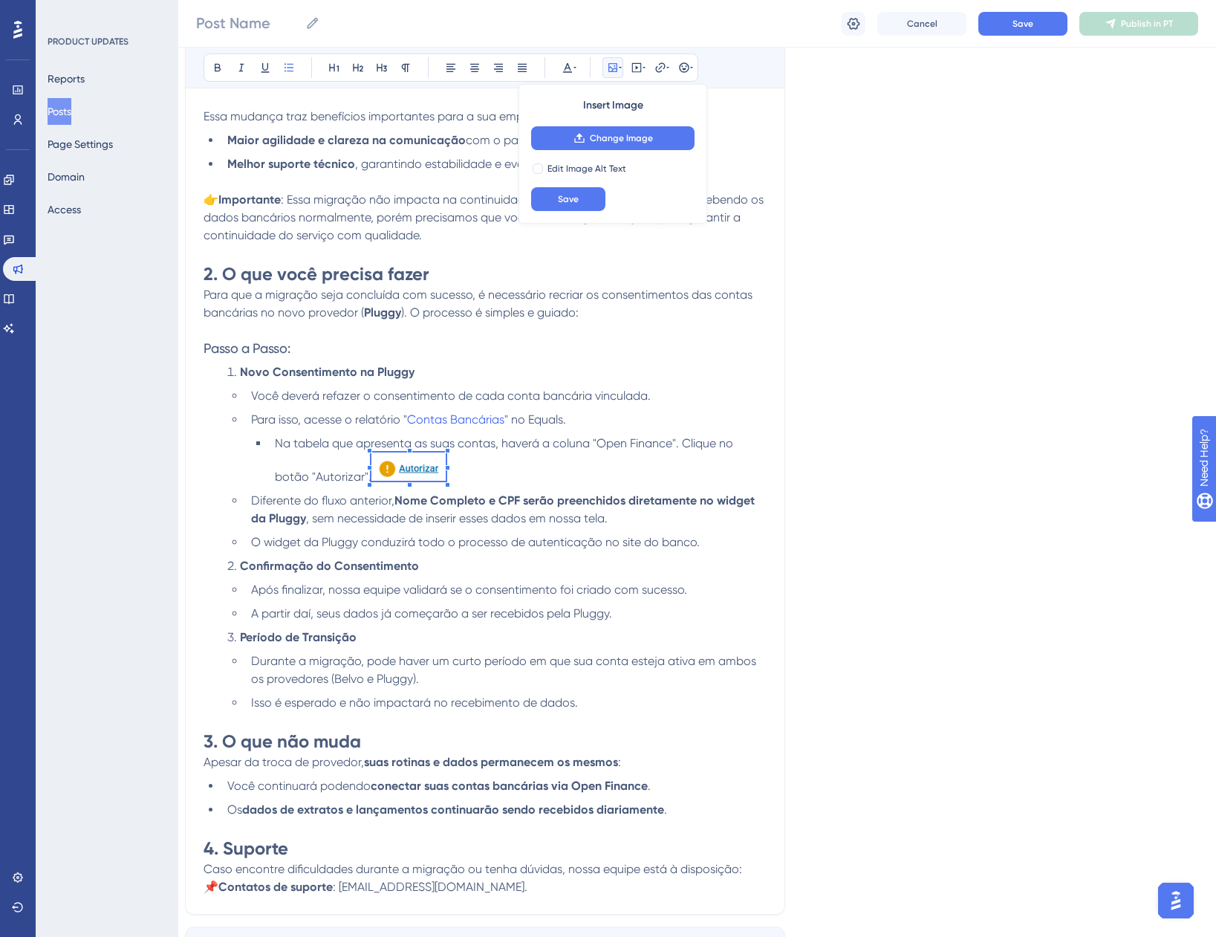
click at [430, 464] on span at bounding box center [409, 469] width 74 height 33
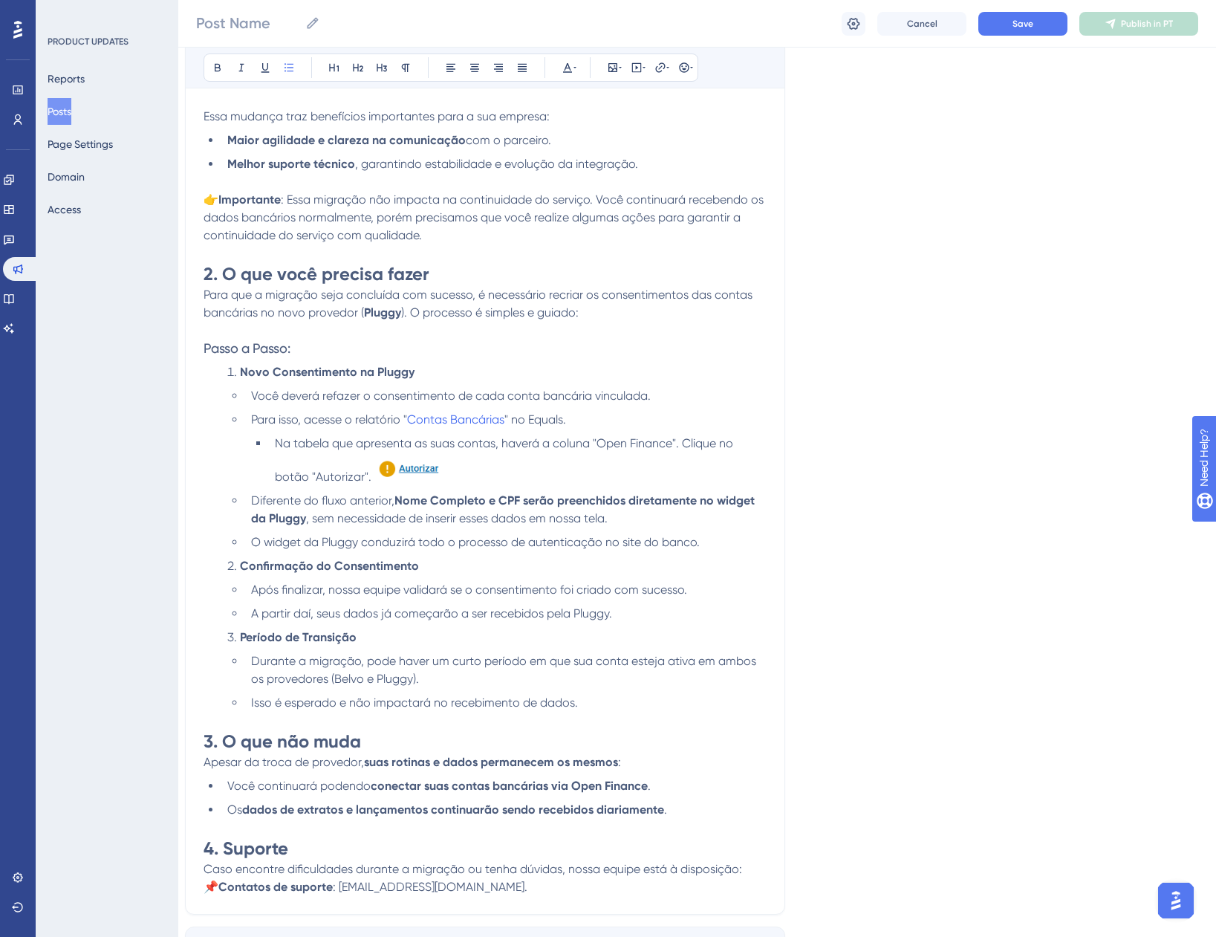
click at [548, 484] on li "Na tabela que apresenta as suas contas, haverá a coluna "Open Finance". Clique …" at bounding box center [518, 460] width 498 height 51
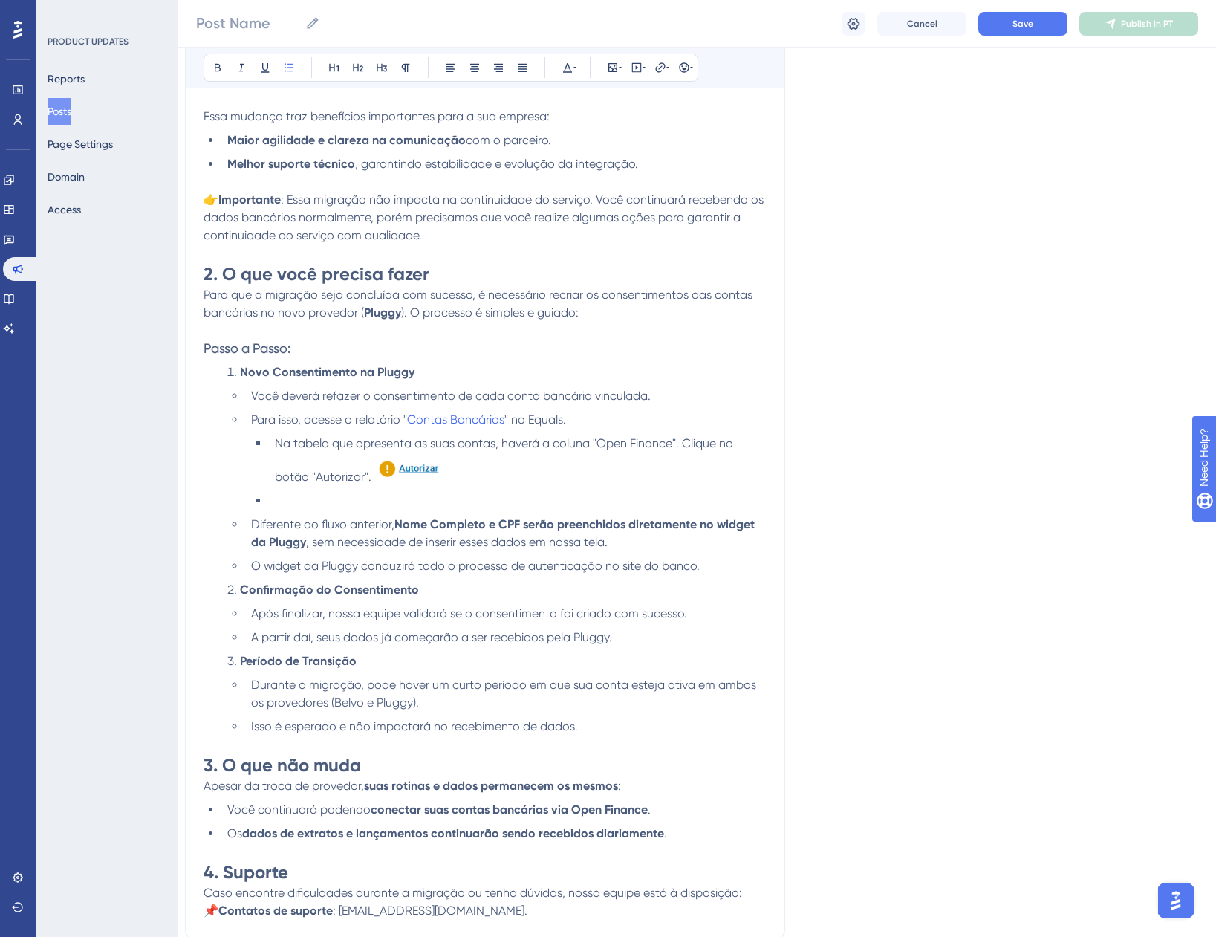
click at [336, 473] on span "Na tabela que apresenta as suas contas, haverá a coluna "Open Finance". Clique …" at bounding box center [505, 460] width 461 height 48
click at [416, 524] on strong "Nome Completo e CPF serão preenchidos diretamente no widget da Pluggy" at bounding box center [504, 533] width 507 height 32
click at [290, 502] on li at bounding box center [518, 501] width 498 height 18
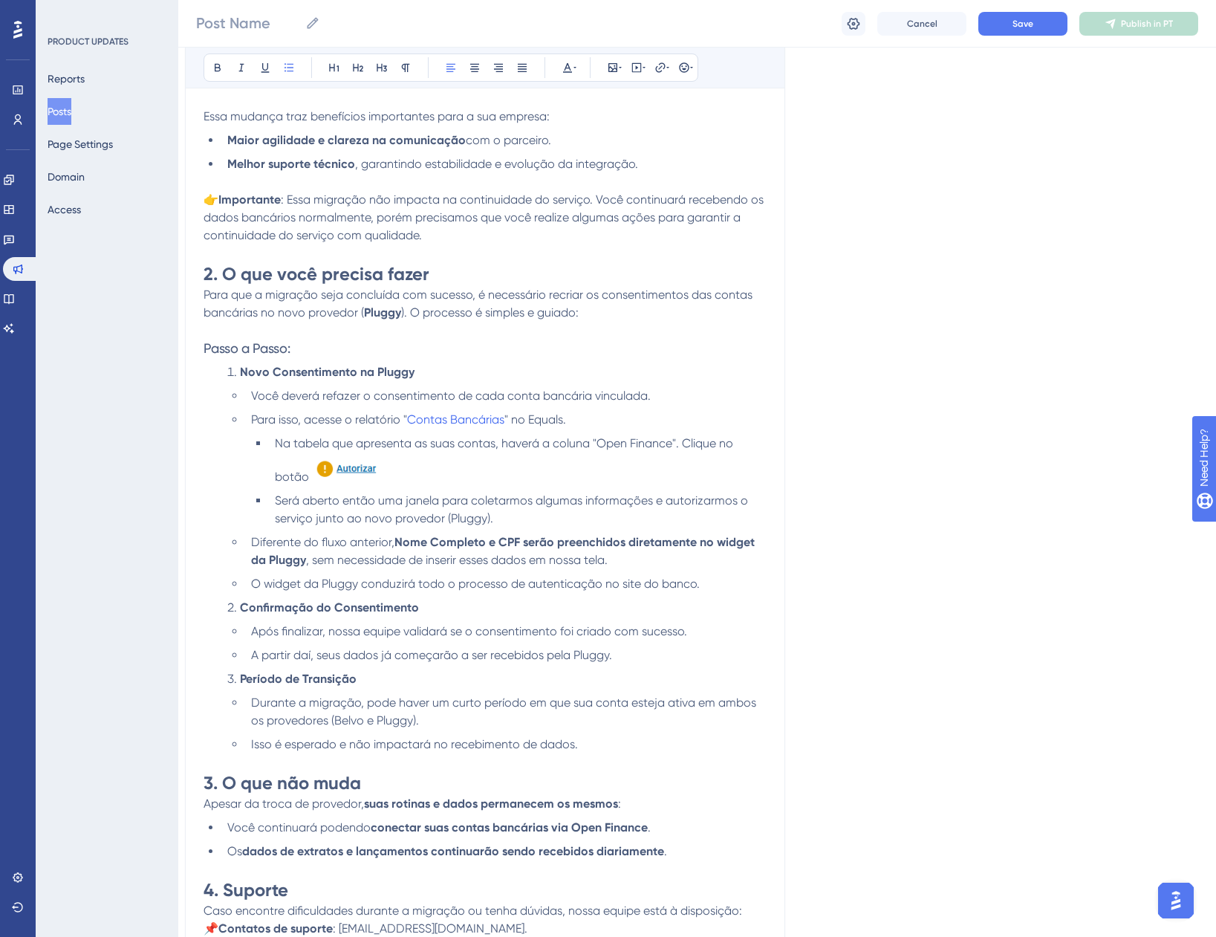
click at [869, 586] on div "Language Portuguese (Default) Upload Cover Image Suggested image width 808 px G…" at bounding box center [686, 382] width 1002 height 1316
click at [508, 520] on li "Será aberto então uma janela para coletarmos algumas informações e autorizarmos…" at bounding box center [518, 510] width 498 height 36
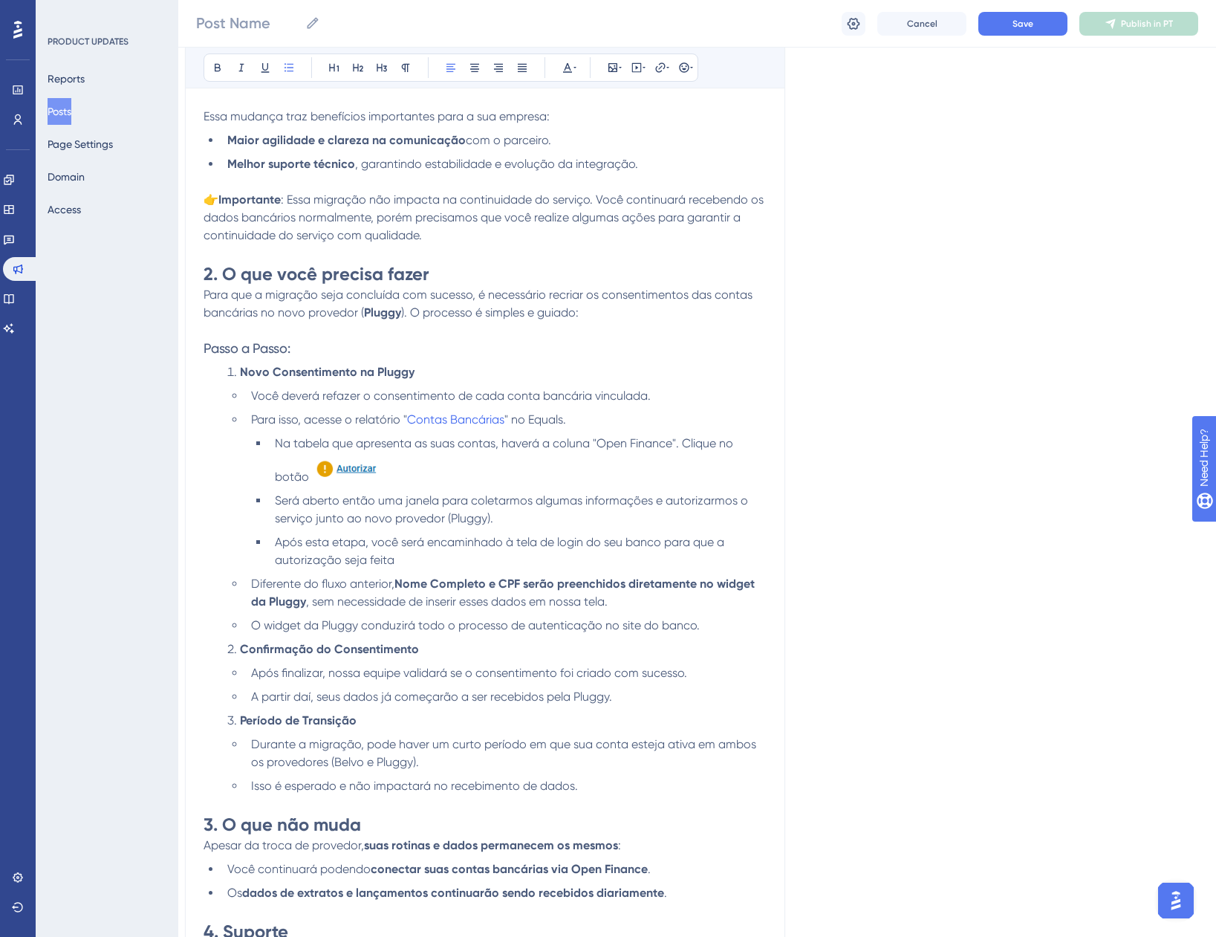
click at [405, 557] on li "Após esta etapa, você será encaminhado à tela de login do seu banco para que a …" at bounding box center [518, 552] width 498 height 36
click at [372, 541] on span "Após esta etapa, você será encaminhado à tela de login do seu banco para que a …" at bounding box center [501, 551] width 453 height 32
click at [667, 540] on span "Após esta etapa, precisamos da autorização junto ao seu banco. Você será encami…" at bounding box center [485, 551] width 420 height 32
click at [688, 557] on span "Após esta etapa, precisamos da autorização junto ao seu banco. Você então será …" at bounding box center [501, 551] width 453 height 32
click at [691, 559] on span "Após esta etapa, precisamos da autorização junto ao seu banco. Você então será …" at bounding box center [501, 551] width 453 height 32
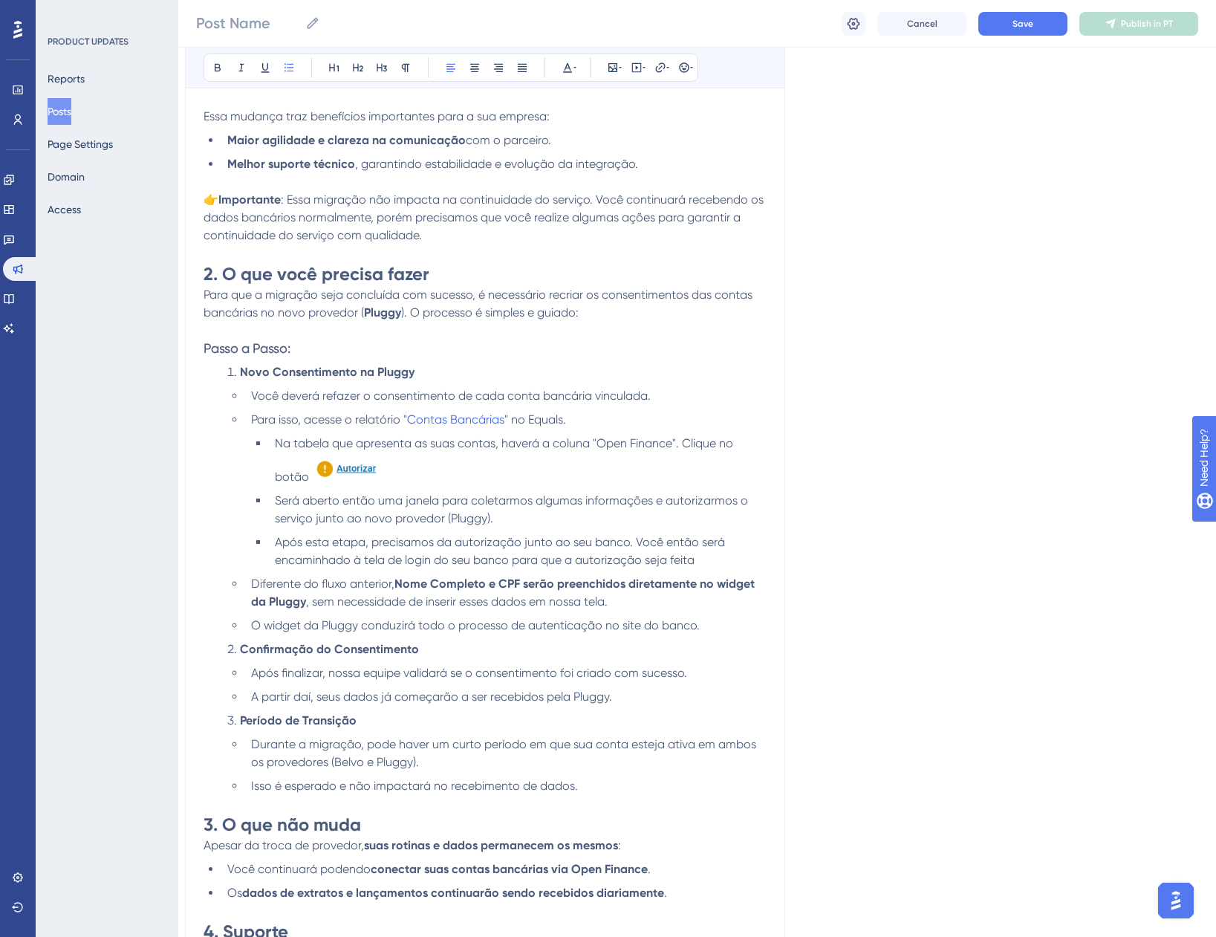
click at [571, 562] on span "Após esta etapa, precisamos da autorização junto ao seu banco. Você então será …" at bounding box center [501, 551] width 453 height 32
click at [718, 564] on li "Após esta etapa, precisamos da autorização junto ao seu banco. Você então será …" at bounding box center [518, 552] width 498 height 36
click at [247, 396] on li "Você deverá refazer o consentimento de cada conta bancária vinculada." at bounding box center [506, 396] width 522 height 18
click at [273, 548] on li "Após esta etapa, precisamos da autorização junto ao seu banco. Você então será …" at bounding box center [518, 552] width 498 height 36
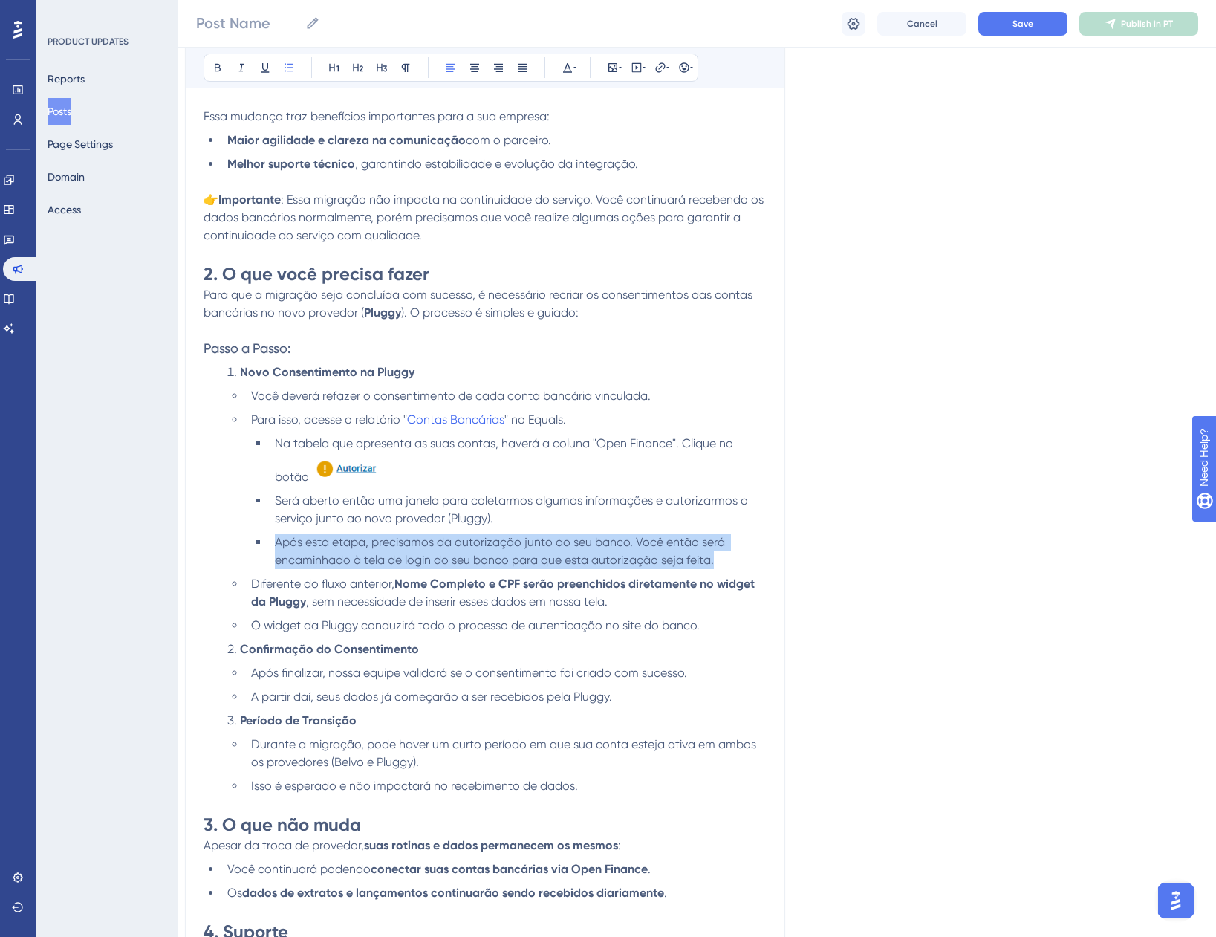
drag, startPoint x: 749, startPoint y: 558, endPoint x: 273, endPoint y: 540, distance: 475.9
click at [273, 540] on li "Após esta etapa, precisamos da autorização junto ao seu banco. Você então será …" at bounding box center [518, 552] width 498 height 36
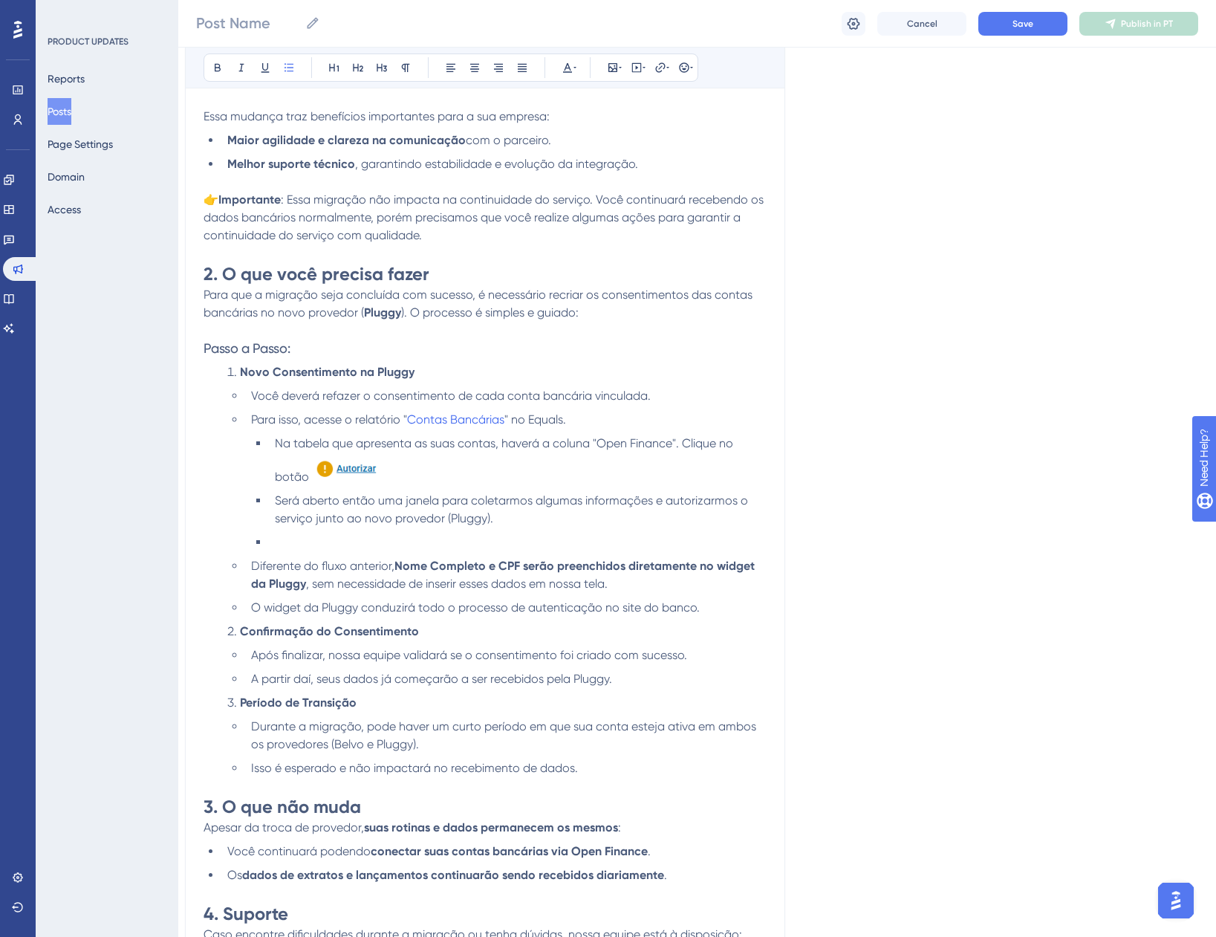
click at [238, 632] on li "Confirmação do Consentimento" at bounding box center [493, 632] width 545 height 18
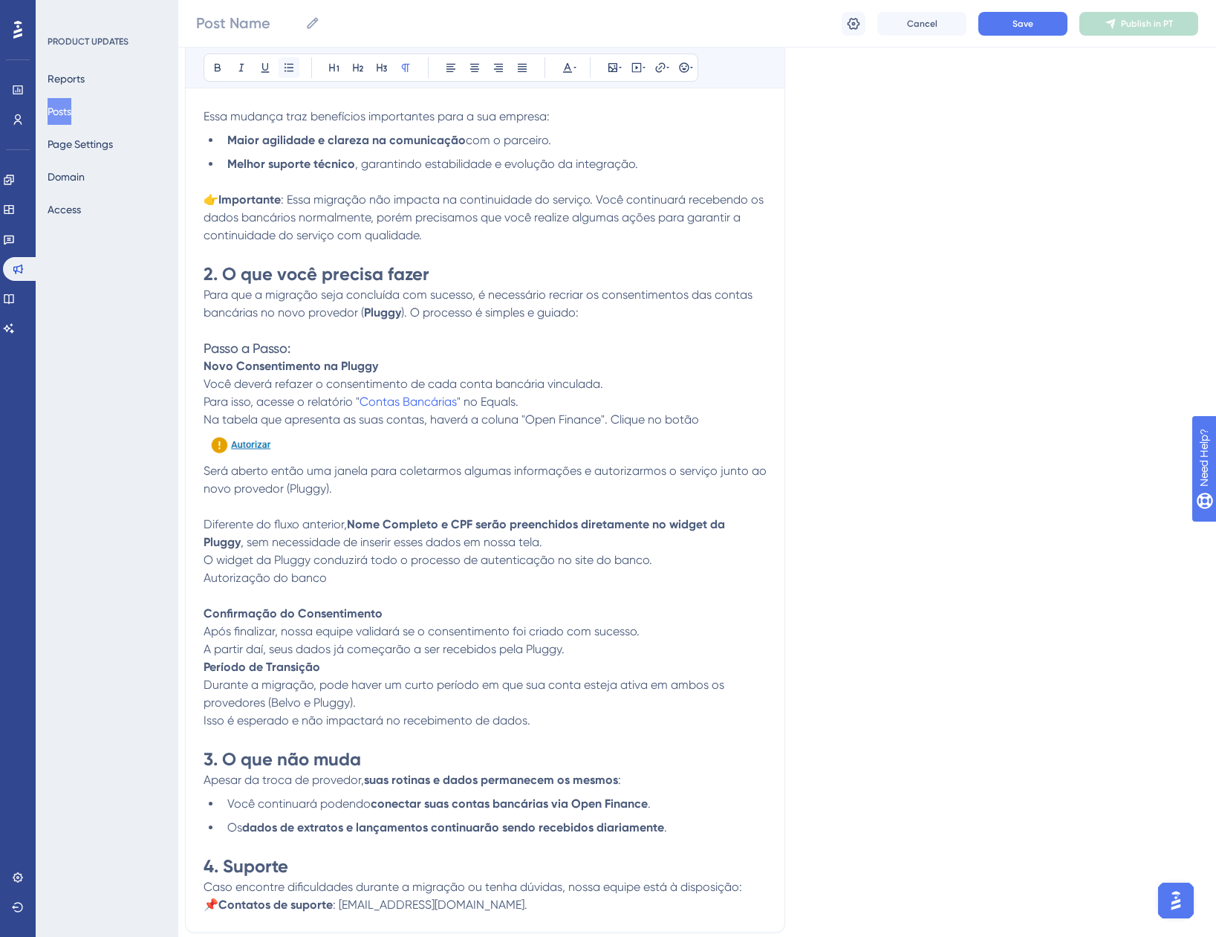
click at [281, 65] on button at bounding box center [289, 67] width 21 height 21
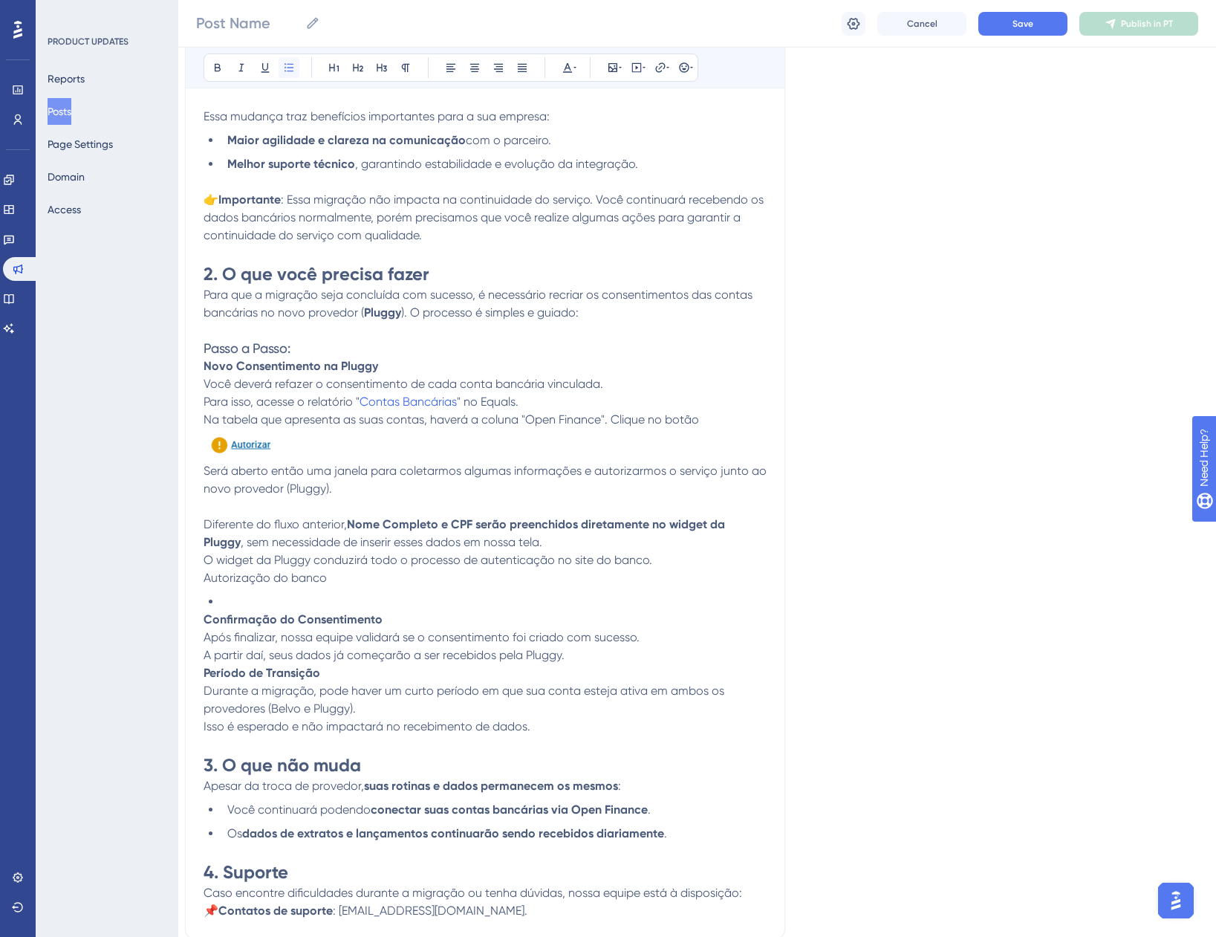
click at [288, 69] on icon at bounding box center [289, 68] width 12 height 12
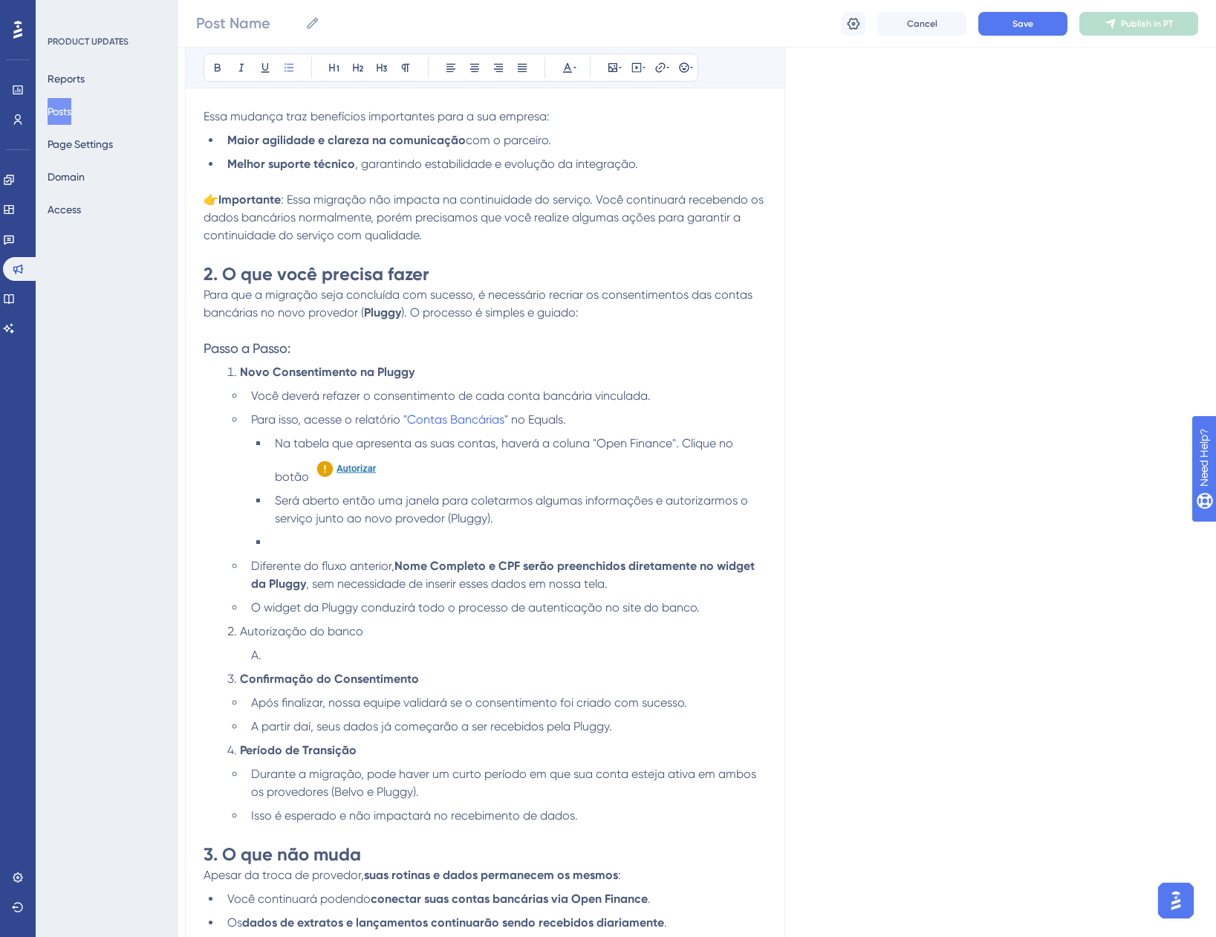
click at [230, 403] on ul "Você deverá refazer o consentimento de cada conta bancária vinculada. Para isso…" at bounding box center [496, 502] width 539 height 230
click at [275, 653] on li at bounding box center [506, 655] width 522 height 18
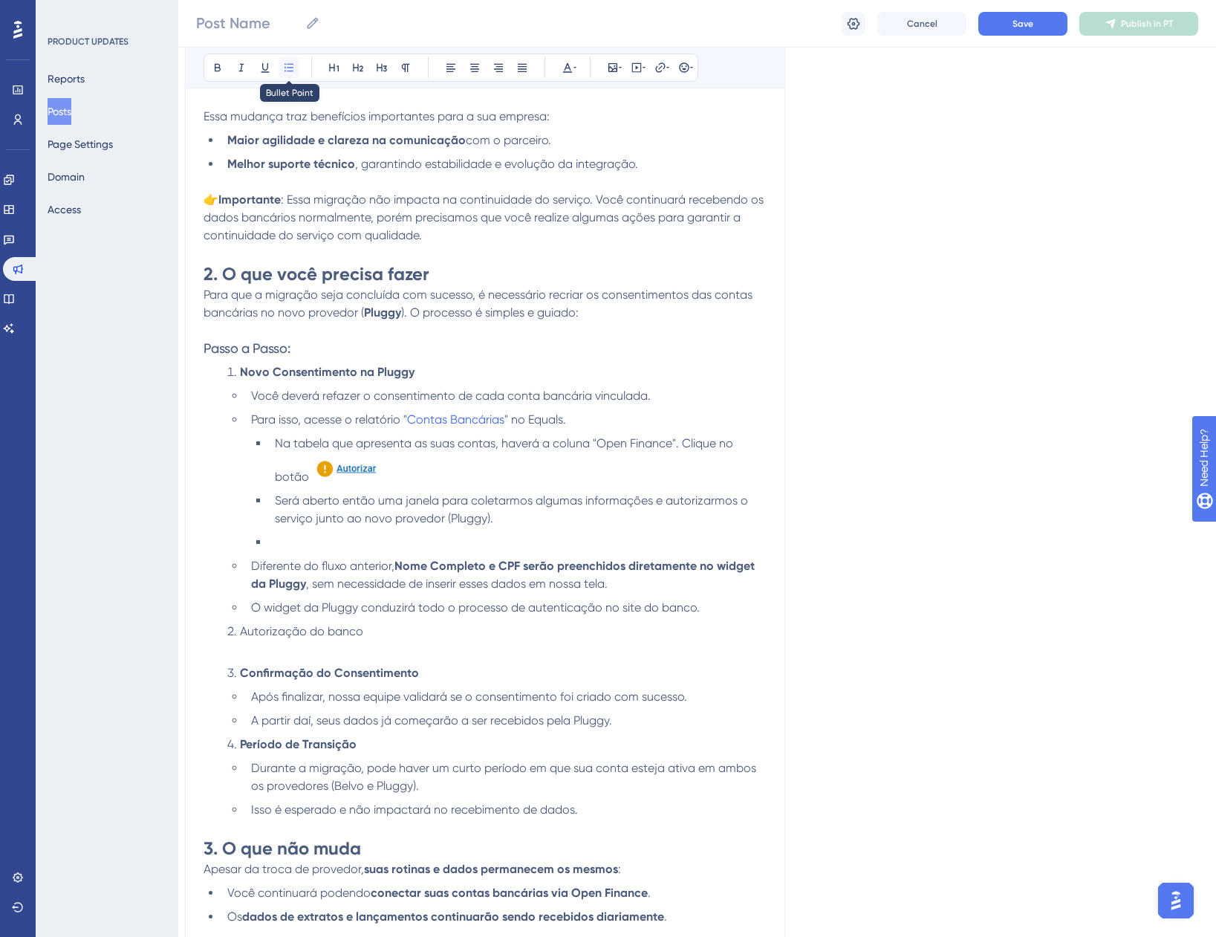
click at [284, 63] on icon at bounding box center [289, 68] width 12 height 12
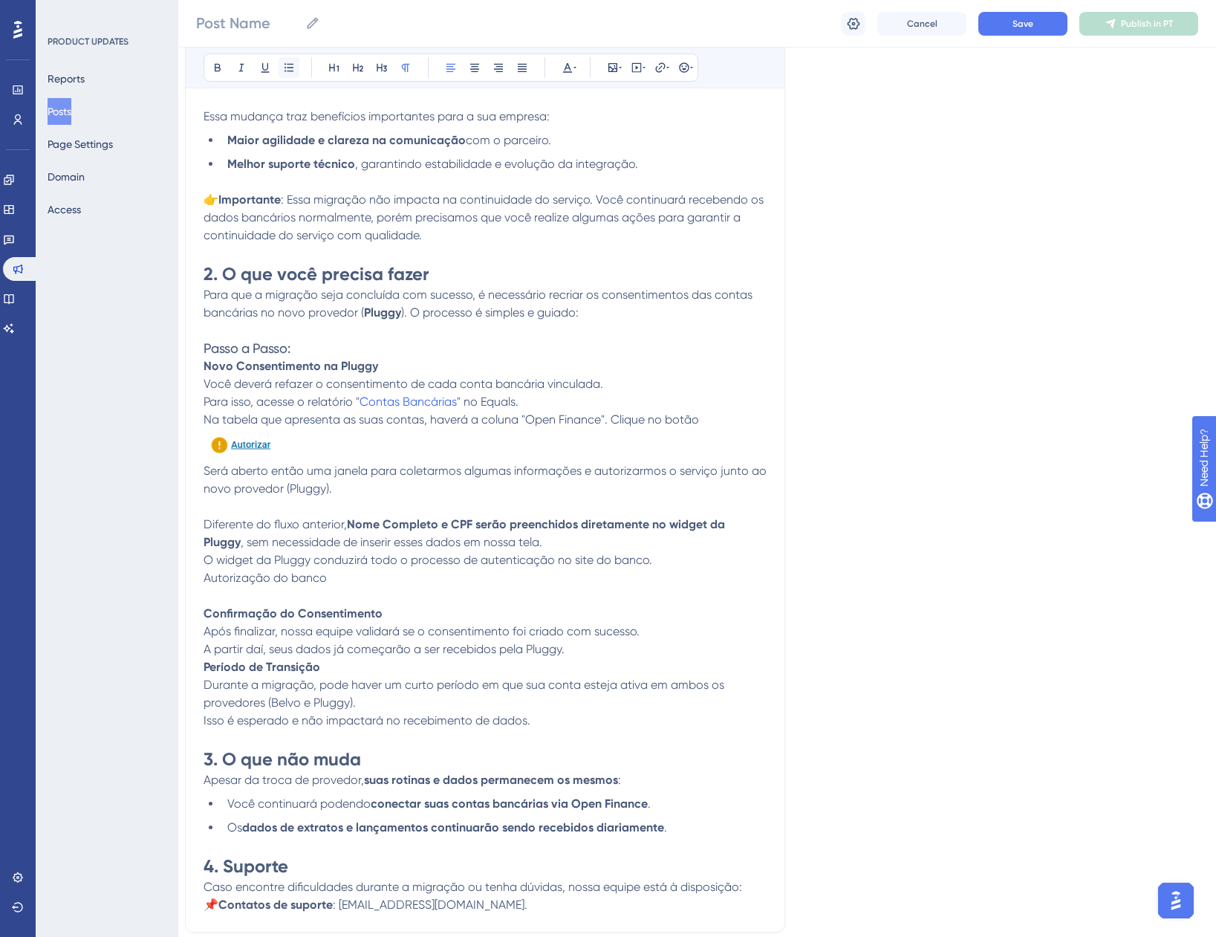
click at [284, 63] on icon at bounding box center [289, 68] width 12 height 12
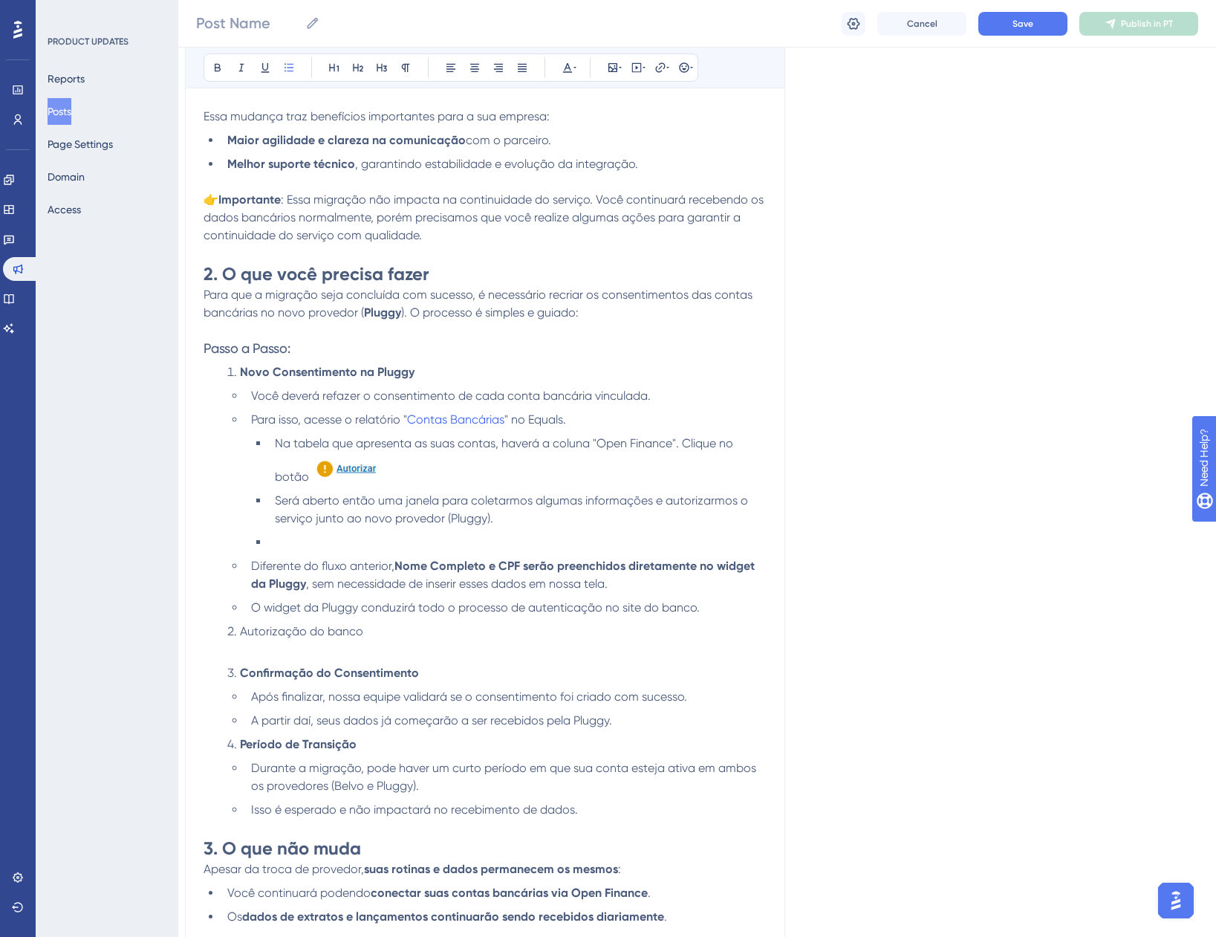
click at [284, 552] on ul "Você deverá refazer o consentimento de cada conta bancária vinculada. Para isso…" at bounding box center [496, 502] width 539 height 230
click at [279, 543] on li at bounding box center [518, 543] width 498 height 18
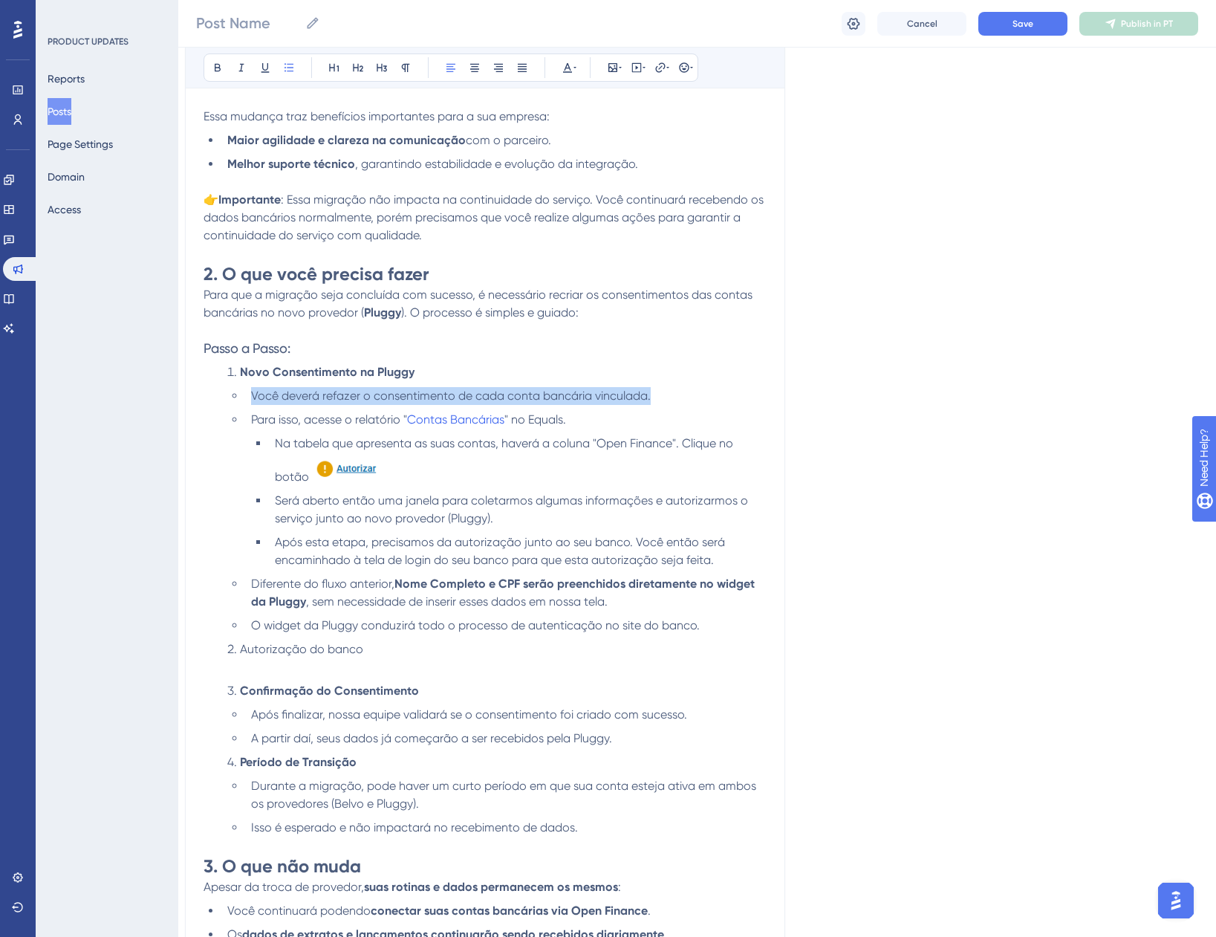
drag, startPoint x: 668, startPoint y: 396, endPoint x: 247, endPoint y: 383, distance: 421.5
click at [247, 383] on ol "Novo Consentimento na Pluggy Você deverá refazer o consentimento de cada conta …" at bounding box center [485, 599] width 563 height 473
copy span "Você deverá refazer o consentimento de cada conta bancária vinculada."
click at [255, 661] on li "Autorização do banco" at bounding box center [493, 659] width 545 height 36
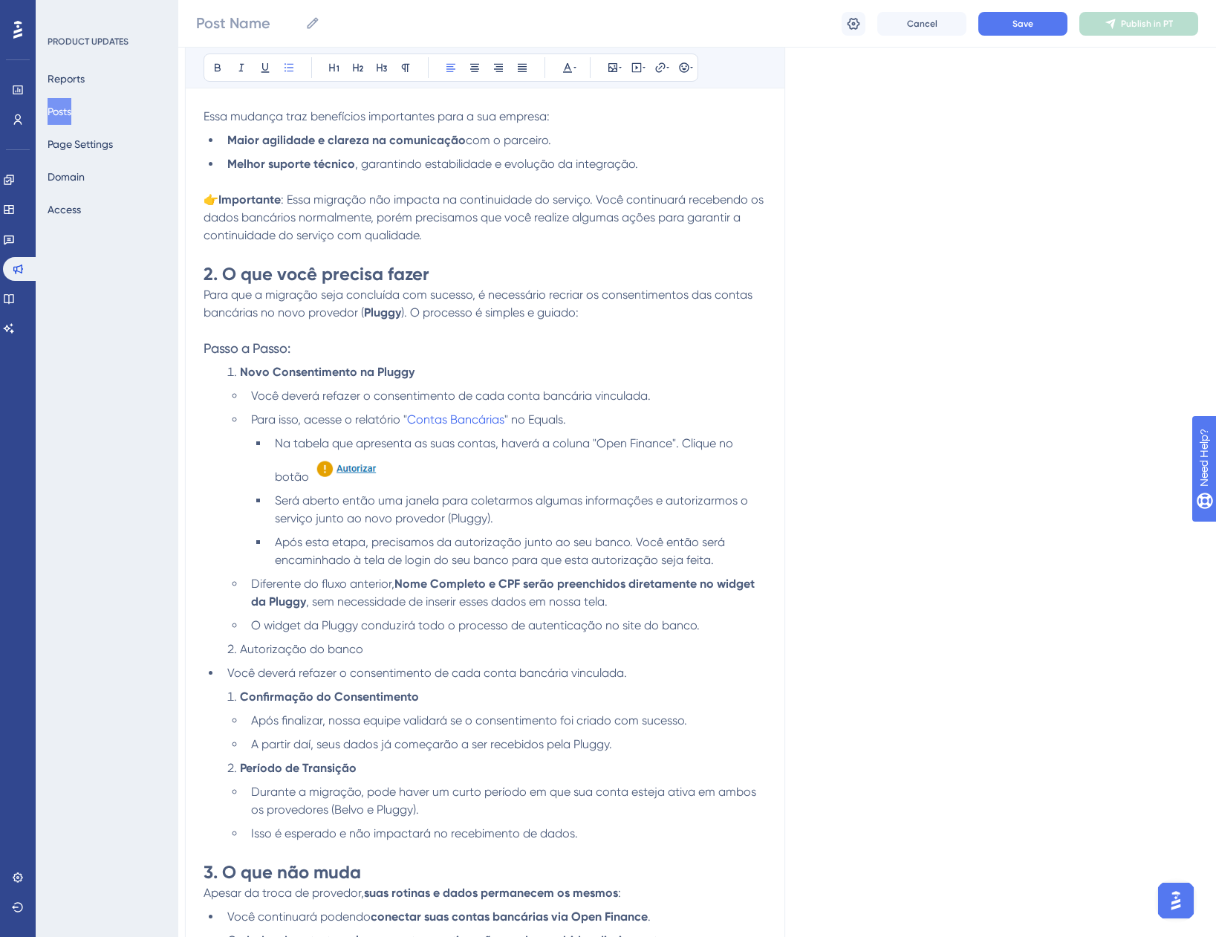
click at [223, 671] on li "Você deverá refazer o consentimento de cada conta bancária vinculada." at bounding box center [493, 673] width 545 height 18
click at [236, 694] on li "Confirmação do Consentimento" at bounding box center [493, 697] width 545 height 18
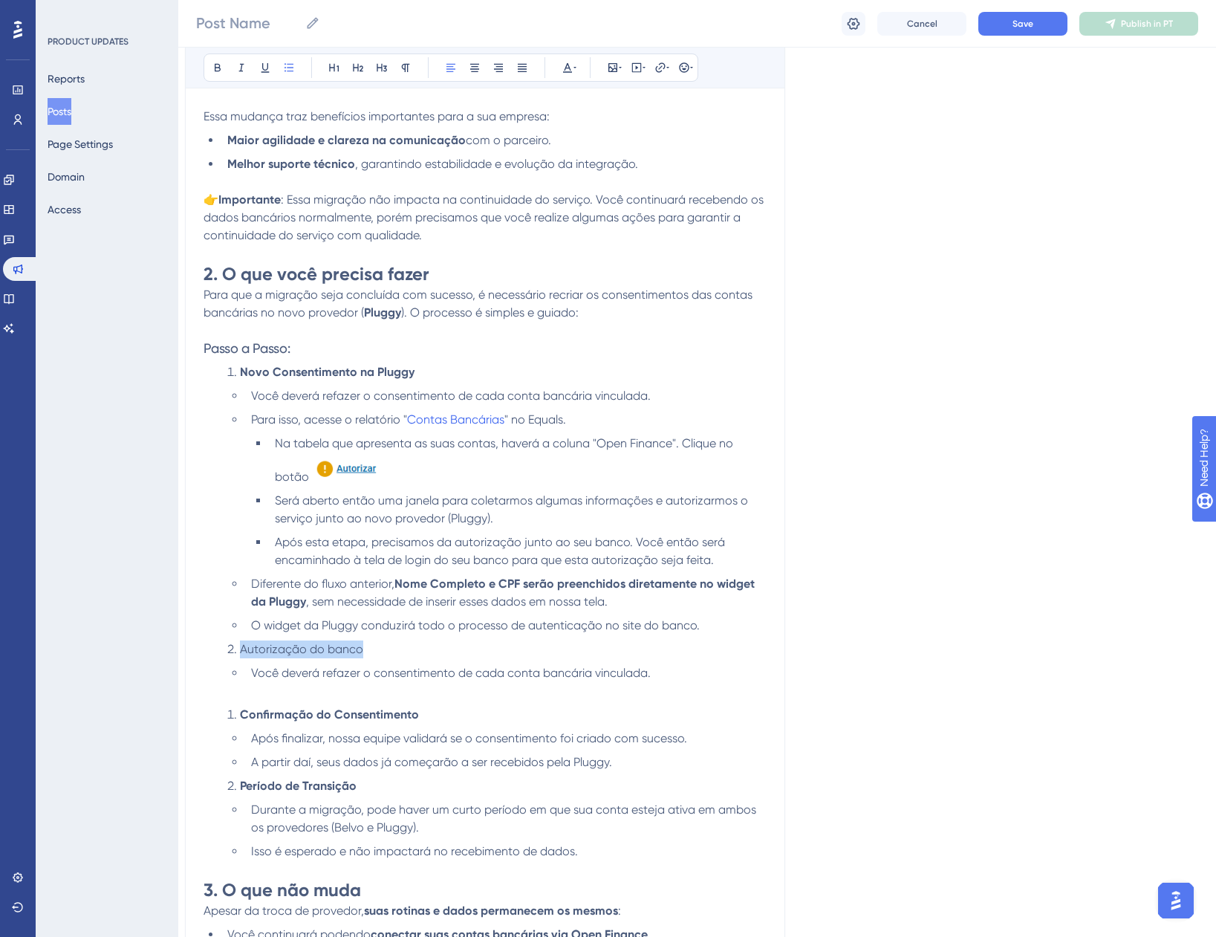
drag, startPoint x: 376, startPoint y: 658, endPoint x: 204, endPoint y: 652, distance: 171.8
click at [204, 652] on ol "Novo Consentimento na Pluggy Você deverá refazer o consentimento de cada conta …" at bounding box center [485, 510] width 563 height 295
click at [217, 77] on button at bounding box center [217, 67] width 21 height 21
click at [269, 646] on strong "Autorização do banco" at bounding box center [303, 649] width 126 height 14
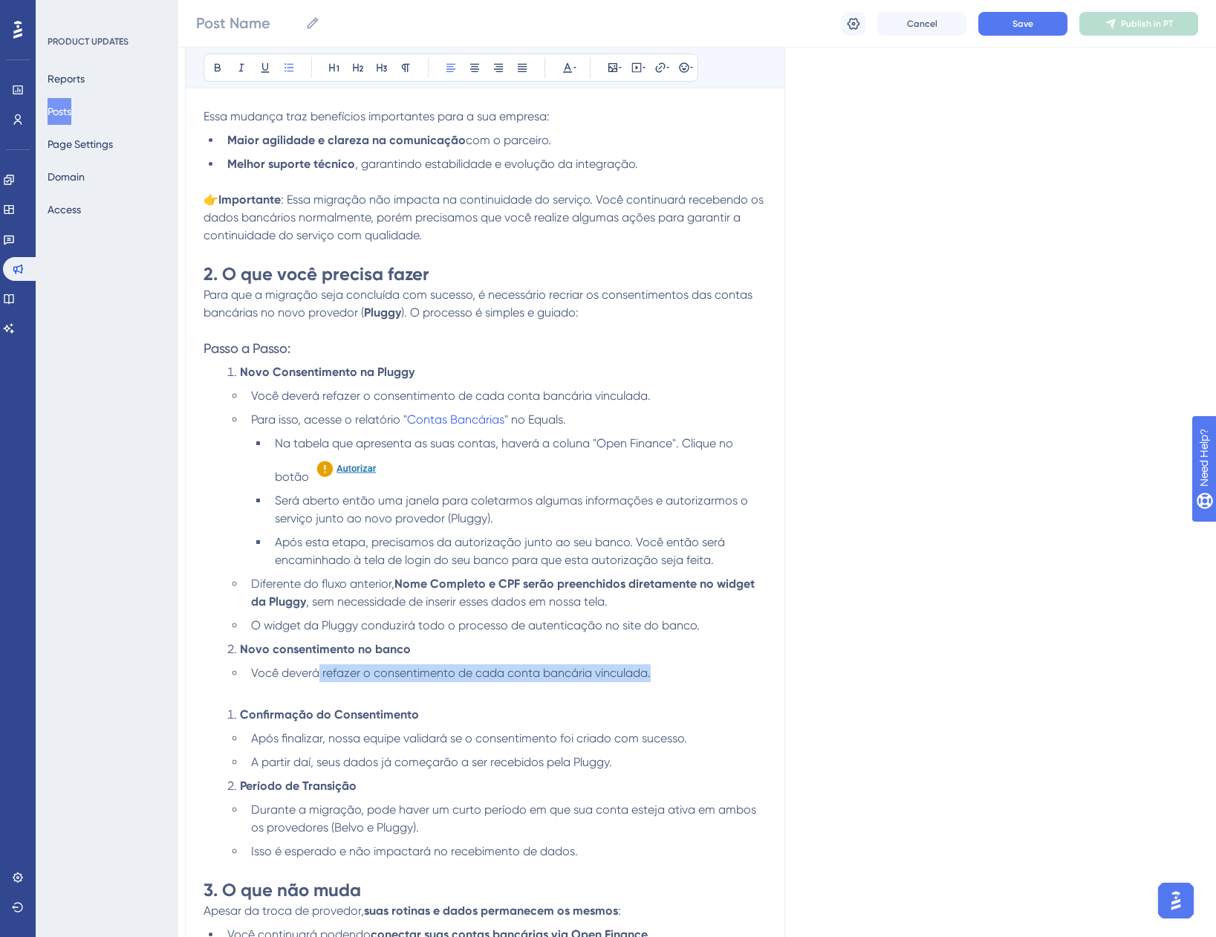
drag, startPoint x: 678, startPoint y: 673, endPoint x: 320, endPoint y: 670, distance: 358.9
click at [320, 670] on li "Você deverá refazer o consentimento de cada conta bancária vinculada." at bounding box center [506, 682] width 522 height 36
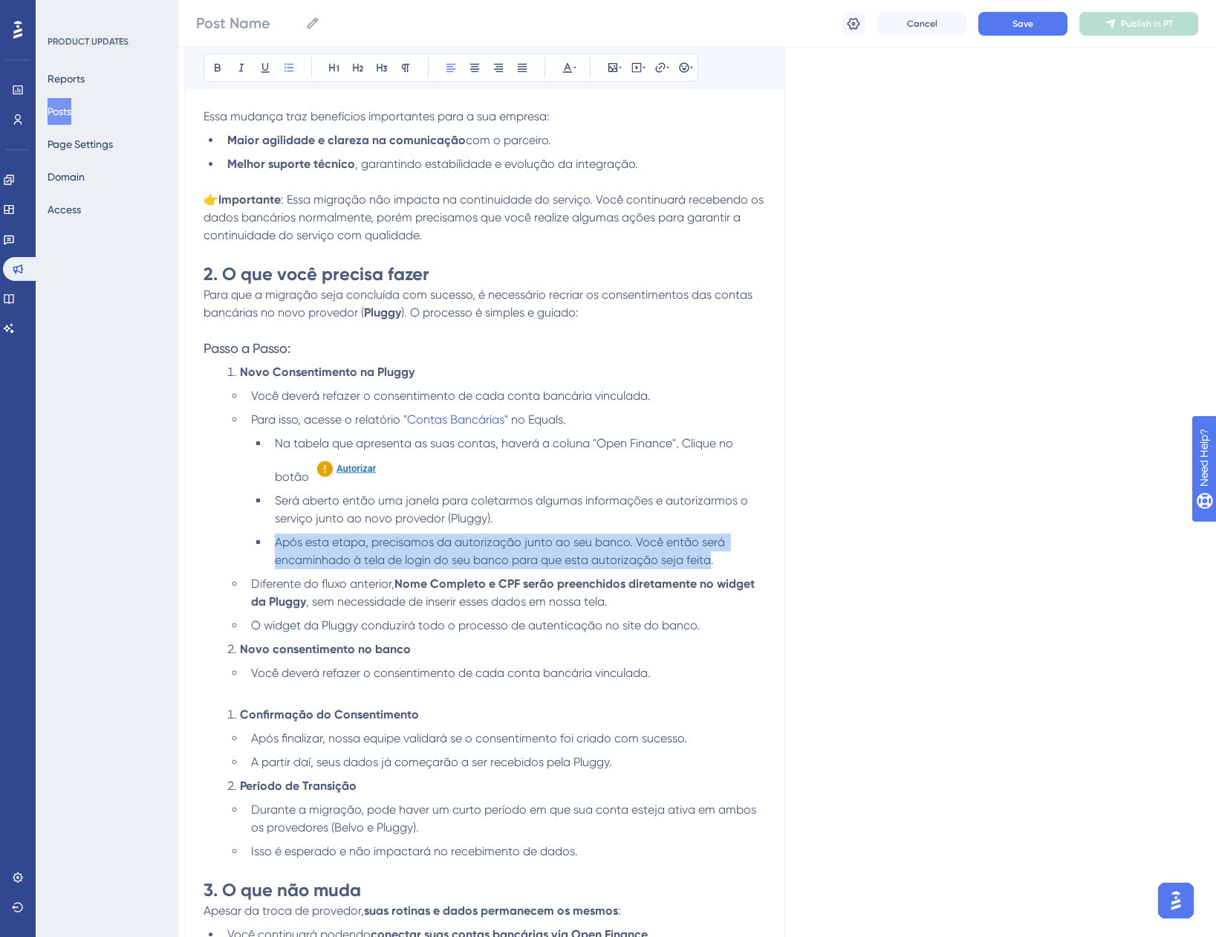
drag, startPoint x: 710, startPoint y: 559, endPoint x: 266, endPoint y: 541, distance: 444.0
click at [266, 541] on ul "Na tabela que apresenta as suas contas, haverá a coluna "Open Finance". Clique …" at bounding box center [509, 502] width 516 height 135
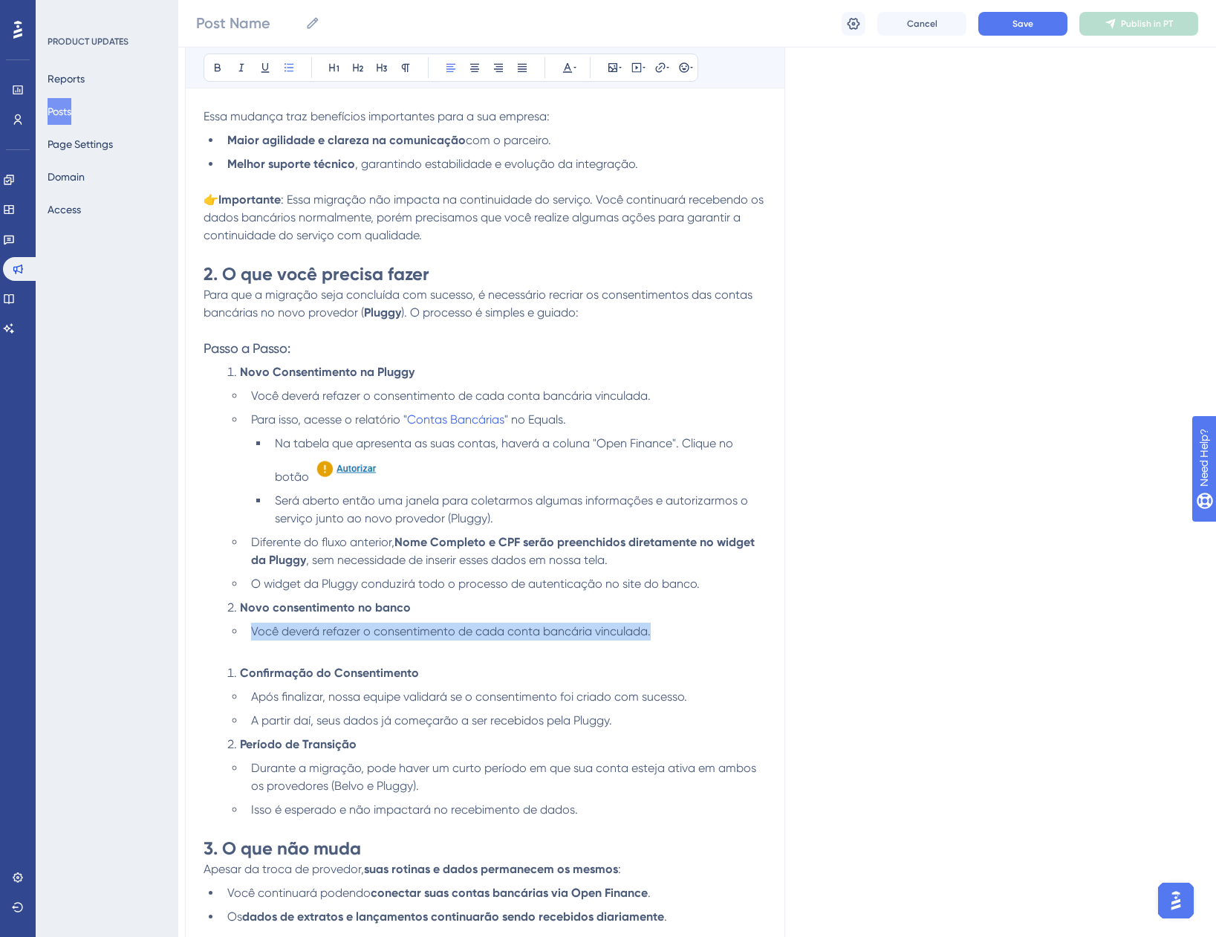
drag, startPoint x: 669, startPoint y: 626, endPoint x: 245, endPoint y: 619, distance: 423.6
click at [245, 619] on div "Olá, cliente! Estamos migrando nosso provedor de dados Open Finance da Belvo pa…" at bounding box center [485, 502] width 563 height 1002
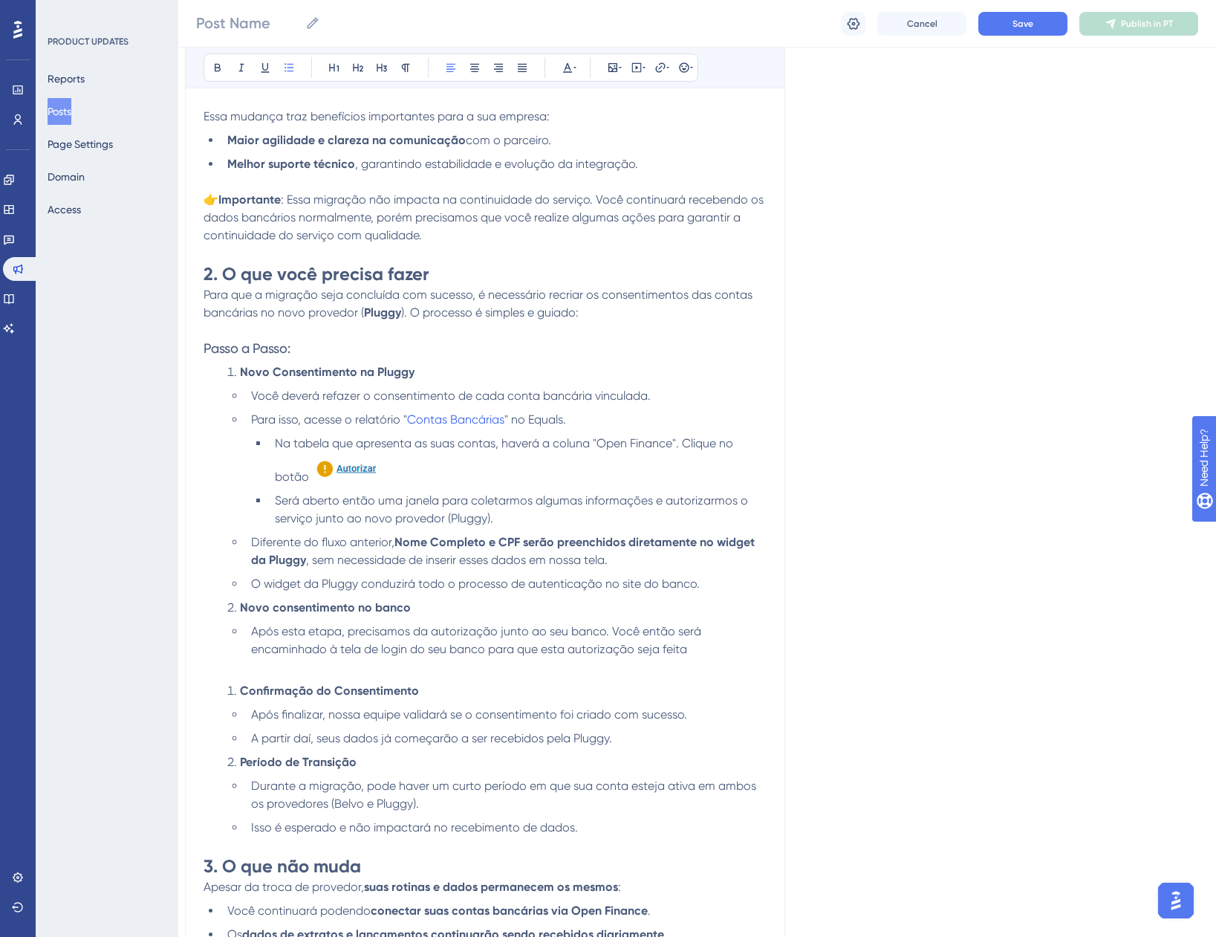
click at [303, 627] on span "Após esta etapa, precisamos da autorização junto ao seu banco. Você então será …" at bounding box center [477, 640] width 453 height 32
click at [328, 637] on span "Após a etapa, precisamos da autorização junto ao seu banco. Você então será enc…" at bounding box center [509, 640] width 516 height 32
click at [731, 542] on strong "Nome Completo e CPF serão preenchidos diretamente no widget da Pluggy" at bounding box center [504, 551] width 507 height 32
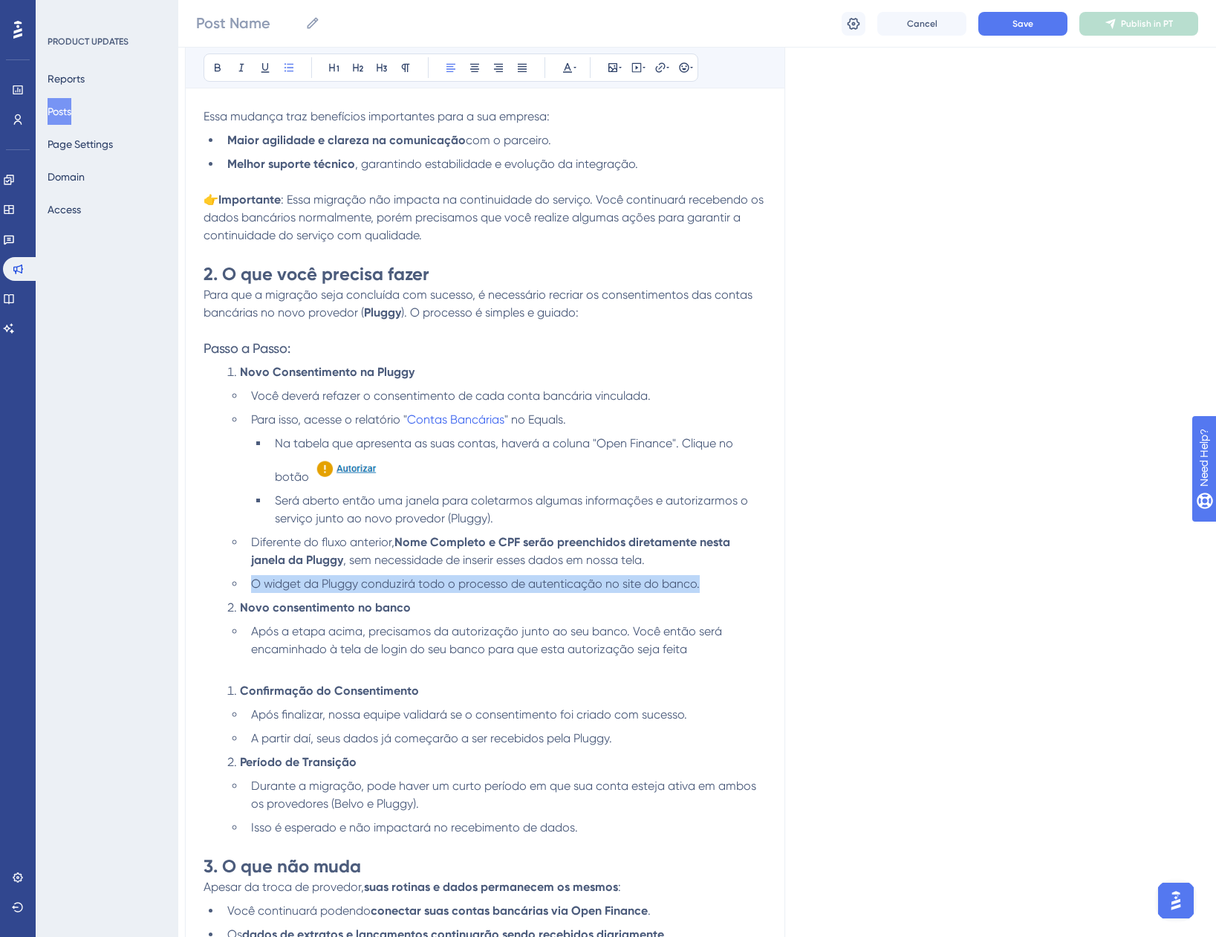
drag, startPoint x: 714, startPoint y: 577, endPoint x: 253, endPoint y: 583, distance: 460.8
click at [253, 583] on li "O widget da Pluggy conduzirá todo o processo de autenticação no site do banco." at bounding box center [506, 584] width 522 height 18
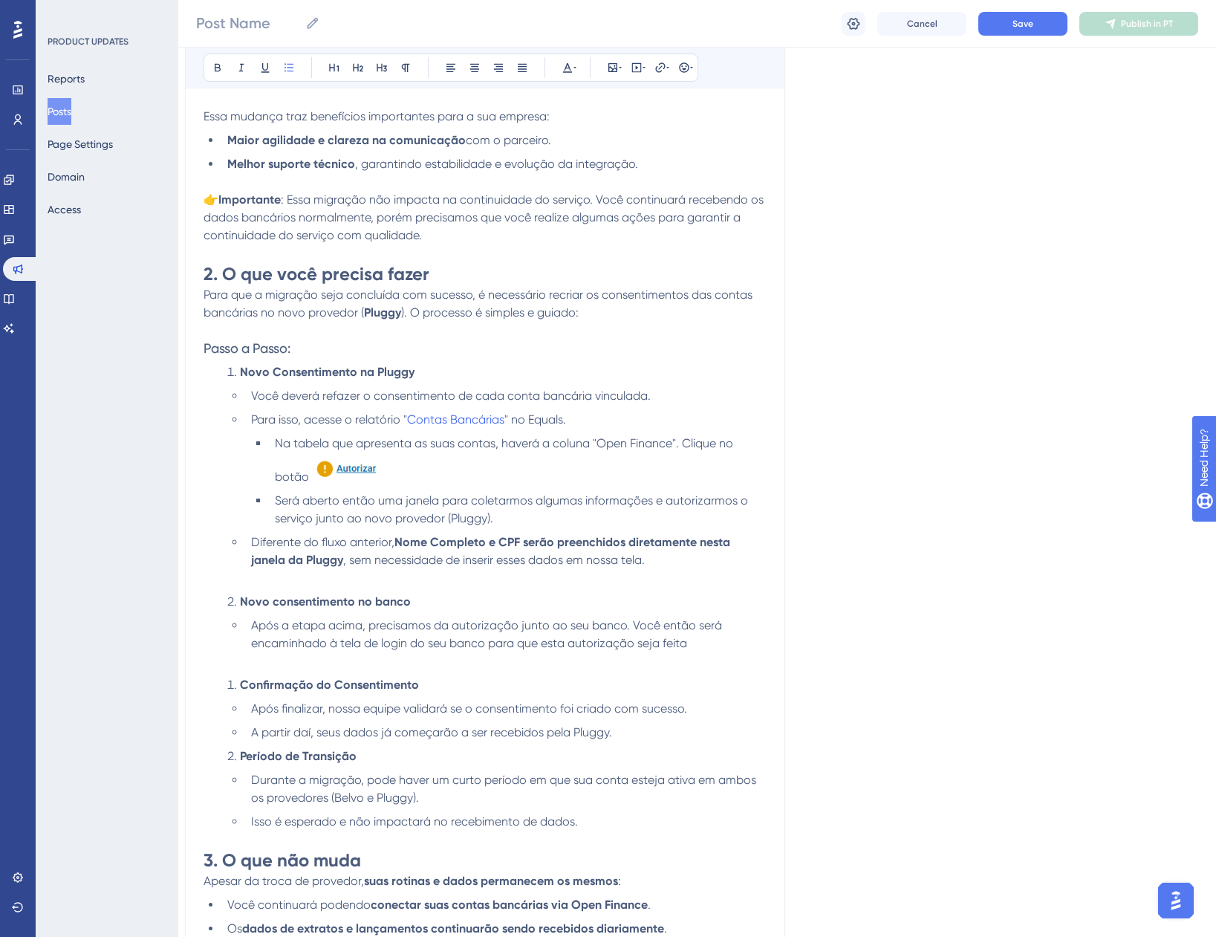
click at [367, 652] on li "Após a etapa acima, precisamos da autorização junto ao seu banco. Você então se…" at bounding box center [506, 644] width 522 height 54
click at [632, 623] on span "Após a etapa acima, precisamos da autorização junto ao seu banco. Você então se…" at bounding box center [488, 634] width 474 height 32
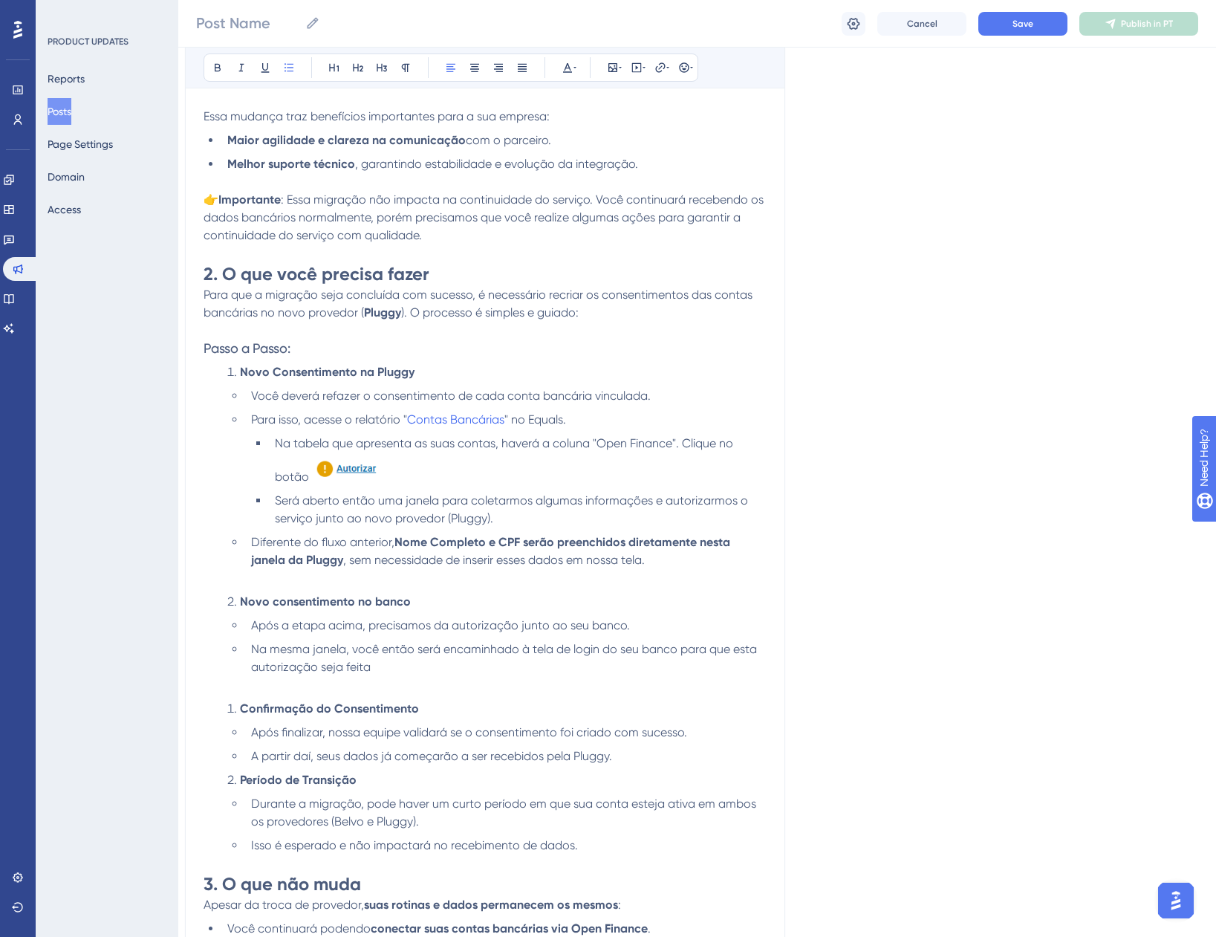
click at [398, 650] on span "Na mesma janela, você então será encaminhado à tela de login do seu banco para …" at bounding box center [505, 658] width 509 height 32
click at [230, 704] on li "Confirmação do Consentimento" at bounding box center [493, 709] width 545 height 18
click at [378, 664] on li "Na mesma janela, você será encaminhado à tela de login do seu banco para que es…" at bounding box center [506, 668] width 522 height 54
click at [445, 596] on li "Novo consentimento no banco" at bounding box center [493, 602] width 545 height 18
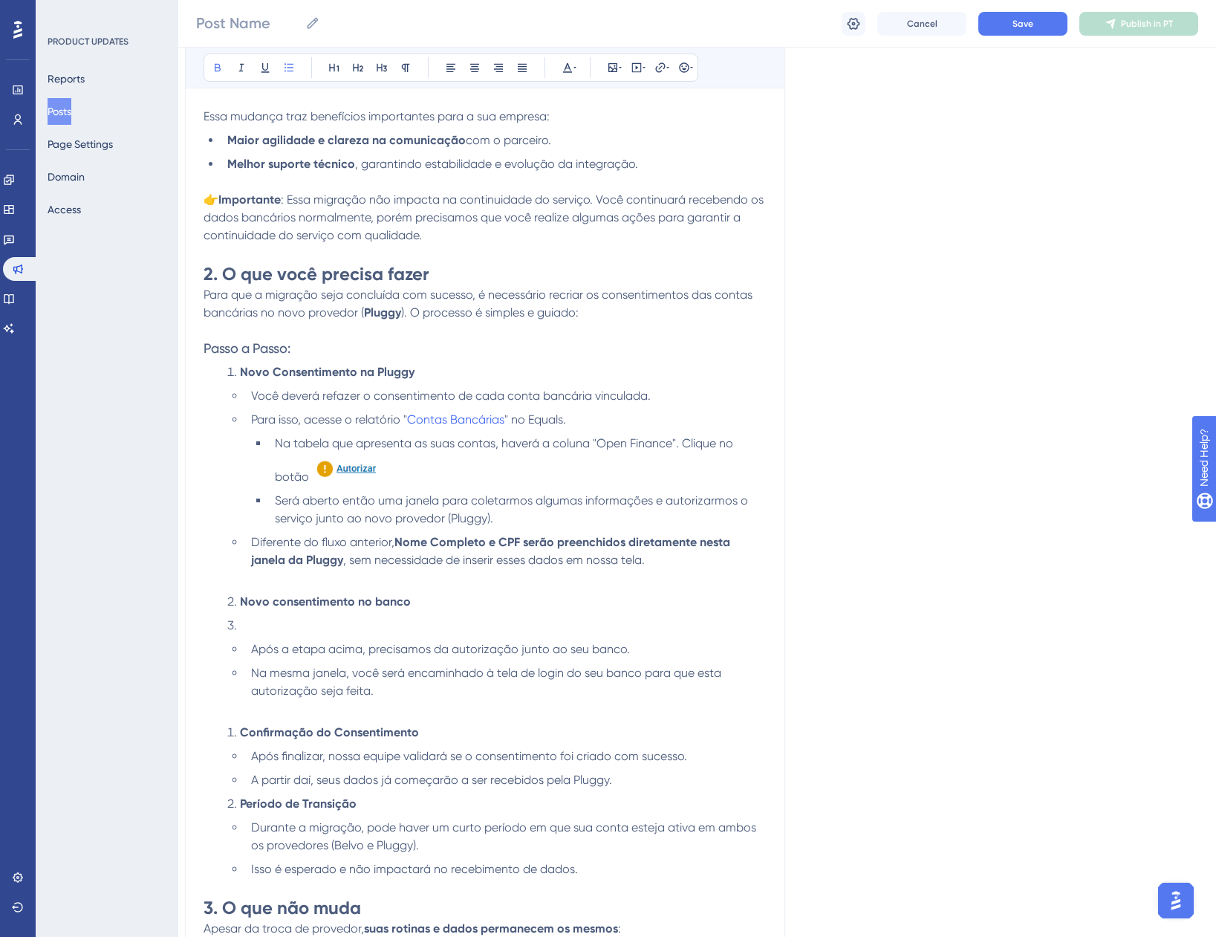
drag, startPoint x: 261, startPoint y: 624, endPoint x: 195, endPoint y: 627, distance: 65.5
click at [195, 627] on div "Guia de migração do parceiro Open Finance (Belvo → Pluggy) Bold Italic Underlin…" at bounding box center [485, 478] width 600 height 1206
drag, startPoint x: 425, startPoint y: 732, endPoint x: 236, endPoint y: 730, distance: 188.8
click at [236, 730] on li "Confirmação do Consentimento" at bounding box center [493, 733] width 545 height 18
copy strong "Confirmação do Consentimento"
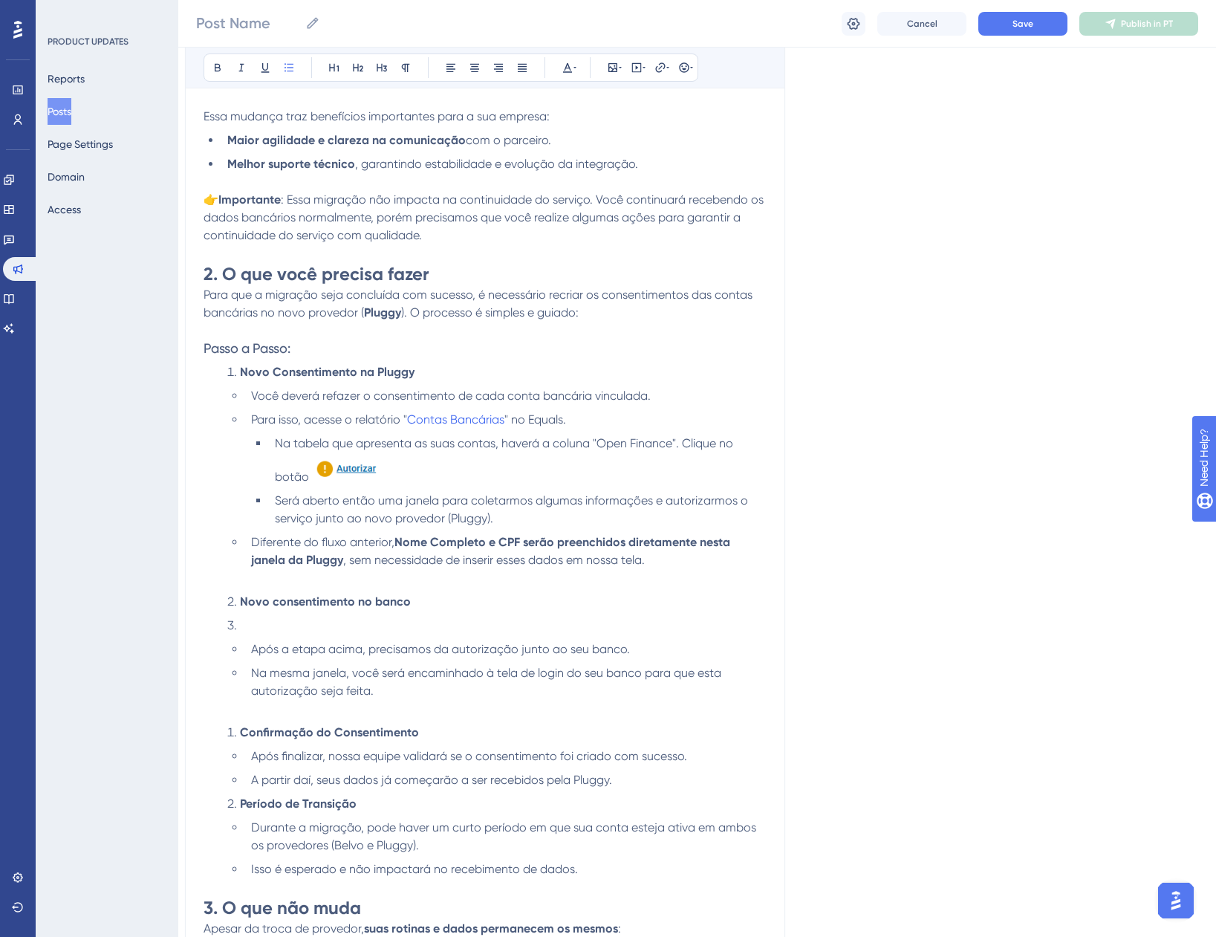
click at [247, 630] on li at bounding box center [493, 626] width 545 height 18
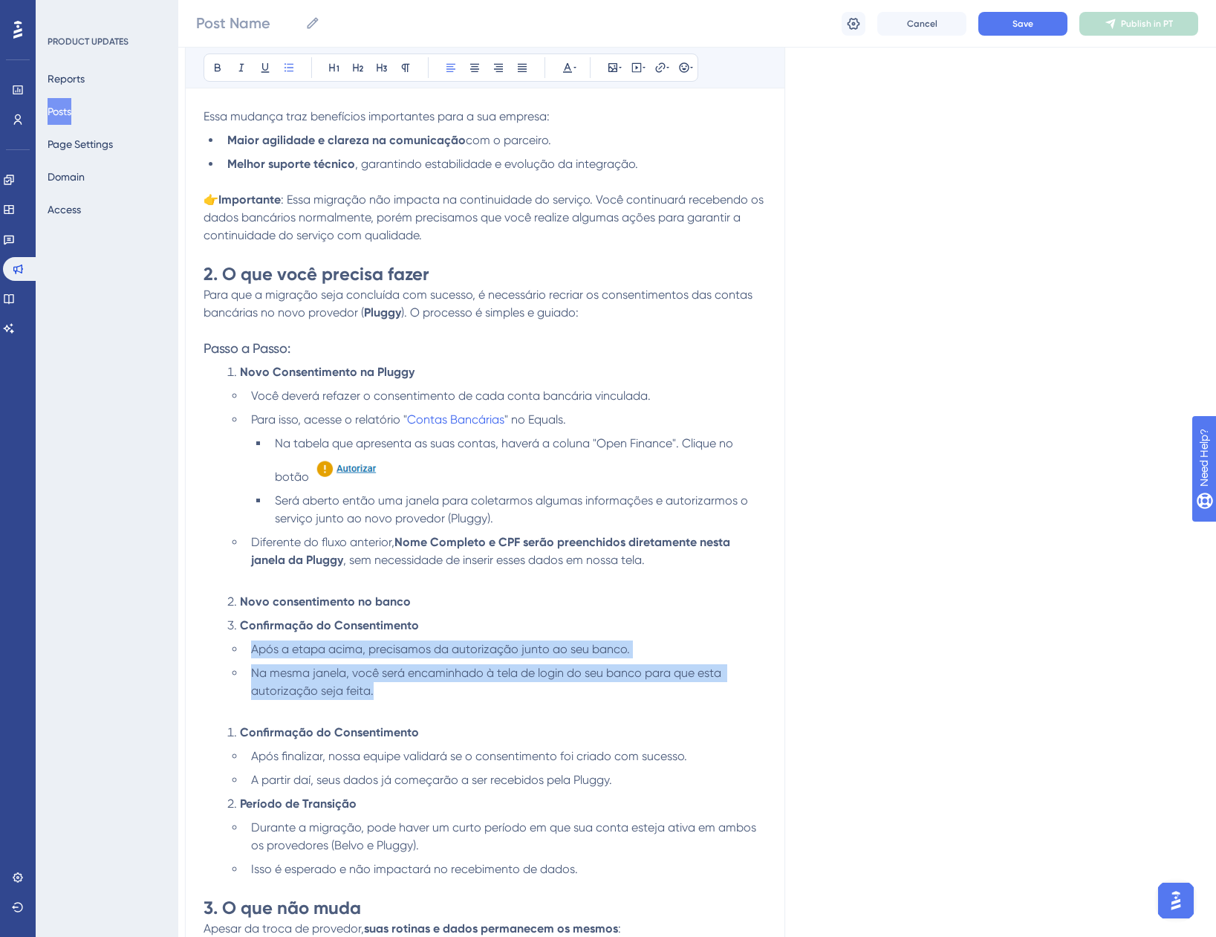
drag, startPoint x: 381, startPoint y: 688, endPoint x: 211, endPoint y: 653, distance: 173.7
click at [211, 653] on ul "Após a etapa acima, precisamos da autorização junto ao seu banco. Na mesma jane…" at bounding box center [485, 679] width 563 height 77
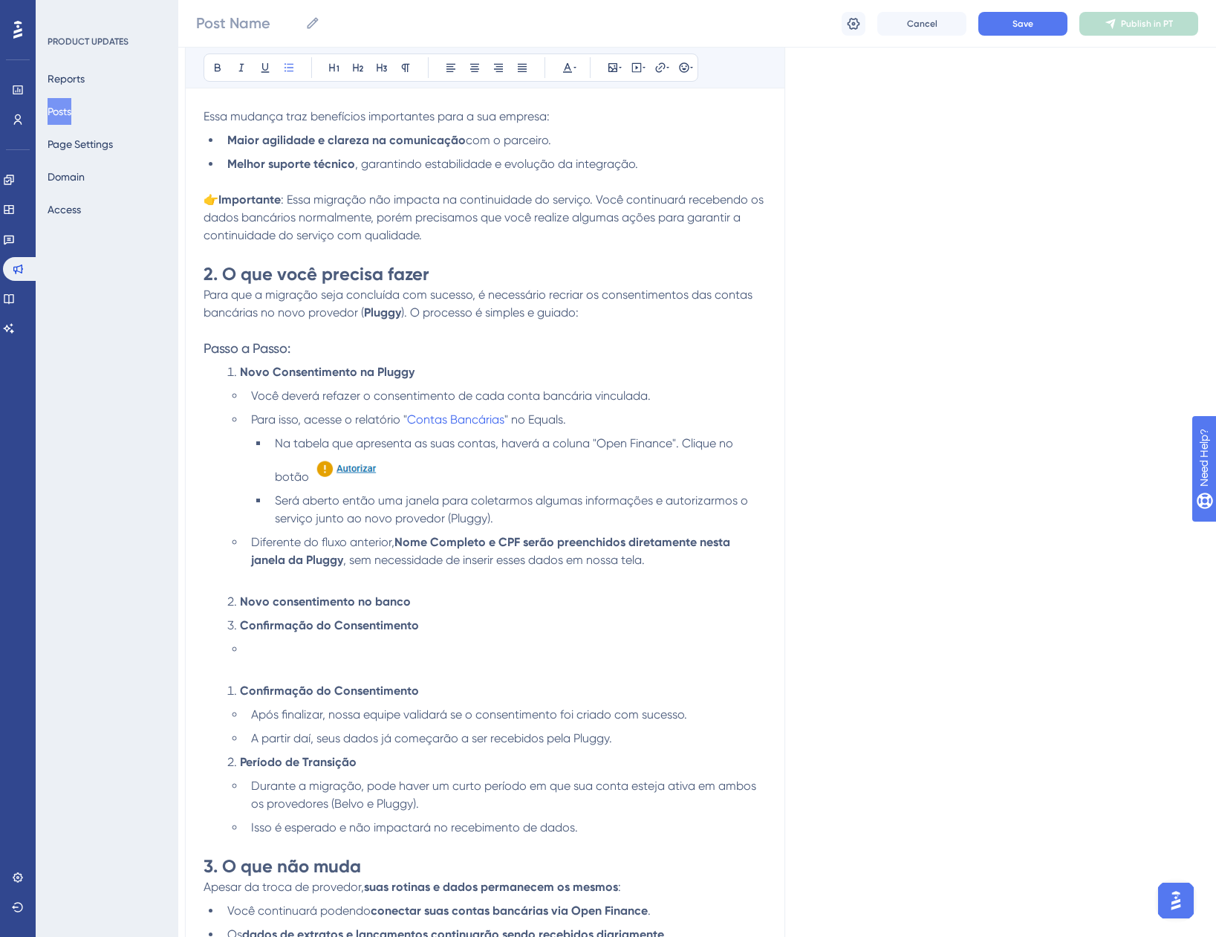
click at [454, 603] on li "Novo consentimento no banco" at bounding box center [493, 602] width 545 height 18
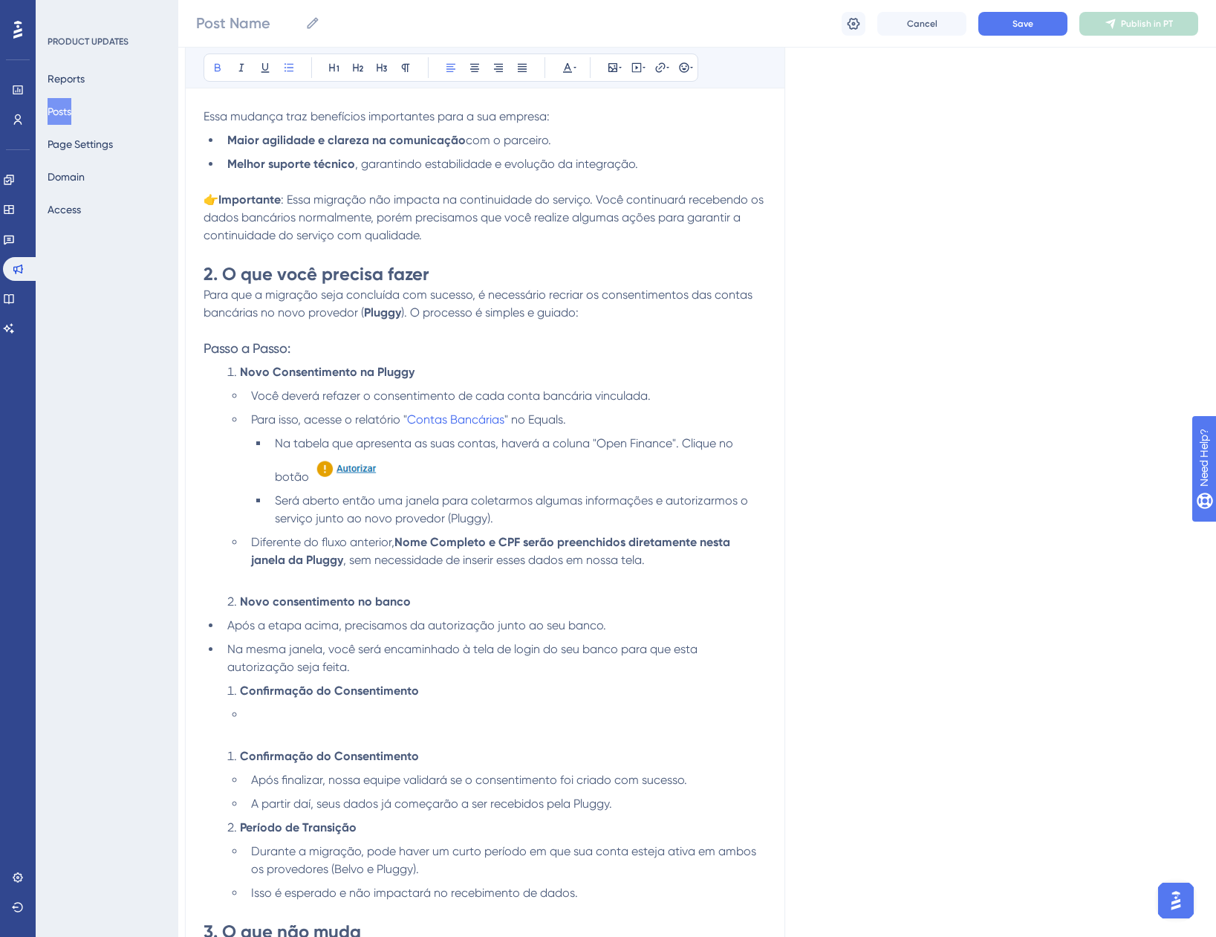
click at [226, 630] on li "Após a etapa acima, precisamos da autorização junto ao seu banco." at bounding box center [493, 626] width 545 height 18
click at [221, 646] on ul "Após a etapa acima, precisamos da autorização junto ao seu banco. Na mesma jane…" at bounding box center [485, 646] width 563 height 59
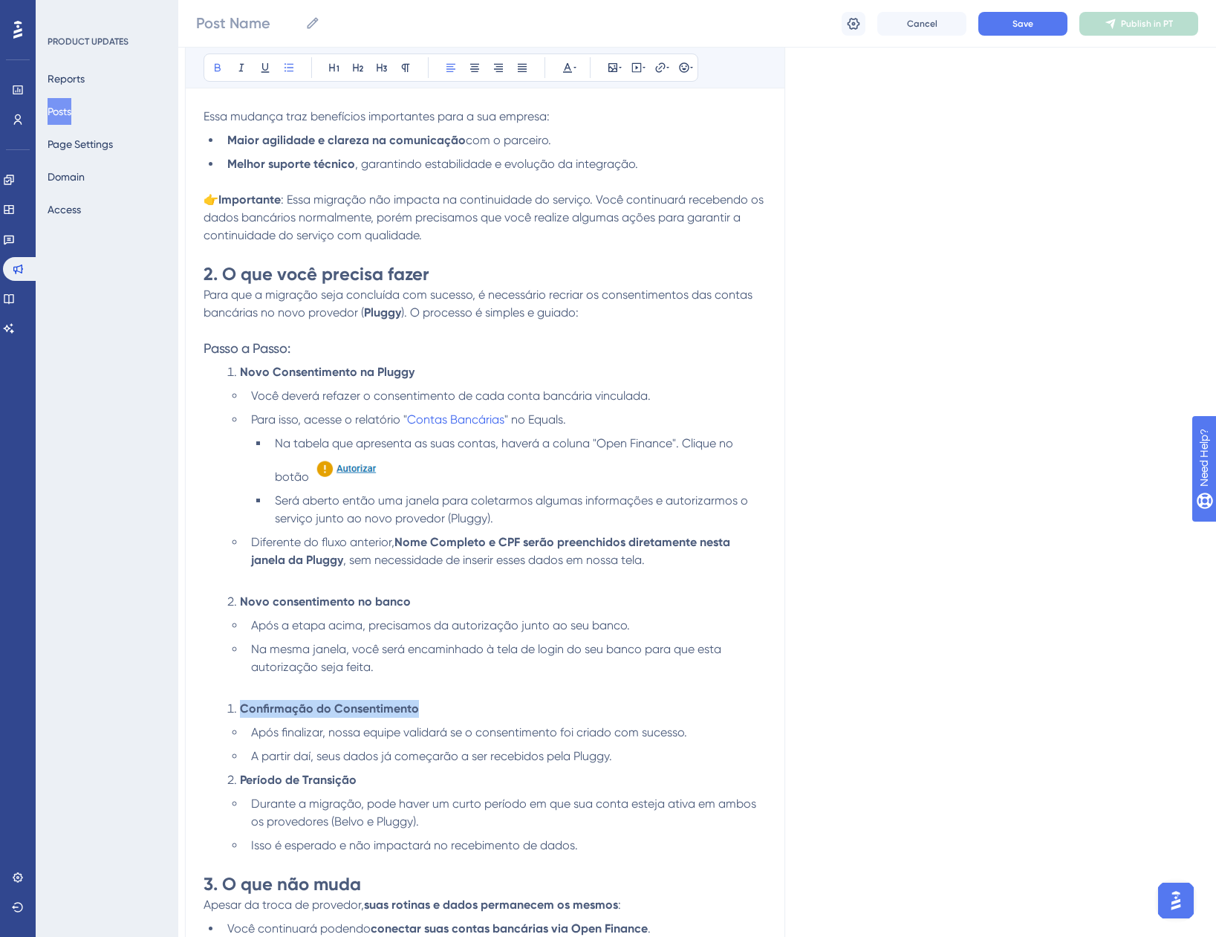
drag, startPoint x: 451, startPoint y: 713, endPoint x: 216, endPoint y: 710, distance: 234.8
click at [216, 710] on ol "Confirmação do Consentimento Após finalizar, nossa equipe validará se o consent…" at bounding box center [485, 777] width 563 height 155
click at [454, 706] on li "Confirmação do Consentimento" at bounding box center [493, 709] width 545 height 18
drag, startPoint x: 454, startPoint y: 706, endPoint x: 218, endPoint y: 704, distance: 235.6
click at [218, 704] on ol "Confirmação do Consentimento Após finalizar, nossa equipe validará se o consent…" at bounding box center [485, 777] width 563 height 155
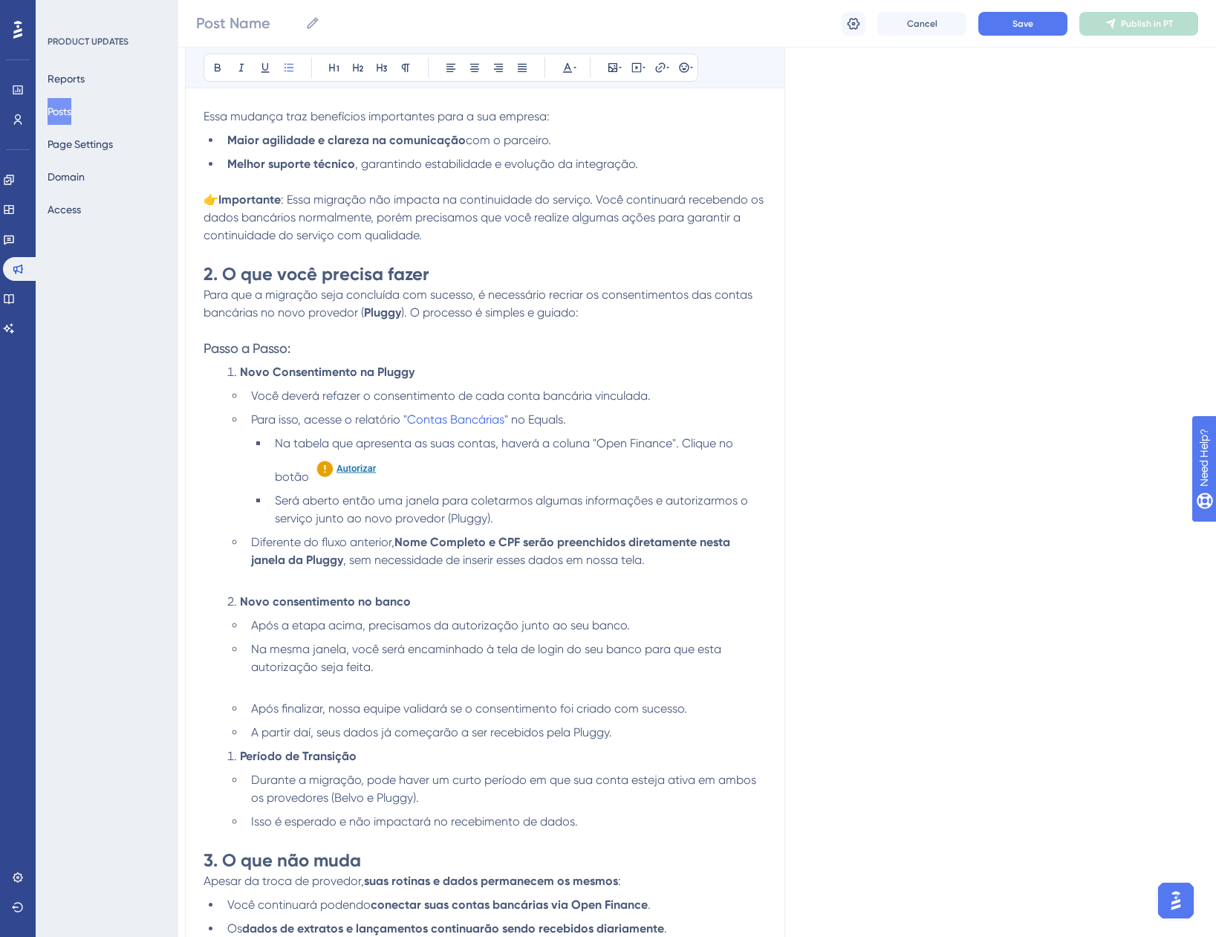
click at [258, 714] on span "Após finalizar, nossa equipe validará se o consentimento foi criado com sucesso." at bounding box center [469, 708] width 436 height 14
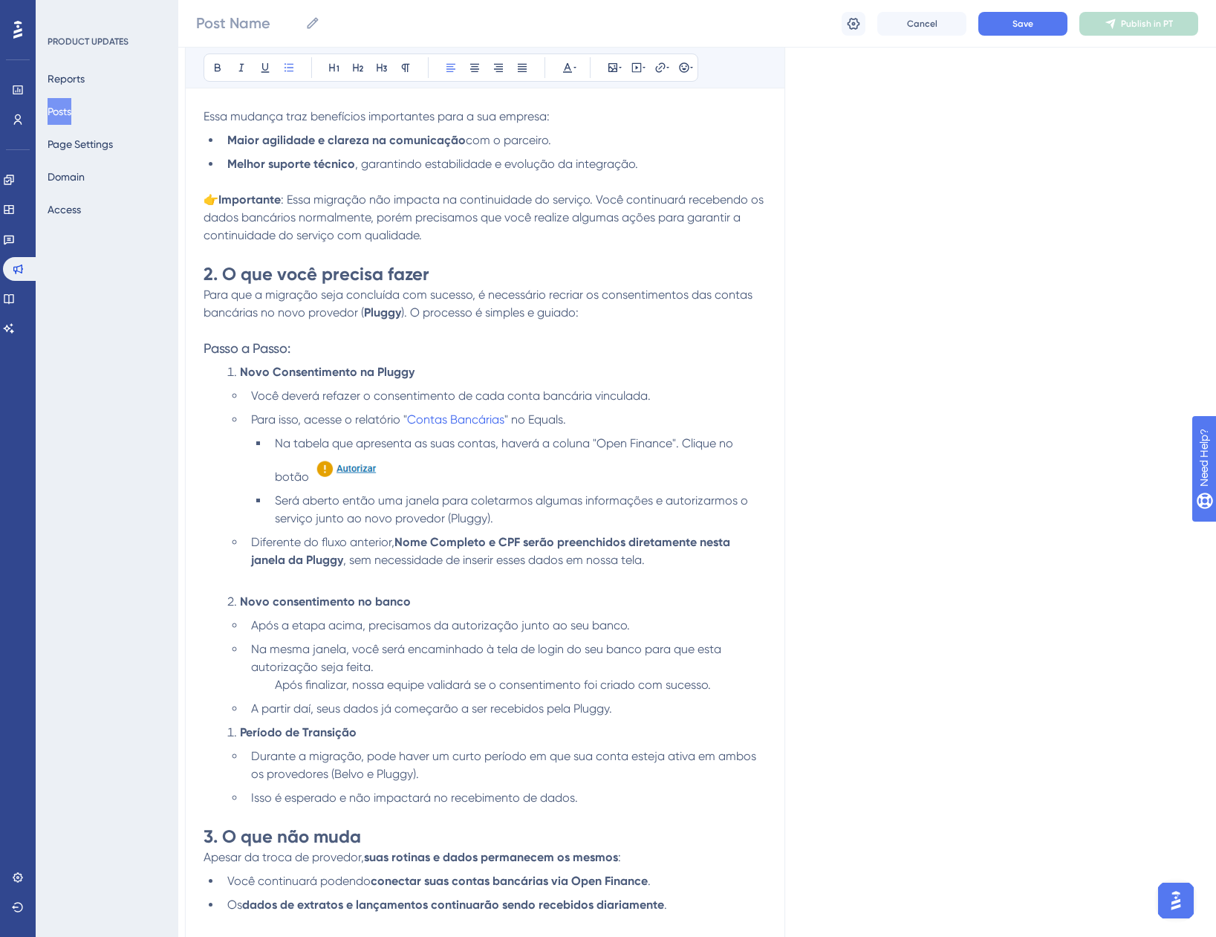
click at [273, 684] on span at bounding box center [263, 685] width 24 height 14
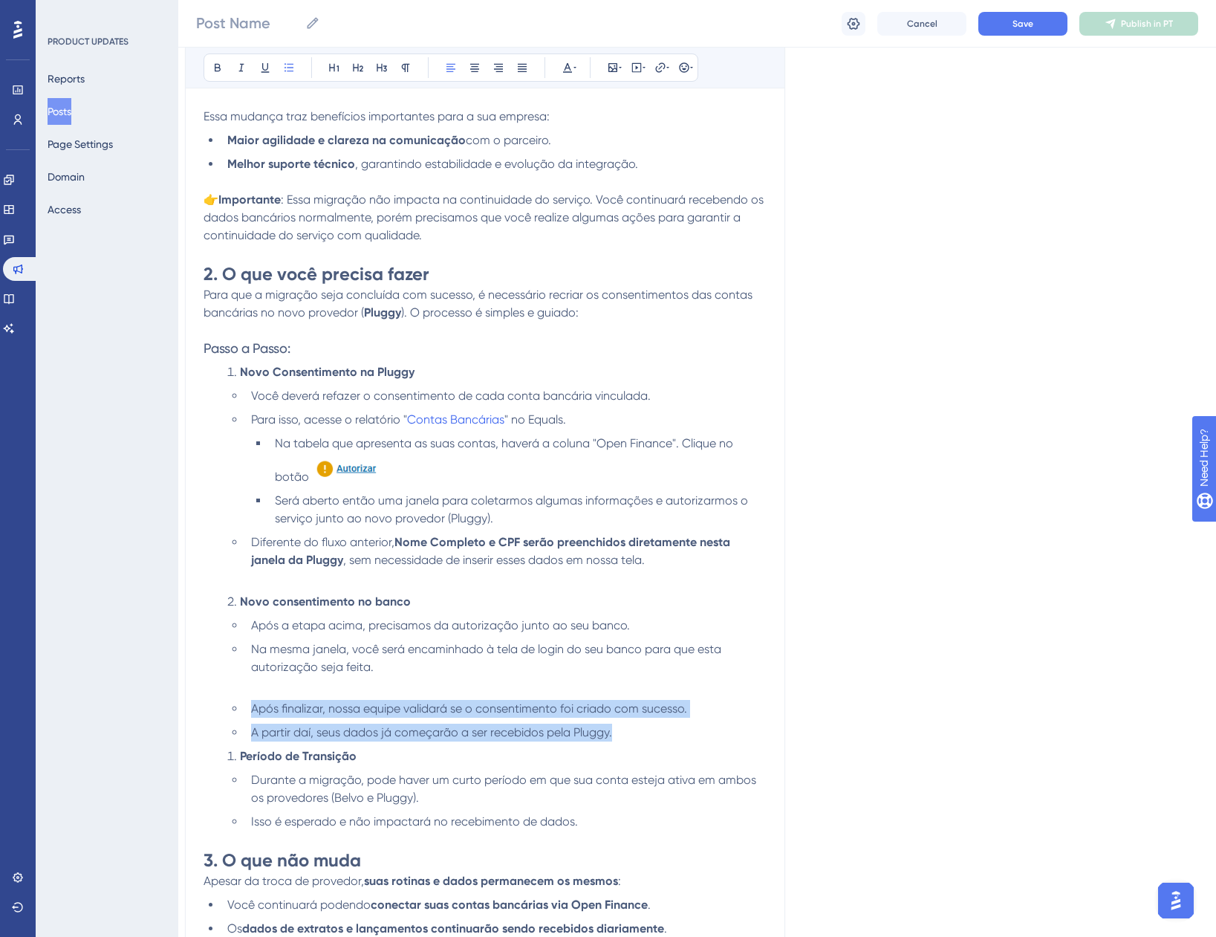
drag, startPoint x: 653, startPoint y: 730, endPoint x: 180, endPoint y: 712, distance: 473.7
click at [180, 712] on div "Performance Users Engagement Widgets Feedback Product Updates Knowledge Base AI…" at bounding box center [686, 524] width 1038 height 1793
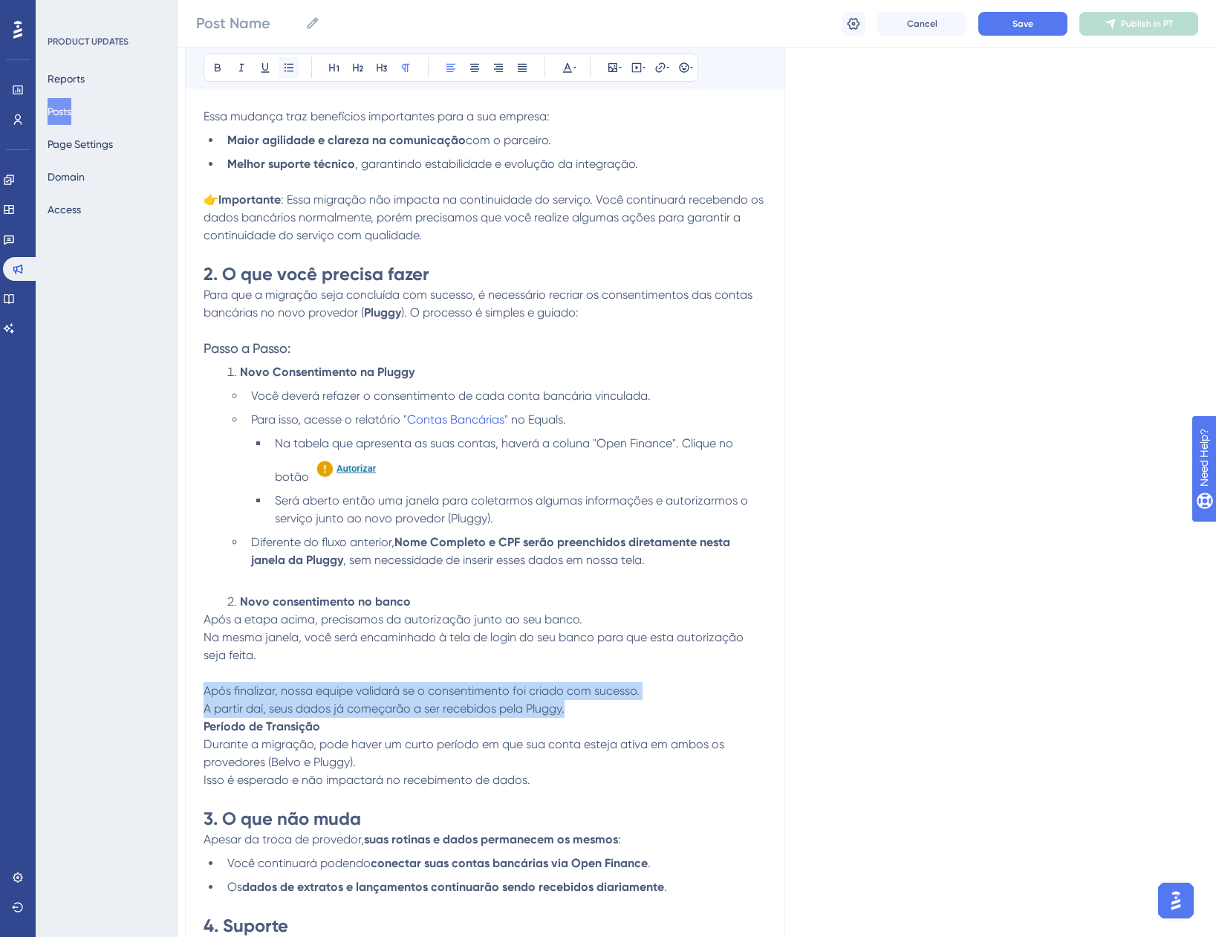
click at [283, 67] on icon at bounding box center [289, 68] width 12 height 12
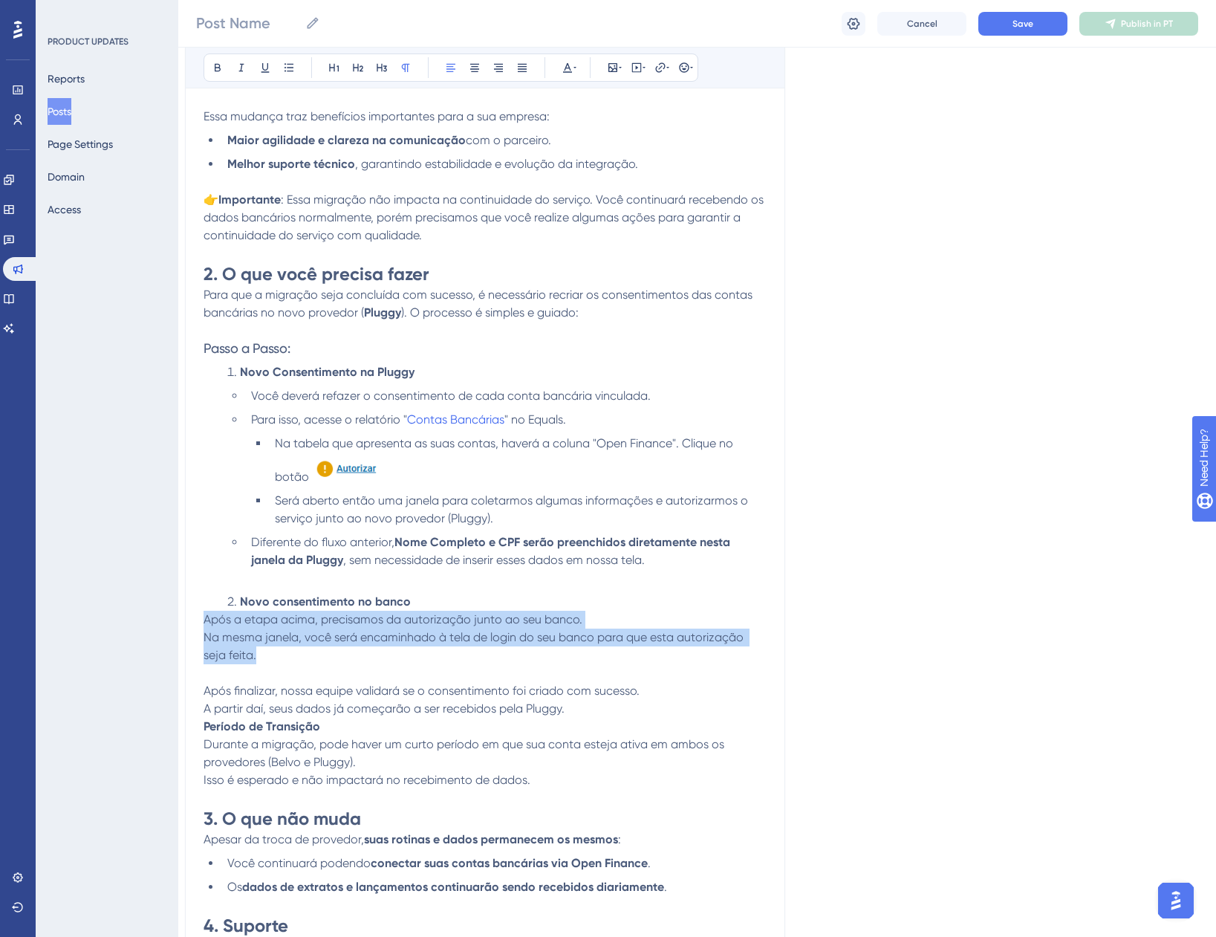
drag, startPoint x: 266, startPoint y: 658, endPoint x: 198, endPoint y: 621, distance: 77.2
click at [198, 621] on div "Guia de migração do parceiro Open Finance (Belvo → Pluggy) Bold Italic Underlin…" at bounding box center [485, 433] width 600 height 1117
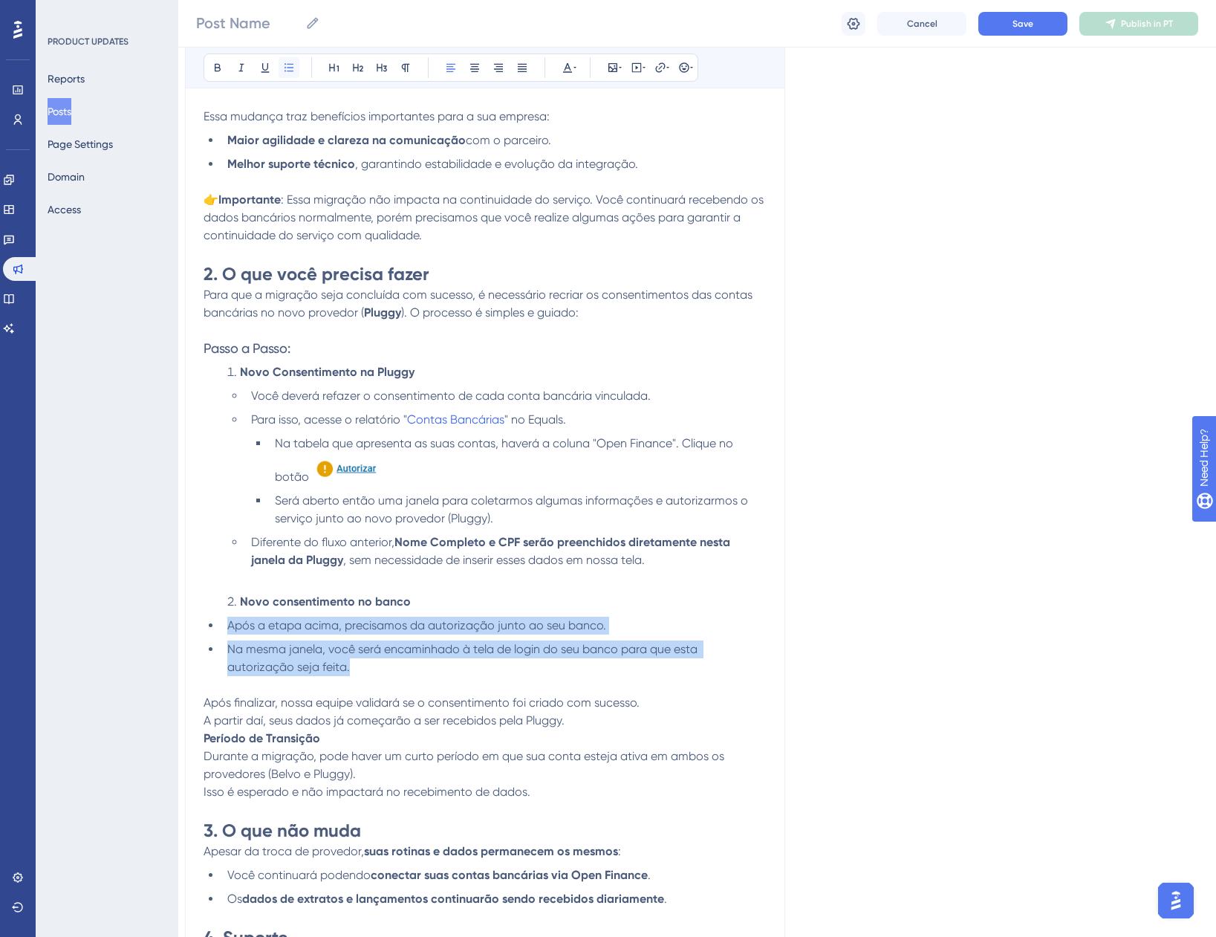
click at [288, 68] on icon at bounding box center [289, 68] width 12 height 12
click at [228, 625] on span "Após a etapa acima, precisamos da autorização junto ao seu banco." at bounding box center [416, 625] width 379 height 14
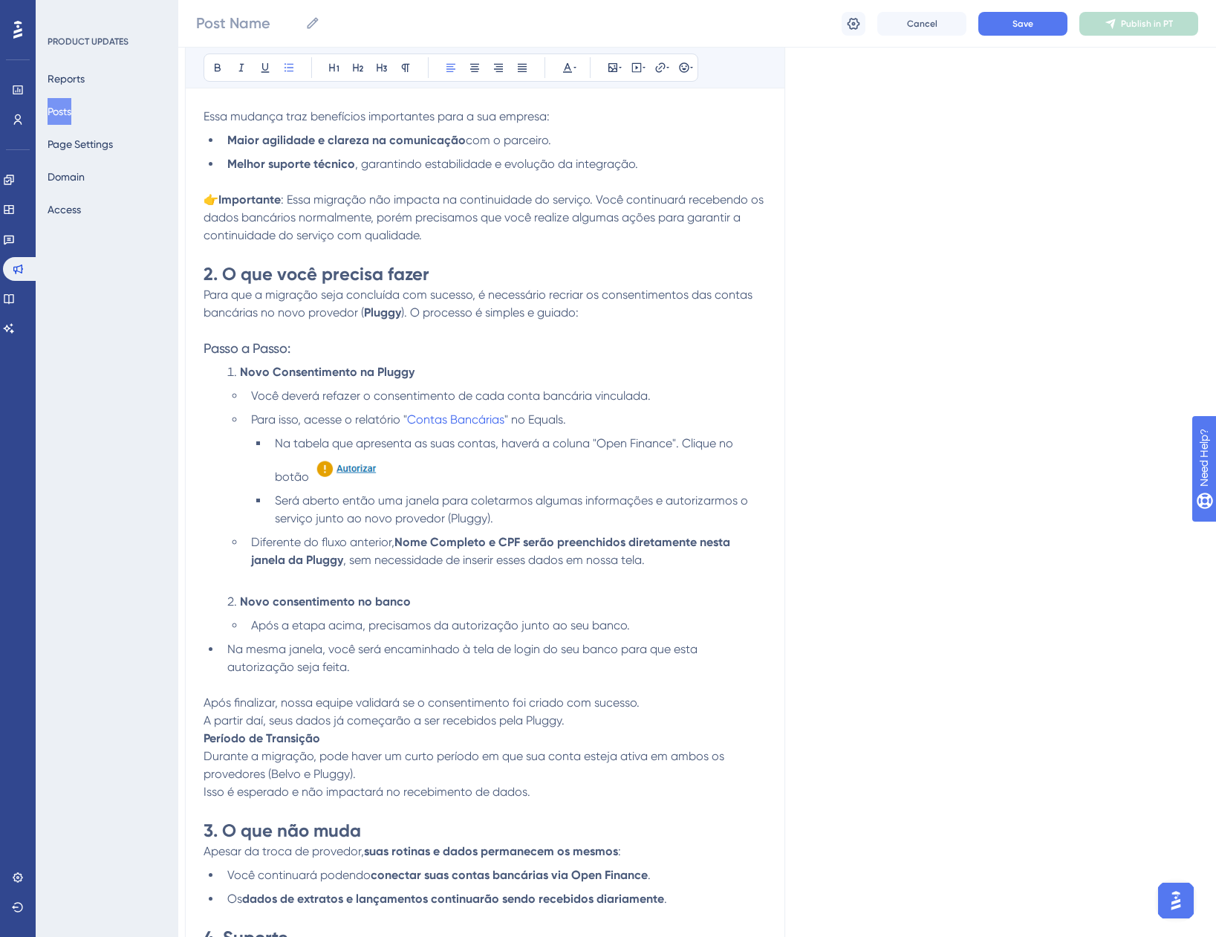
click at [204, 723] on span "A partir daí, seus dados já começarão a ser recebidos pela Pluggy." at bounding box center [384, 720] width 361 height 14
click at [226, 652] on li "Na mesma janela, você será encaminhado à tela de login do seu banco para que es…" at bounding box center [493, 668] width 545 height 54
click at [202, 716] on div "Guia de migração do parceiro Open Finance (Belvo → Pluggy) Bold Italic Underlin…" at bounding box center [485, 439] width 600 height 1129
click at [209, 725] on span "A partir daí, seus dados já começarão a ser recebidos pela Pluggy." at bounding box center [384, 720] width 361 height 14
click at [204, 743] on strong "Período de Transição" at bounding box center [262, 738] width 117 height 14
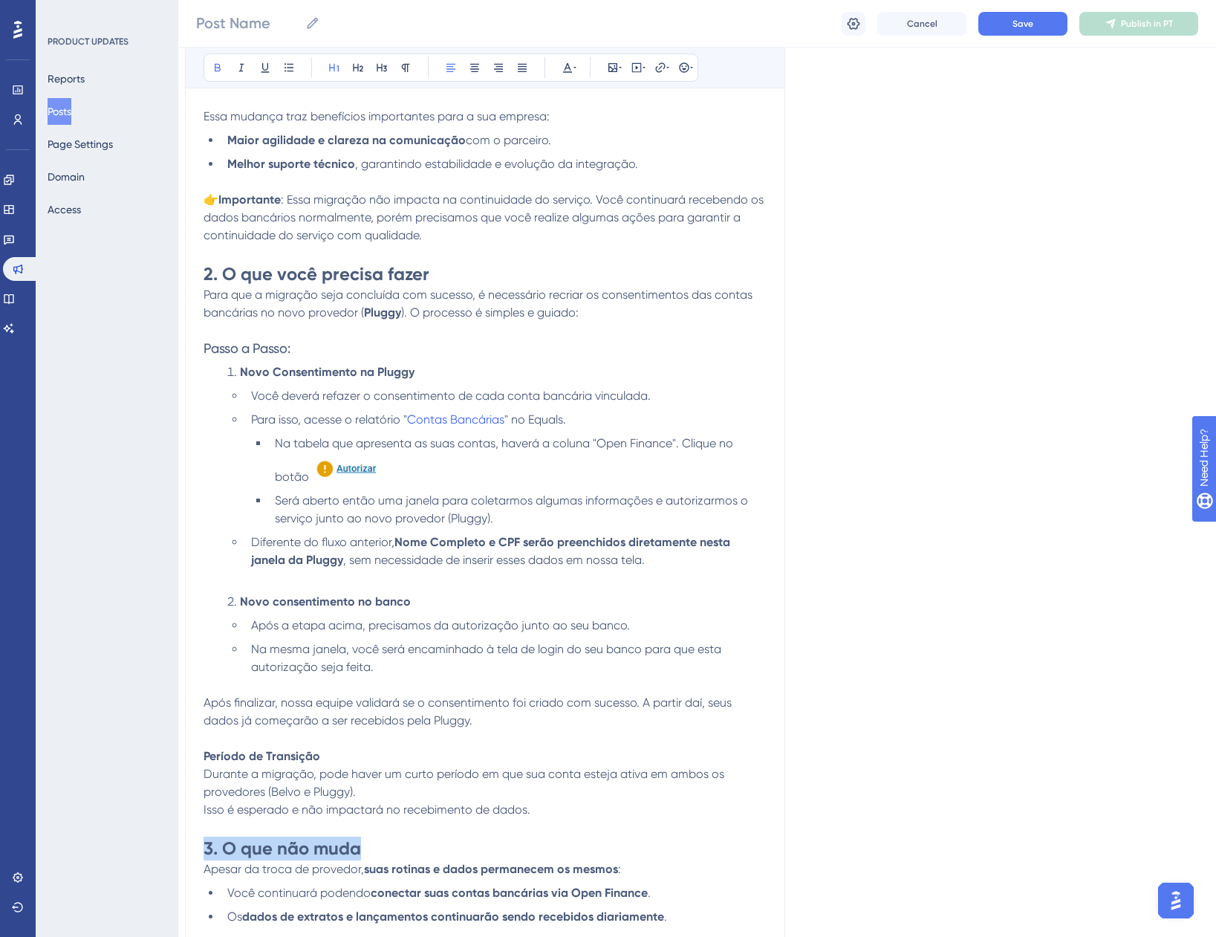
drag, startPoint x: 370, startPoint y: 851, endPoint x: 201, endPoint y: 858, distance: 168.8
click at [201, 858] on div "Guia de migração do parceiro Open Finance (Belvo → Pluggy) Bold Italic Underlin…" at bounding box center [485, 448] width 600 height 1147
click at [318, 756] on strong "Período de Transição" at bounding box center [262, 756] width 117 height 14
click at [320, 756] on p "Período de Transição" at bounding box center [485, 757] width 563 height 18
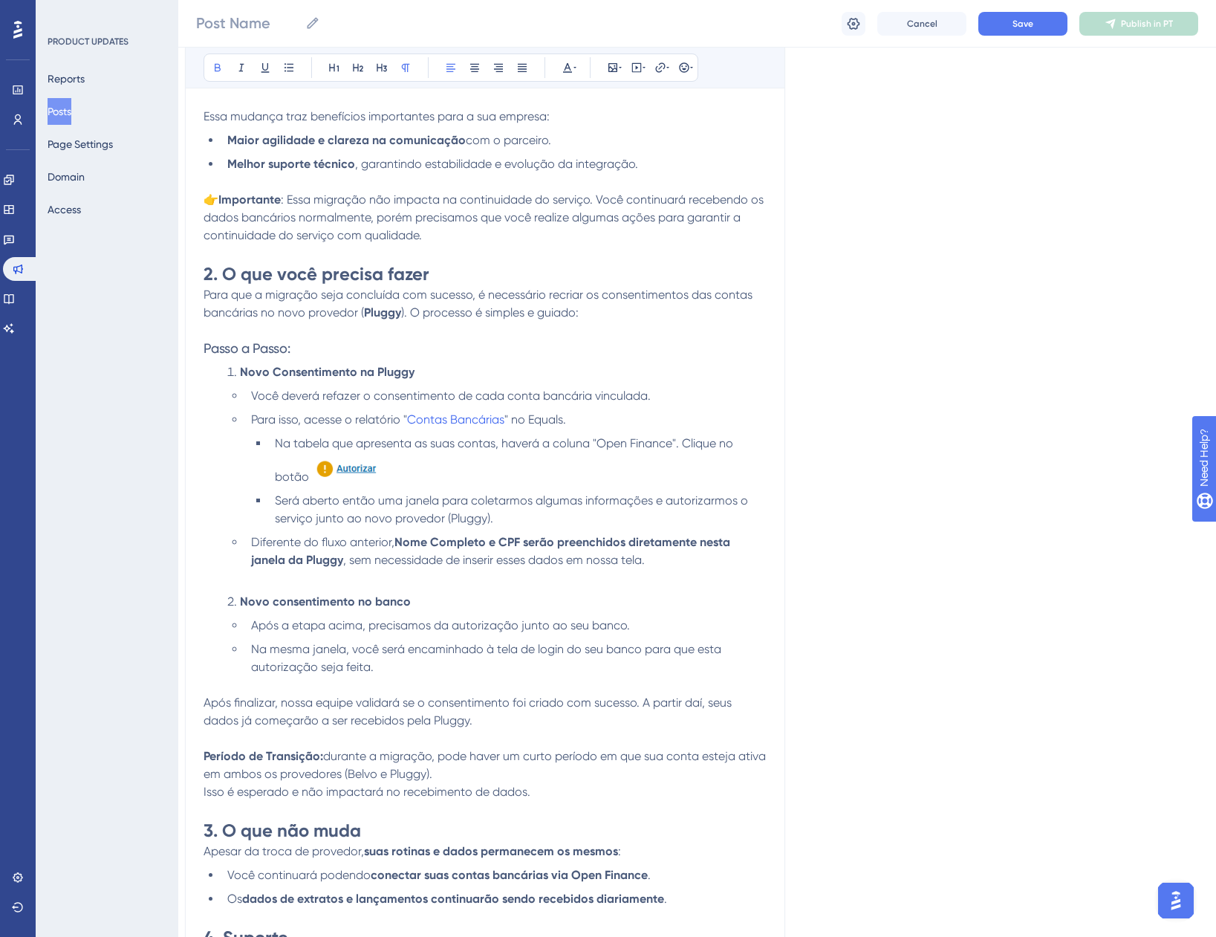
click at [204, 791] on span "Isso é esperado e não impactará no recebimento de dados." at bounding box center [367, 792] width 327 height 14
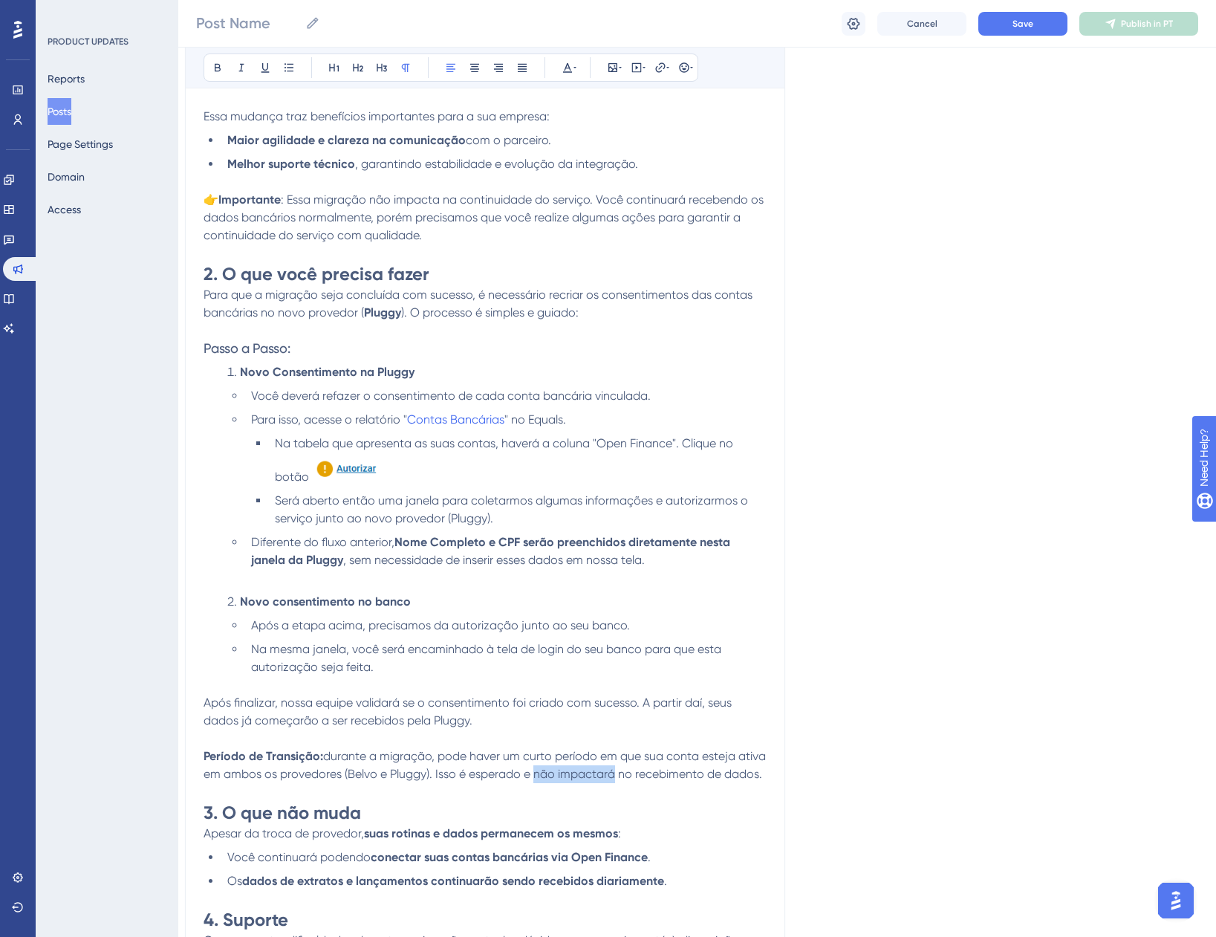
drag, startPoint x: 565, startPoint y: 773, endPoint x: 645, endPoint y: 777, distance: 79.6
click at [645, 777] on span "durante a migração, pode haver um curto período em que sua conta esteja ativa e…" at bounding box center [486, 765] width 565 height 32
click at [209, 66] on button at bounding box center [217, 67] width 21 height 21
click at [334, 767] on span "durante a migração, pode haver um curto período em que sua conta esteja ativa e…" at bounding box center [486, 765] width 565 height 32
click at [319, 756] on strong "Período de Transição:" at bounding box center [264, 756] width 120 height 14
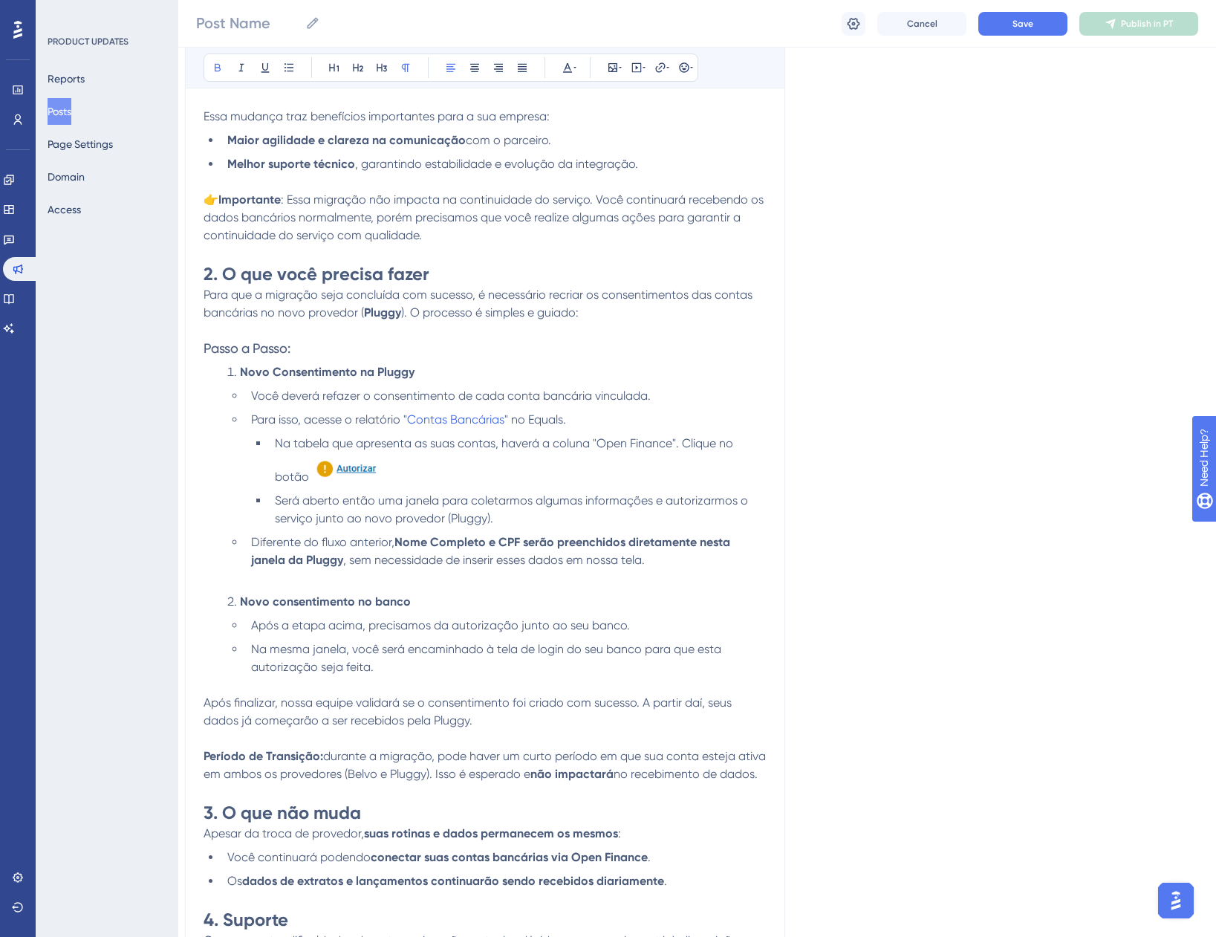
drag, startPoint x: 325, startPoint y: 758, endPoint x: 201, endPoint y: 752, distance: 124.2
click at [201, 752] on div "Guia de migração do parceiro Open Finance (Belvo → Pluggy) Bold Italic Underlin…" at bounding box center [485, 430] width 600 height 1111
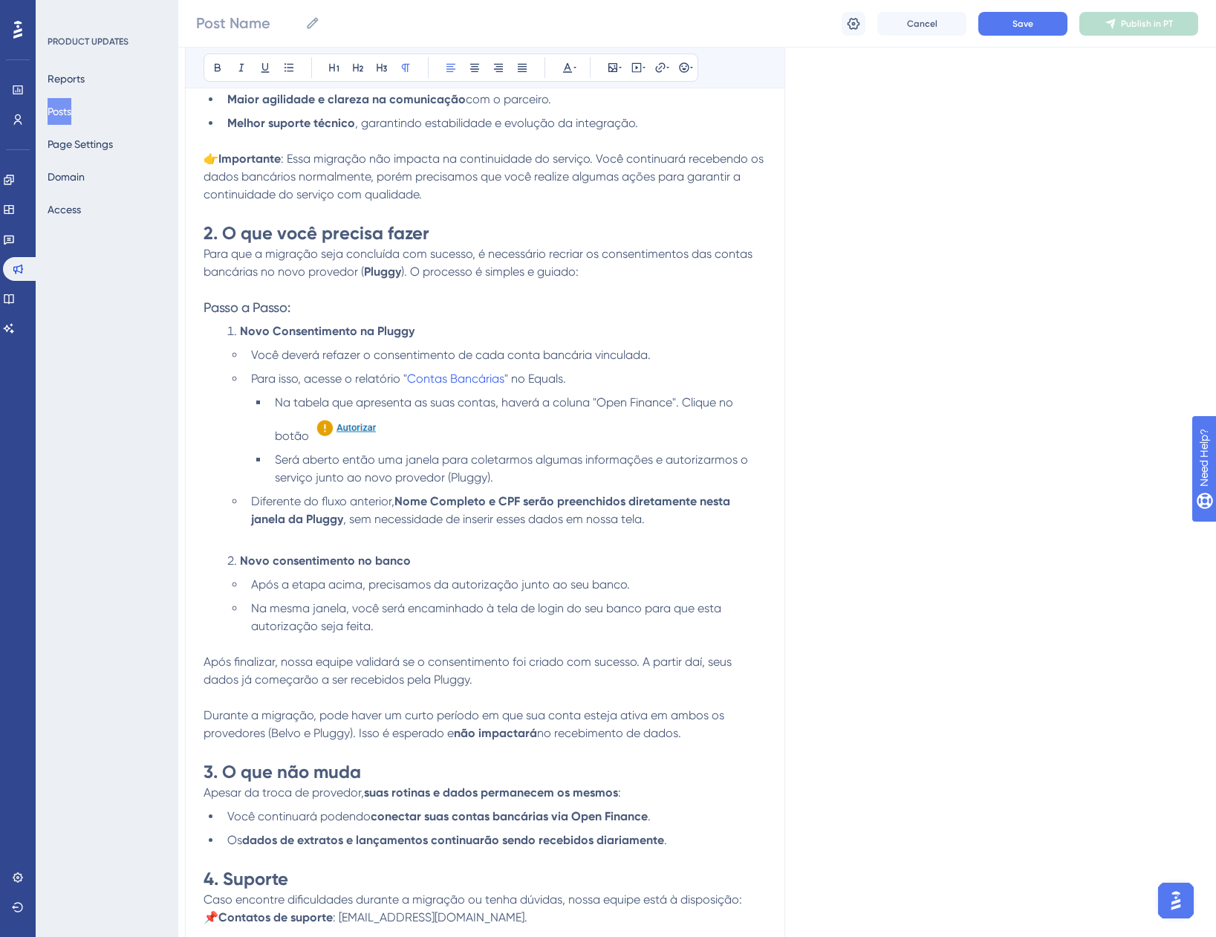
scroll to position [594, 11]
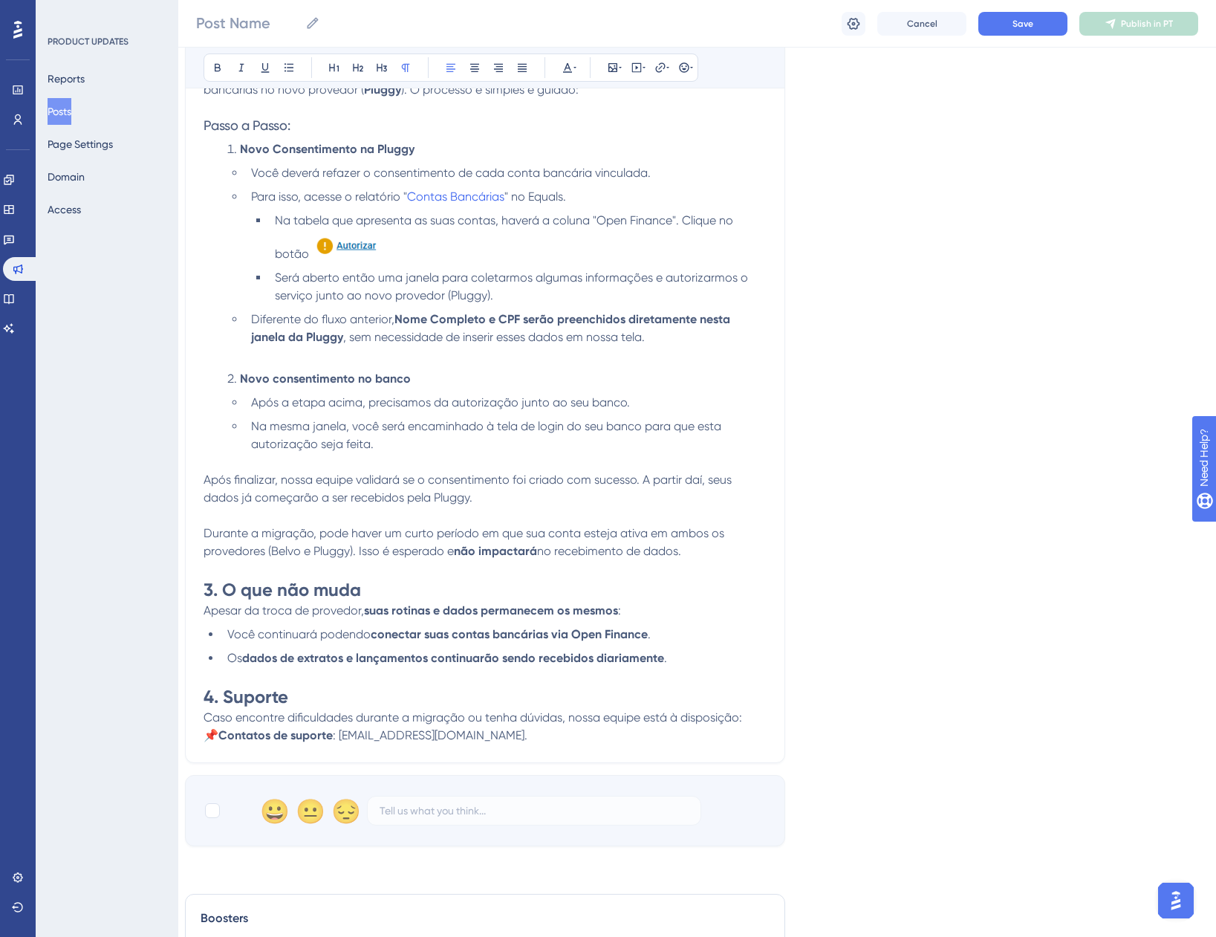
click at [847, 654] on div "Language Portuguese (Default) Upload Cover Image Suggested image width 808 px G…" at bounding box center [686, 174] width 1002 height 1346
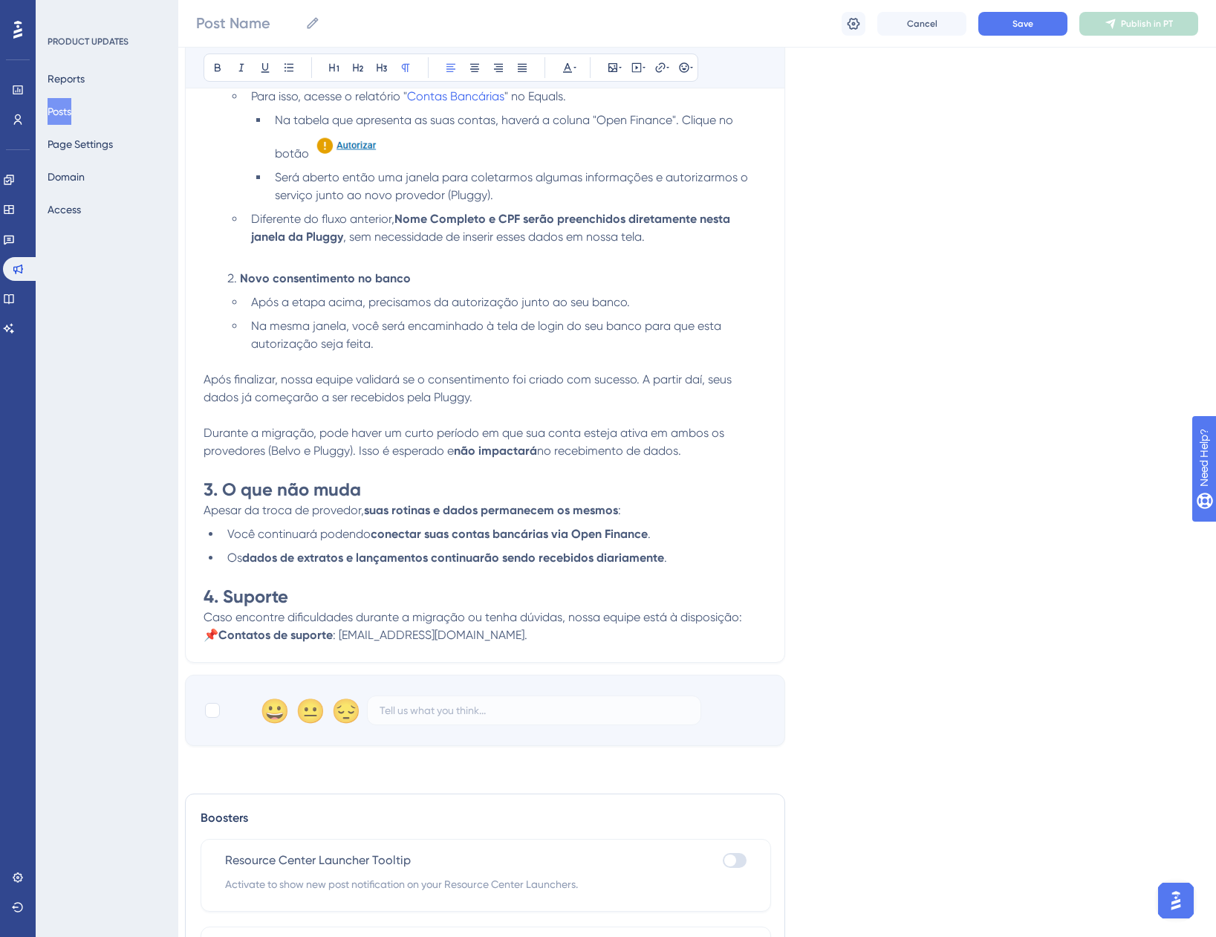
scroll to position [669, 11]
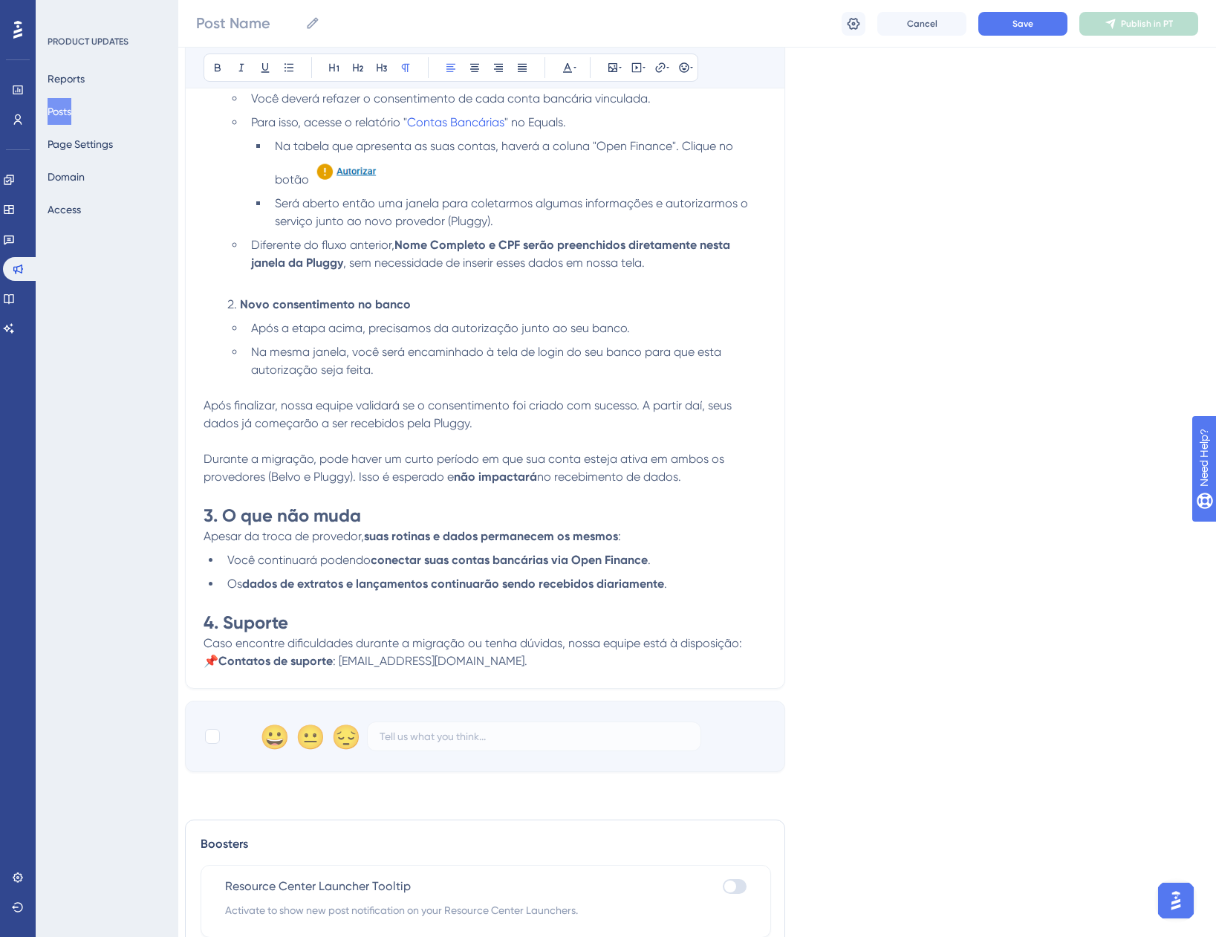
click at [501, 654] on p "Caso encontre dificuldades durante a migração ou tenha dúvidas, nossa equipe es…" at bounding box center [485, 653] width 563 height 36
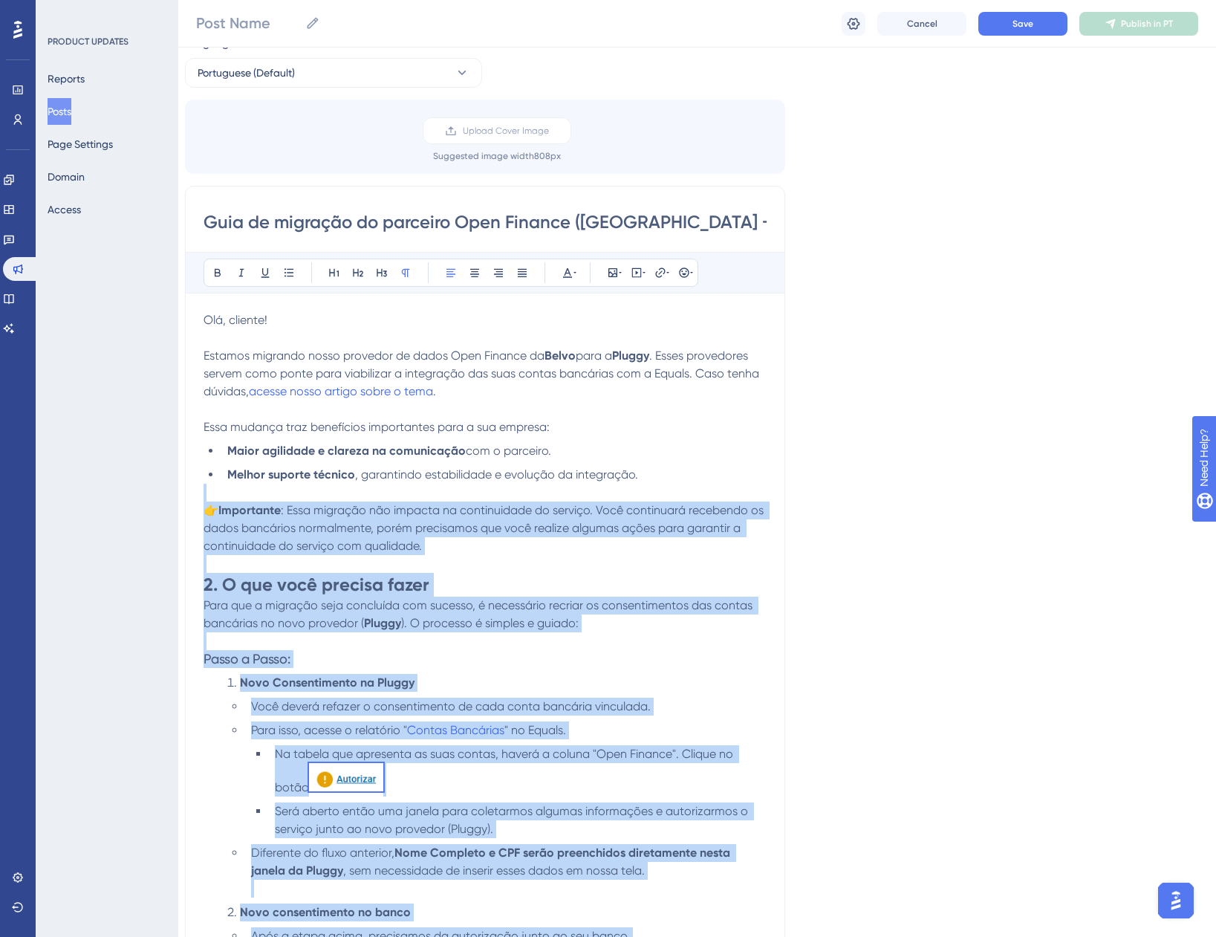
scroll to position [0, 11]
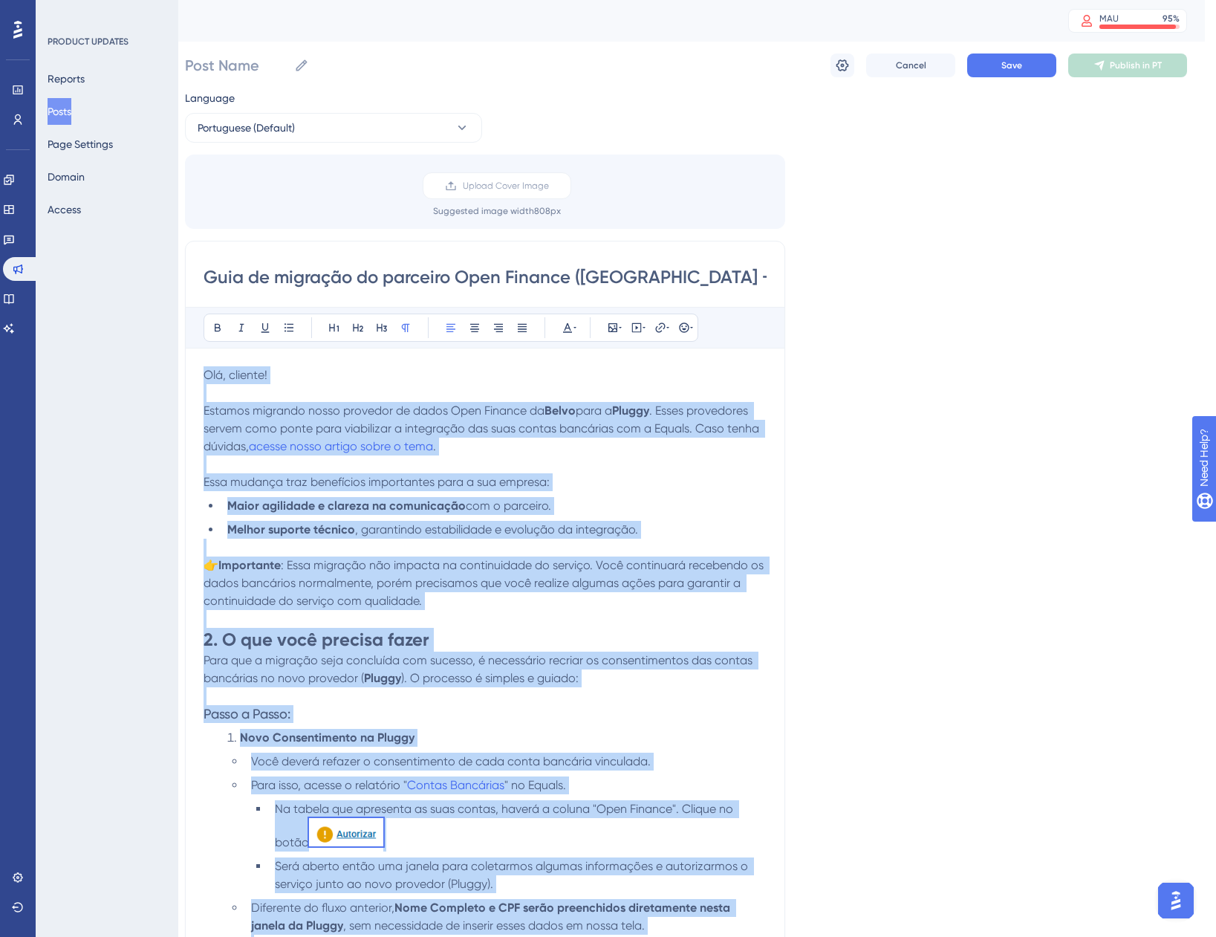
drag, startPoint x: 496, startPoint y: 660, endPoint x: 189, endPoint y: 375, distance: 418.6
click at [189, 375] on div "Guia de migração do parceiro Open Finance (Belvo → Pluggy) Bold Italic Underlin…" at bounding box center [485, 796] width 600 height 1111
copy div "Olá, cliente! Estamos migrando nosso provedor de dados Open Finance da Belvo pa…"
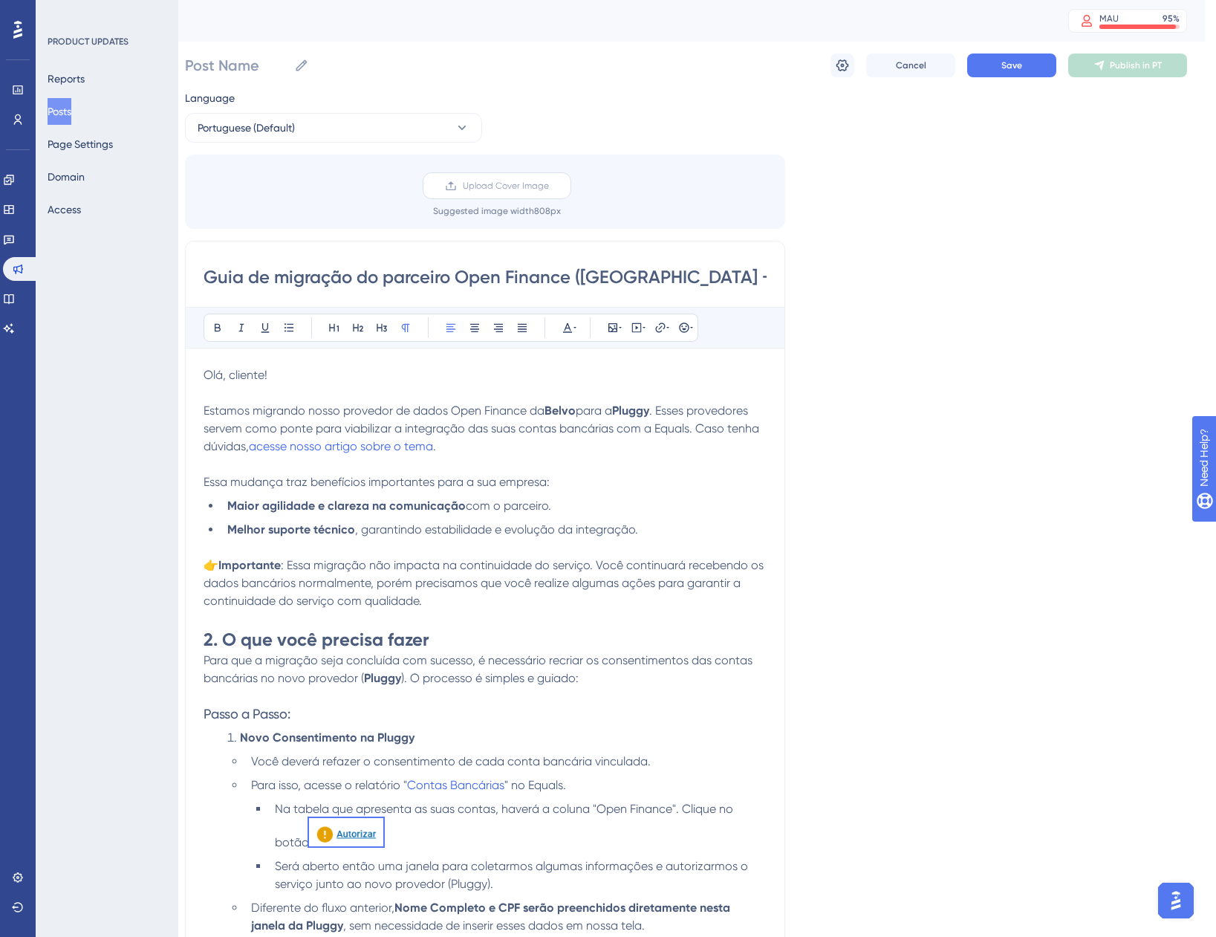
click at [457, 189] on icon at bounding box center [451, 186] width 12 height 12
click at [549, 186] on input "Upload Cover Image" at bounding box center [549, 186] width 0 height 0
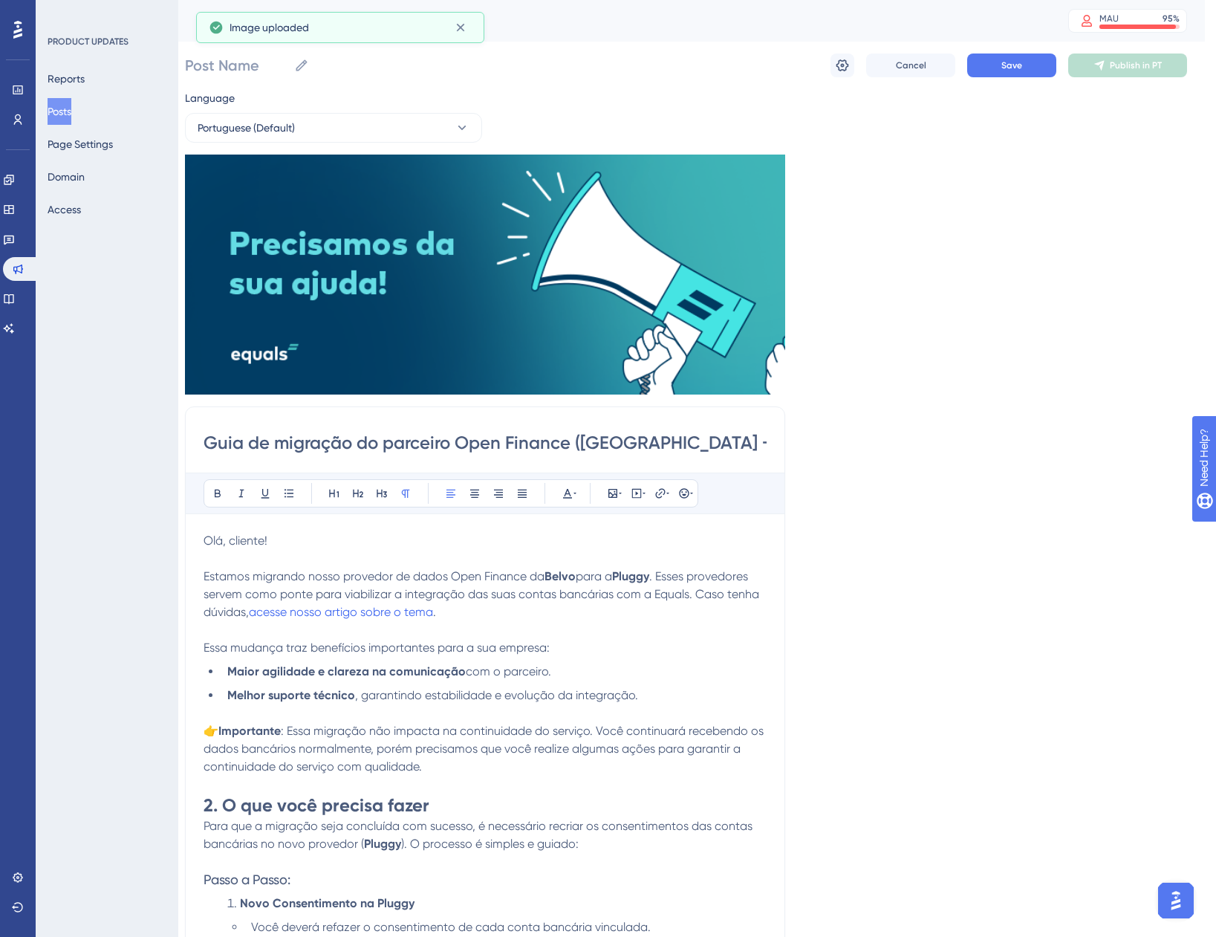
click at [1011, 325] on div "Language Portuguese (Default) Insert an Image Delete Guia de migração do parcei…" at bounding box center [686, 845] width 1002 height 1512
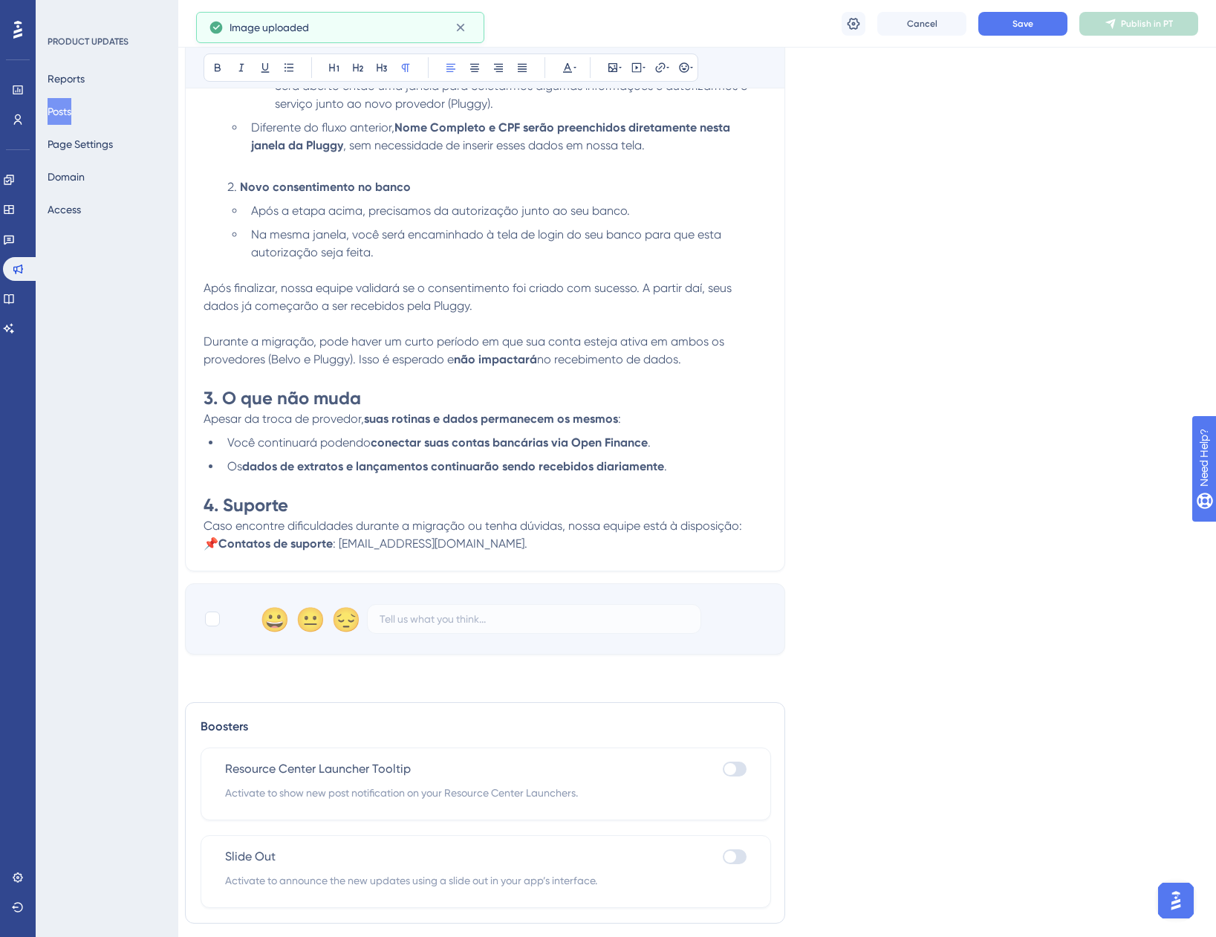
scroll to position [999, 11]
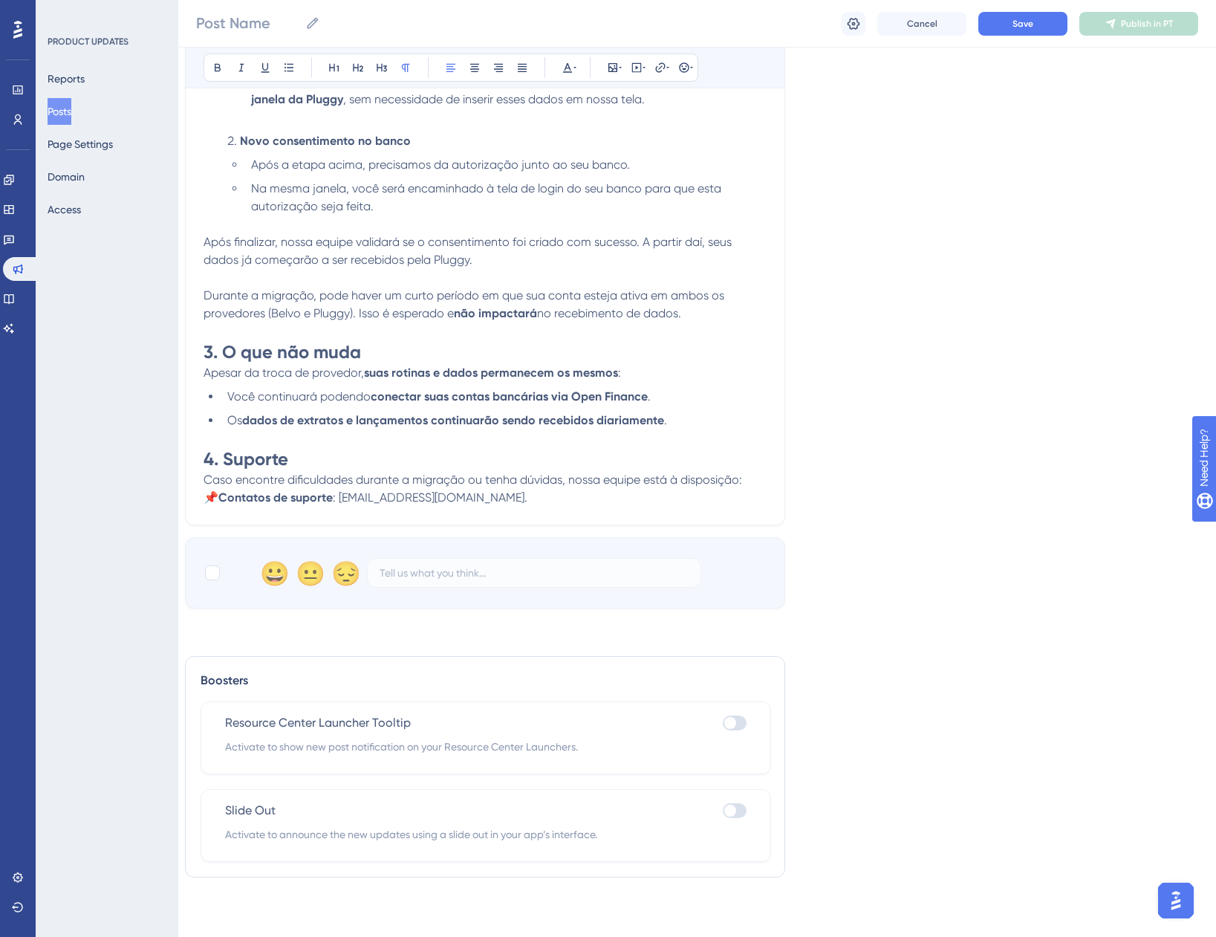
click at [574, 499] on p "Caso encontre dificuldades durante a migração ou tenha dúvidas, nossa equipe es…" at bounding box center [485, 489] width 563 height 36
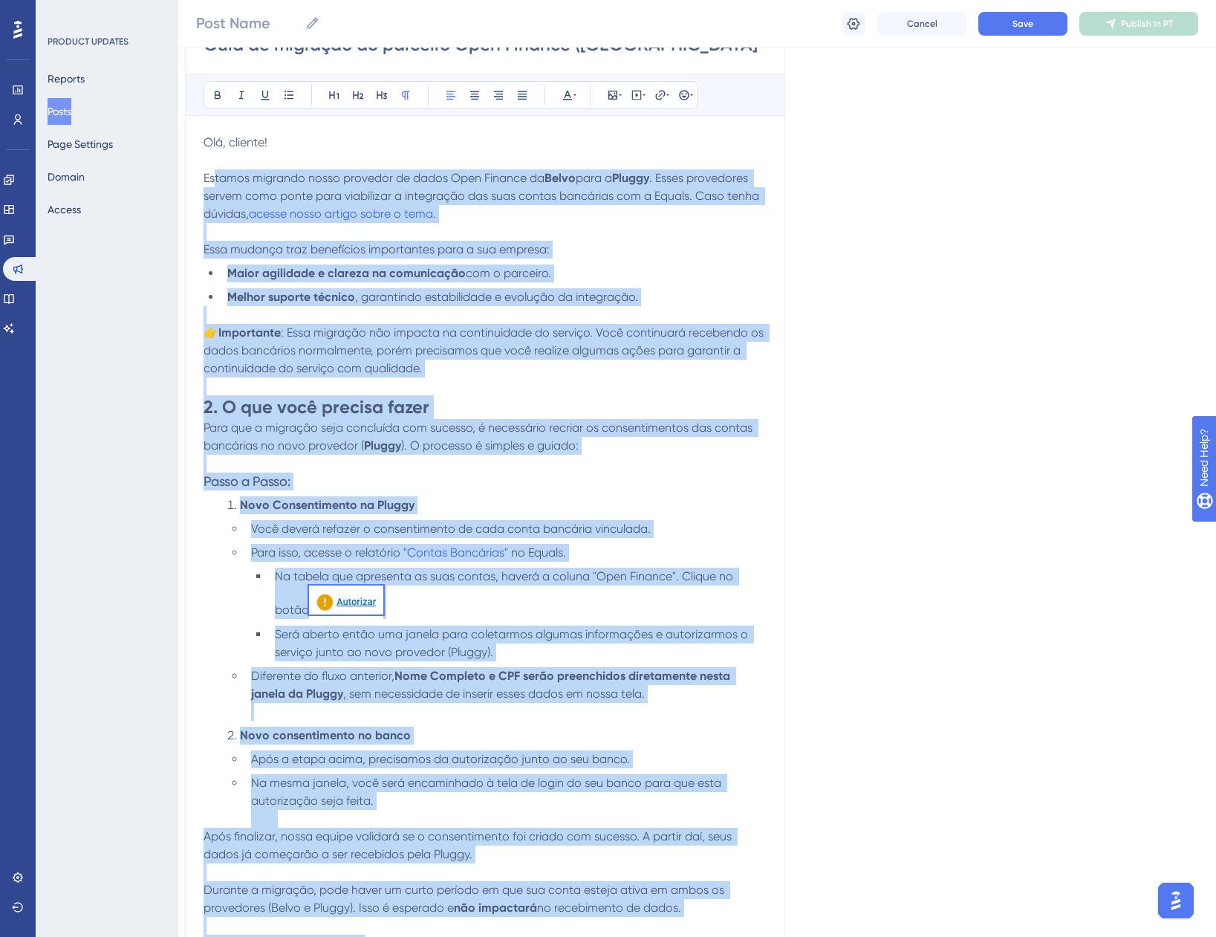
scroll to position [181, 11]
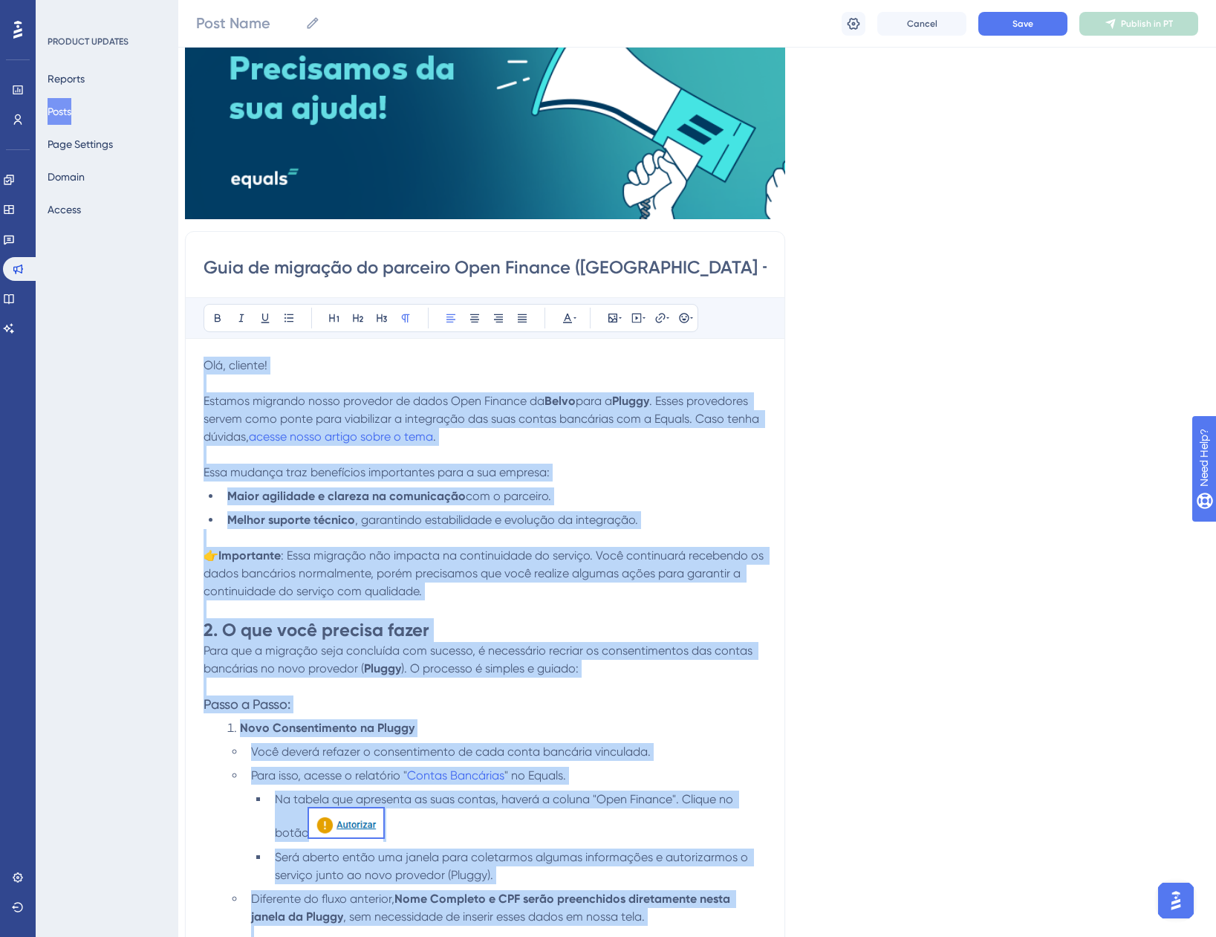
drag, startPoint x: 513, startPoint y: 501, endPoint x: 190, endPoint y: 363, distance: 350.6
click at [190, 363] on div "Guia de migração do parceiro Open Finance (Belvo → Pluggy) Bold Italic Underlin…" at bounding box center [485, 786] width 600 height 1111
click at [517, 326] on button at bounding box center [522, 318] width 21 height 21
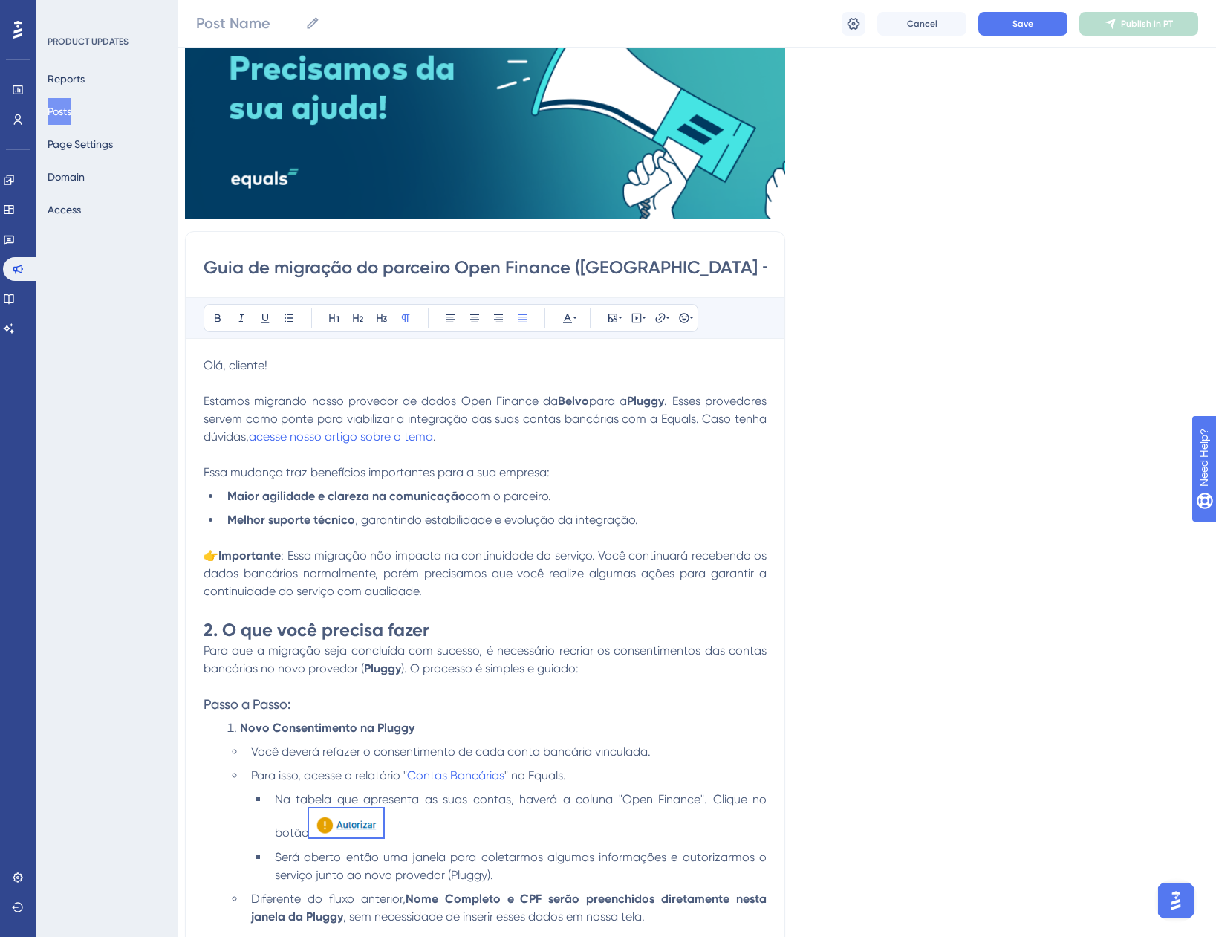
click at [940, 572] on div "Language Portuguese (Default) Insert an Image Delete Guia de migração do parcei…" at bounding box center [686, 670] width 1002 height 1512
click at [209, 632] on strong "2. O que você precisa fazer" at bounding box center [317, 630] width 226 height 22
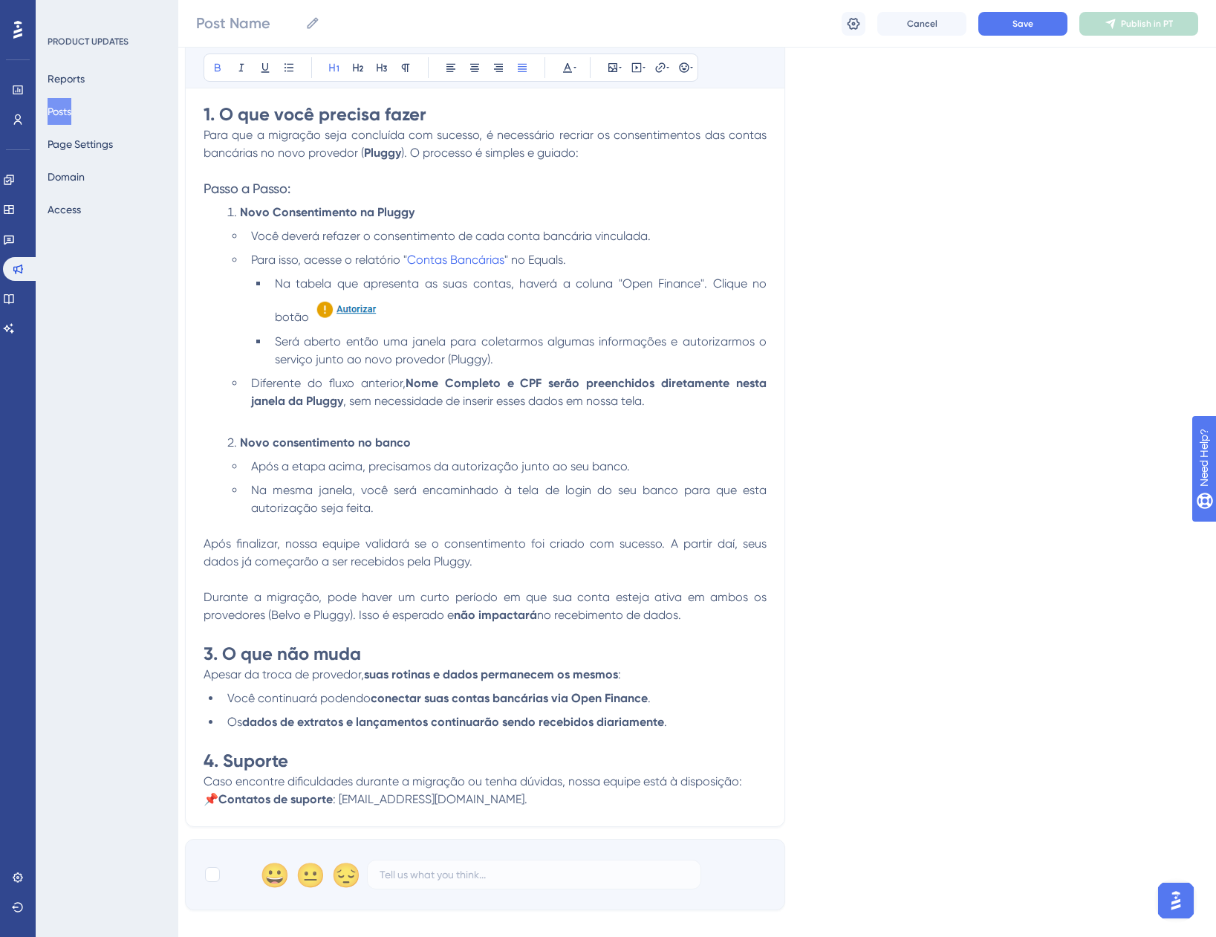
scroll to position [701, 11]
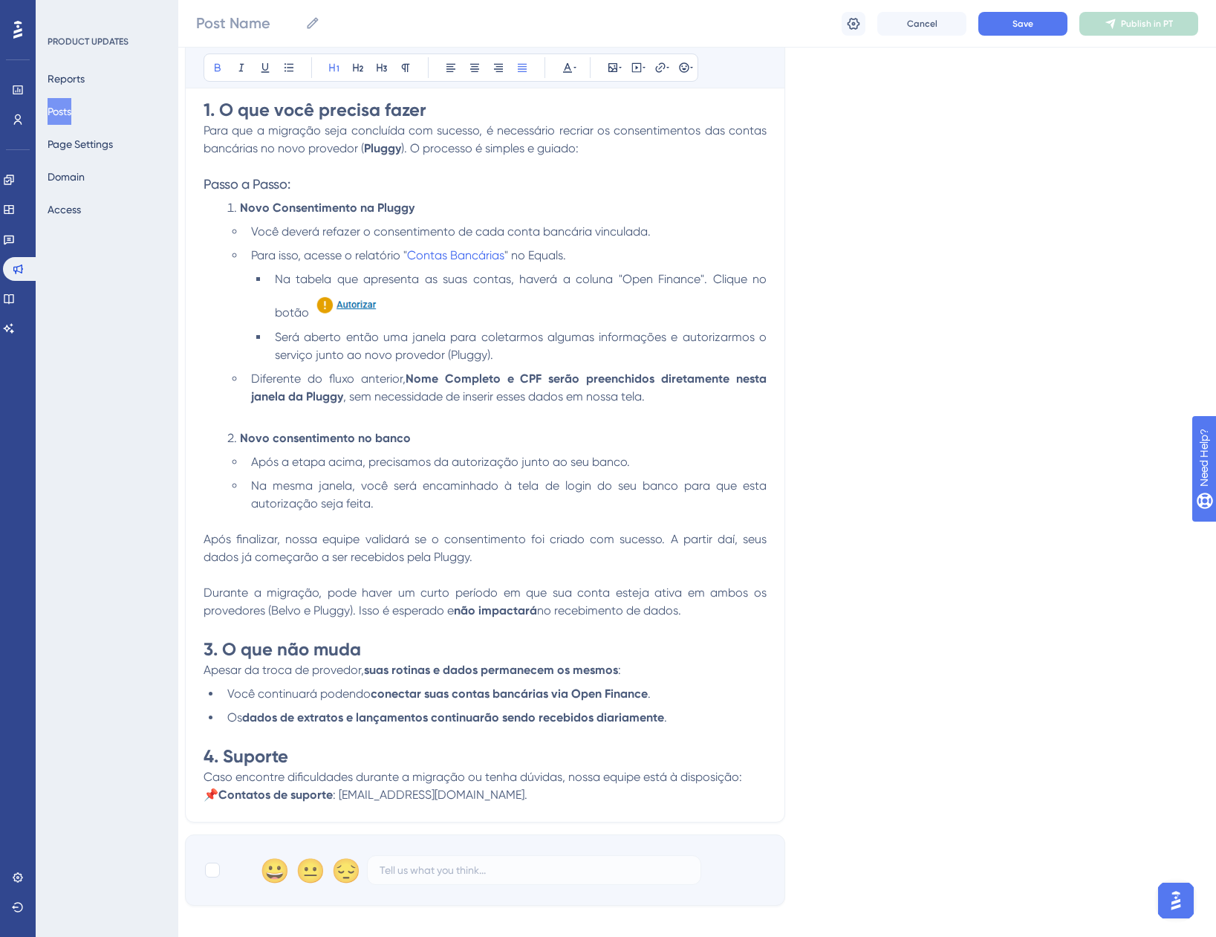
click at [210, 650] on strong "3. O que não muda" at bounding box center [283, 649] width 158 height 22
click at [212, 752] on strong "4. Suporte" at bounding box center [246, 756] width 85 height 22
click at [853, 662] on div "Language Portuguese (Default) Insert an Image Delete Guia de migração do parcei…" at bounding box center [686, 150] width 1002 height 1512
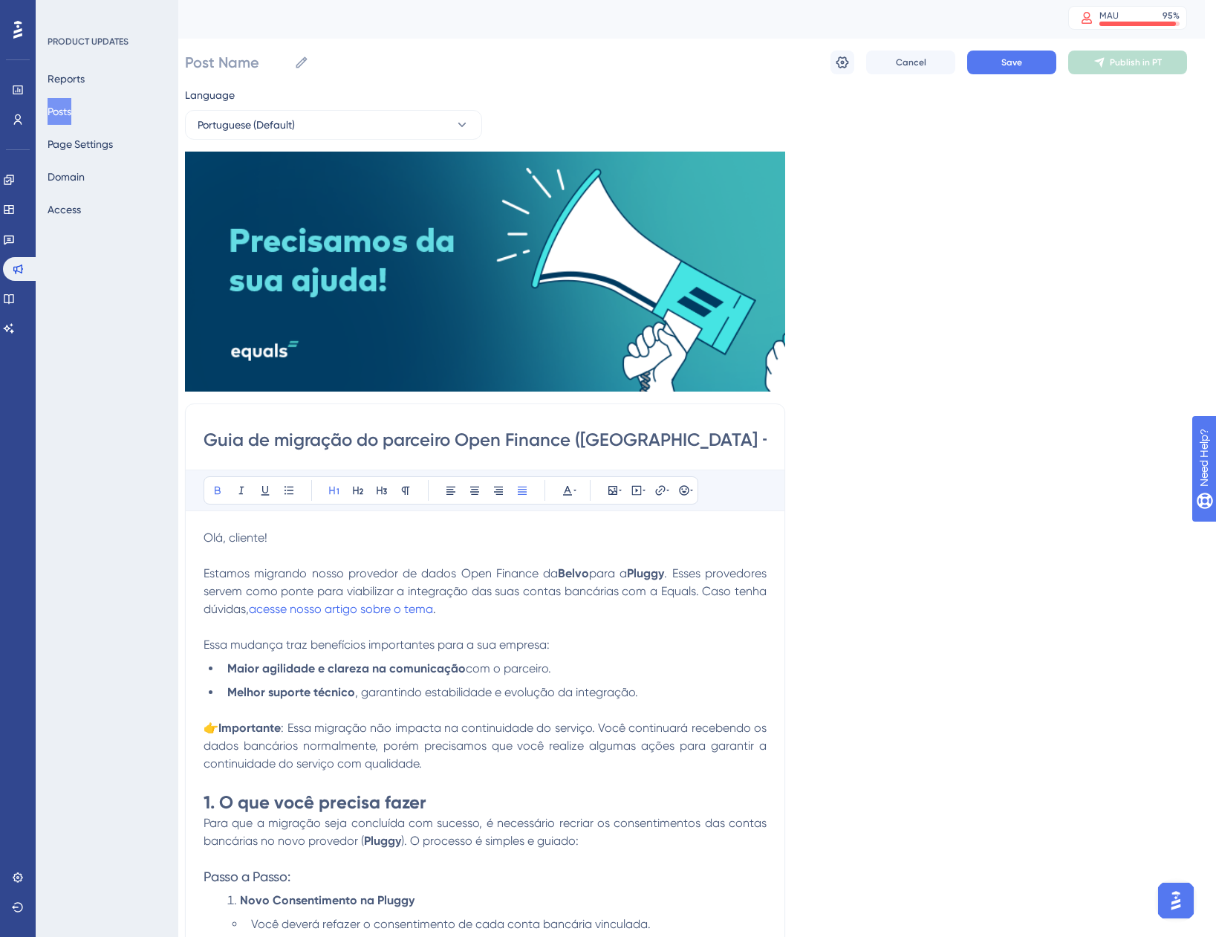
scroll to position [0, 11]
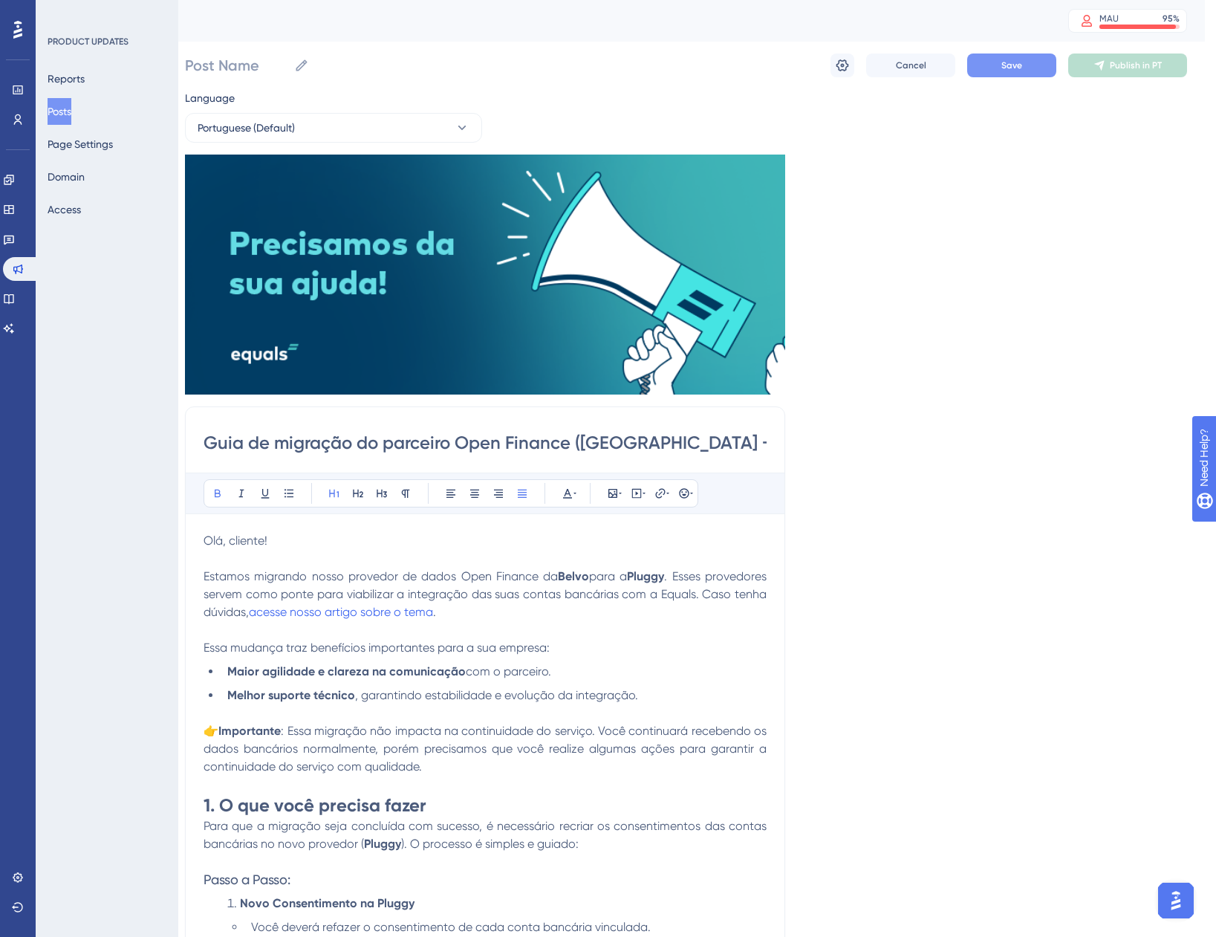
click at [996, 72] on button "Save" at bounding box center [1012, 66] width 89 height 24
click at [461, 28] on icon at bounding box center [460, 28] width 8 height 8
click at [820, 64] on div "Post Name Cancel Save Publish in PT" at bounding box center [686, 66] width 1002 height 48
click at [838, 68] on icon at bounding box center [842, 65] width 15 height 15
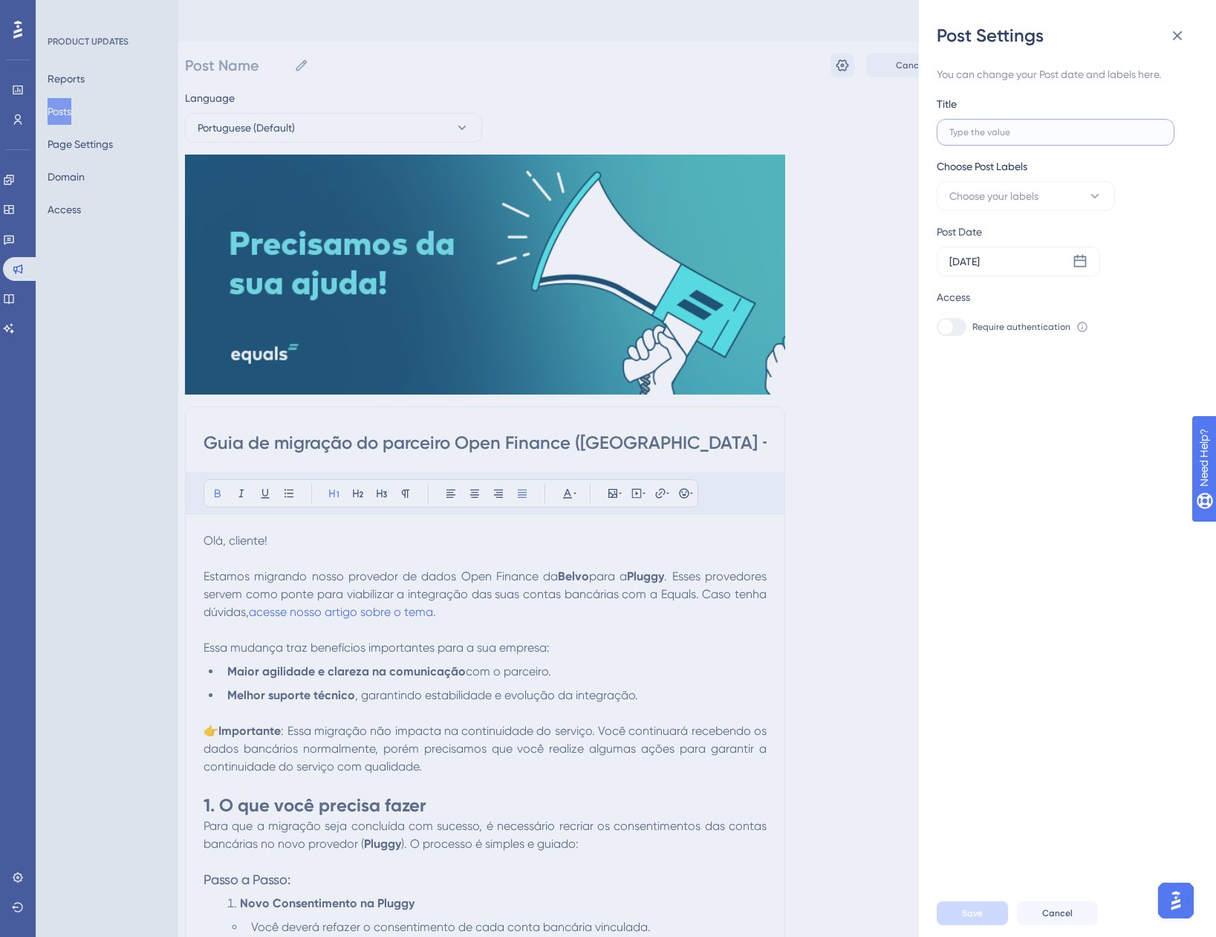
click at [987, 132] on input "text" at bounding box center [1056, 132] width 213 height 10
type input "M"
type input "Mi"
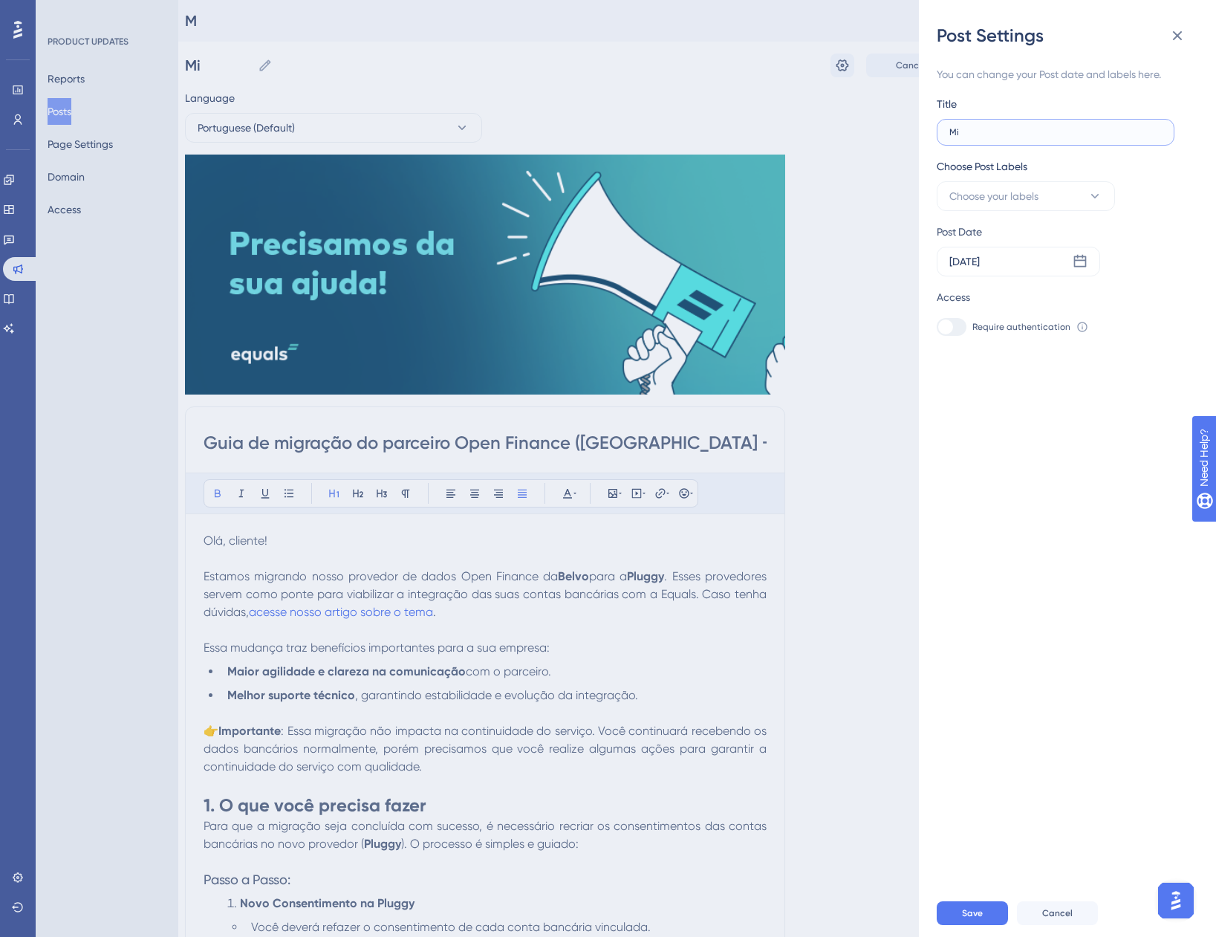
type input "Mig"
type input "Migr"
type input "Migra"
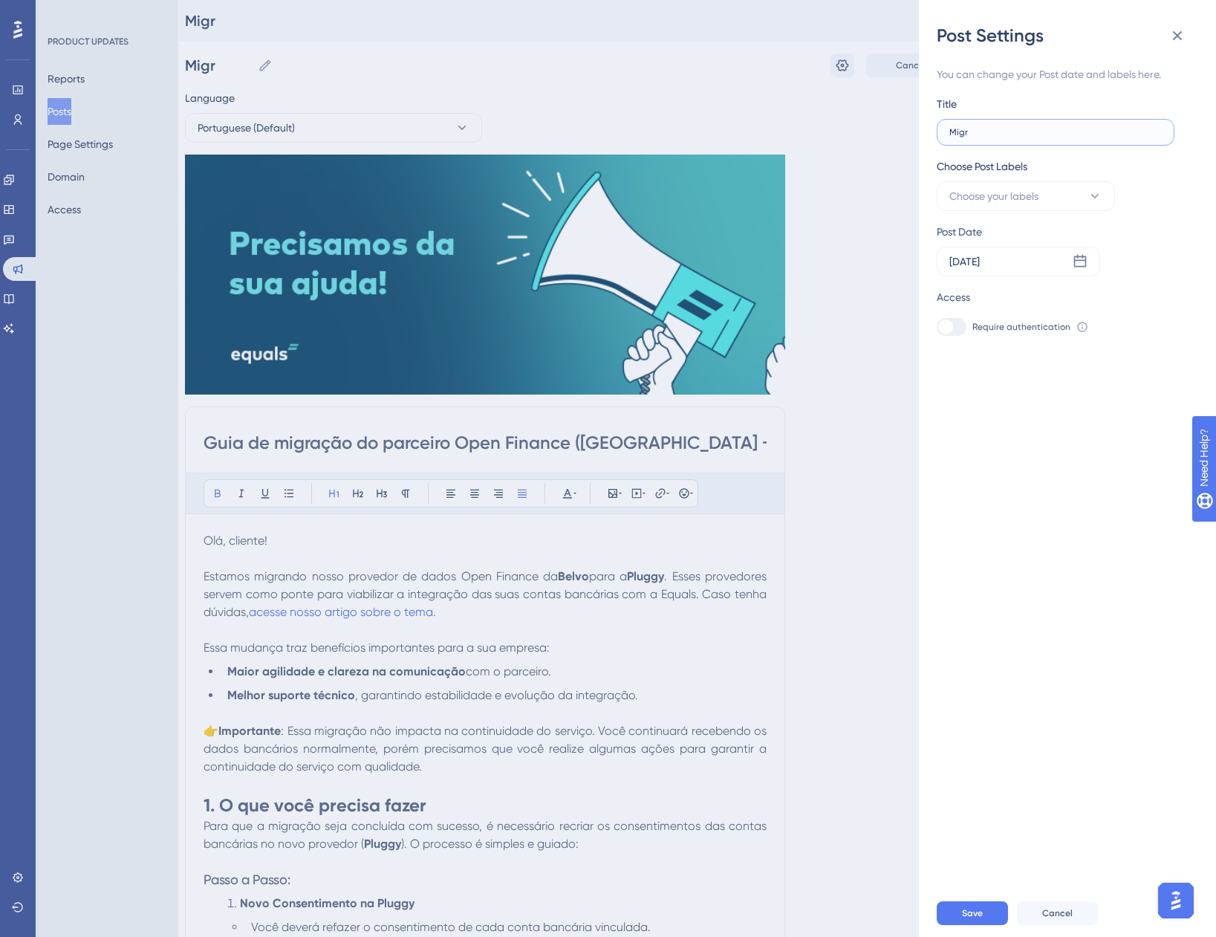
type input "Migra"
type input "Migraç"
type input "Migraçã"
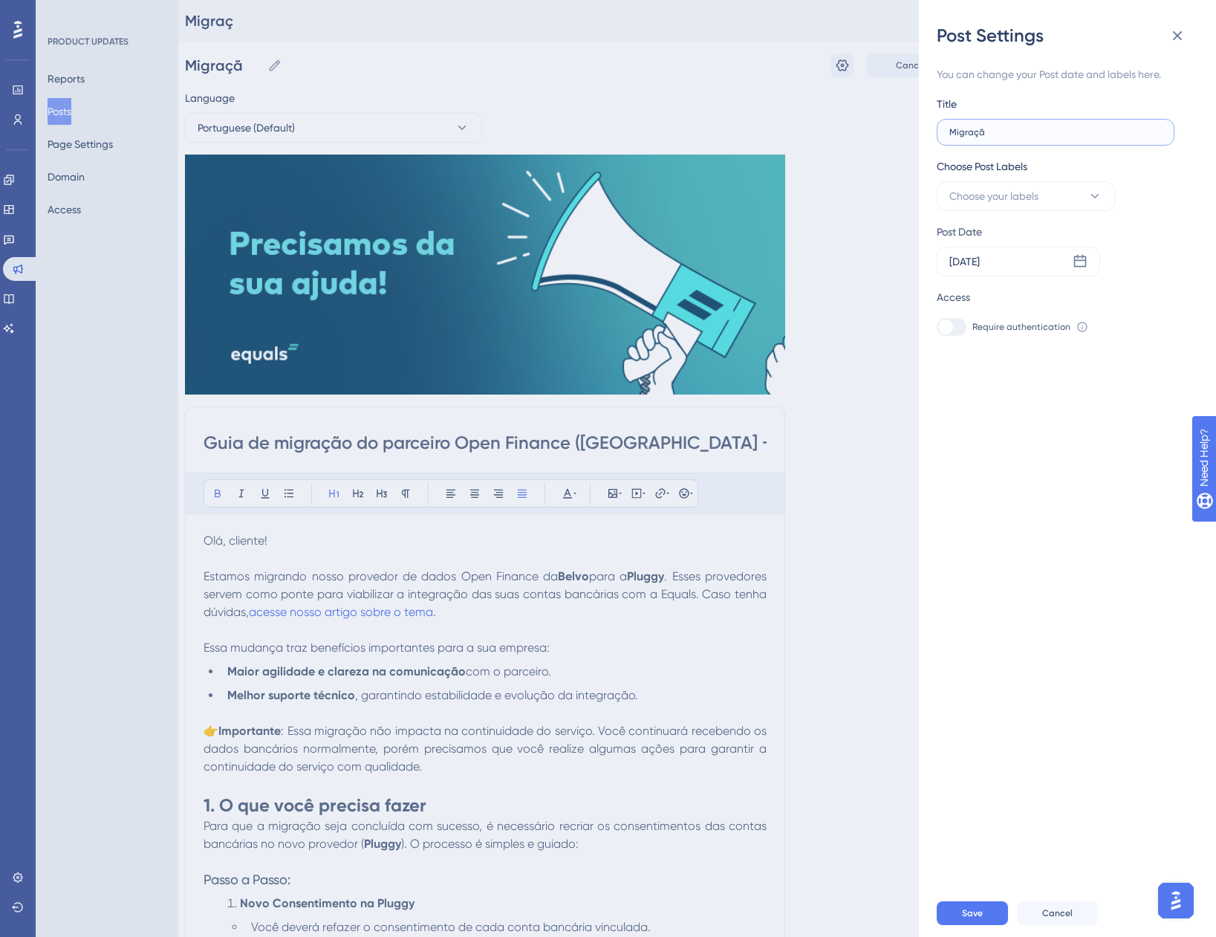
type input "Migração"
type input "Migração P"
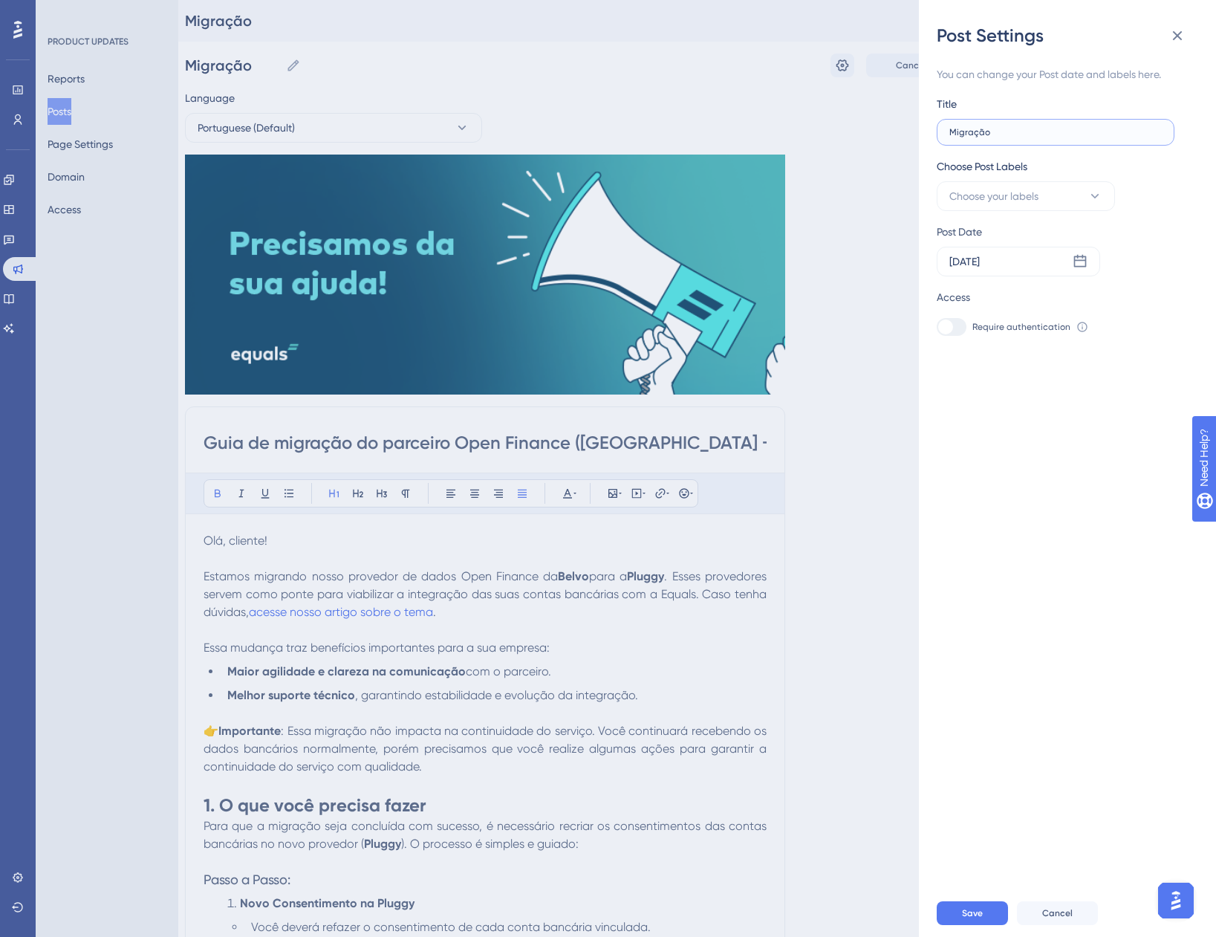
type input "Migração P"
type input "Migração Pa"
type input "Migração Par"
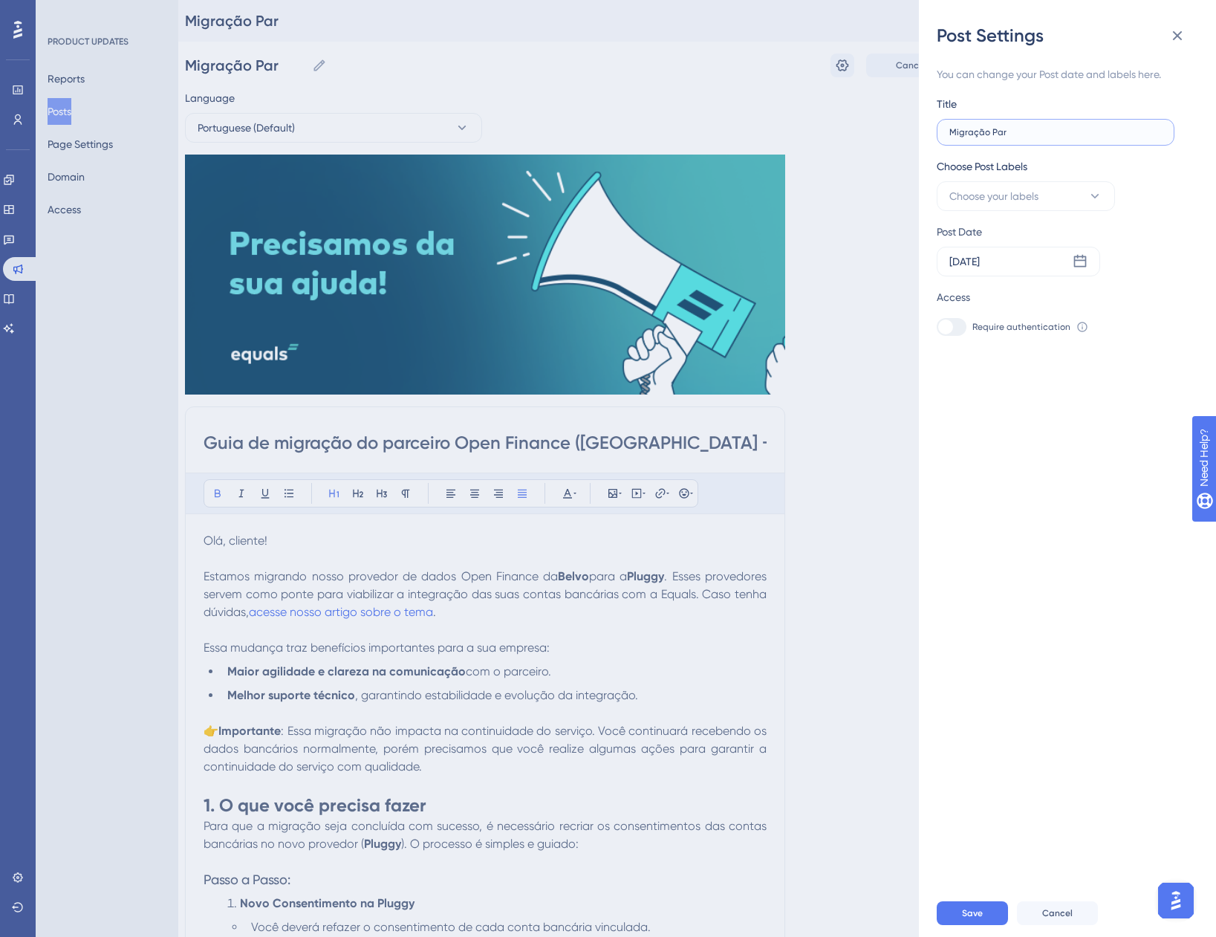
type input "Migração Parc"
type input "Migração Parce"
type input "Migração Parcei"
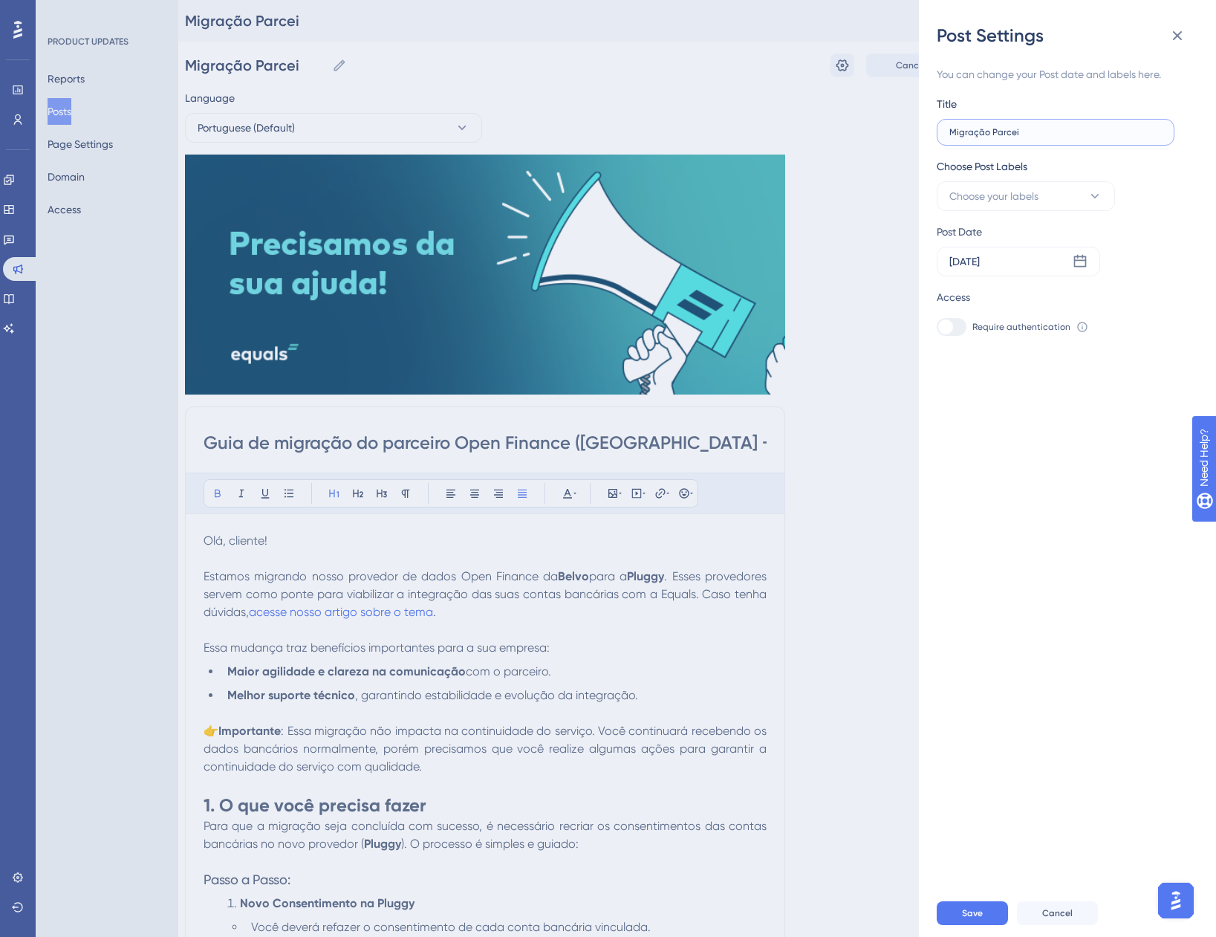
type input "Migração Parceir"
type input "Migração Parceiro"
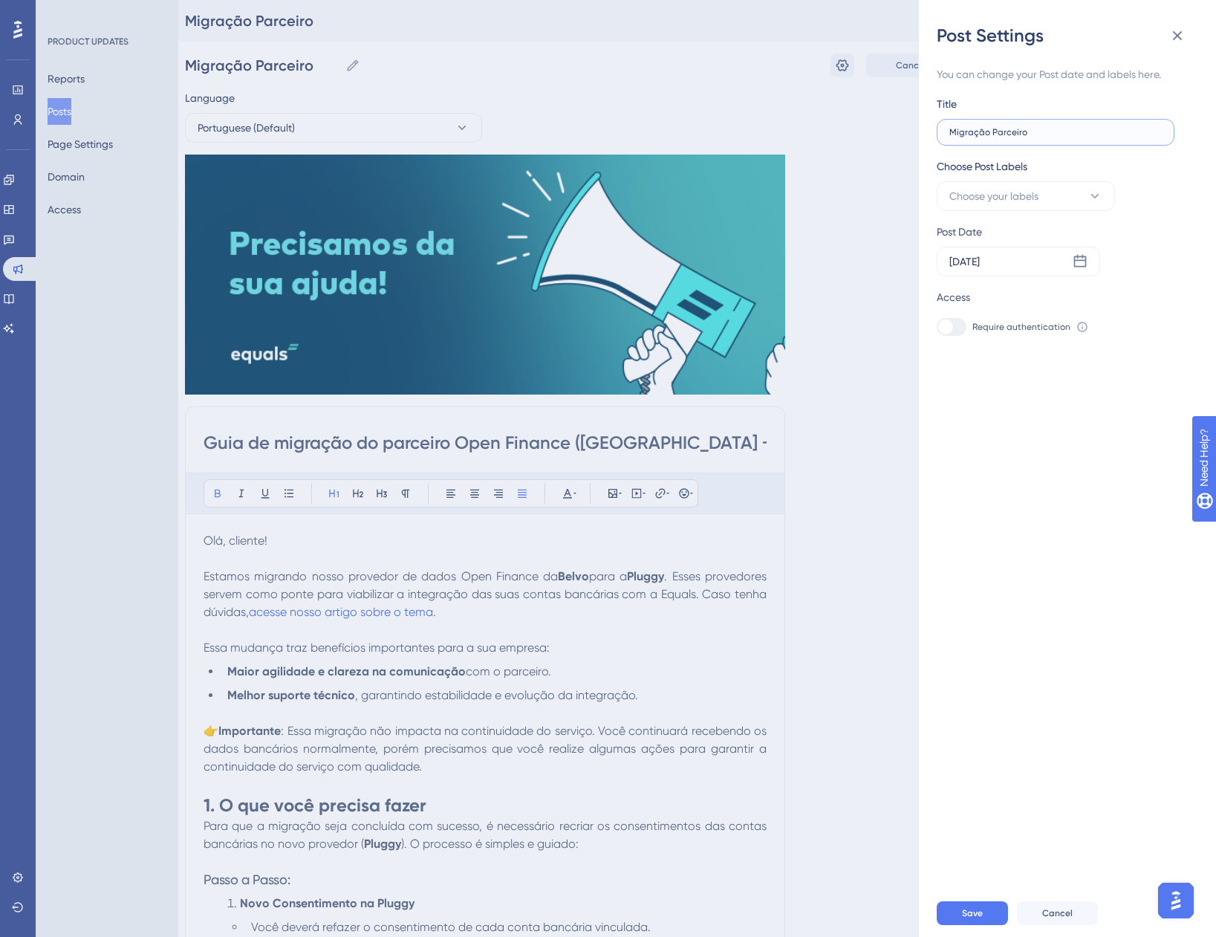
type input "Migração Parceiro O"
type input "Migração Parceiro OF"
type input "Migração Parceiro O"
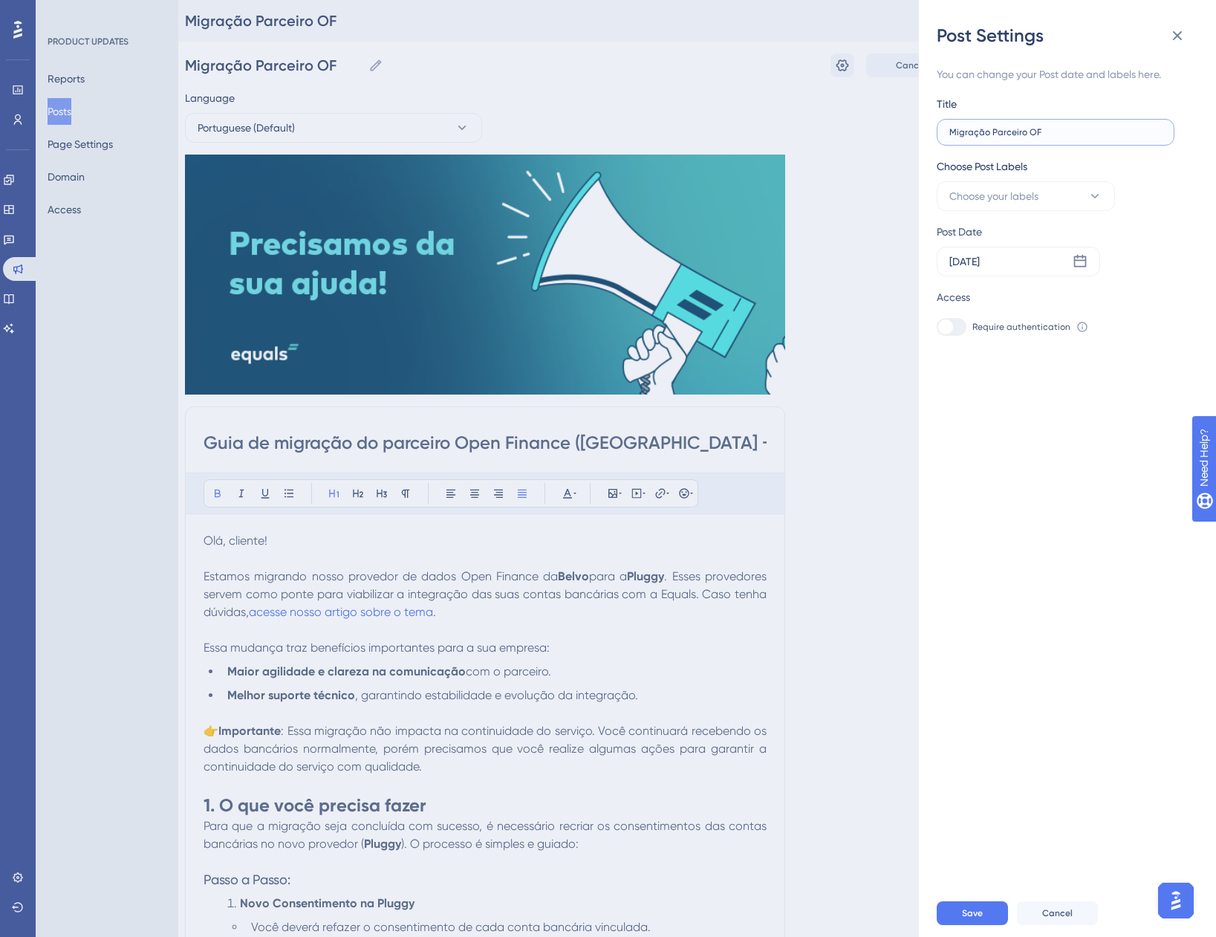
type input "Migração Parceiro O"
type input "Migração Parceiro Op"
type input "Migração Parceiro Ope"
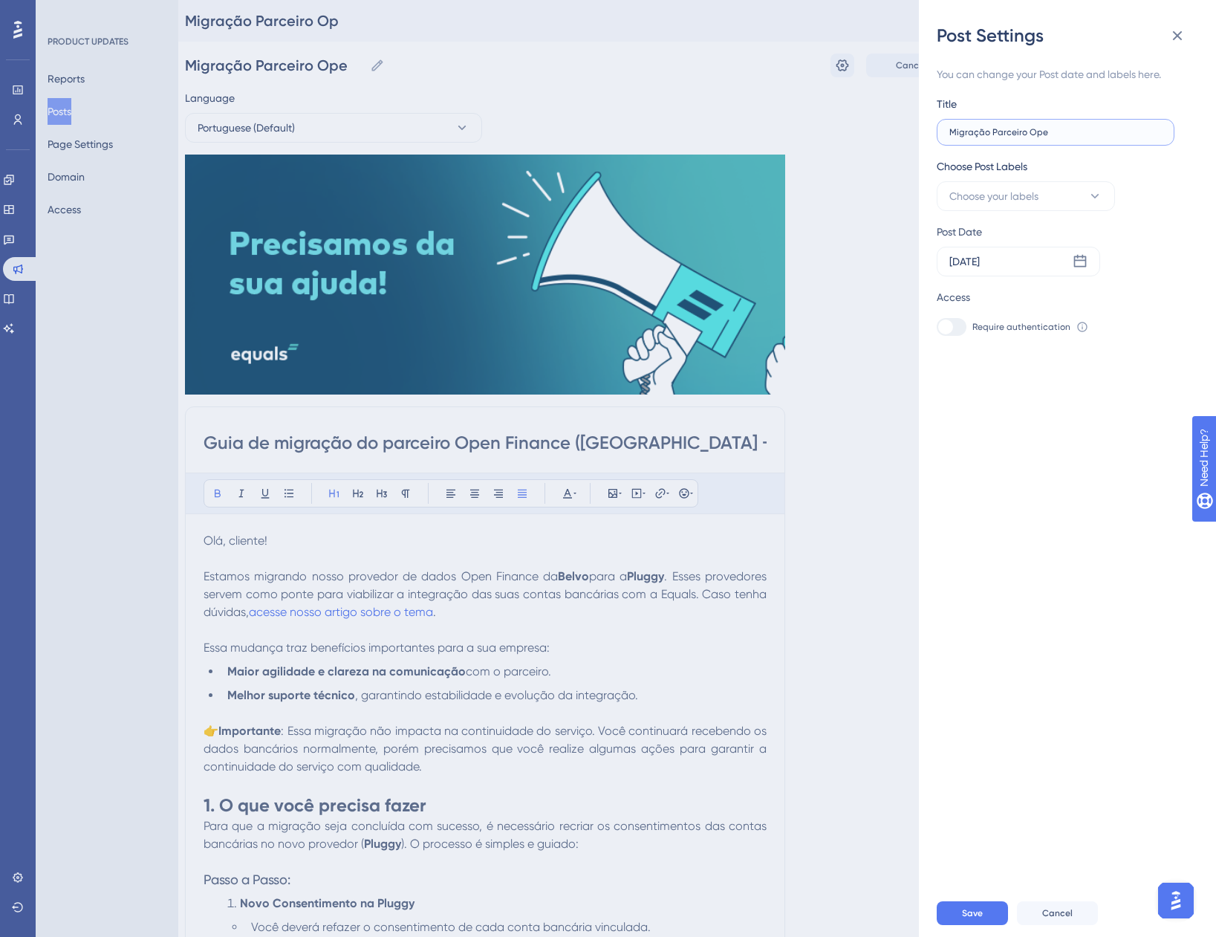
type input "Migração Parceiro Open"
type input "Migração Parceiro Open F"
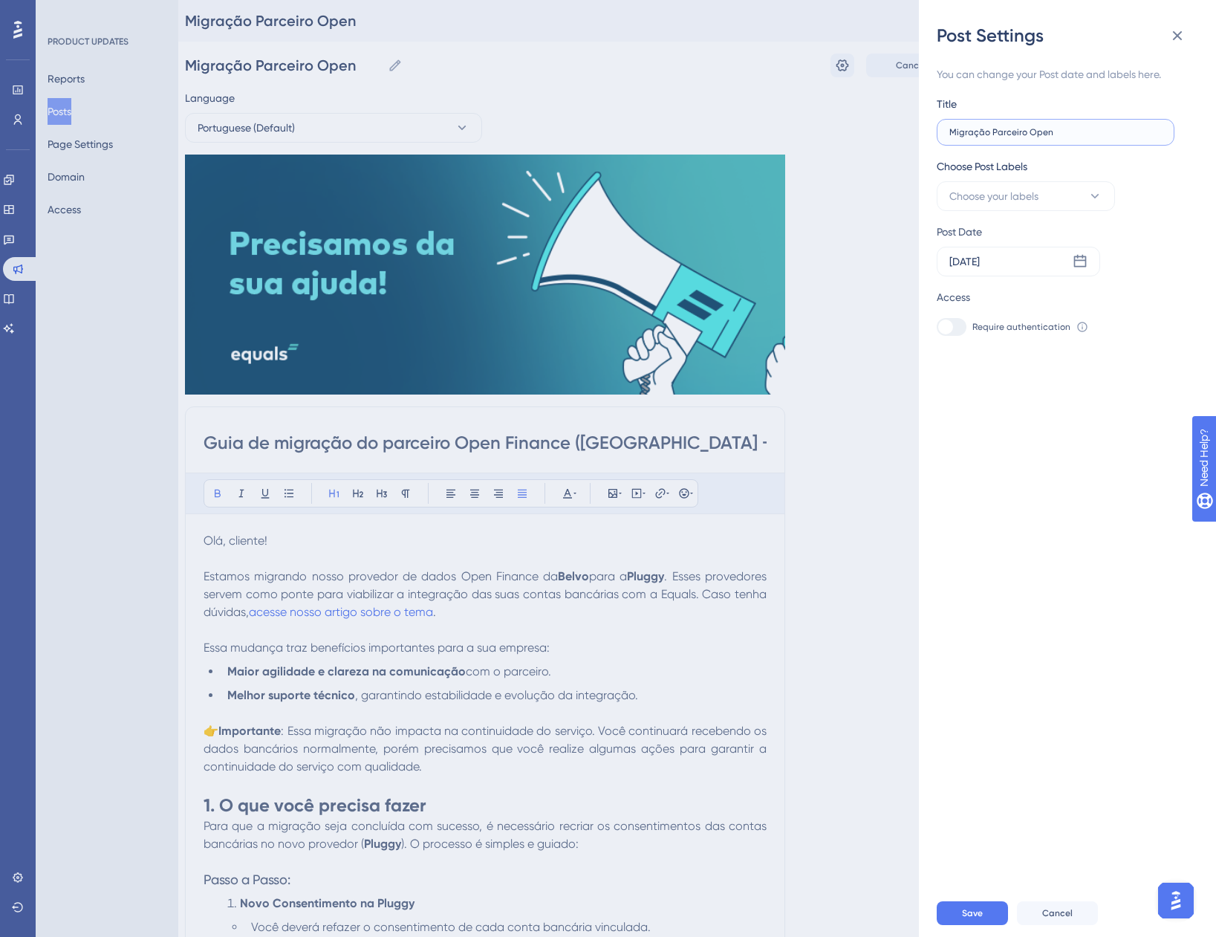
type input "Migração Parceiro Open F"
type input "Migração Parceiro Open Fi"
type input "Migração Parceiro Open Fin"
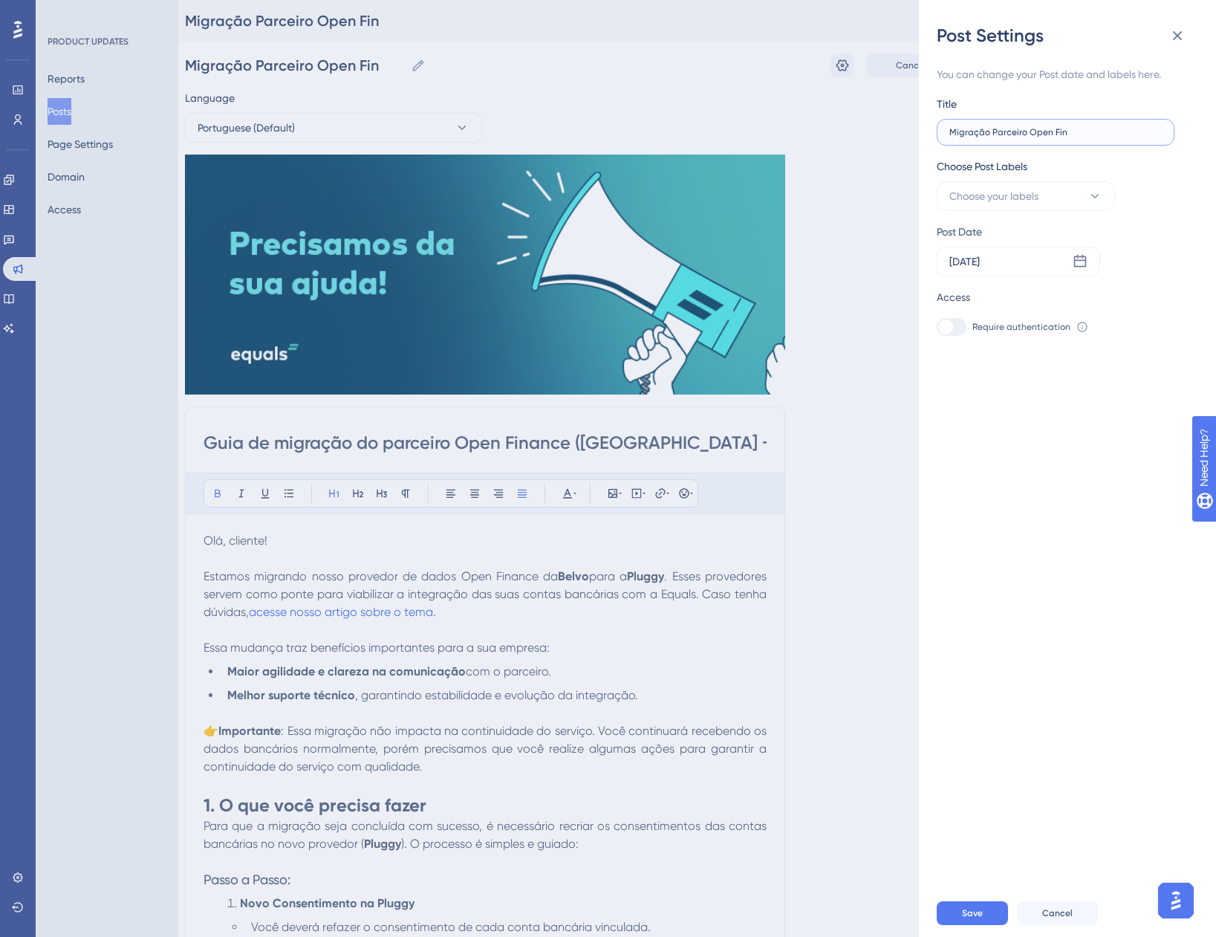
type input "Migração Parceiro Open Fina"
type input "Migração Parceiro Open Finan"
type input "Migração Parceiro Open Financ"
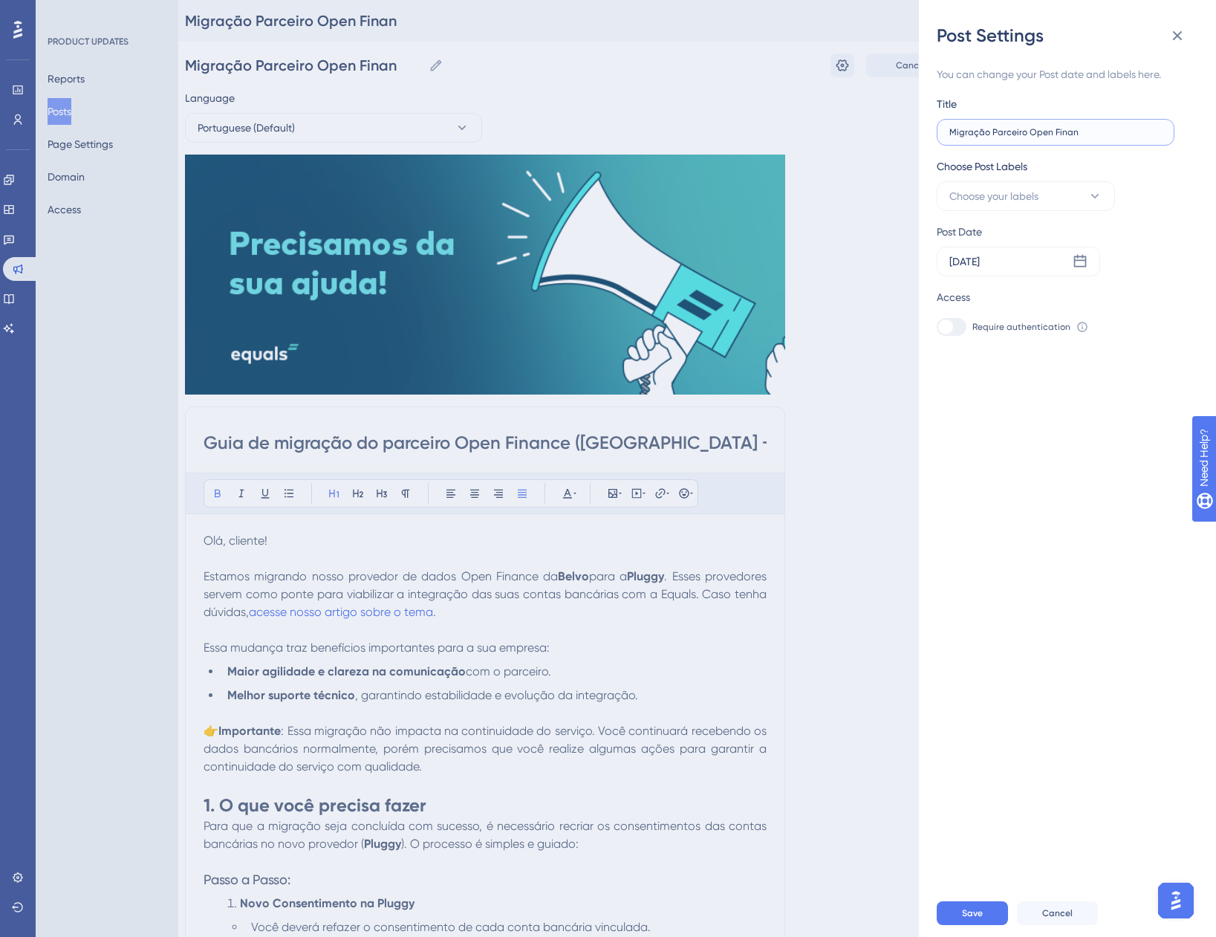
type input "Migração Parceiro Open Financ"
type input "Migração Parceiro Open Finance"
click at [1014, 196] on span "Choose your labels" at bounding box center [994, 196] width 89 height 18
click at [1022, 285] on input "Comunicados" at bounding box center [1022, 287] width 69 height 19
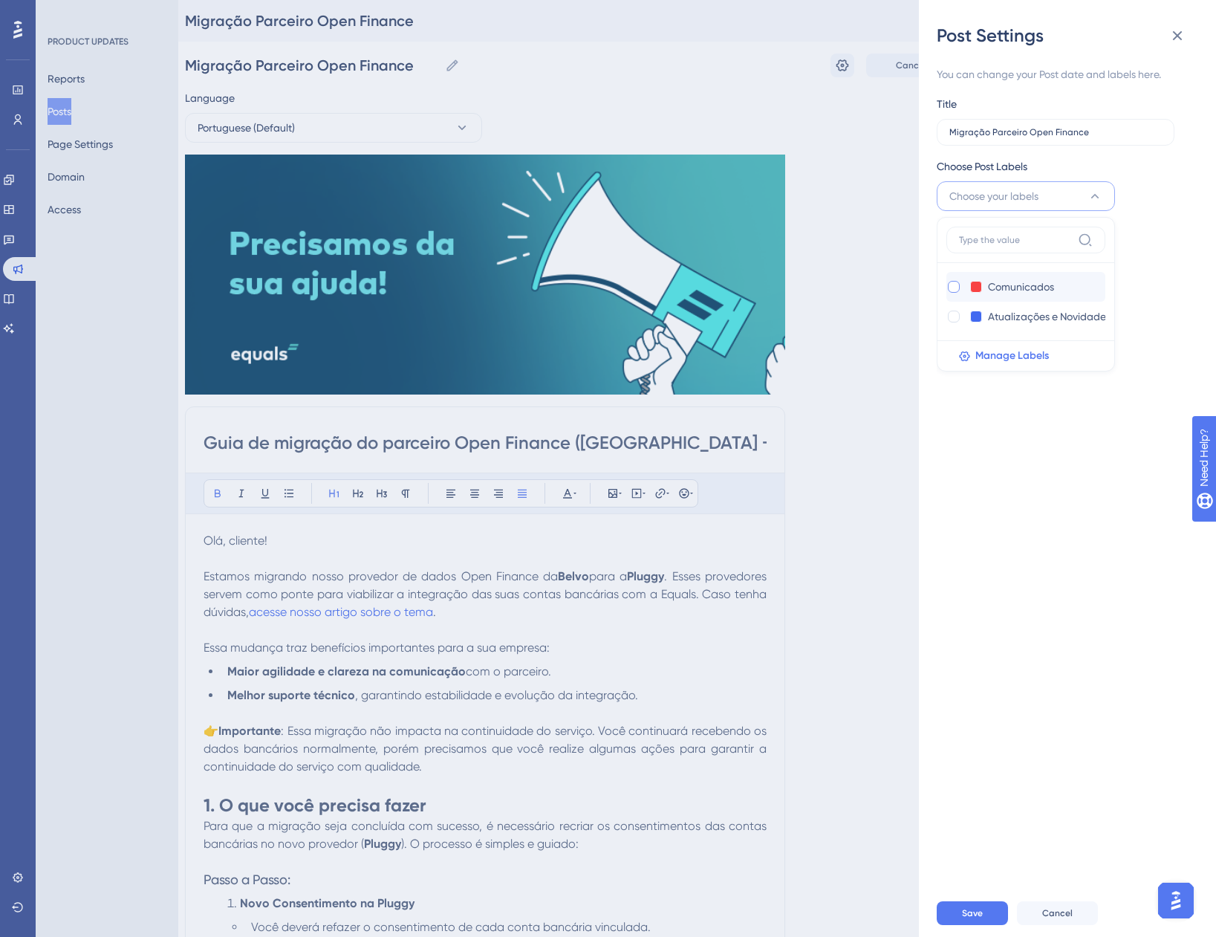
click at [959, 283] on div at bounding box center [954, 287] width 12 height 12
checkbox input "true"
click at [1128, 285] on div "You can change your Post date and labels here. Title Migração Parceiro Open Fin…" at bounding box center [1062, 200] width 250 height 270
click at [1077, 269] on div "Sep 18 2025" at bounding box center [1018, 262] width 163 height 30
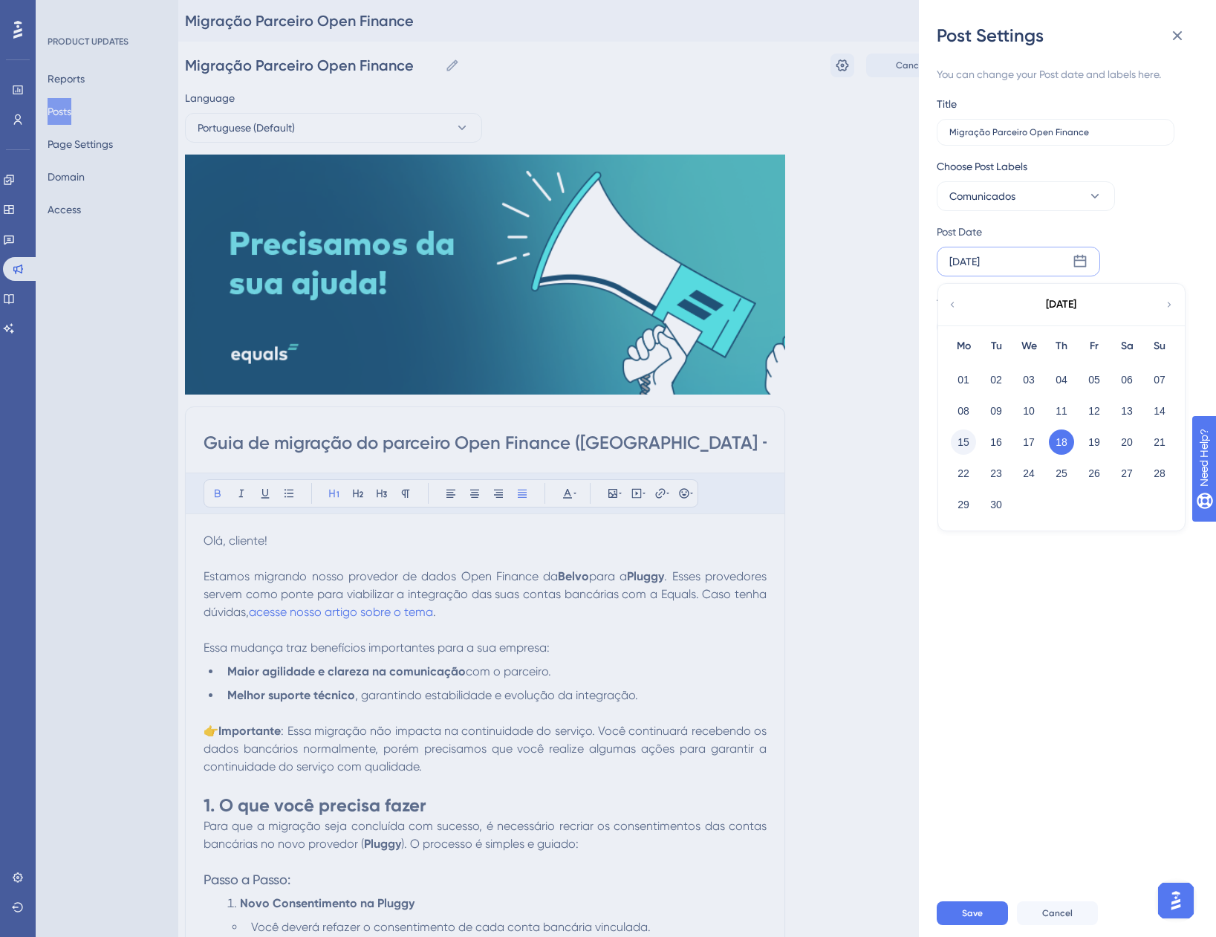
click at [966, 445] on button "15" at bounding box center [963, 442] width 25 height 25
click at [1014, 436] on div "You can change your Post date and labels here. Title Migração Parceiro Open Fin…" at bounding box center [1073, 469] width 273 height 842
click at [989, 923] on button "Save" at bounding box center [972, 913] width 71 height 24
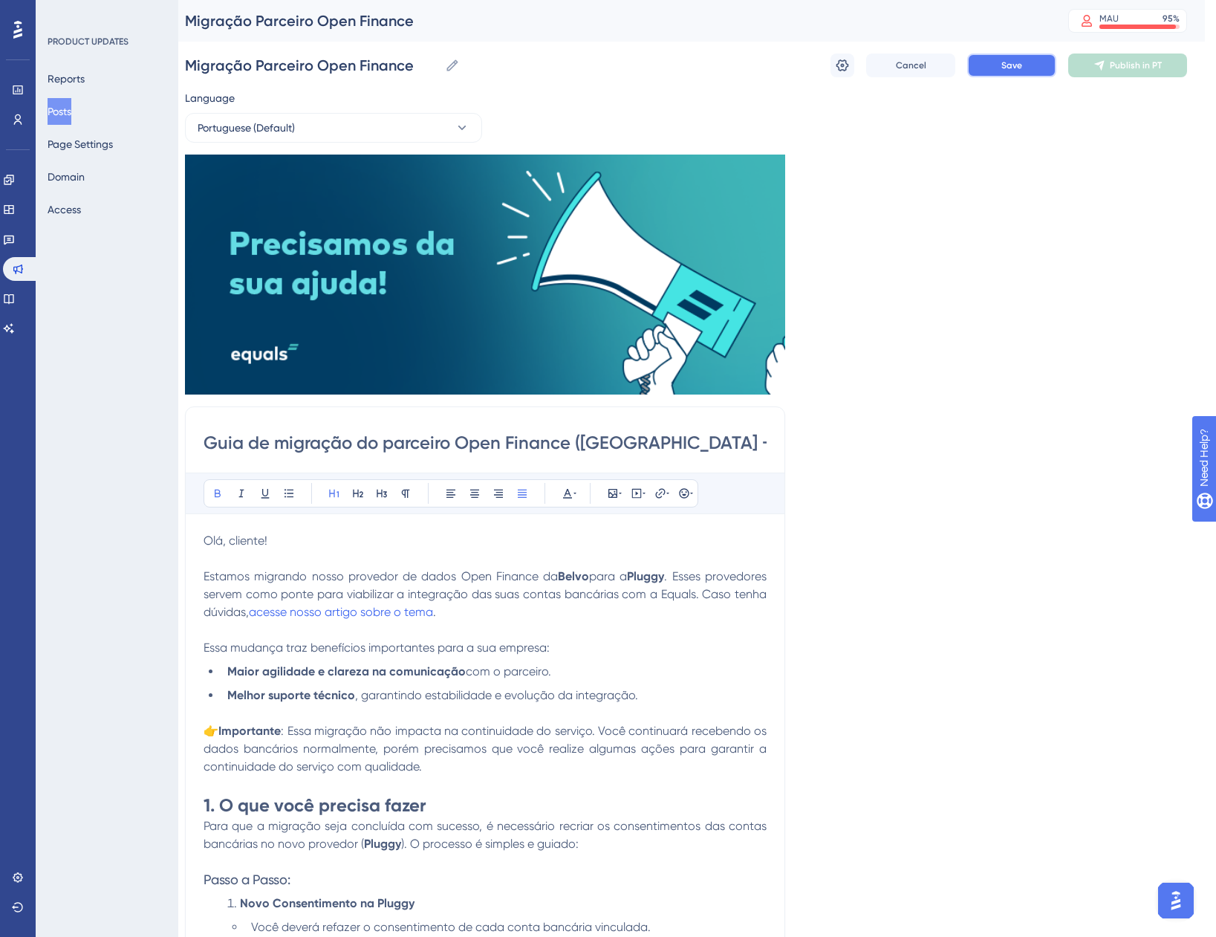
click at [1037, 66] on button "Save" at bounding box center [1012, 66] width 89 height 24
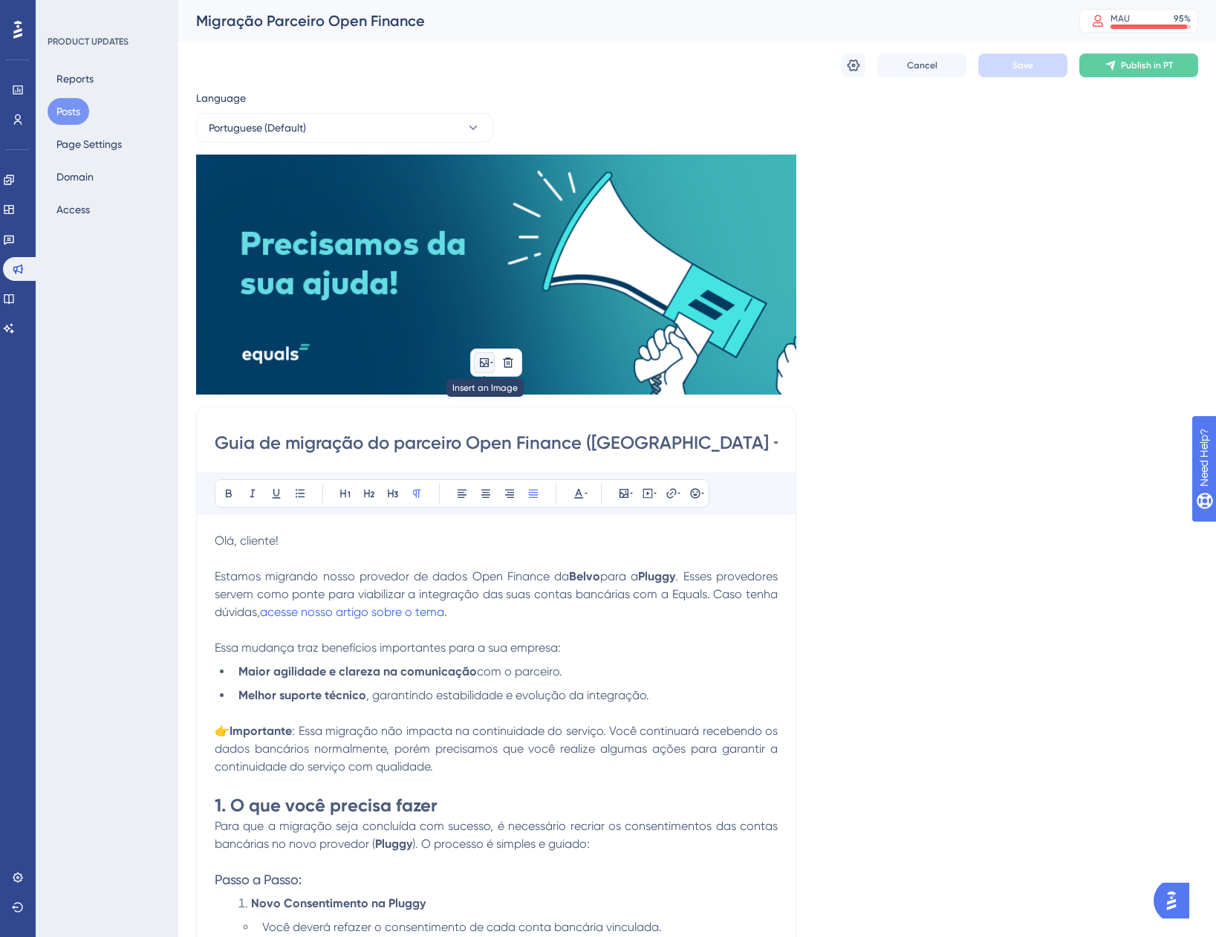
click at [478, 354] on button at bounding box center [484, 362] width 21 height 21
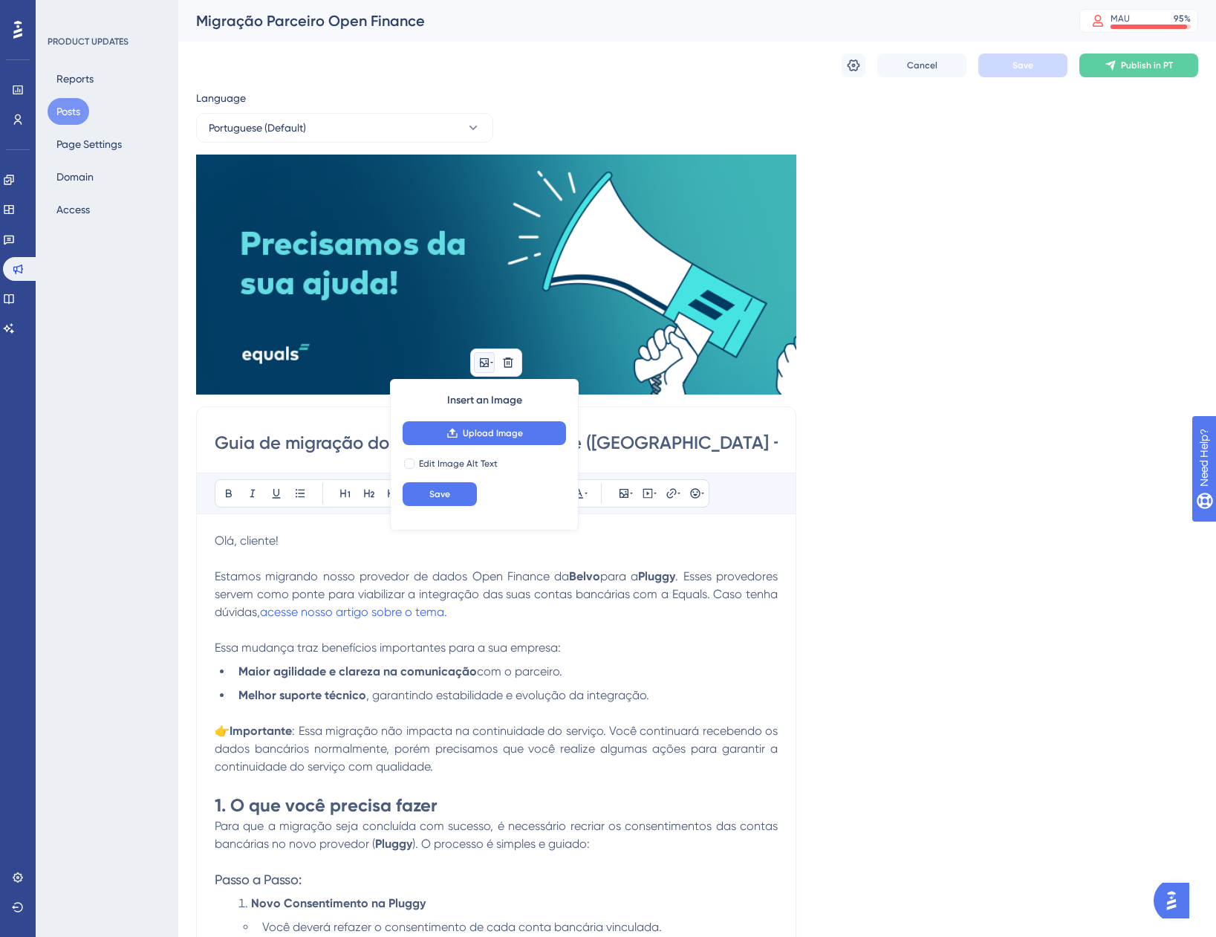
click at [1150, 411] on div "Language Portuguese (Default) Insert an Image Upload Image Edit Image Alt Text …" at bounding box center [697, 845] width 1002 height 1512
